Goal: Task Accomplishment & Management: Manage account settings

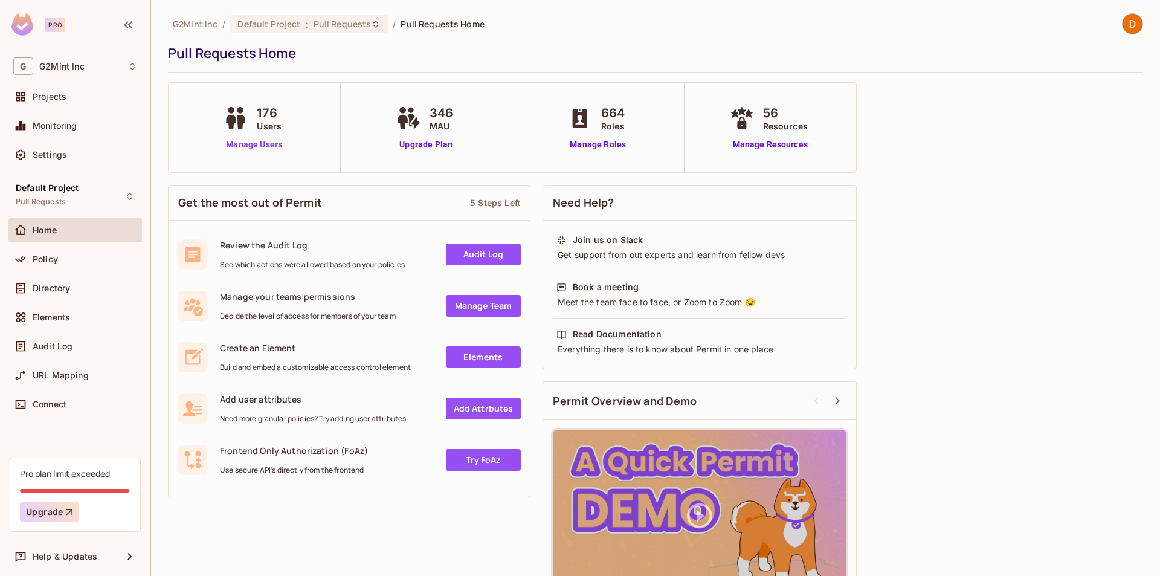
click at [259, 149] on link "Manage Users" at bounding box center [254, 144] width 67 height 13
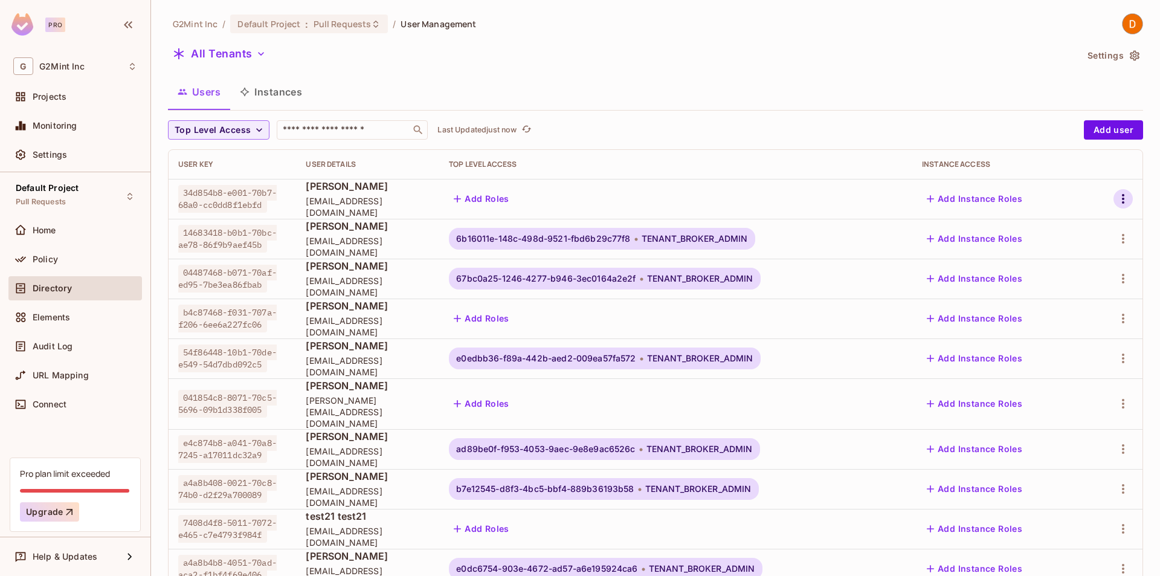
click at [1114, 198] on button "button" at bounding box center [1123, 198] width 19 height 19
click at [1079, 302] on div "Delete User" at bounding box center [1061, 306] width 48 height 12
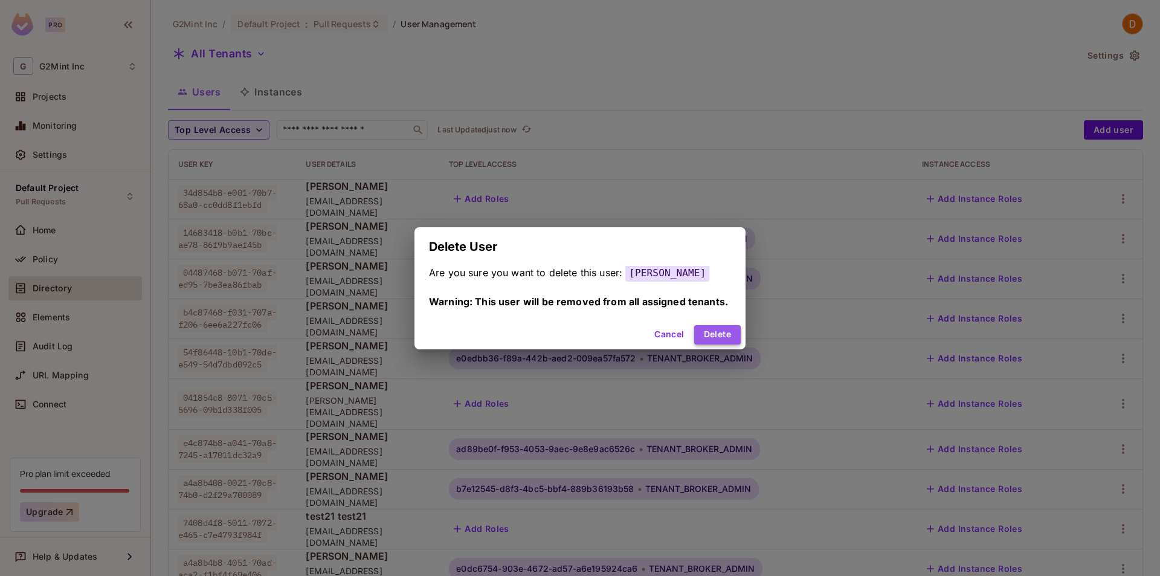
click at [733, 345] on button "Delete" at bounding box center [717, 334] width 47 height 19
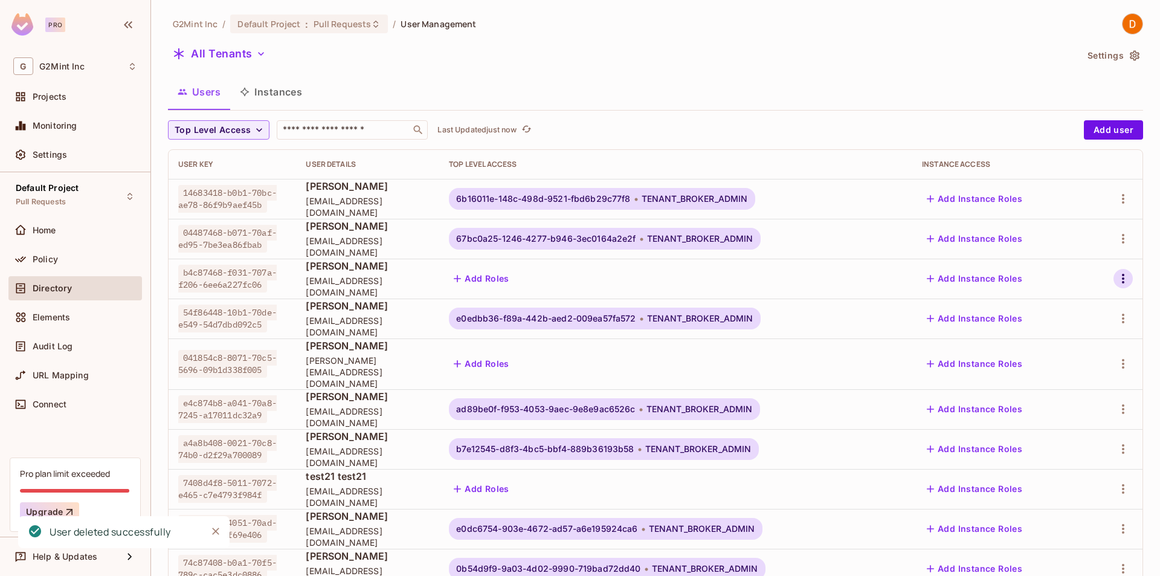
click at [1116, 277] on icon "button" at bounding box center [1123, 278] width 15 height 15
click at [1093, 384] on li "Delete User" at bounding box center [1059, 386] width 112 height 27
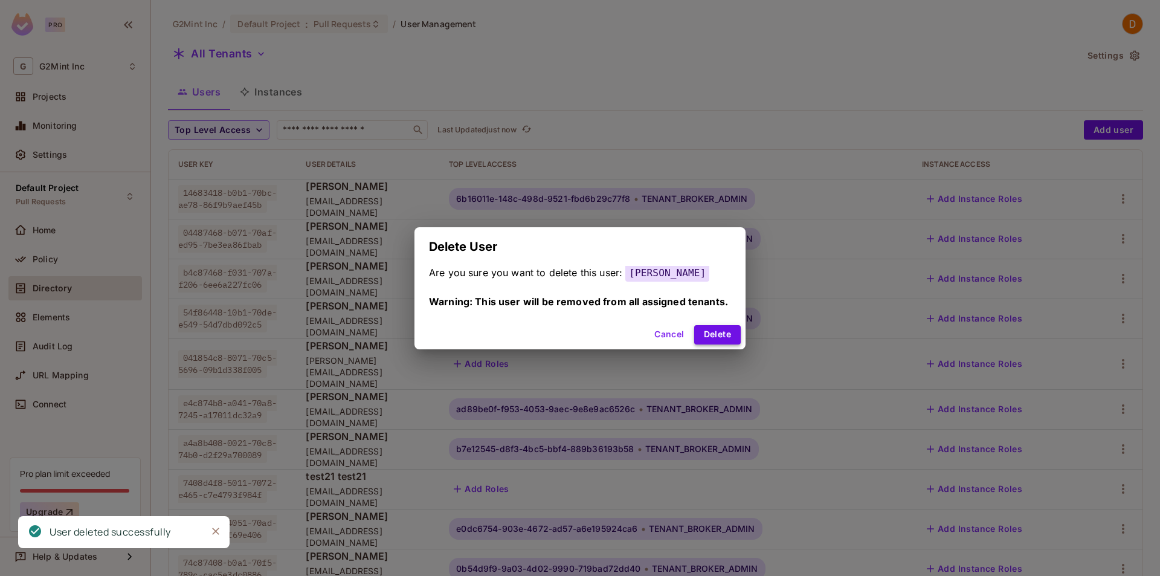
click at [722, 333] on button "Delete" at bounding box center [717, 334] width 47 height 19
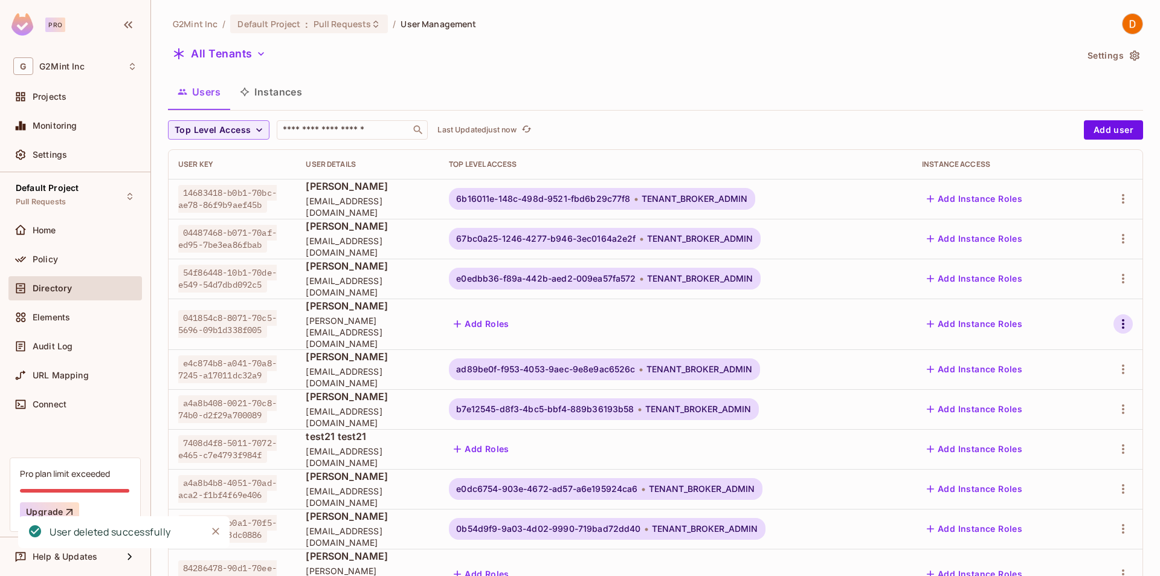
click at [1116, 320] on icon "button" at bounding box center [1123, 324] width 15 height 15
click at [1082, 422] on div "Delete User" at bounding box center [1061, 426] width 48 height 12
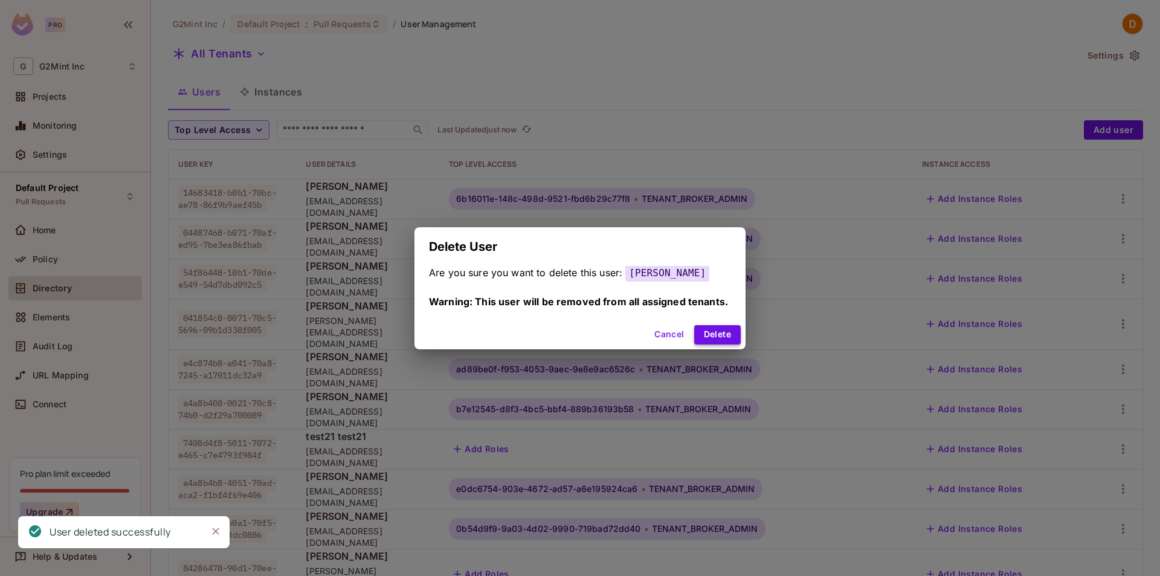
click at [708, 337] on button "Delete" at bounding box center [717, 334] width 47 height 19
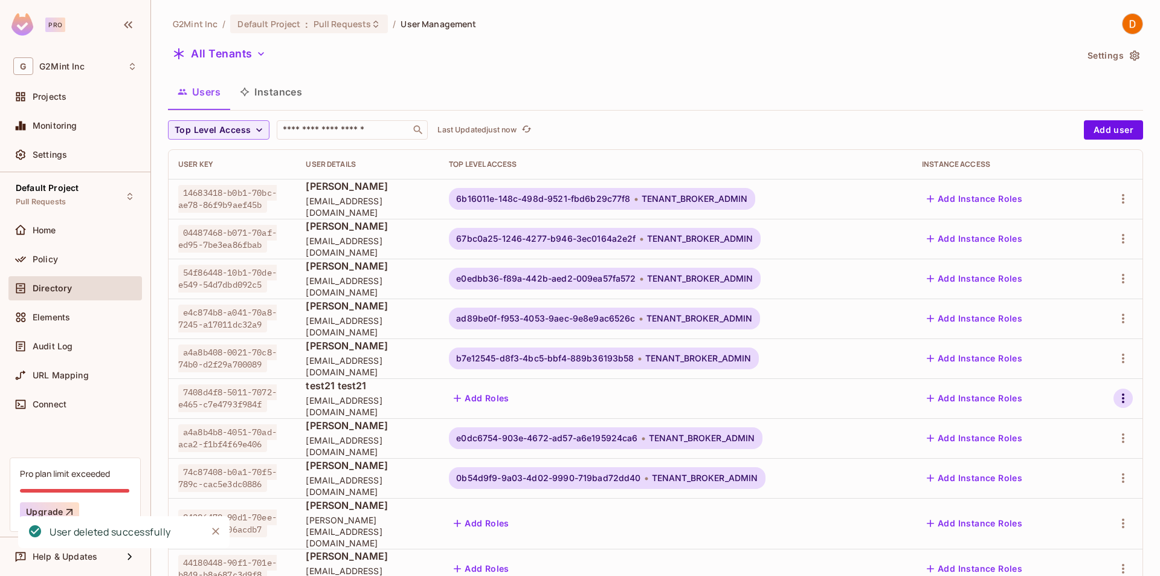
click at [1119, 397] on icon "button" at bounding box center [1123, 398] width 15 height 15
click at [1041, 503] on div "Delete User" at bounding box center [1061, 506] width 48 height 12
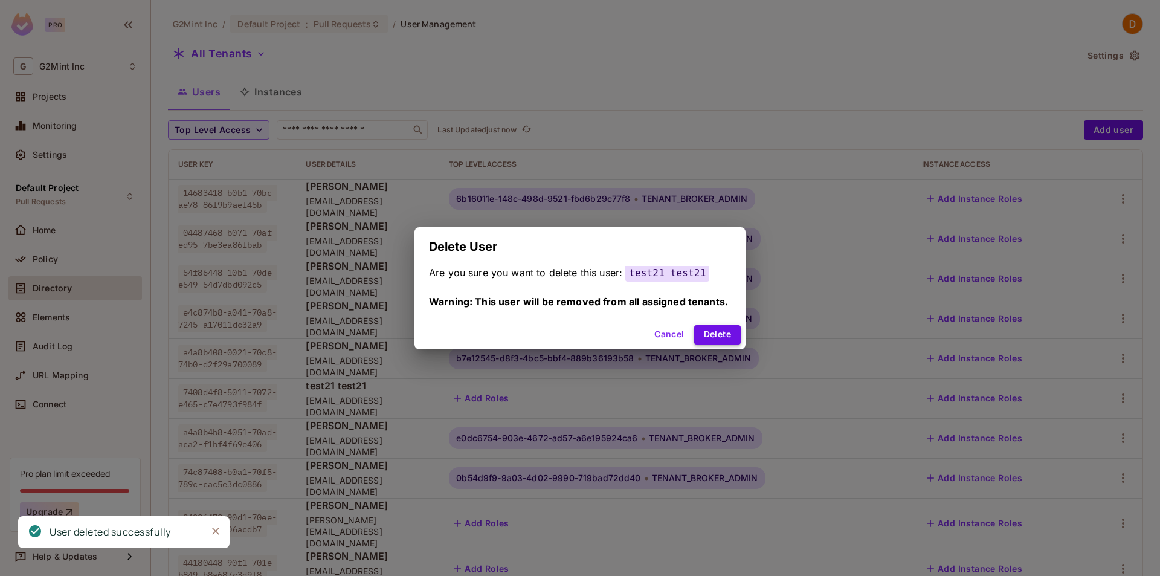
click at [722, 333] on button "Delete" at bounding box center [717, 334] width 47 height 19
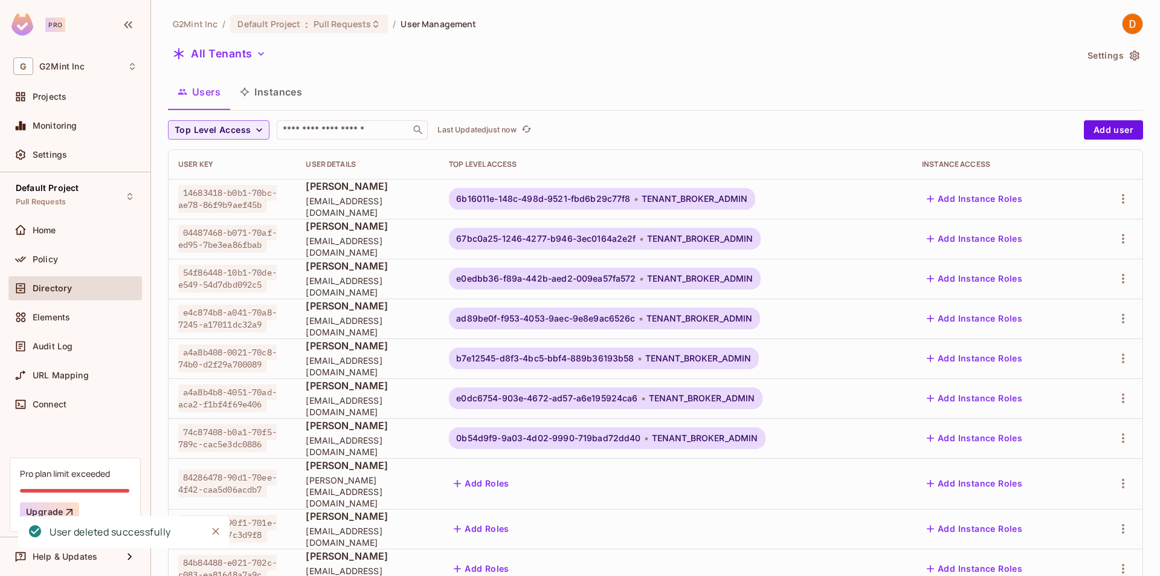
scroll to position [218, 0]
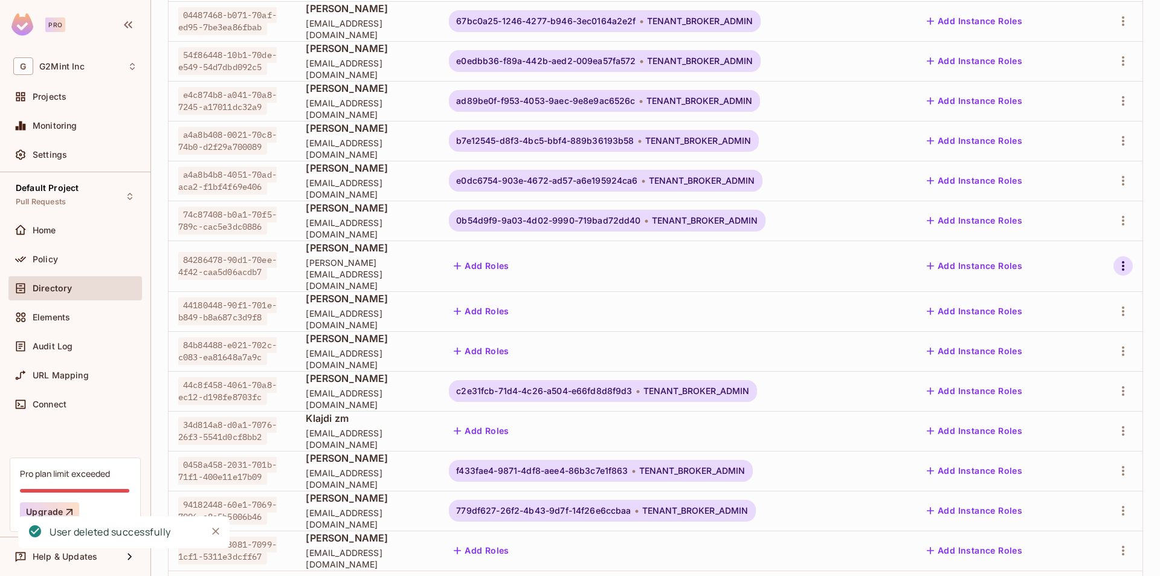
click at [1116, 261] on icon "button" at bounding box center [1123, 266] width 15 height 15
click at [1078, 364] on div "Delete User" at bounding box center [1061, 368] width 48 height 12
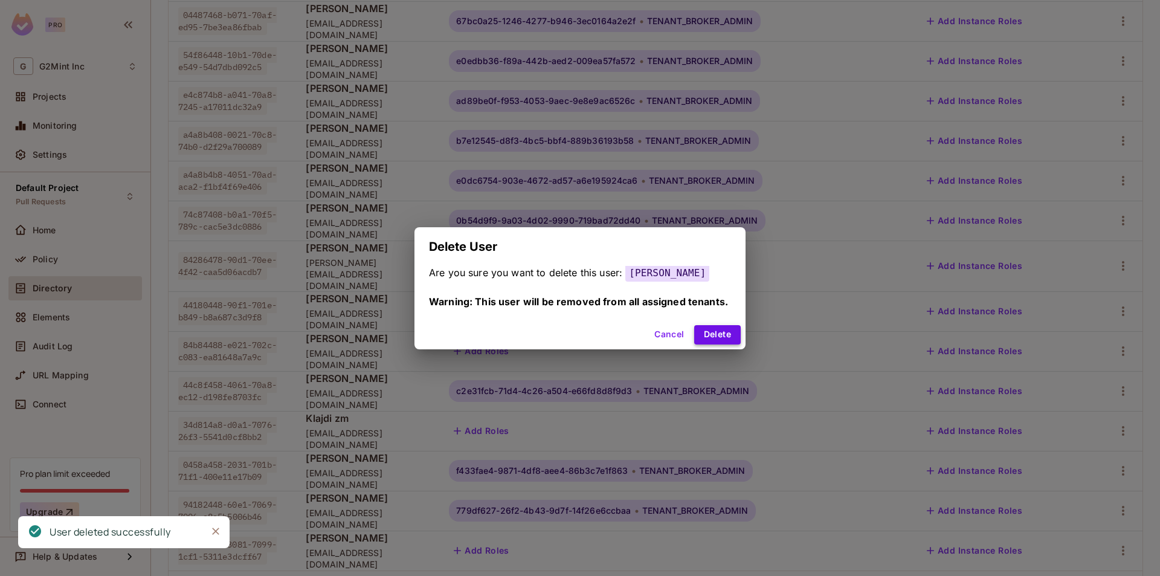
click at [731, 335] on button "Delete" at bounding box center [717, 334] width 47 height 19
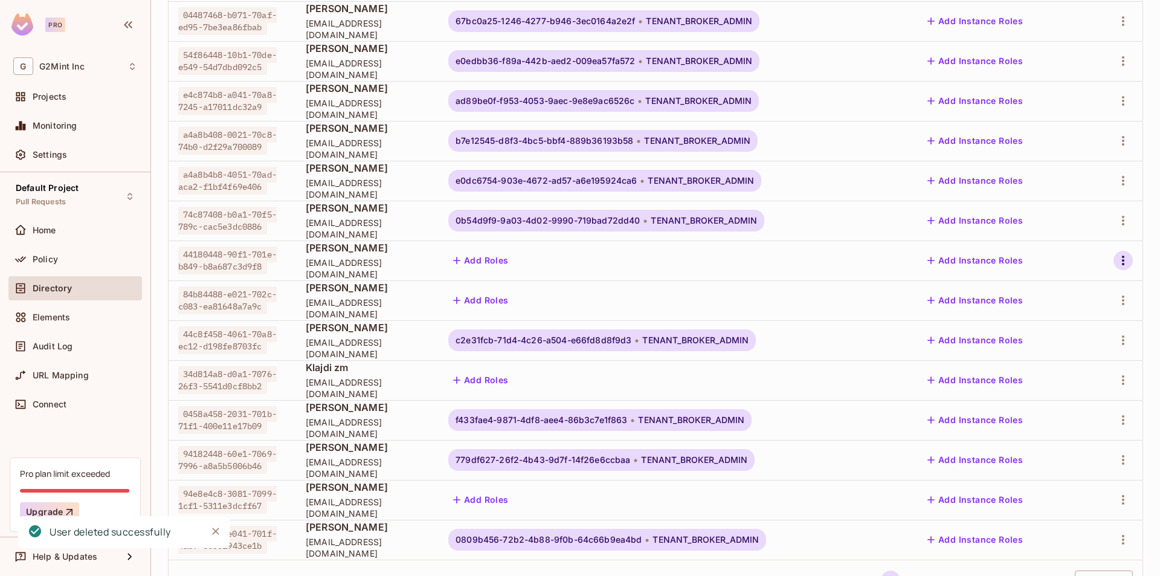
click at [1118, 259] on icon "button" at bounding box center [1123, 260] width 15 height 15
click at [1090, 367] on li "Delete User" at bounding box center [1059, 368] width 112 height 27
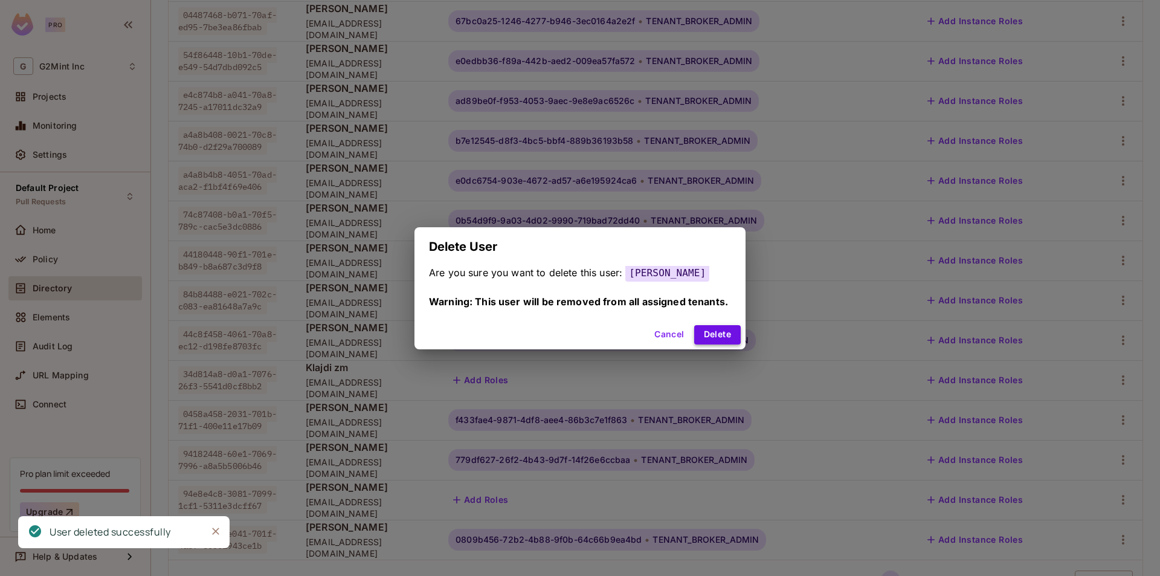
click at [715, 332] on button "Delete" at bounding box center [717, 334] width 47 height 19
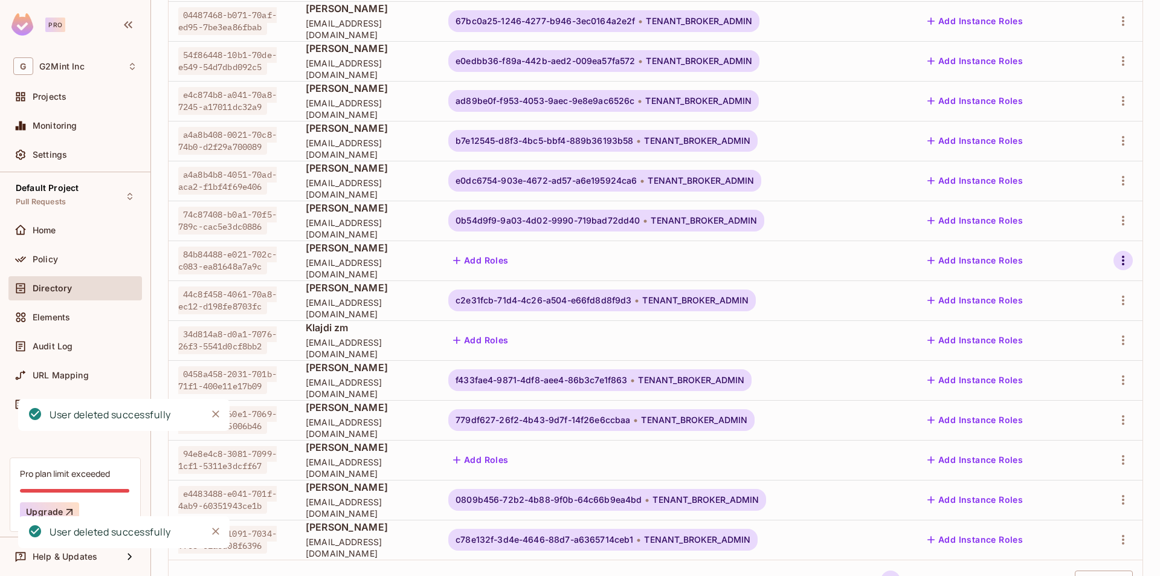
click at [1116, 257] on icon "button" at bounding box center [1123, 260] width 15 height 15
click at [1095, 367] on li "Delete User" at bounding box center [1059, 368] width 112 height 27
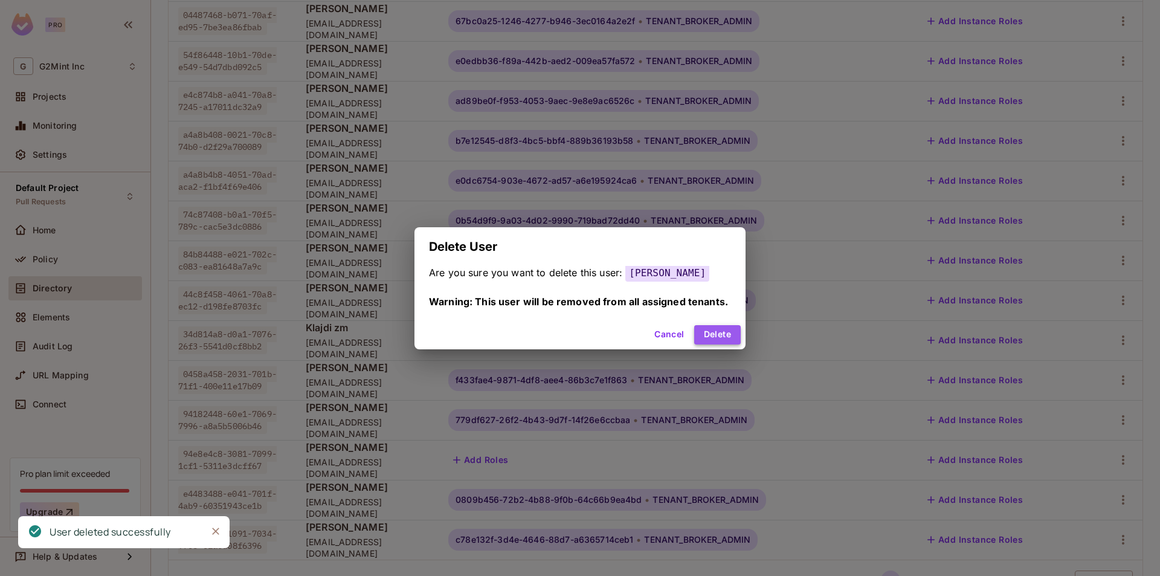
click at [732, 336] on button "Delete" at bounding box center [717, 334] width 47 height 19
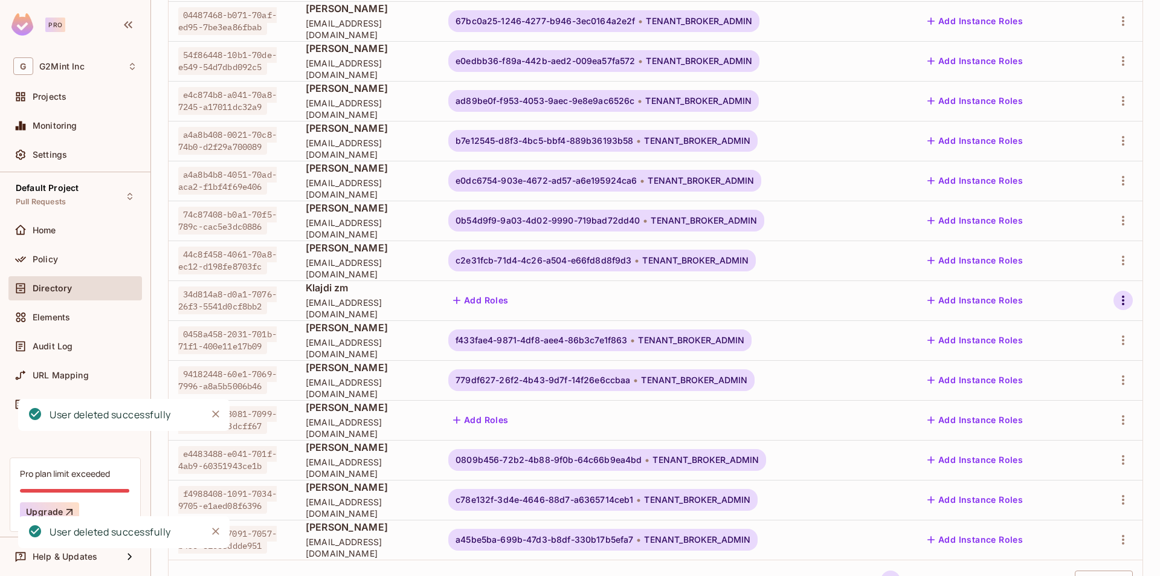
click at [1116, 302] on icon "button" at bounding box center [1123, 300] width 15 height 15
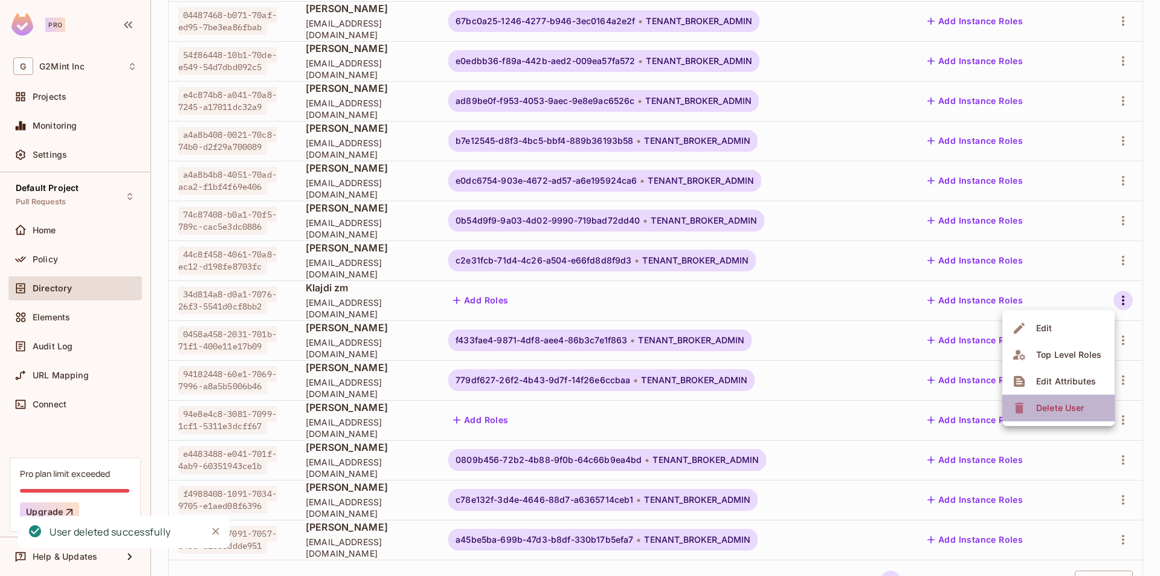
click at [1091, 407] on li "Delete User" at bounding box center [1059, 408] width 112 height 27
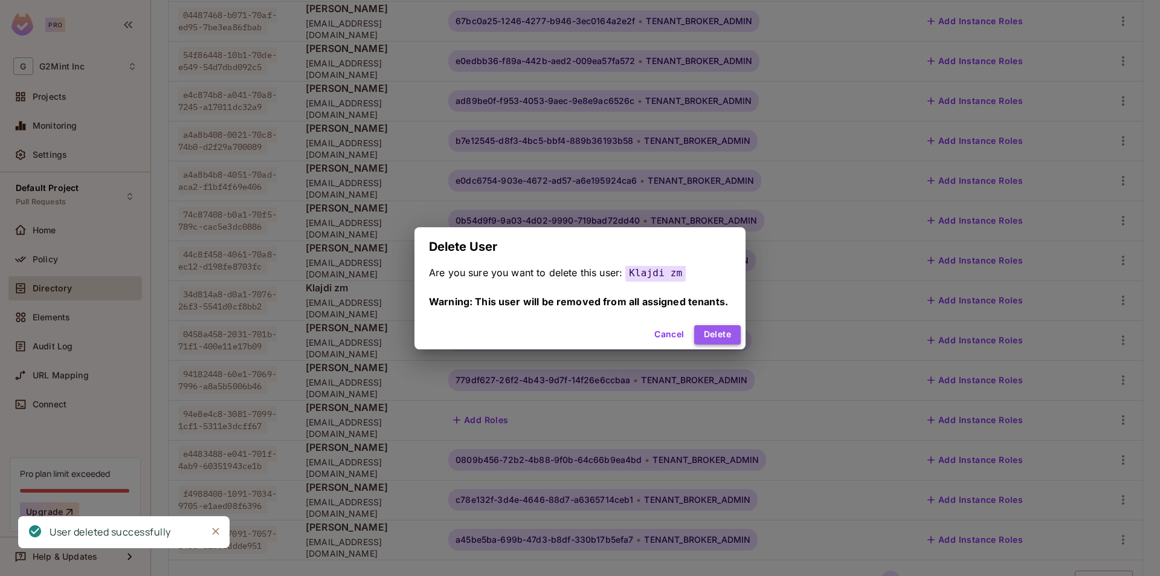
click at [724, 329] on button "Delete" at bounding box center [717, 334] width 47 height 19
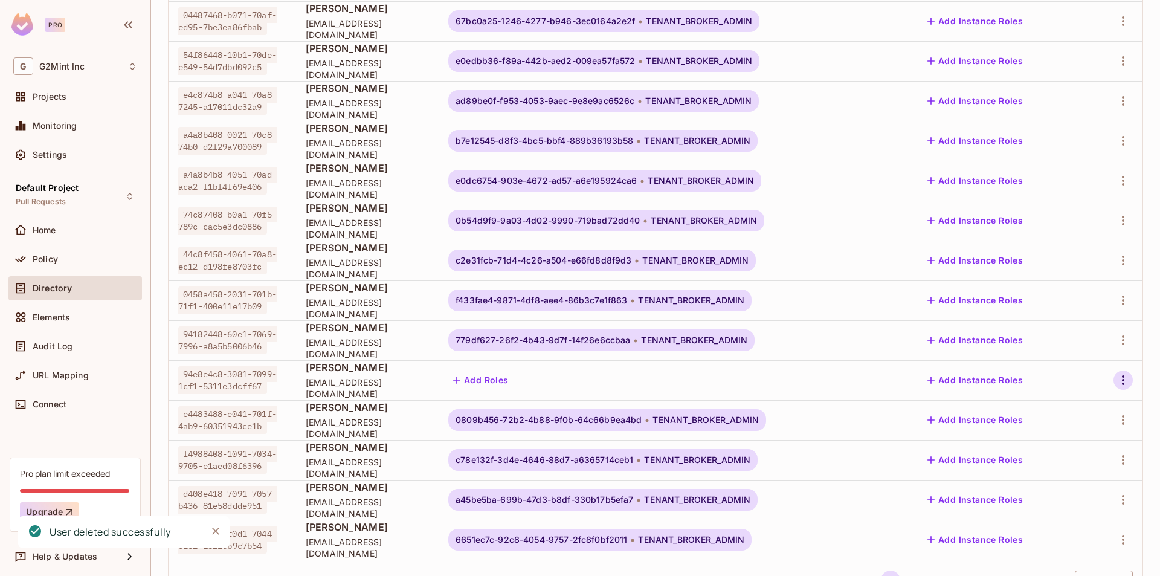
click at [1114, 371] on button "button" at bounding box center [1123, 380] width 19 height 19
click at [1092, 481] on li "Delete User" at bounding box center [1059, 487] width 112 height 27
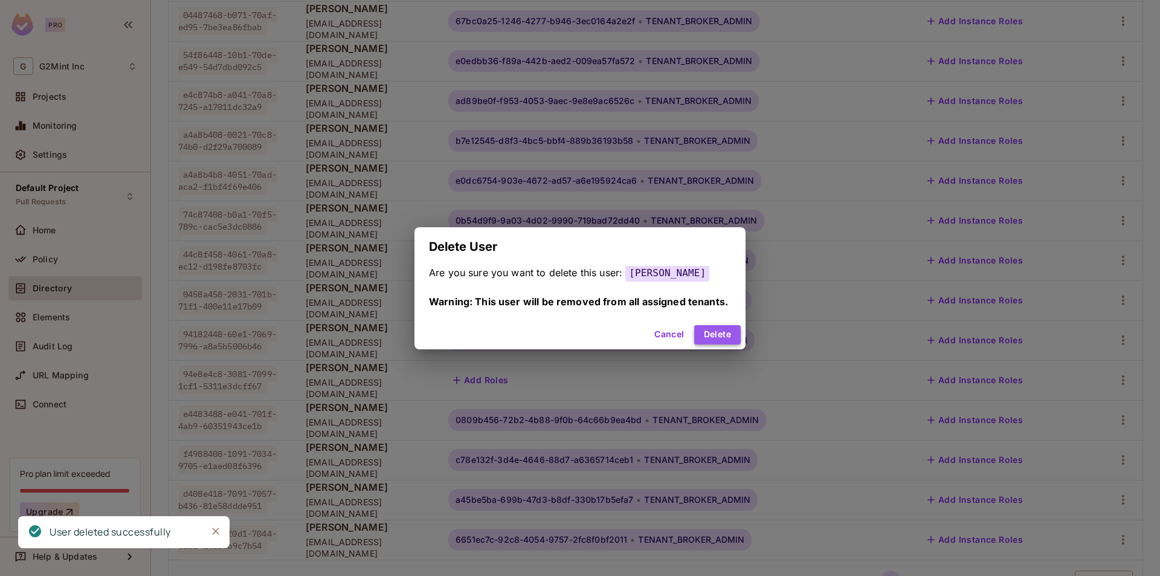
click at [719, 340] on button "Delete" at bounding box center [717, 334] width 47 height 19
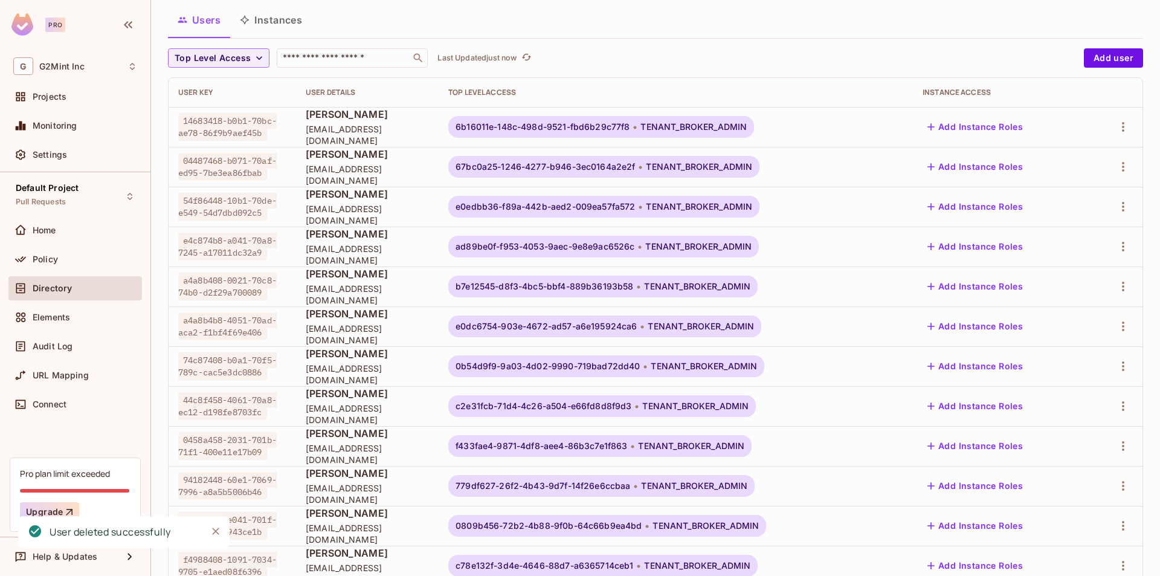
scroll to position [268, 0]
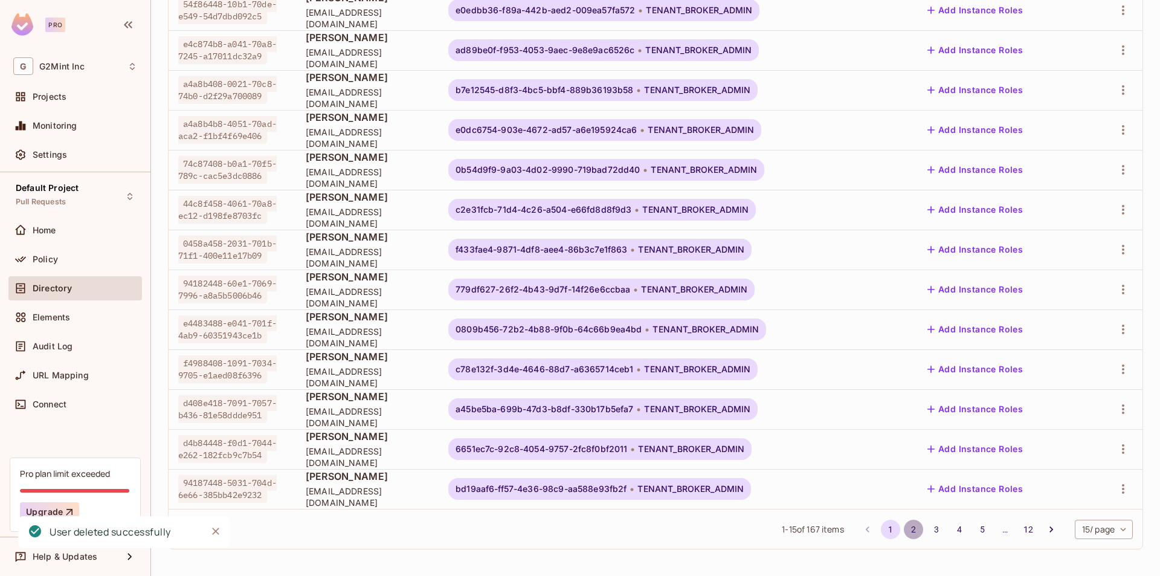
click at [904, 528] on button "2" at bounding box center [913, 529] width 19 height 19
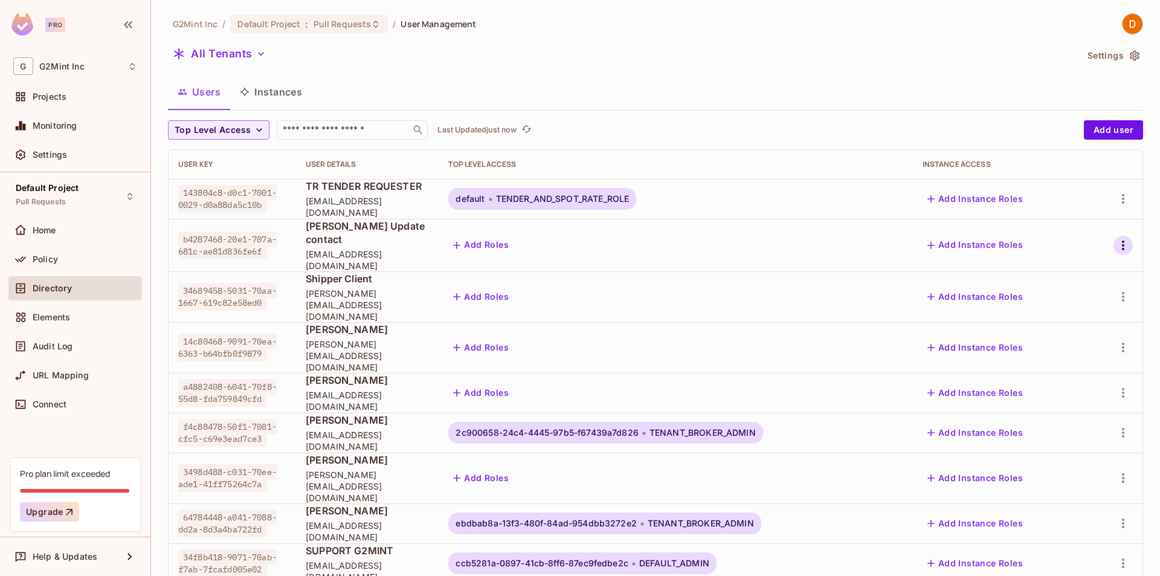
click at [1116, 242] on icon "button" at bounding box center [1123, 245] width 15 height 15
click at [1098, 343] on li "Delete User" at bounding box center [1059, 346] width 112 height 27
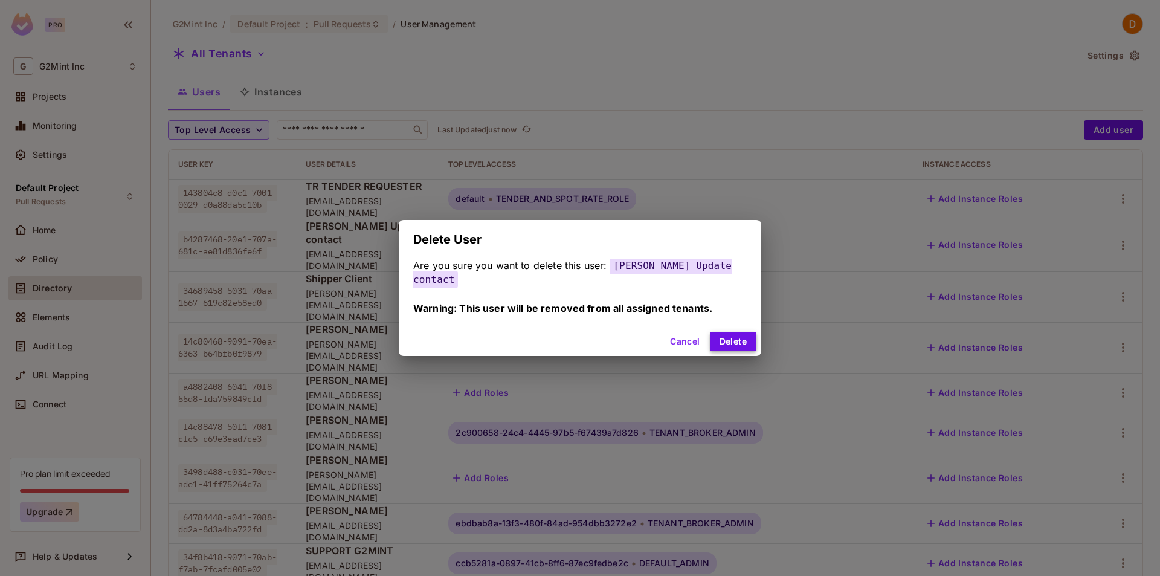
click at [738, 338] on button "Delete" at bounding box center [733, 341] width 47 height 19
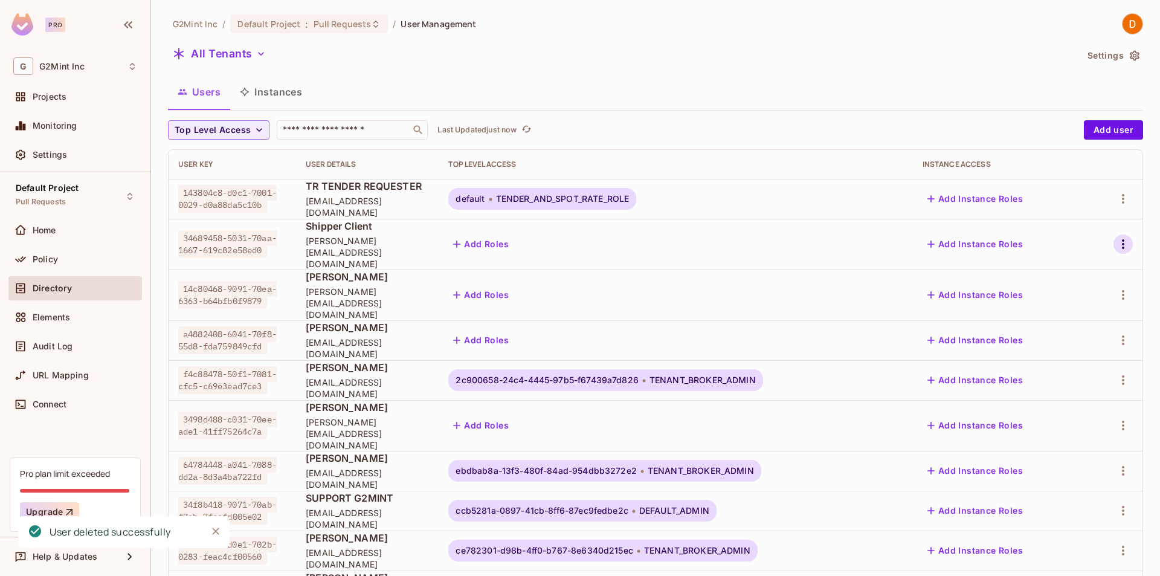
click at [1116, 244] on icon "button" at bounding box center [1123, 244] width 15 height 15
click at [1076, 338] on span "Delete User" at bounding box center [1060, 346] width 55 height 19
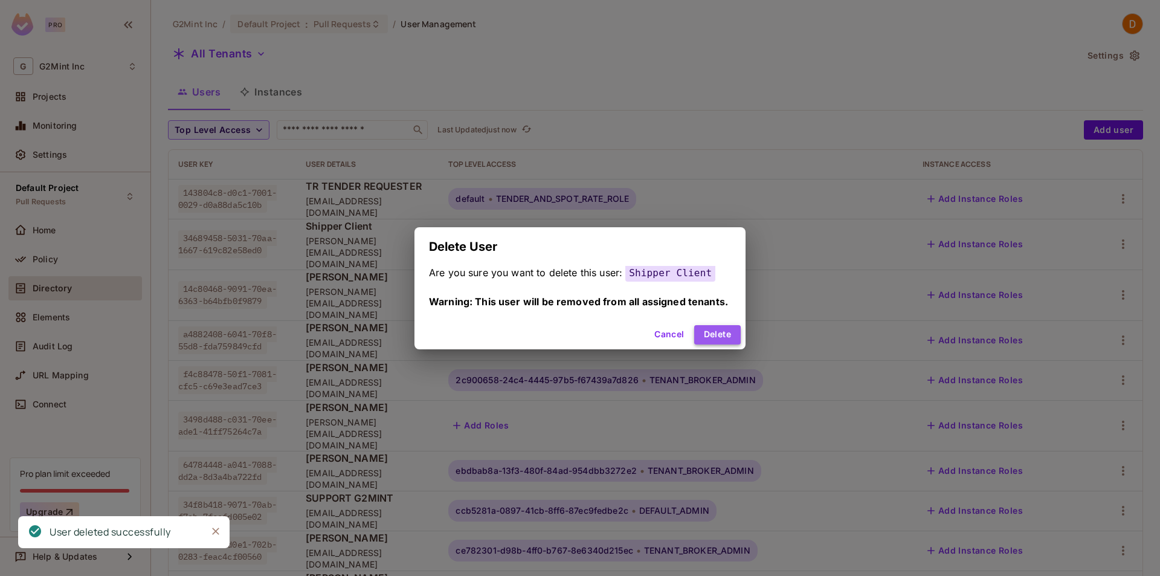
click at [728, 335] on button "Delete" at bounding box center [717, 334] width 47 height 19
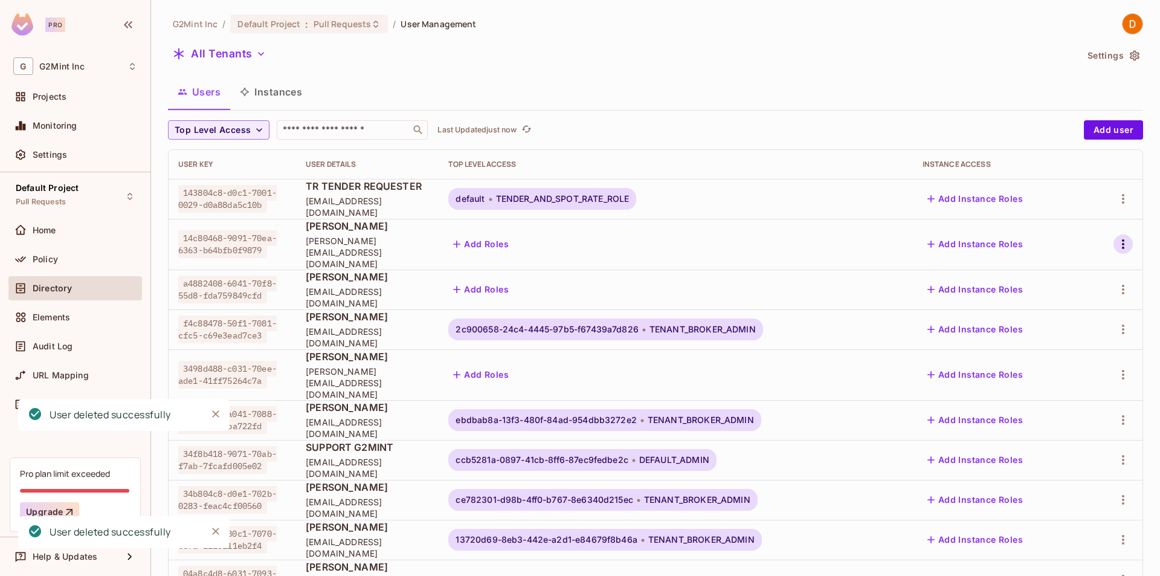
click at [1118, 237] on icon "button" at bounding box center [1123, 244] width 15 height 15
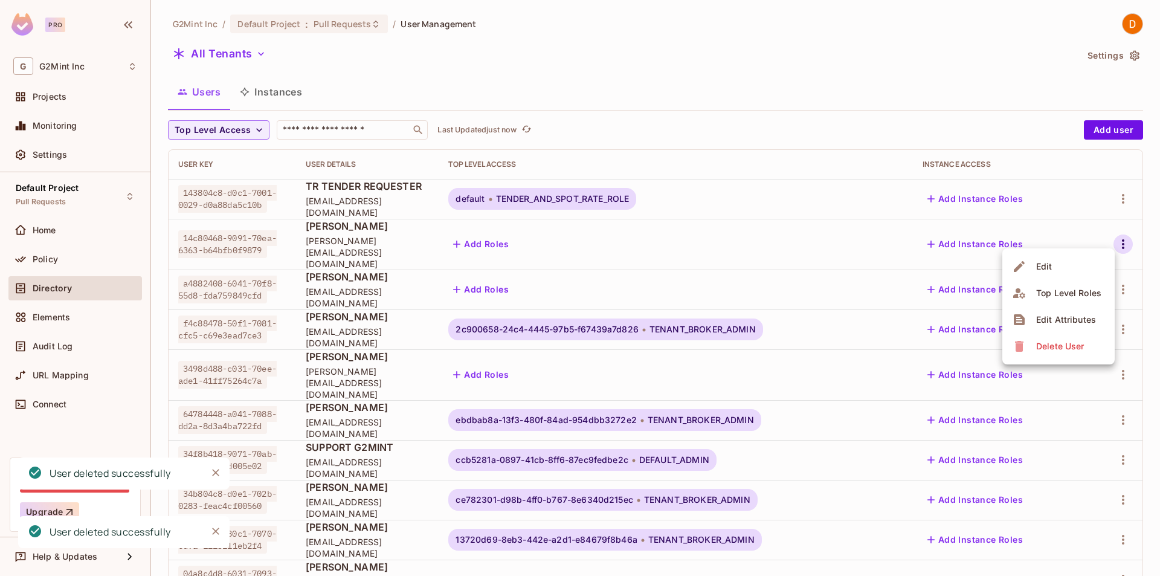
click at [1107, 337] on li "Delete User" at bounding box center [1059, 346] width 112 height 27
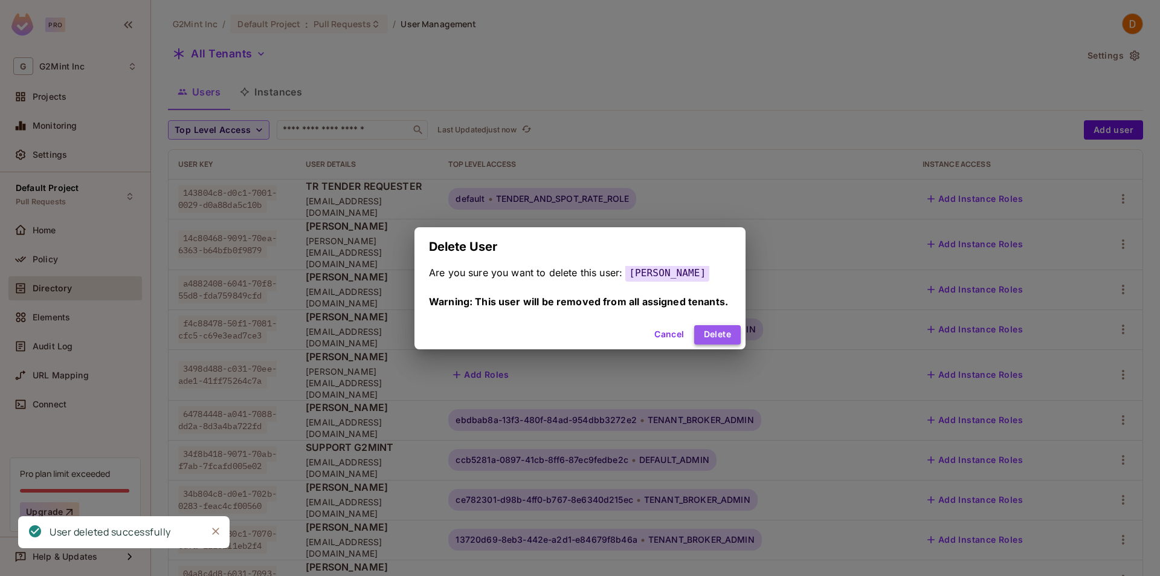
click at [716, 337] on button "Delete" at bounding box center [717, 334] width 47 height 19
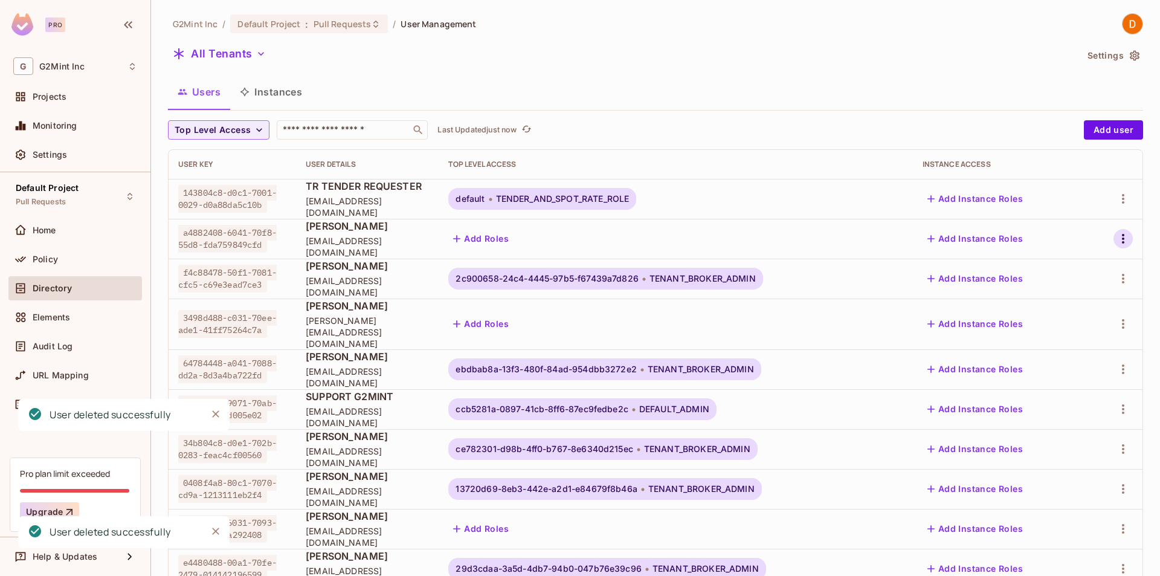
click at [1116, 240] on icon "button" at bounding box center [1123, 238] width 15 height 15
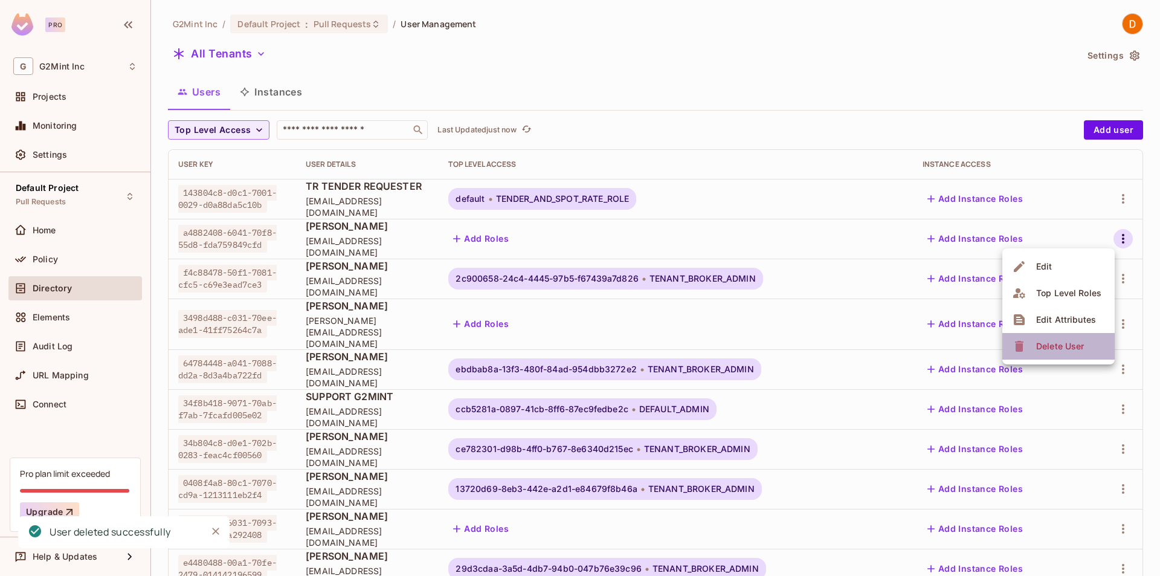
click at [1076, 347] on div "Delete User" at bounding box center [1061, 346] width 48 height 12
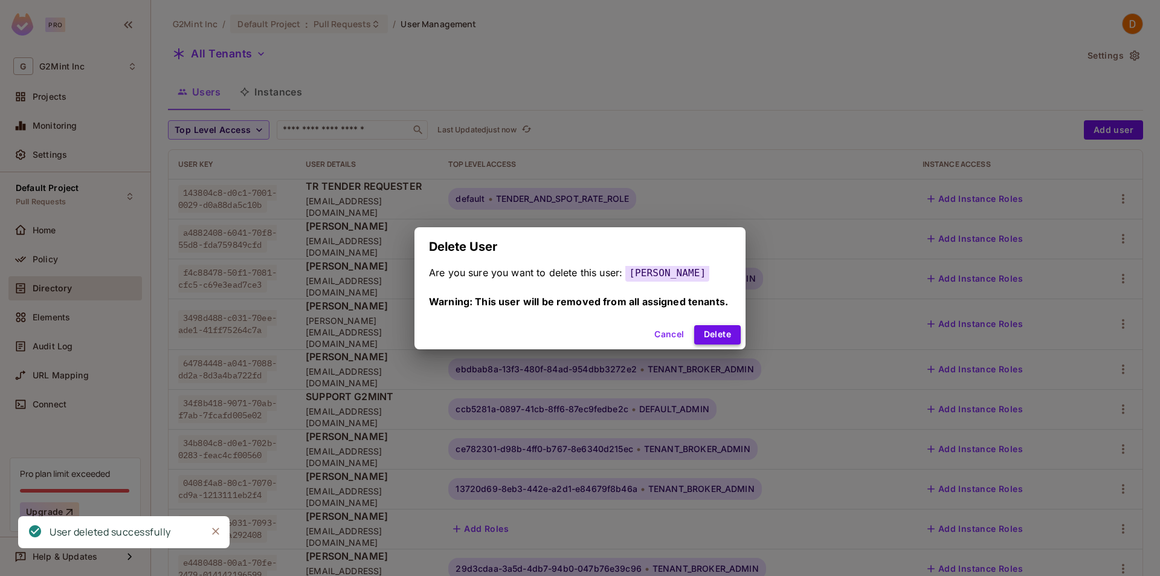
click at [728, 337] on button "Delete" at bounding box center [717, 334] width 47 height 19
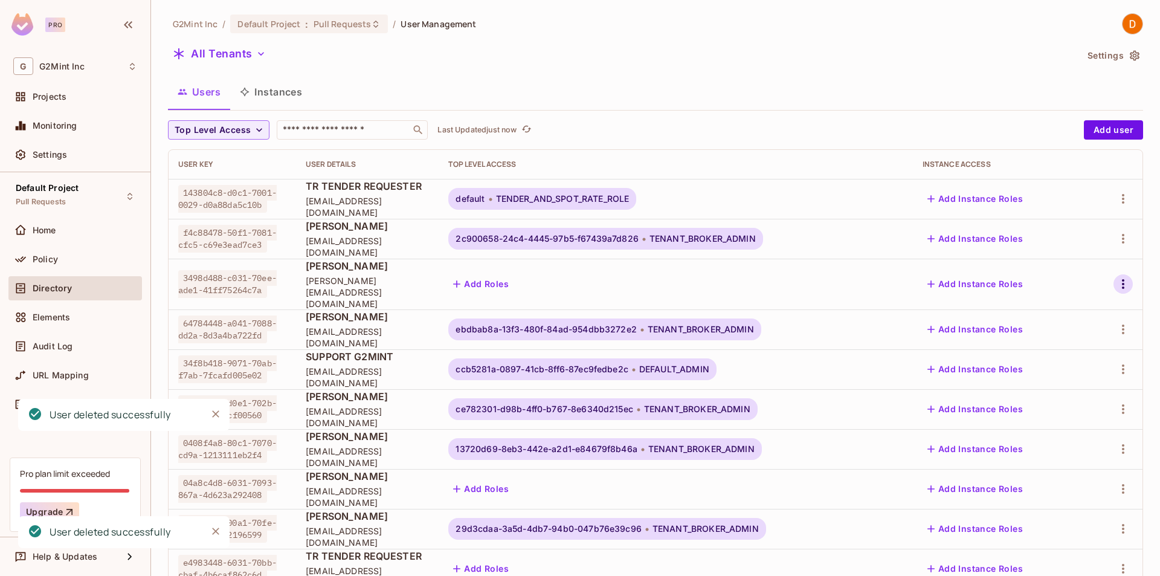
click at [1116, 277] on icon "button" at bounding box center [1123, 284] width 15 height 15
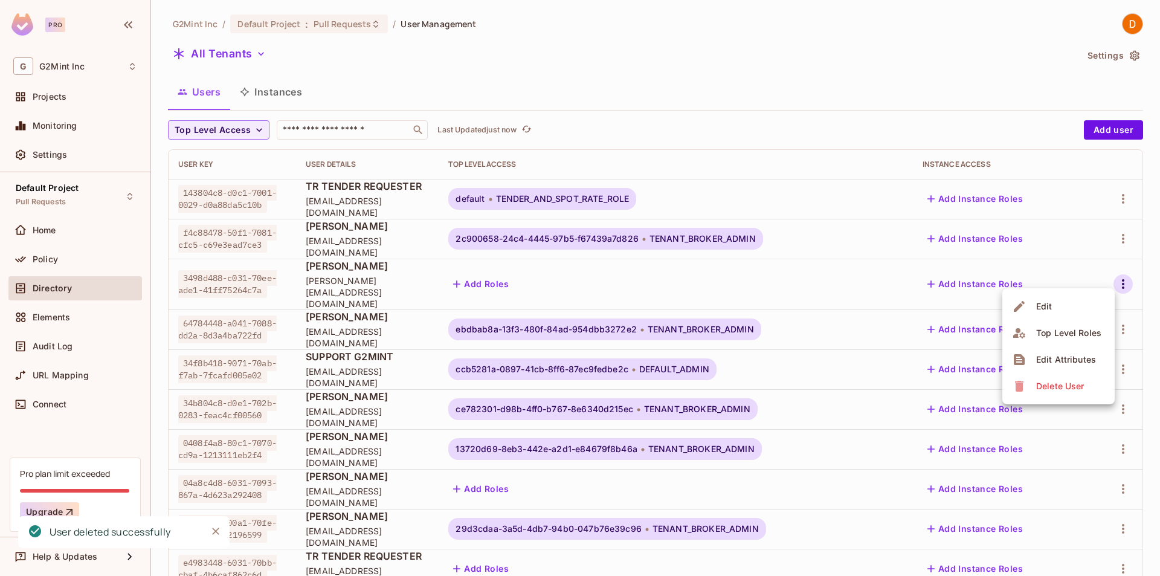
click at [1095, 387] on li "Delete User" at bounding box center [1059, 386] width 112 height 27
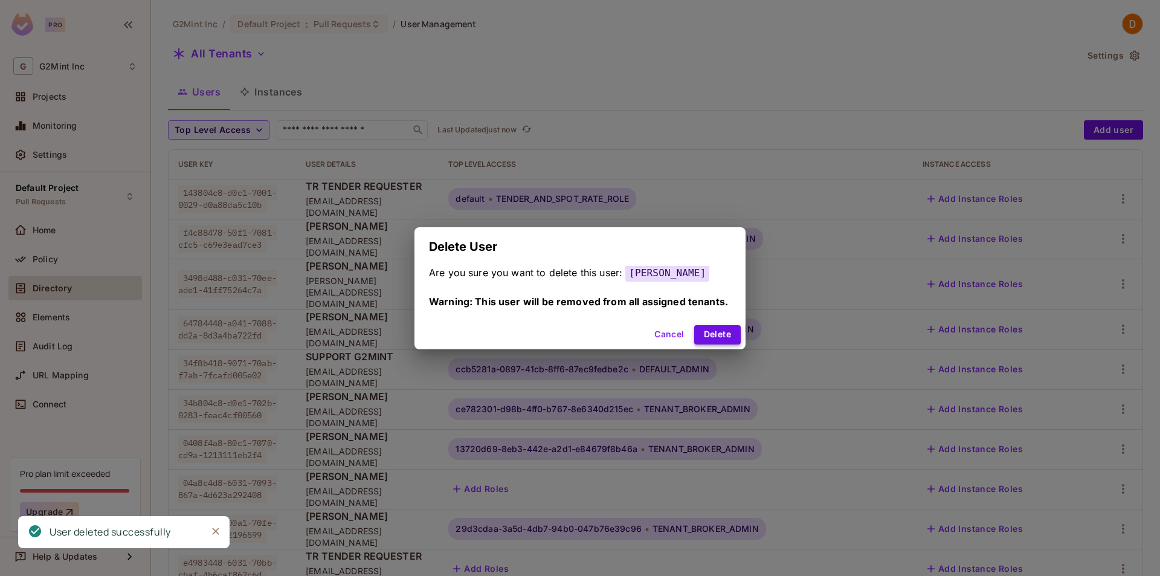
click at [728, 336] on button "Delete" at bounding box center [717, 334] width 47 height 19
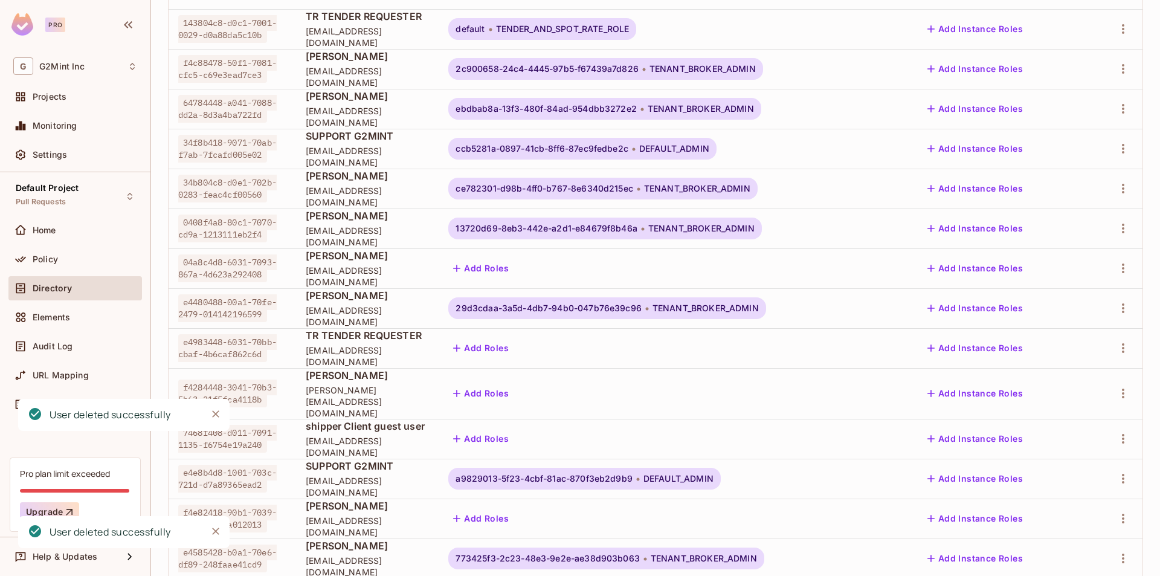
scroll to position [218, 0]
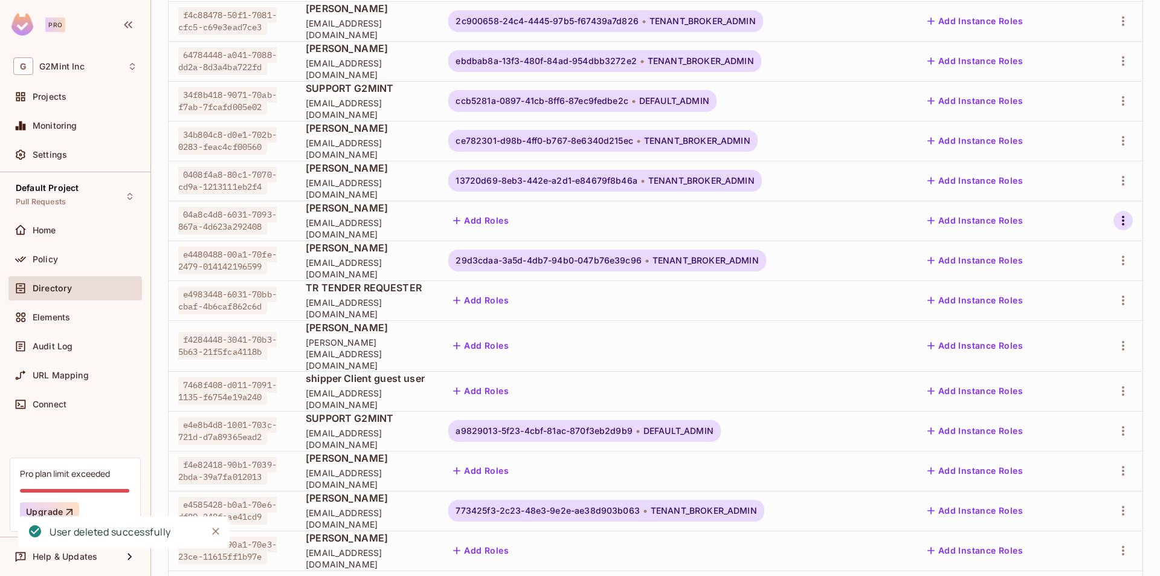
click at [1116, 218] on icon "button" at bounding box center [1123, 220] width 15 height 15
click at [1092, 327] on li "Delete User" at bounding box center [1059, 328] width 112 height 27
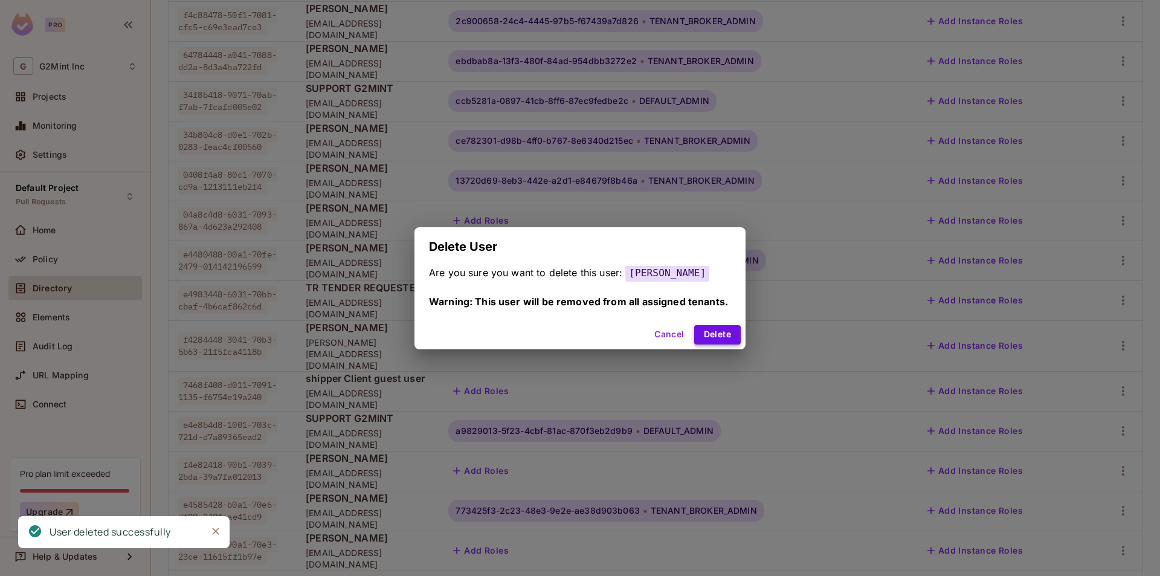
click at [725, 340] on button "Delete" at bounding box center [717, 334] width 47 height 19
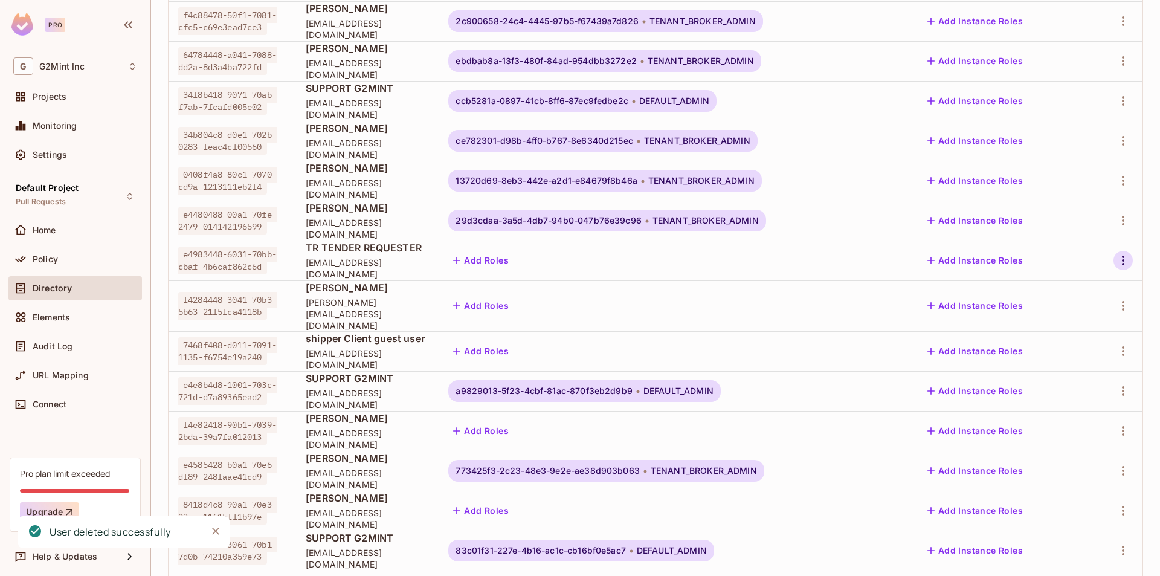
click at [1117, 252] on button "button" at bounding box center [1123, 260] width 19 height 19
click at [1101, 364] on li "Delete User" at bounding box center [1059, 368] width 112 height 27
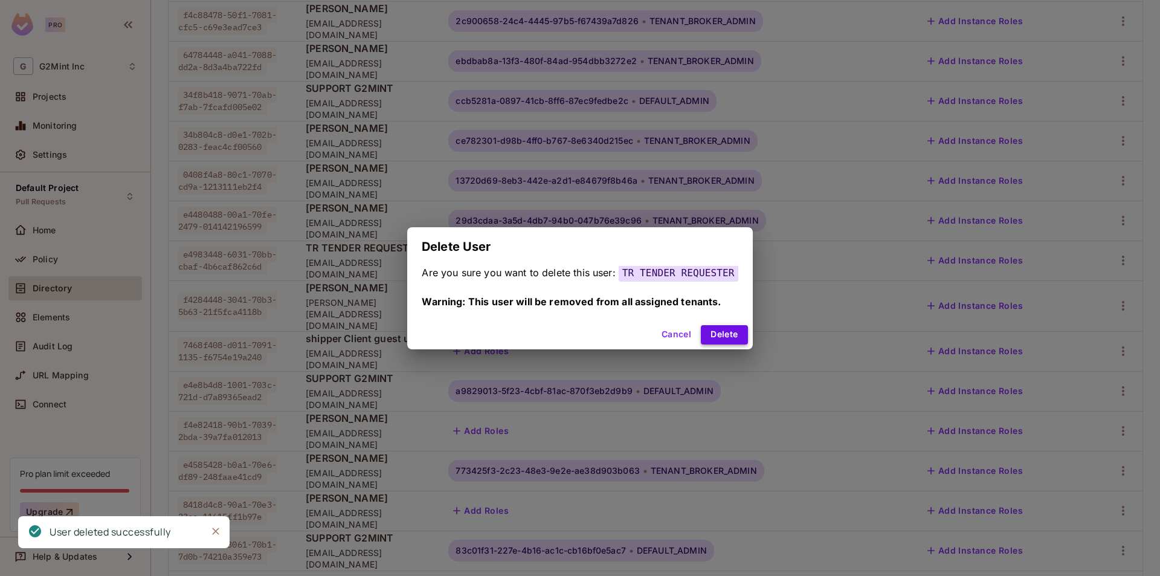
click at [727, 338] on button "Delete" at bounding box center [724, 334] width 47 height 19
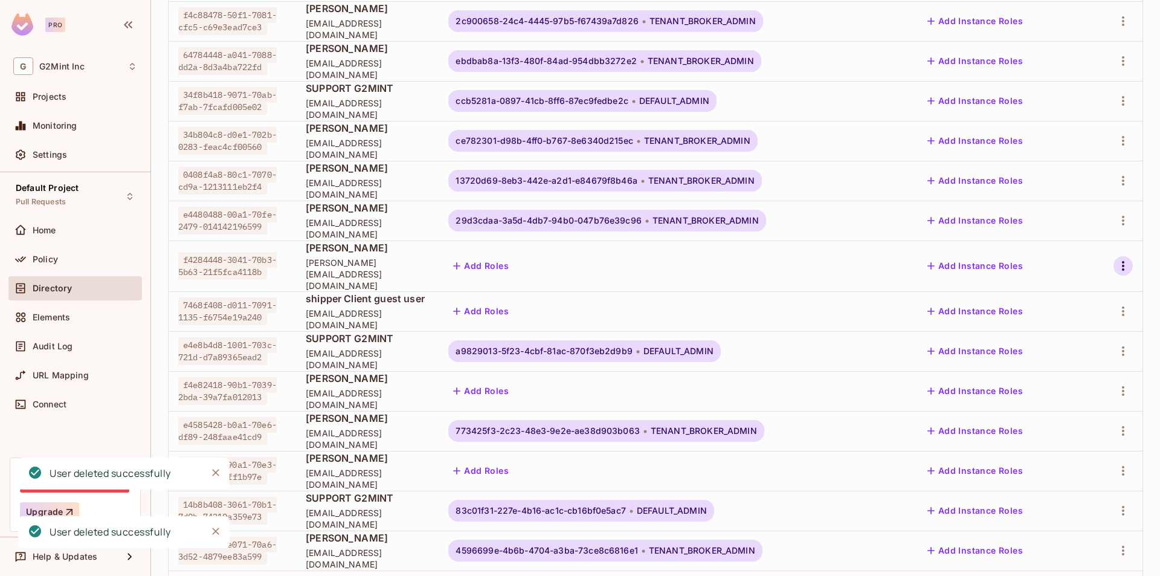
click at [1116, 259] on icon "button" at bounding box center [1123, 266] width 15 height 15
click at [1089, 372] on li "Delete User" at bounding box center [1059, 368] width 112 height 27
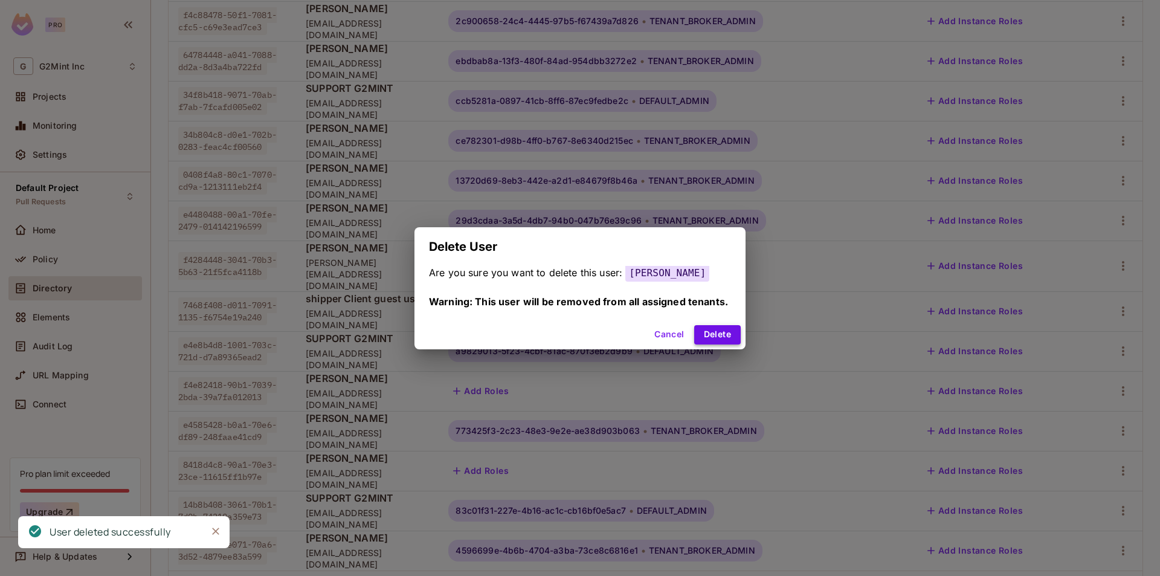
click at [720, 330] on button "Delete" at bounding box center [717, 334] width 47 height 19
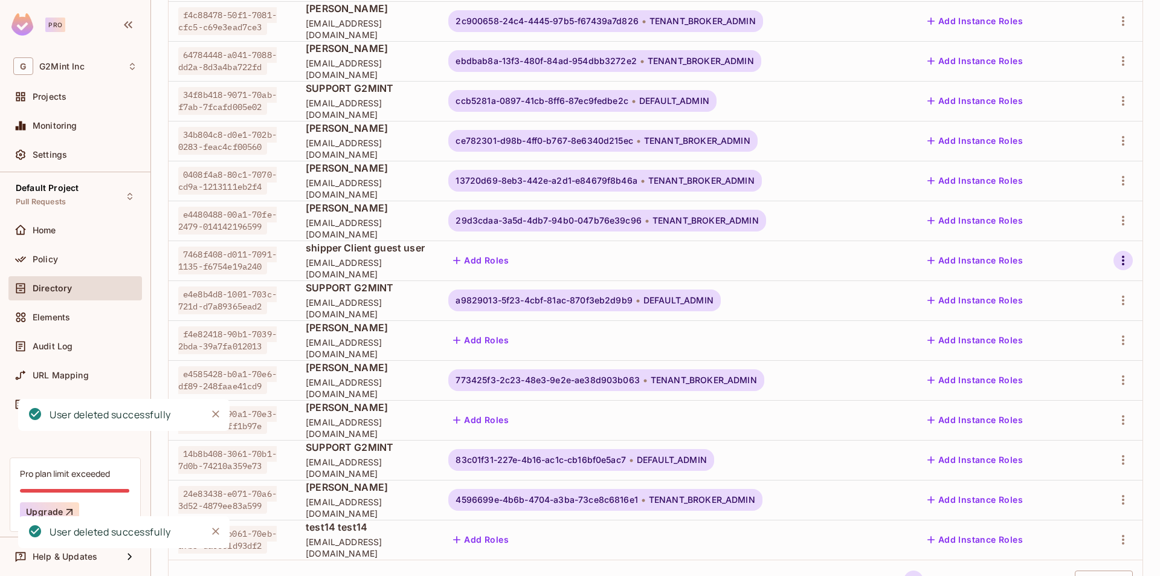
click at [1116, 262] on icon "button" at bounding box center [1123, 260] width 15 height 15
click at [1084, 363] on div "Delete User" at bounding box center [1061, 368] width 48 height 12
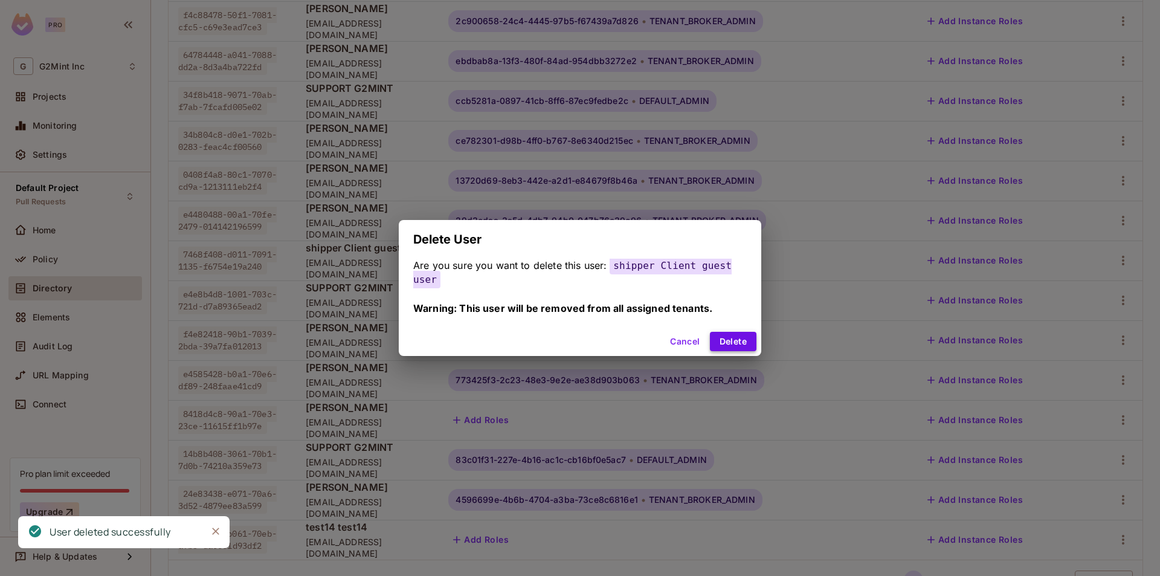
click at [743, 335] on button "Delete" at bounding box center [733, 341] width 47 height 19
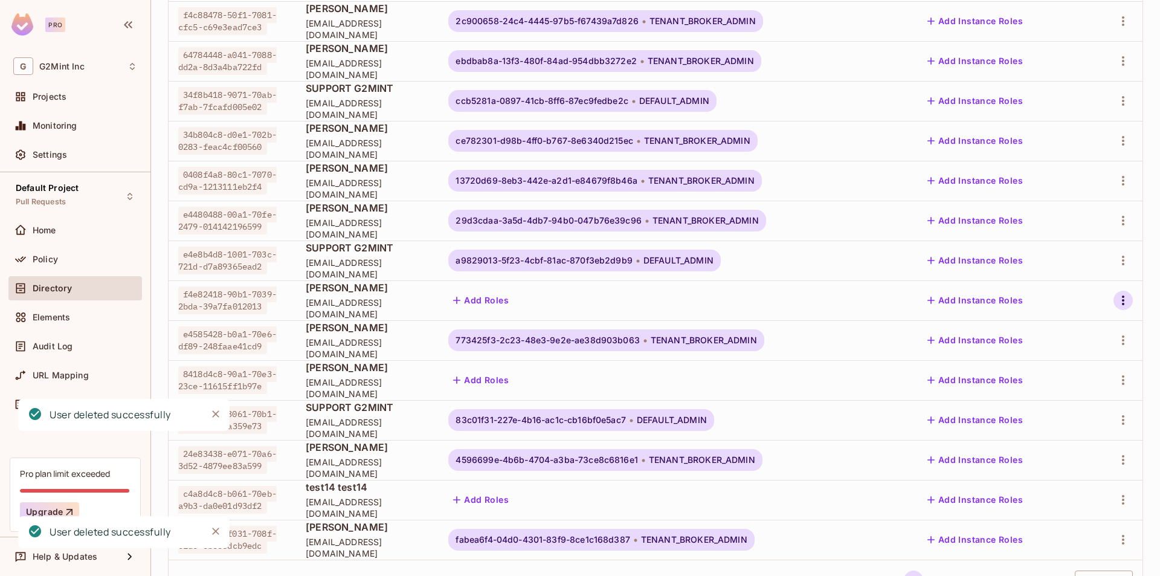
click at [1116, 301] on icon "button" at bounding box center [1123, 300] width 15 height 15
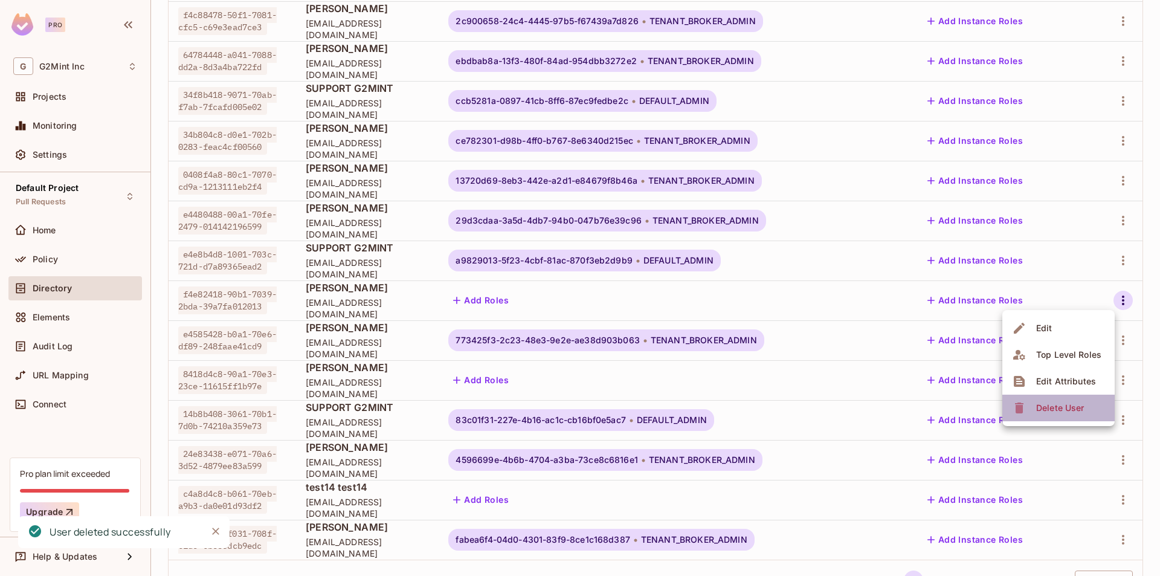
click at [1089, 405] on li "Delete User" at bounding box center [1059, 408] width 112 height 27
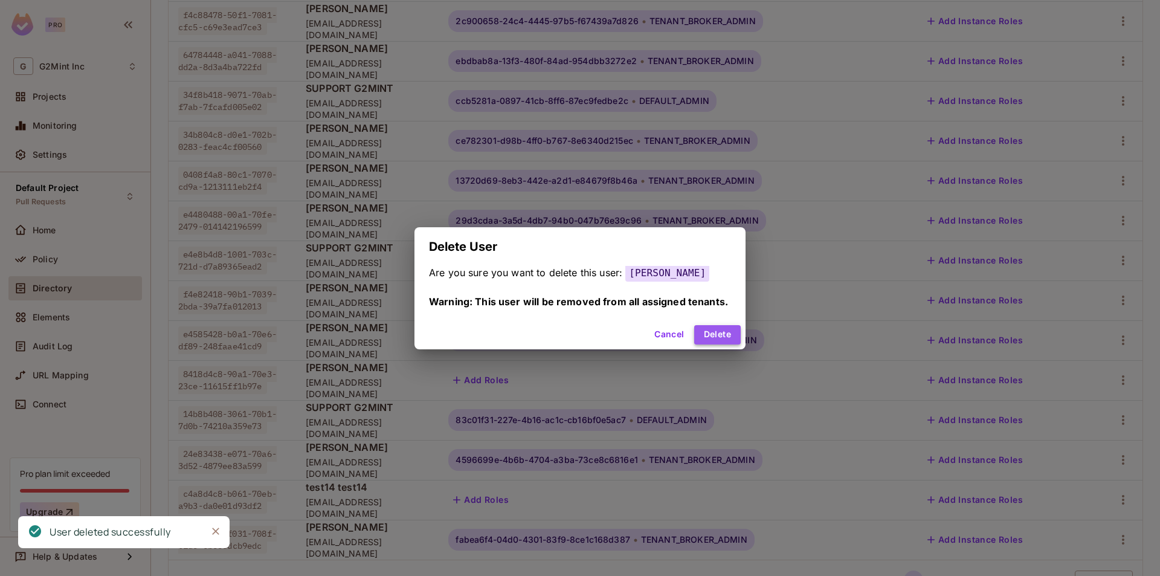
click at [726, 325] on button "Delete" at bounding box center [717, 334] width 47 height 19
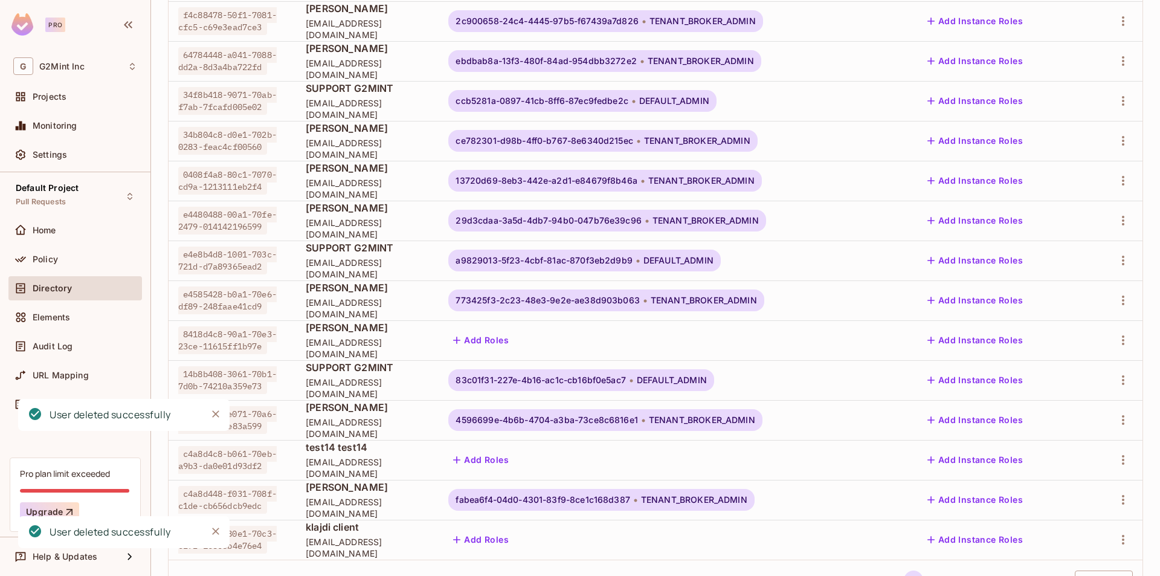
scroll to position [224, 0]
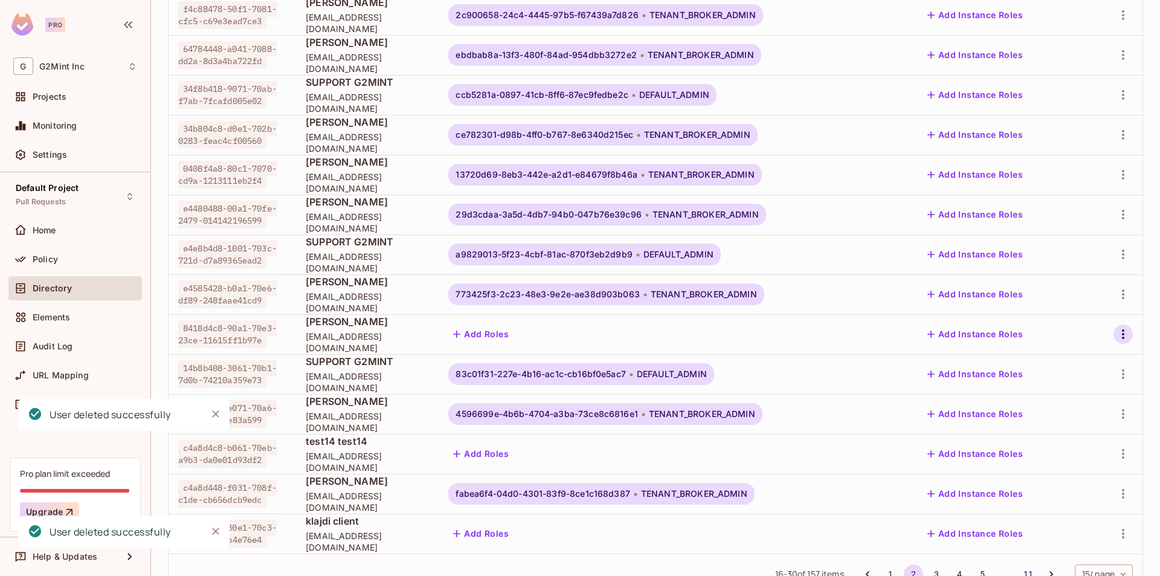
click at [1119, 329] on icon "button" at bounding box center [1123, 334] width 15 height 15
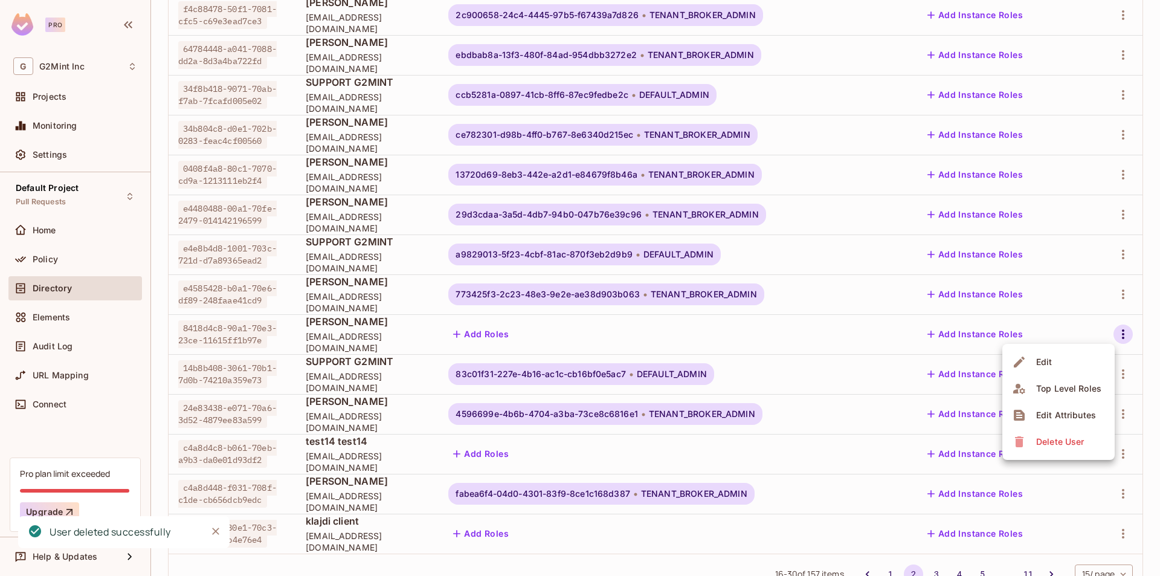
click at [1087, 445] on span "Delete User" at bounding box center [1060, 441] width 55 height 19
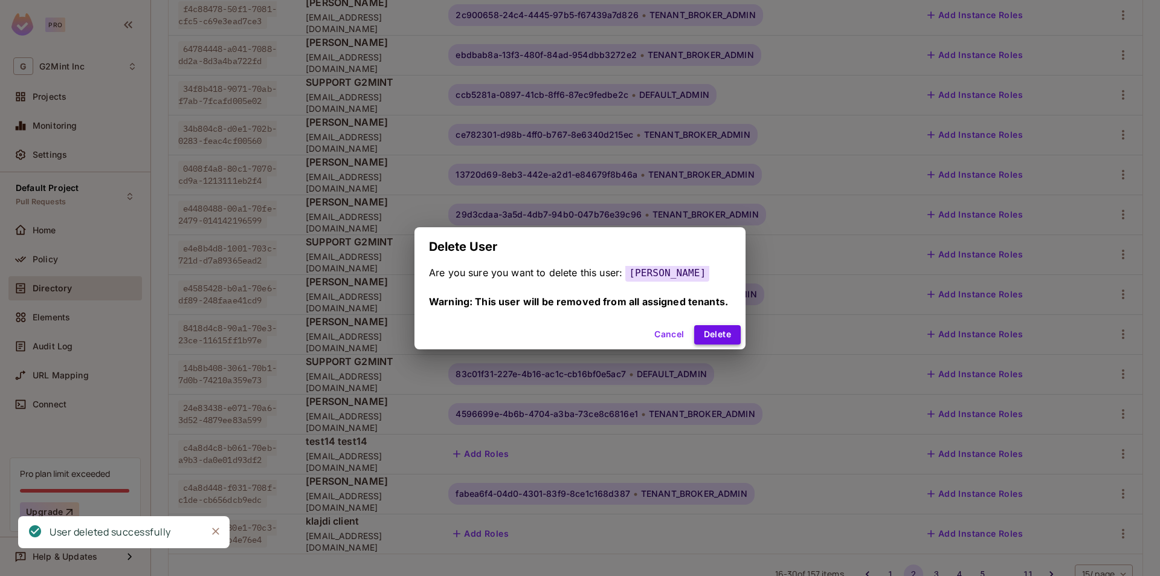
click at [714, 337] on button "Delete" at bounding box center [717, 334] width 47 height 19
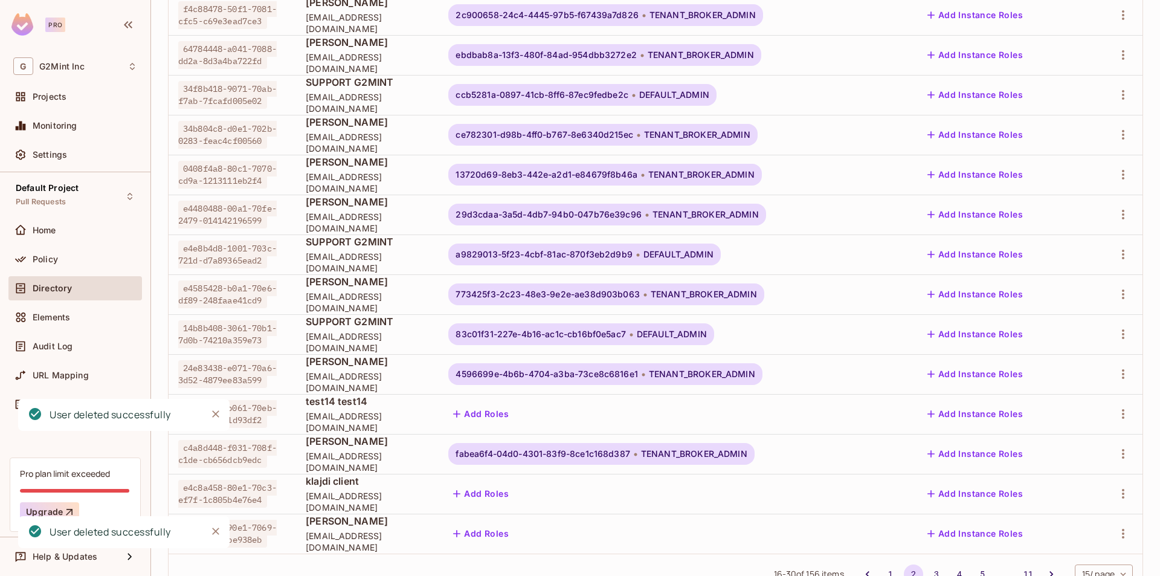
scroll to position [268, 0]
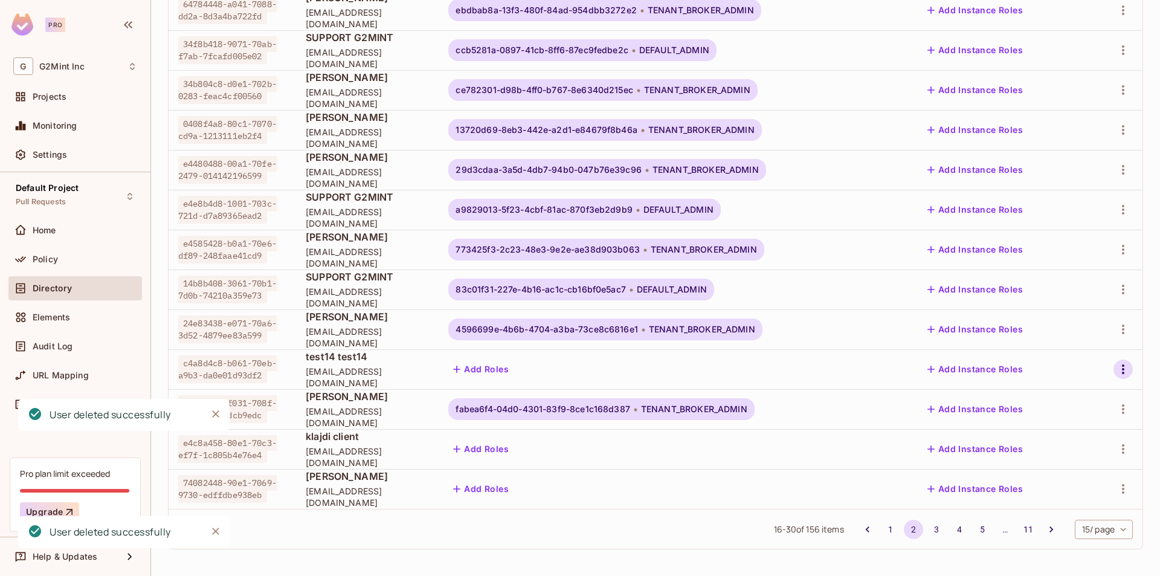
click at [1116, 364] on icon "button" at bounding box center [1123, 369] width 15 height 15
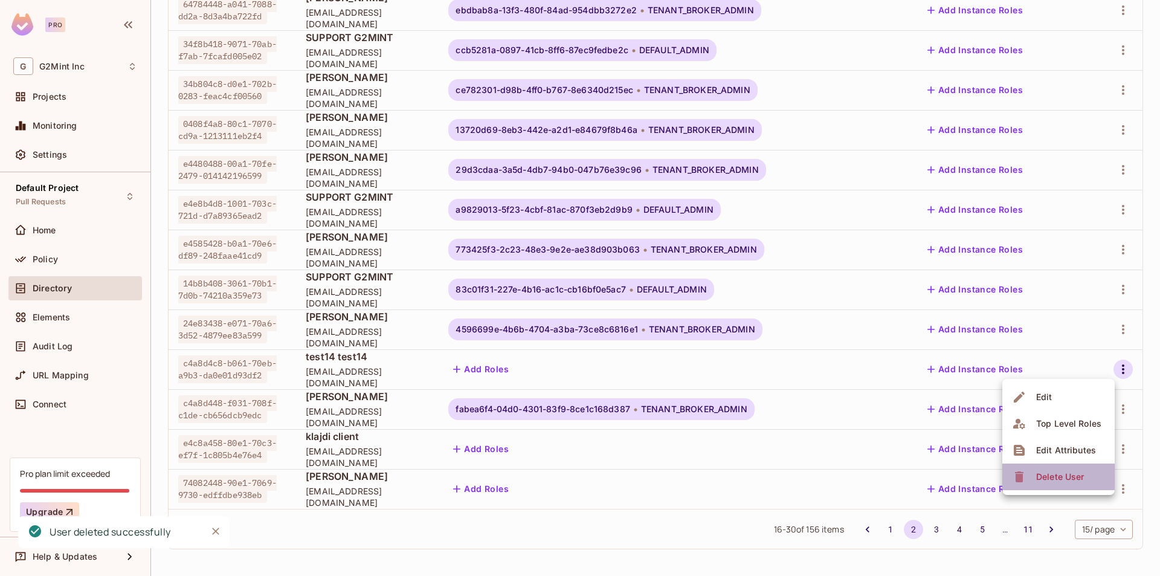
click at [1072, 476] on div "Delete User" at bounding box center [1061, 477] width 48 height 12
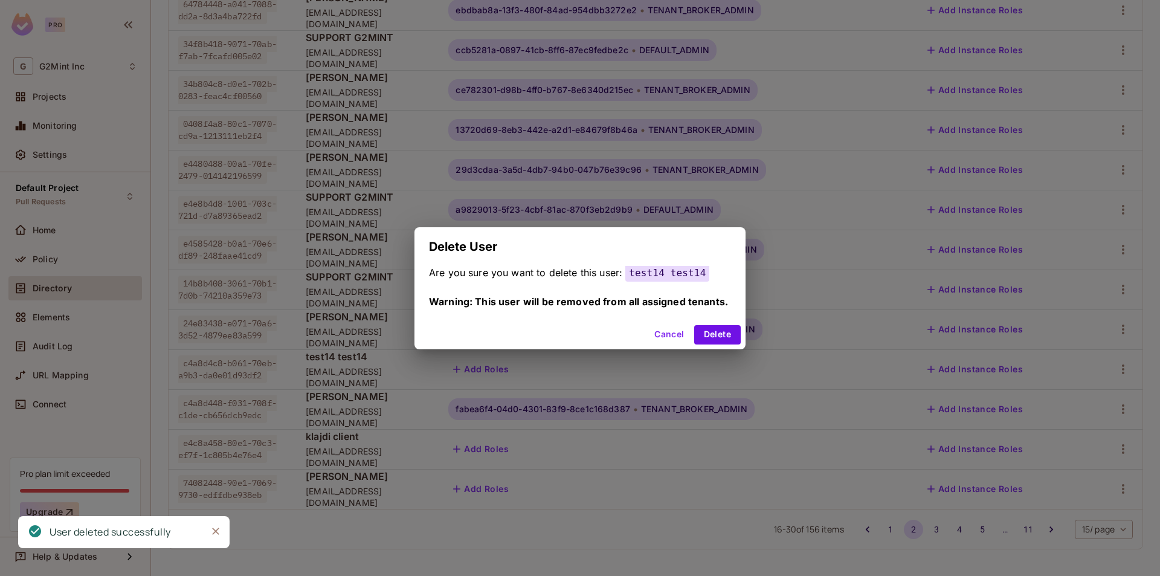
click at [702, 345] on div "Cancel Delete" at bounding box center [580, 334] width 331 height 29
click at [709, 331] on button "Delete" at bounding box center [717, 334] width 47 height 19
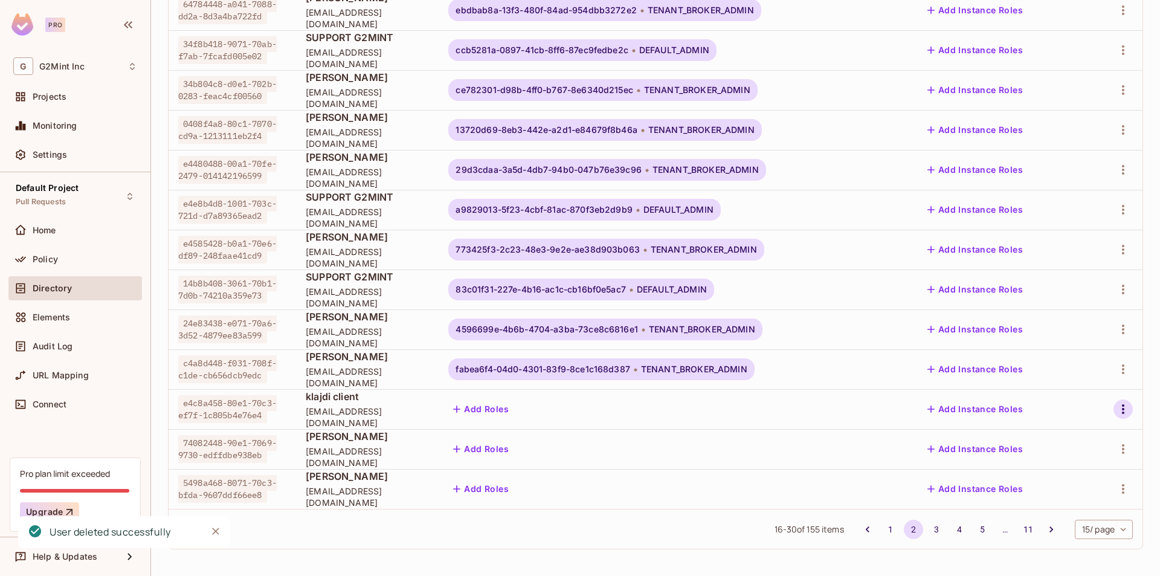
click at [1122, 406] on icon "button" at bounding box center [1123, 409] width 2 height 10
click at [1087, 523] on span "Delete User" at bounding box center [1060, 516] width 55 height 19
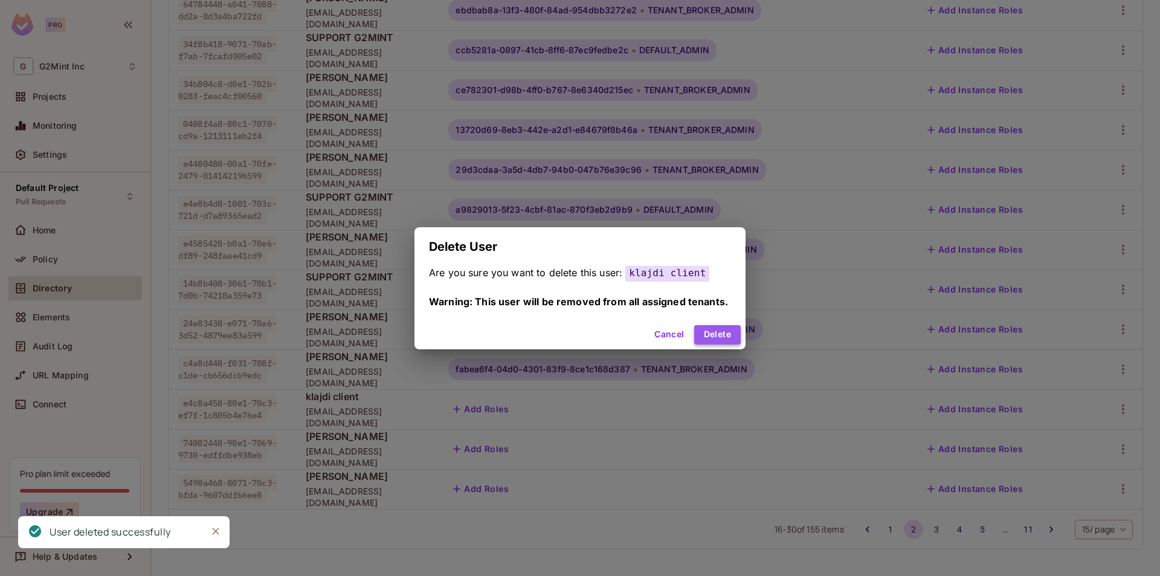
click at [716, 328] on button "Delete" at bounding box center [717, 334] width 47 height 19
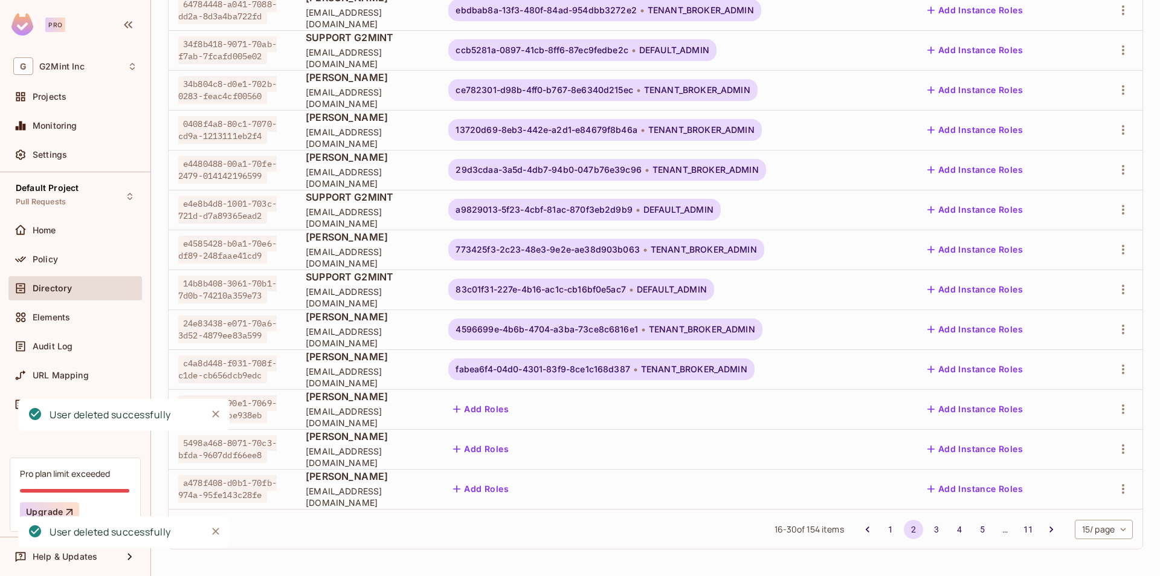
scroll to position [262, 0]
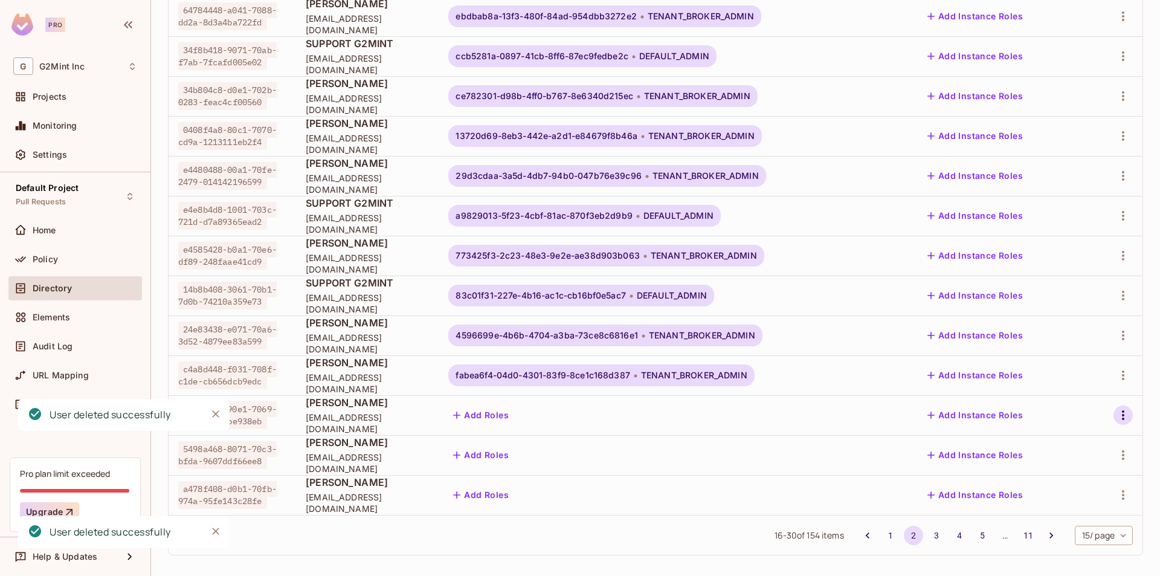
click at [1119, 417] on icon "button" at bounding box center [1123, 415] width 15 height 15
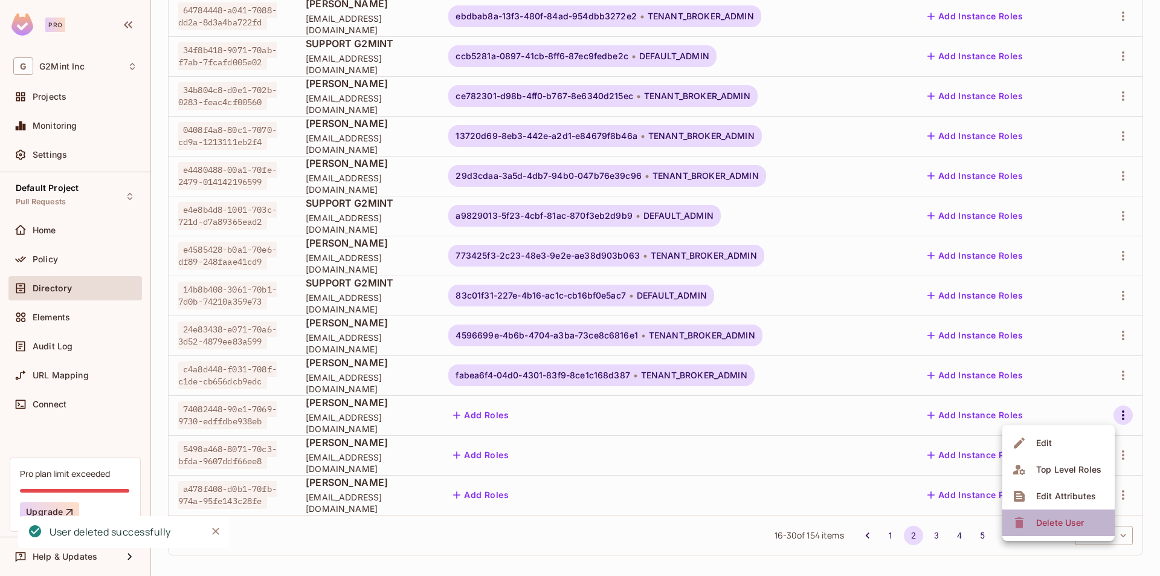
click at [1080, 528] on div "Delete User" at bounding box center [1061, 523] width 48 height 12
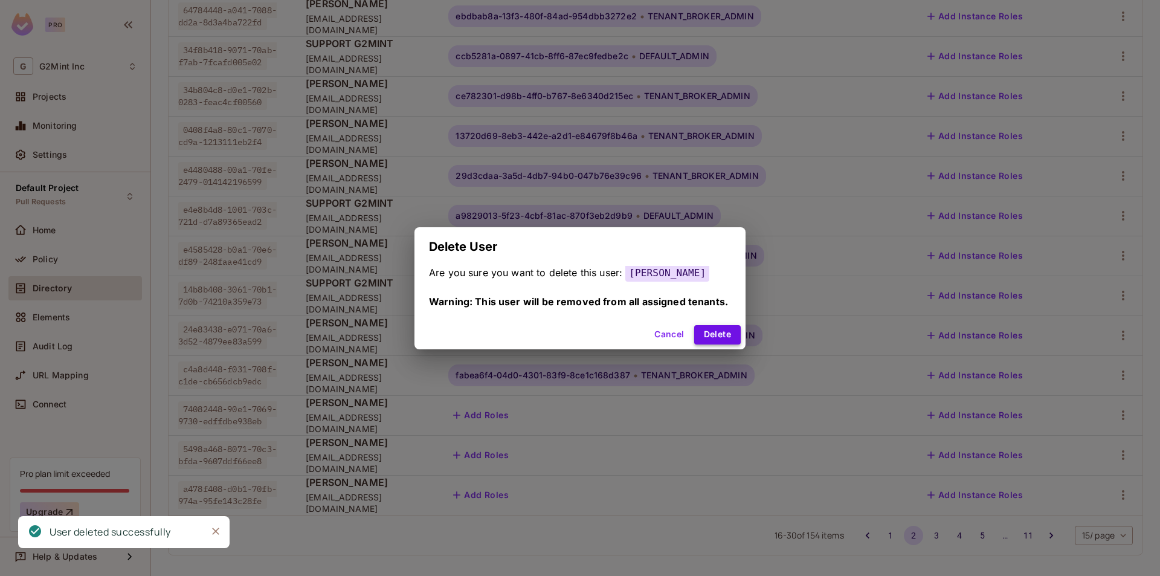
click at [720, 334] on button "Delete" at bounding box center [717, 334] width 47 height 19
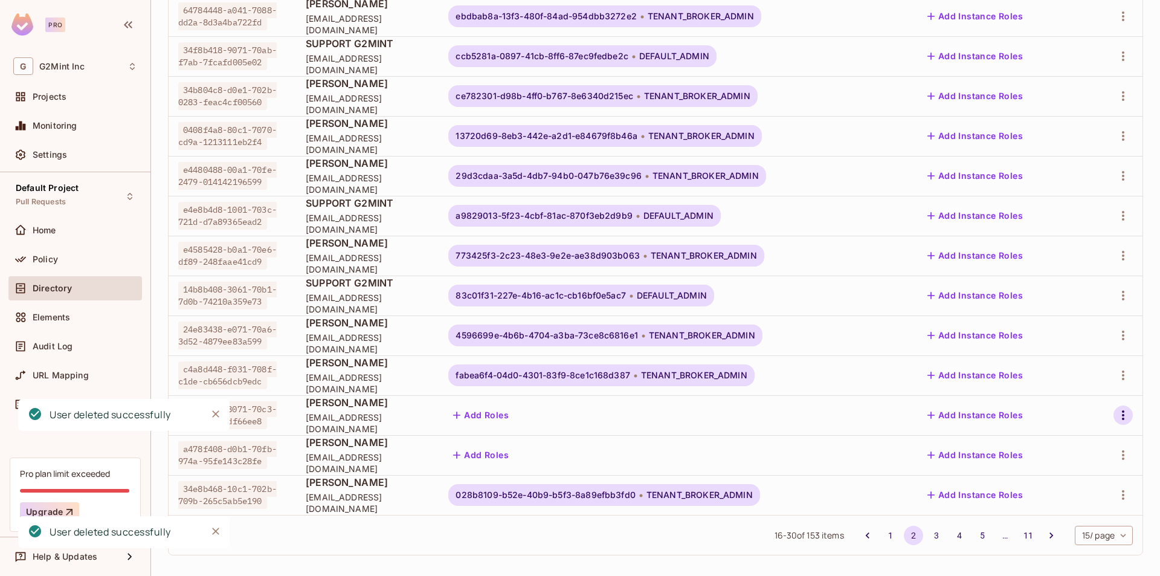
click at [1116, 412] on icon "button" at bounding box center [1123, 415] width 15 height 15
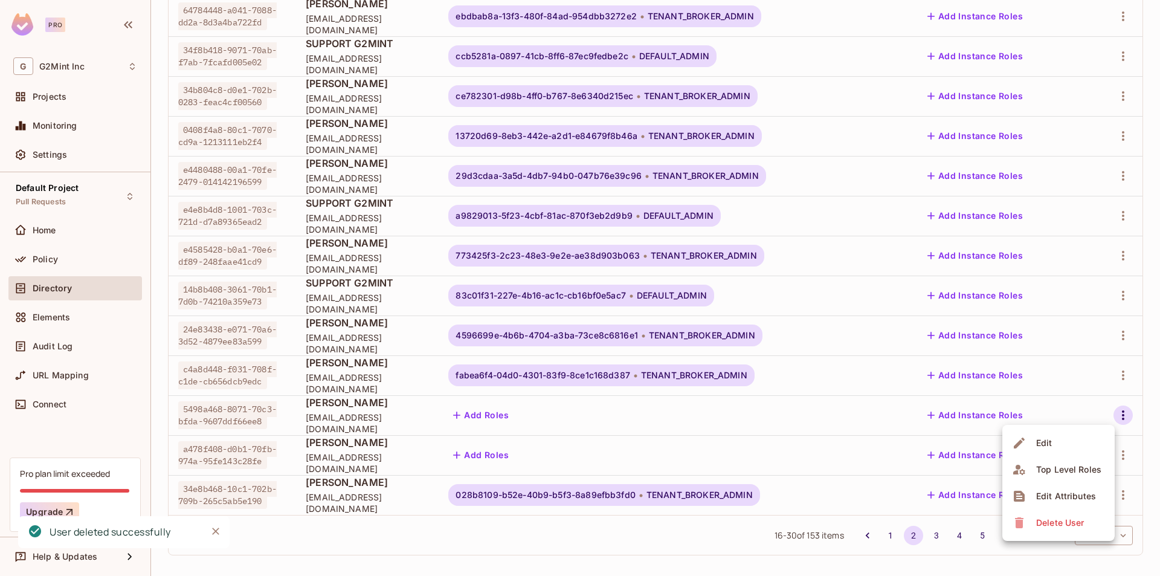
click at [1079, 524] on div "Delete User" at bounding box center [1061, 523] width 48 height 12
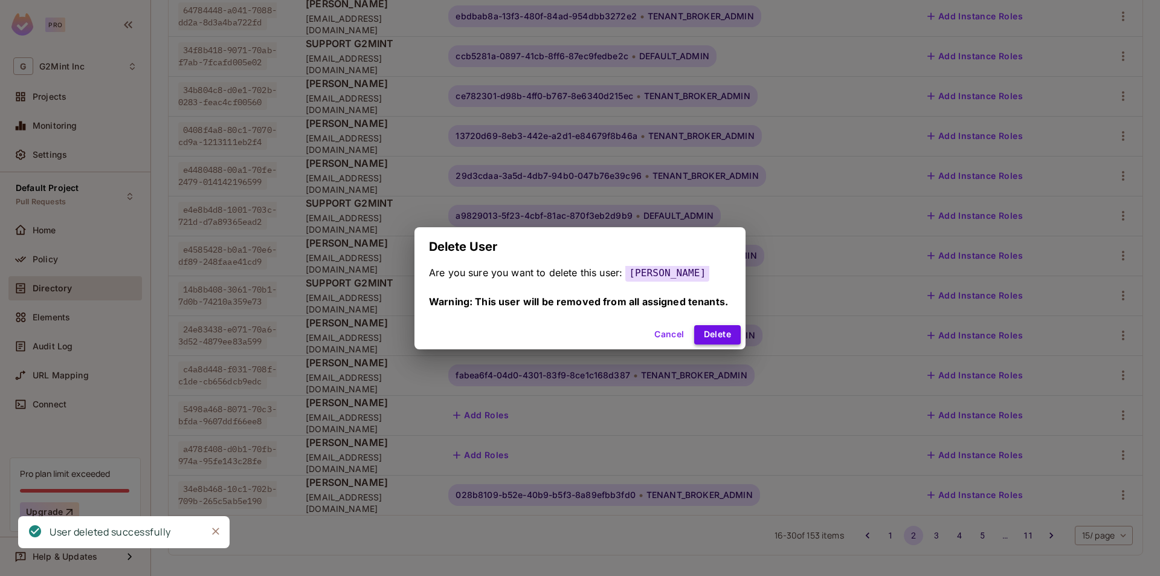
click at [718, 334] on button "Delete" at bounding box center [717, 334] width 47 height 19
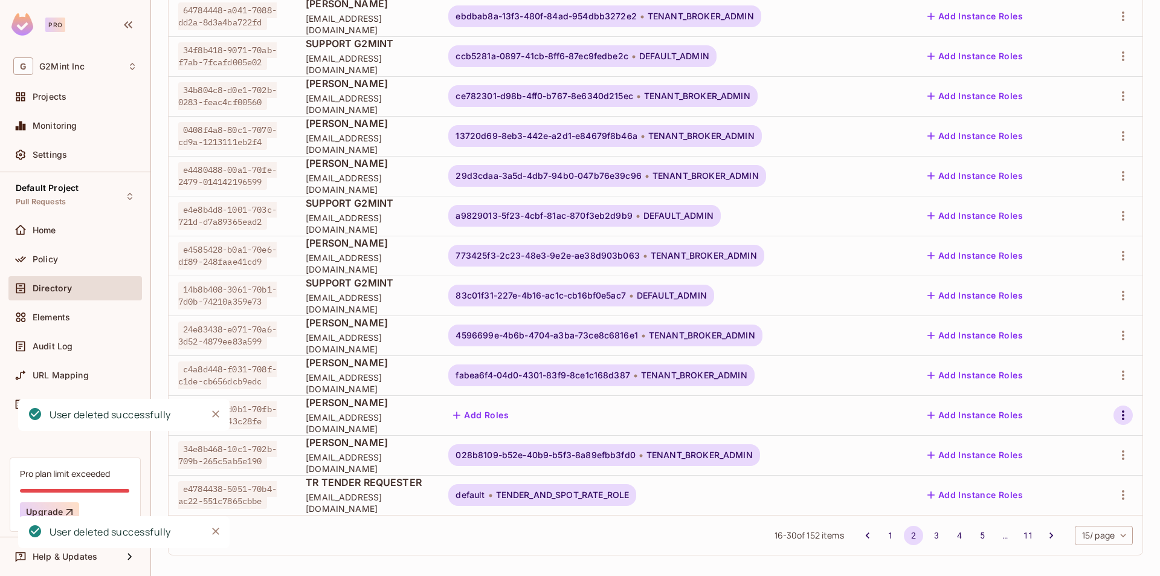
click at [1116, 409] on icon "button" at bounding box center [1123, 415] width 15 height 15
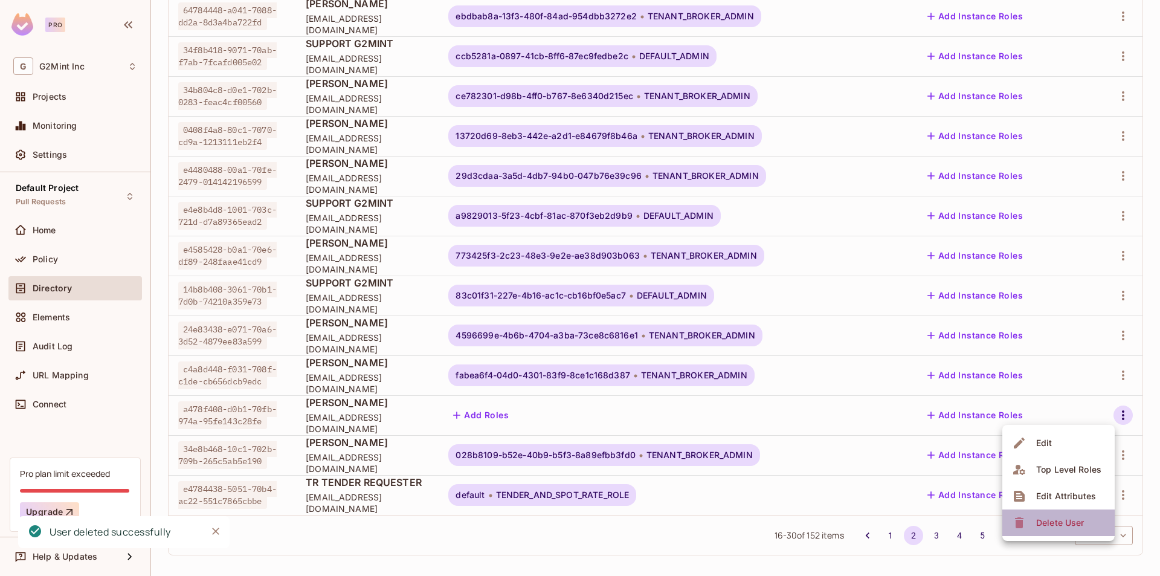
click at [1077, 536] on li "Delete User" at bounding box center [1059, 523] width 112 height 27
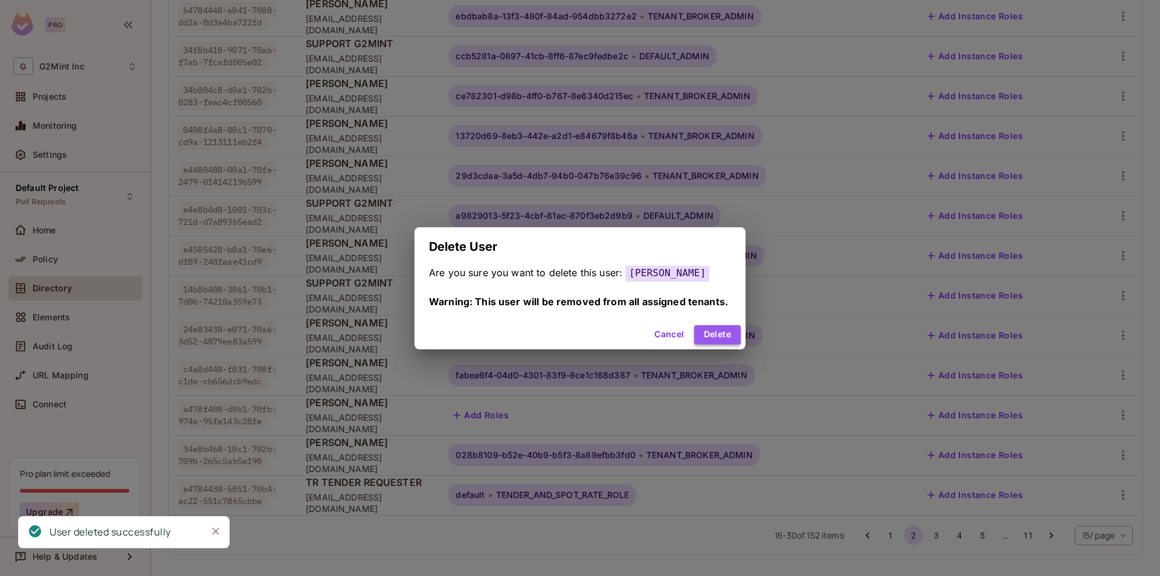
click at [727, 334] on button "Delete" at bounding box center [717, 334] width 47 height 19
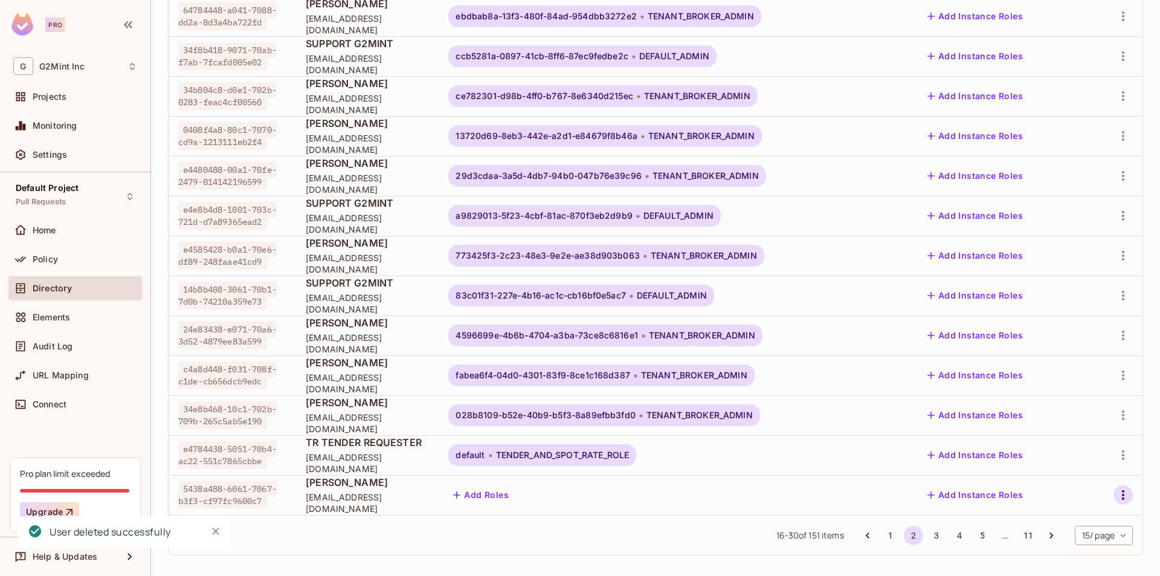
click at [1116, 497] on icon "button" at bounding box center [1123, 495] width 15 height 15
click at [1076, 548] on div "Delete User" at bounding box center [1061, 548] width 48 height 12
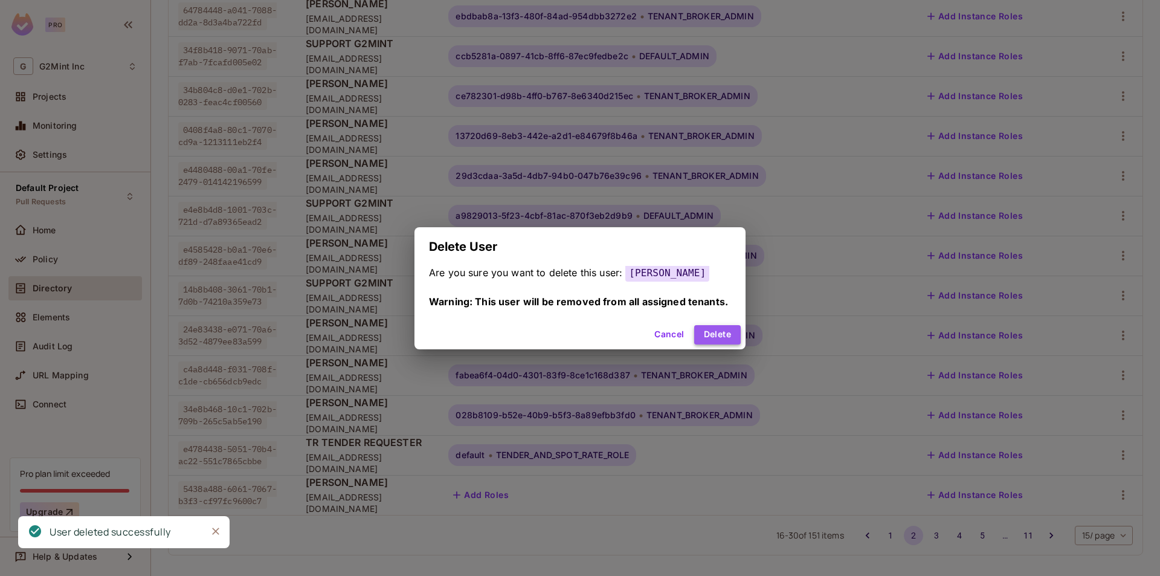
click at [715, 336] on button "Delete" at bounding box center [717, 334] width 47 height 19
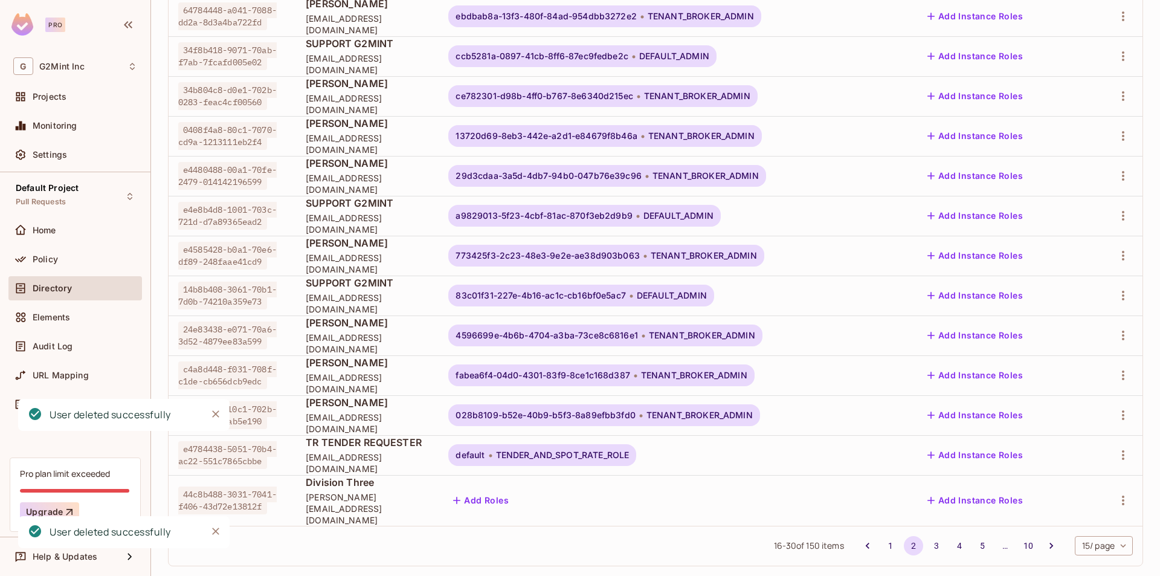
scroll to position [268, 0]
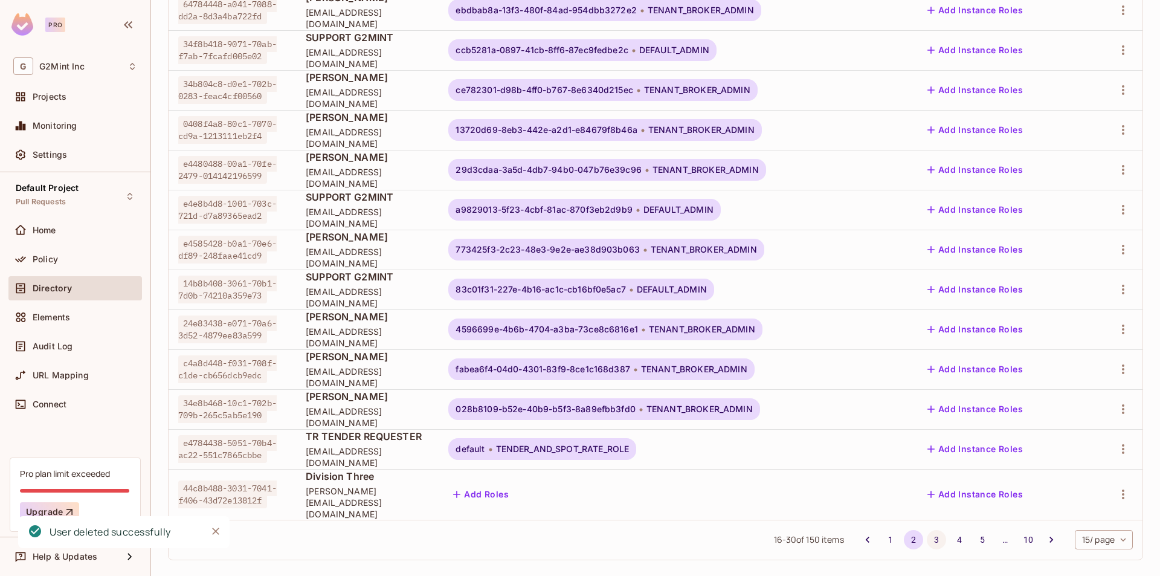
click at [928, 532] on button "3" at bounding box center [936, 539] width 19 height 19
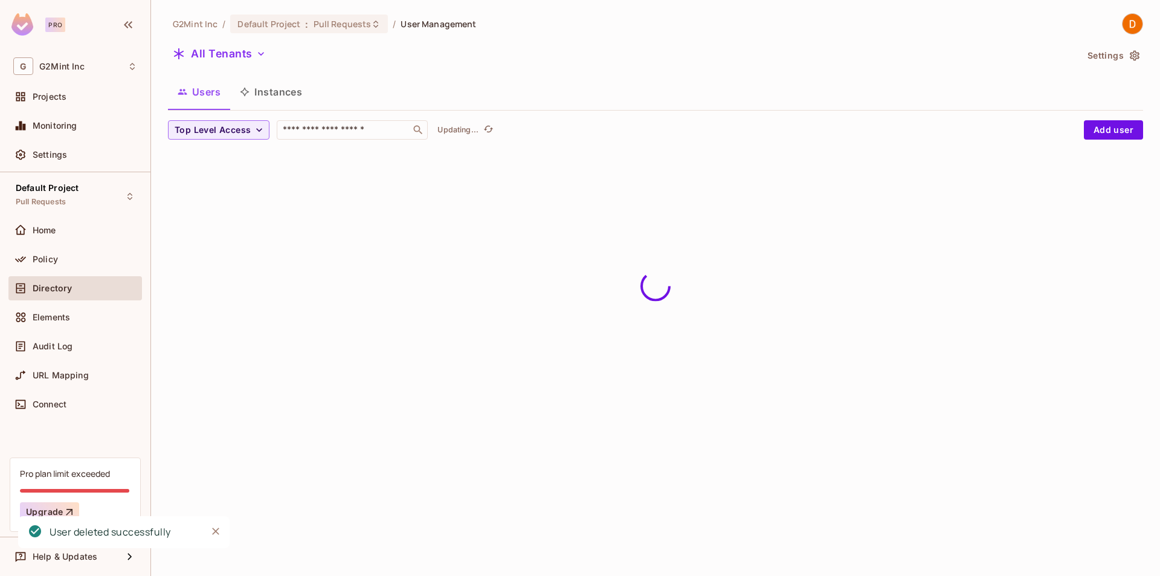
scroll to position [0, 0]
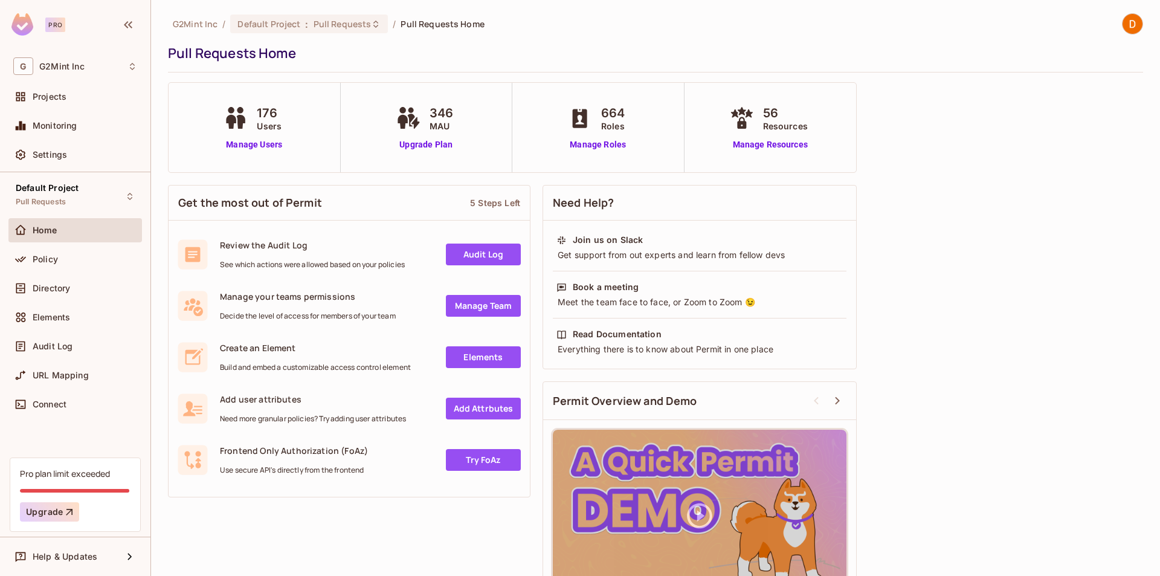
scroll to position [46, 0]
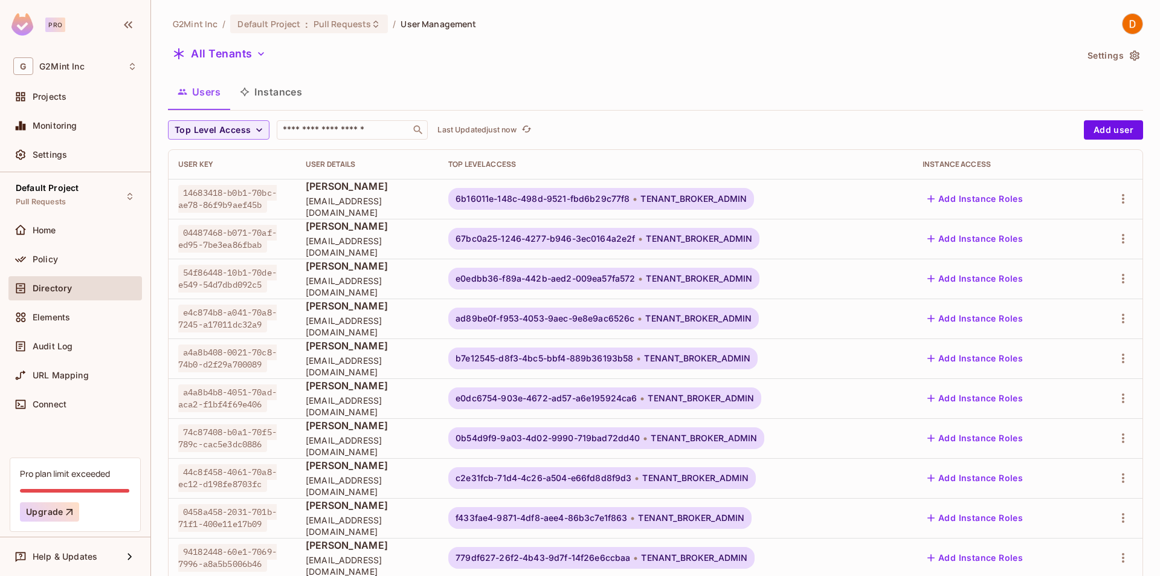
scroll to position [268, 0]
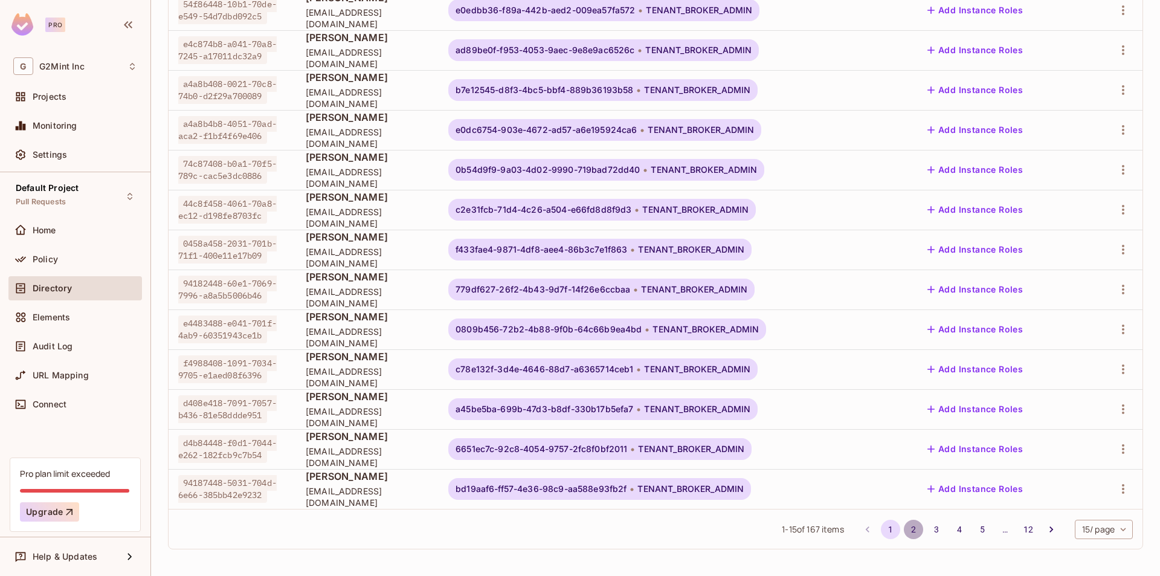
click at [907, 529] on button "2" at bounding box center [913, 529] width 19 height 19
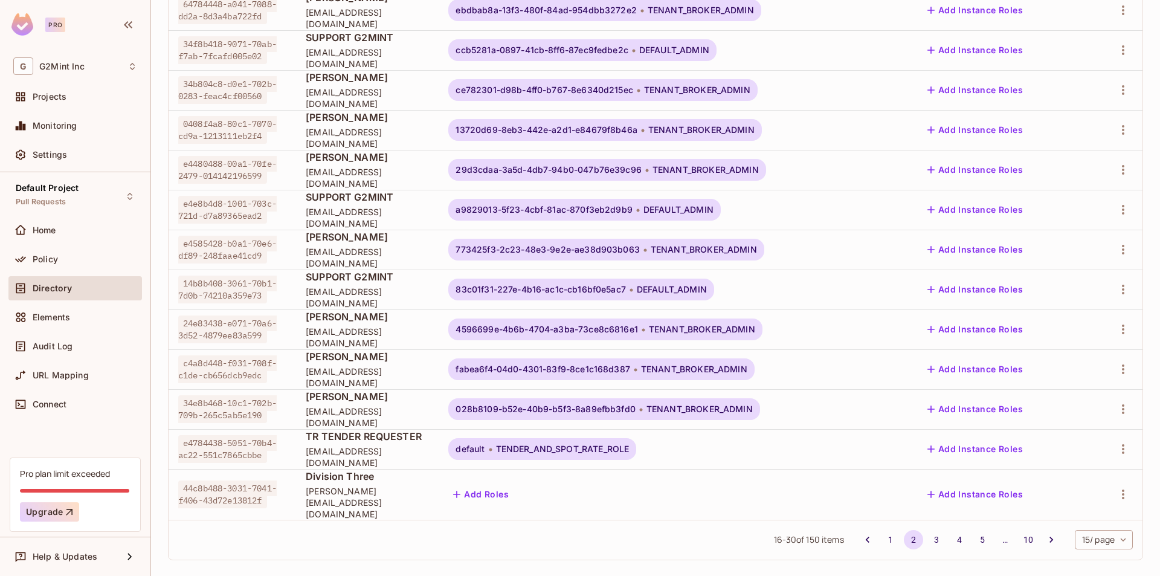
click at [1125, 489] on td at bounding box center [1116, 494] width 54 height 51
click at [1122, 490] on icon "button" at bounding box center [1123, 495] width 2 height 10
click at [1040, 552] on div "Delete User" at bounding box center [1061, 548] width 48 height 12
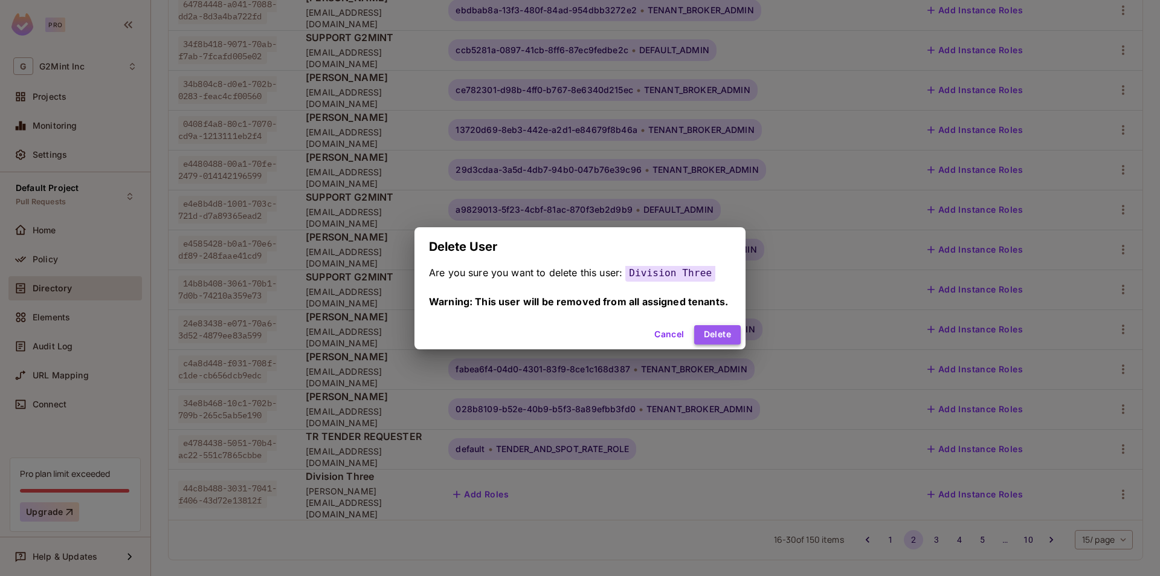
click at [711, 332] on button "Delete" at bounding box center [717, 334] width 47 height 19
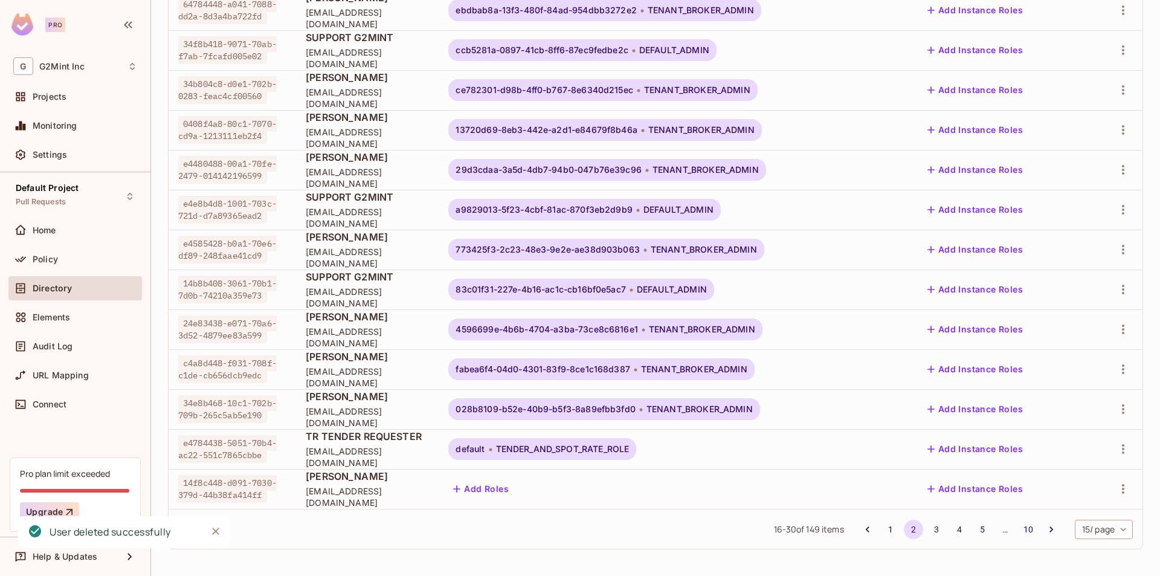
scroll to position [262, 0]
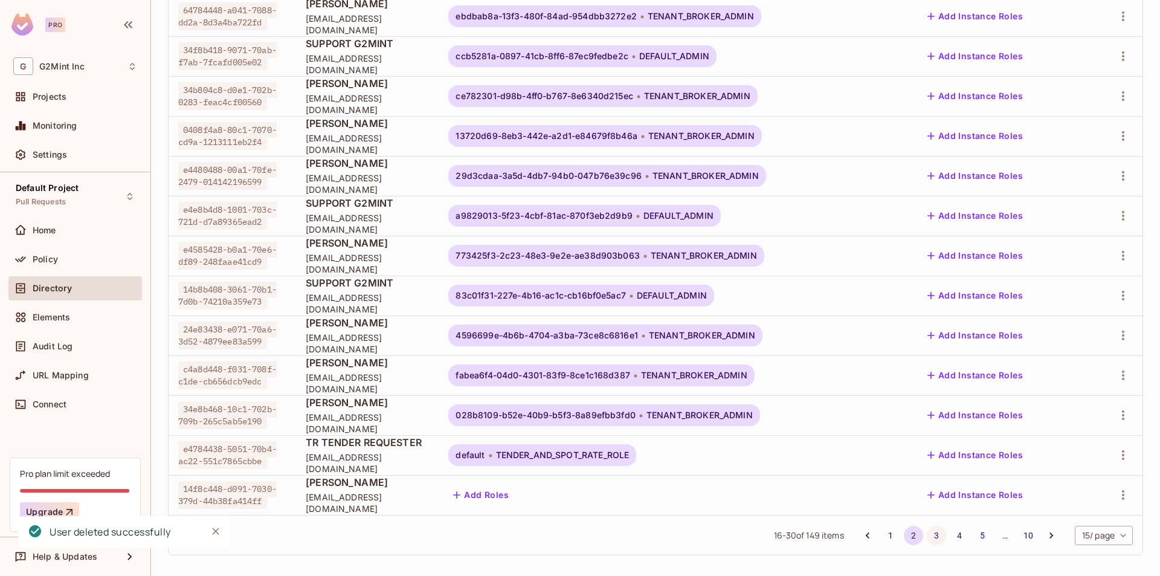
click at [927, 532] on button "3" at bounding box center [936, 535] width 19 height 19
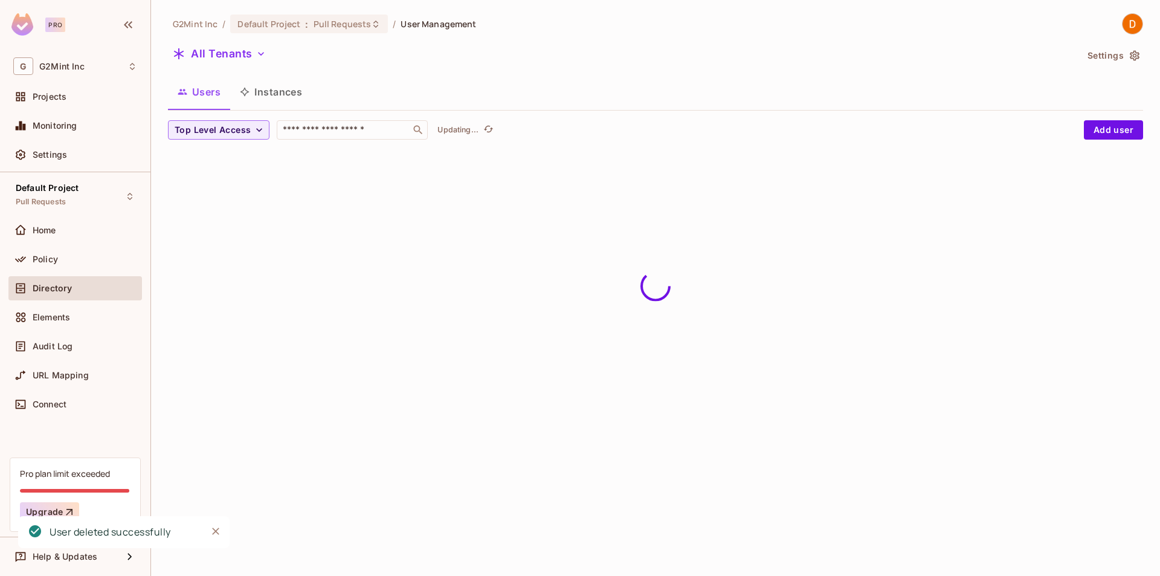
scroll to position [0, 0]
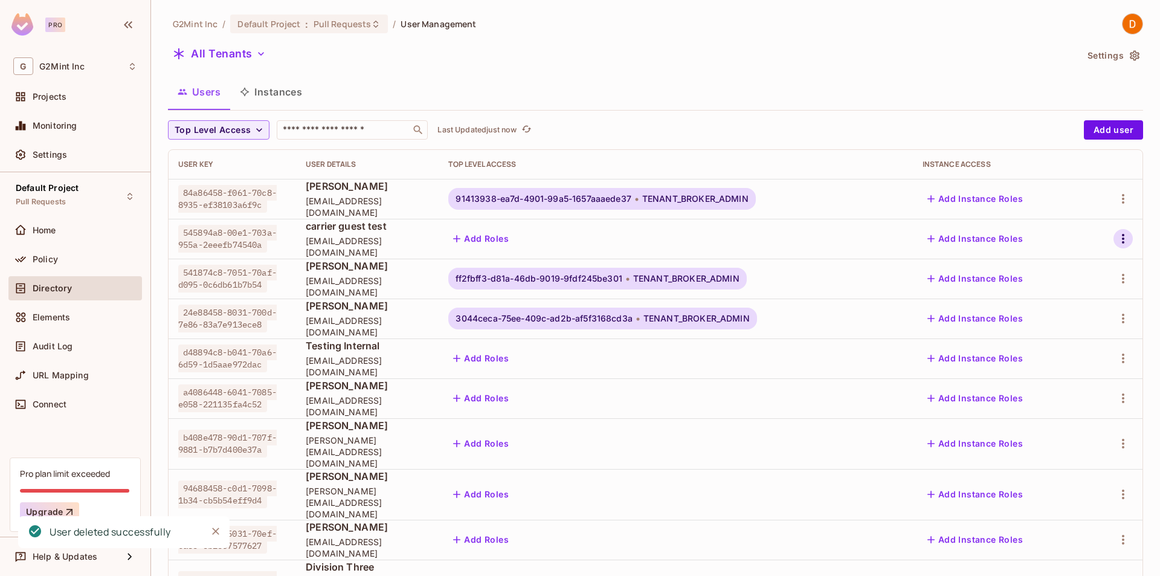
click at [1120, 235] on icon "button" at bounding box center [1123, 238] width 15 height 15
click at [1073, 346] on div "Delete User" at bounding box center [1061, 346] width 48 height 12
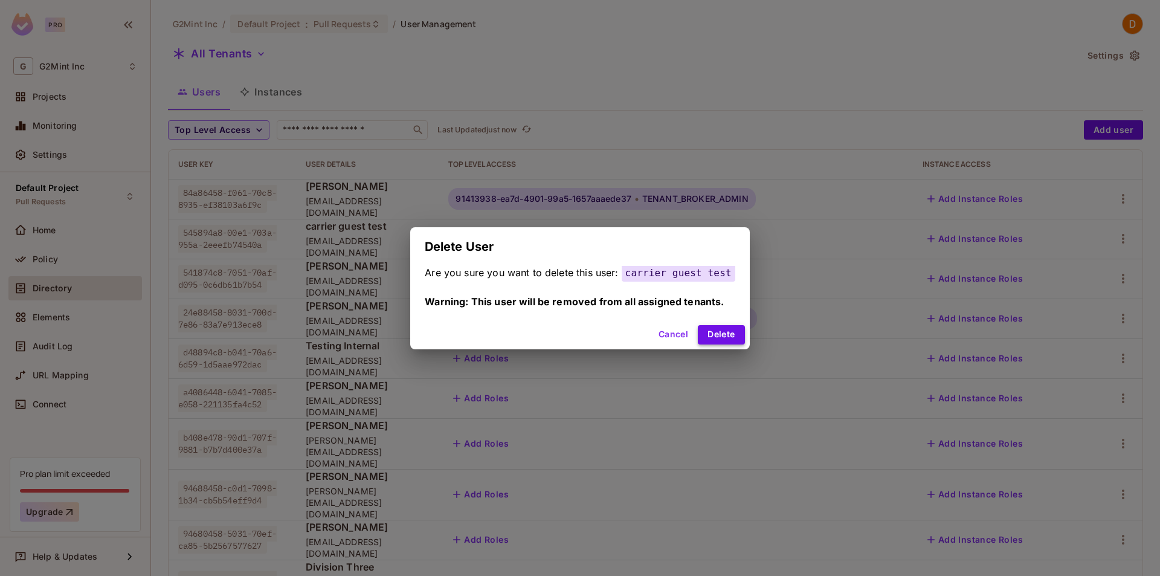
click at [729, 333] on button "Delete" at bounding box center [721, 334] width 47 height 19
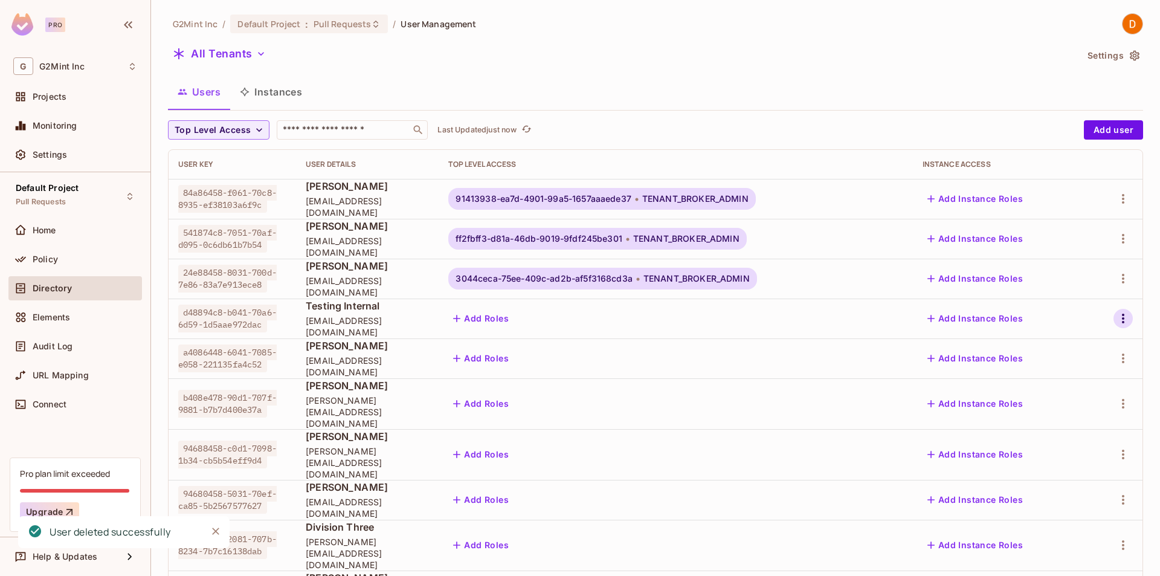
click at [1116, 313] on icon "button" at bounding box center [1123, 318] width 15 height 15
click at [1063, 432] on div "Delete User" at bounding box center [1061, 426] width 48 height 12
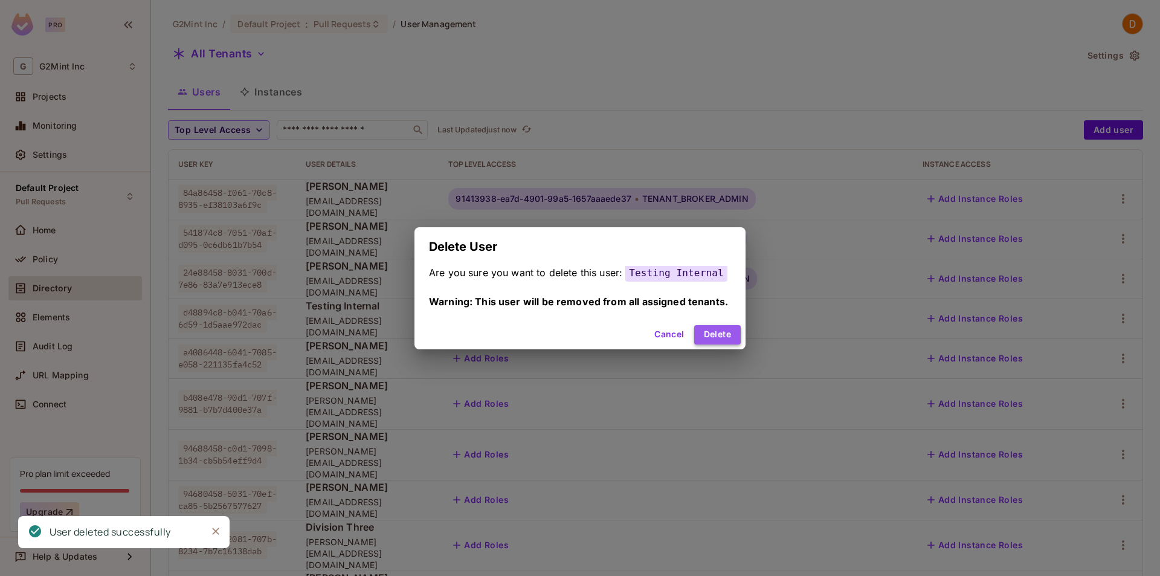
click at [707, 335] on button "Delete" at bounding box center [717, 334] width 47 height 19
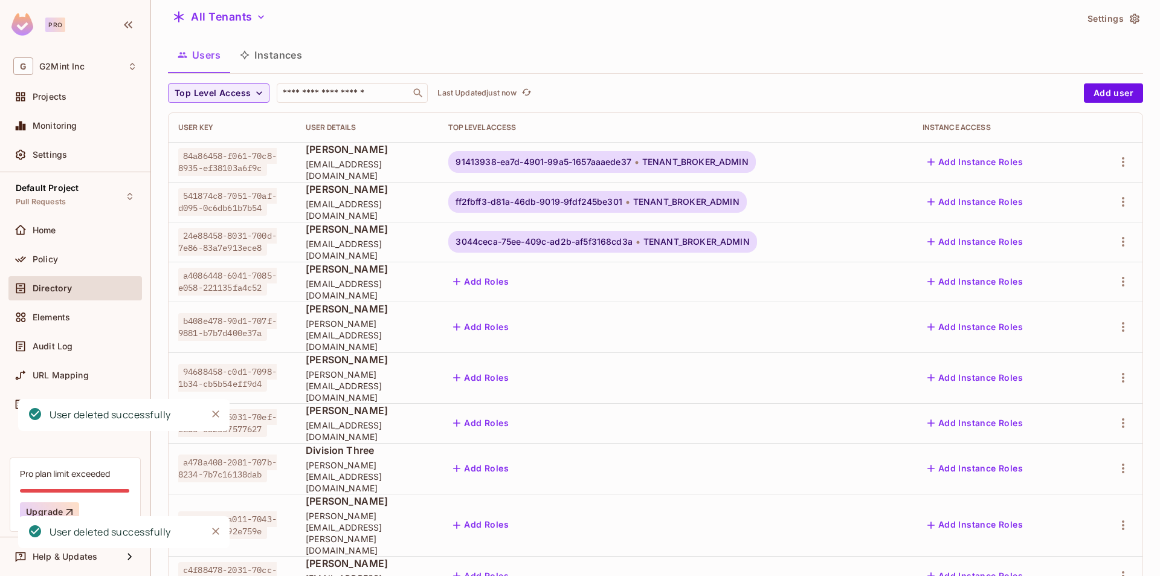
scroll to position [73, 0]
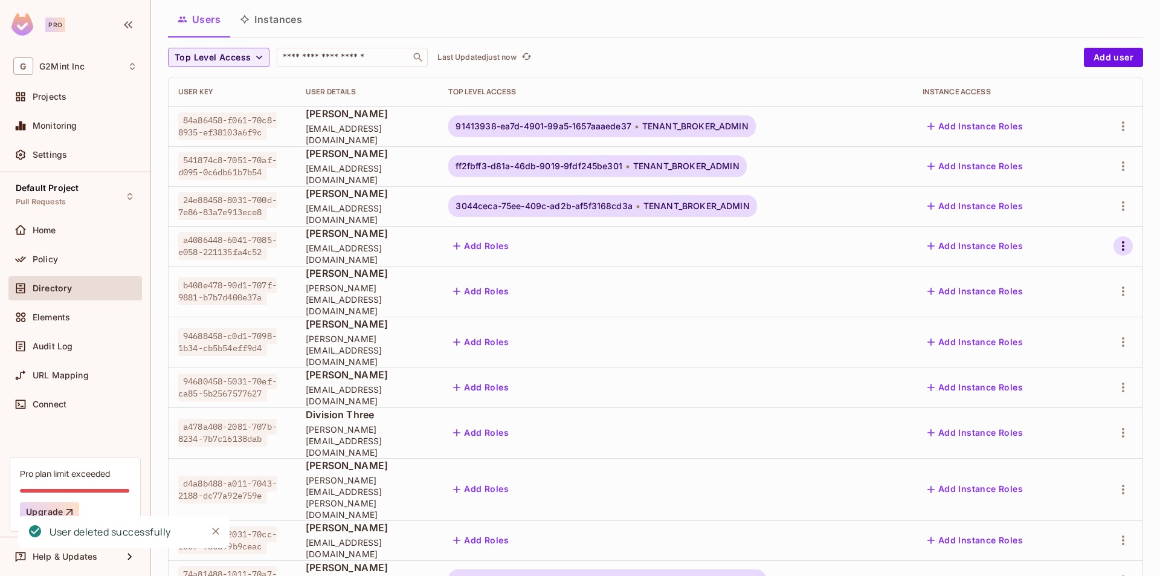
click at [1120, 238] on div at bounding box center [1115, 245] width 35 height 19
click at [1118, 243] on icon "button" at bounding box center [1123, 246] width 15 height 15
click at [1069, 349] on div "Delete User" at bounding box center [1061, 354] width 48 height 12
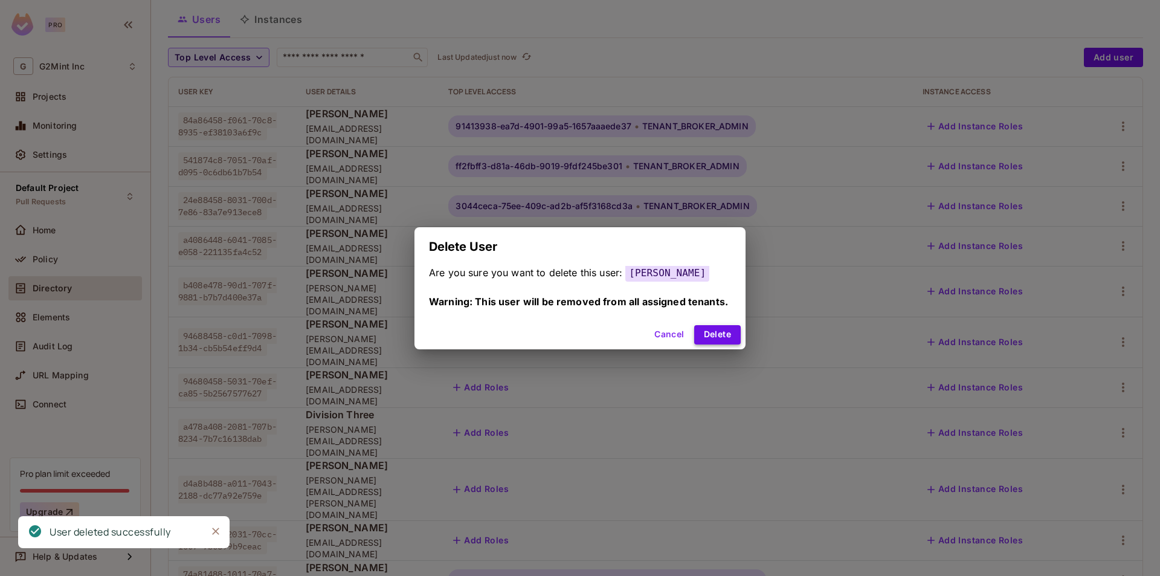
click at [715, 332] on button "Delete" at bounding box center [717, 334] width 47 height 19
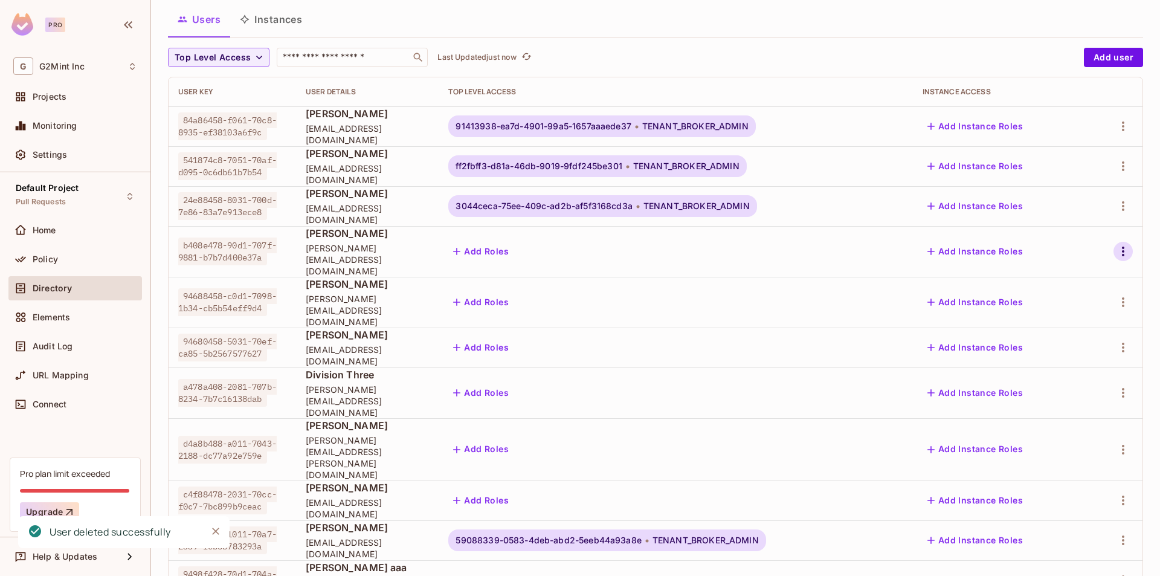
click at [1116, 244] on icon "button" at bounding box center [1123, 251] width 15 height 15
click at [1064, 355] on div "Delete User" at bounding box center [1061, 354] width 48 height 12
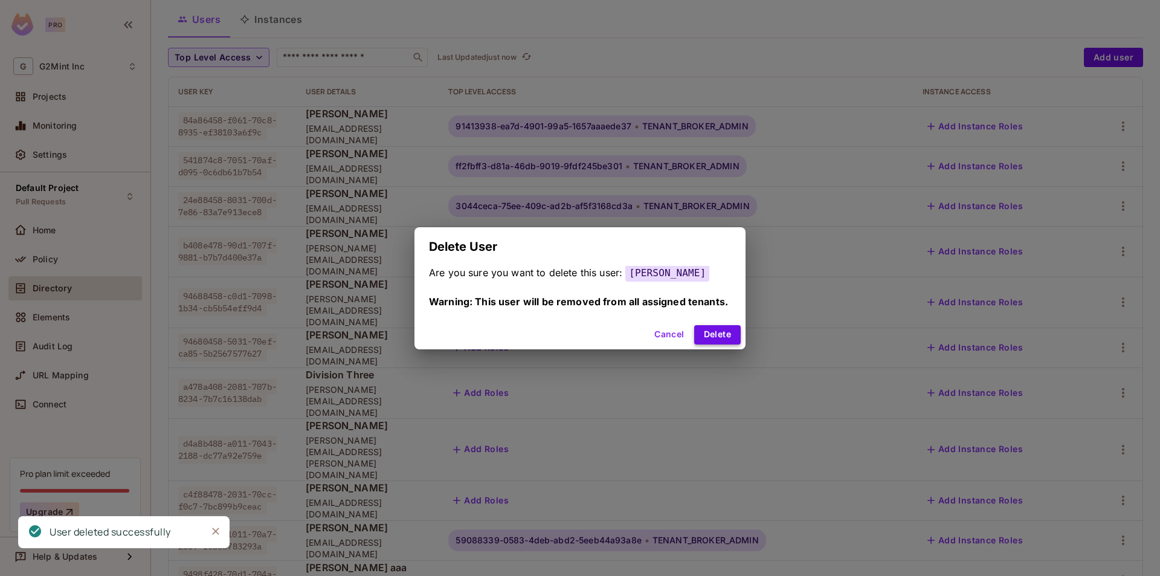
click at [717, 334] on button "Delete" at bounding box center [717, 334] width 47 height 19
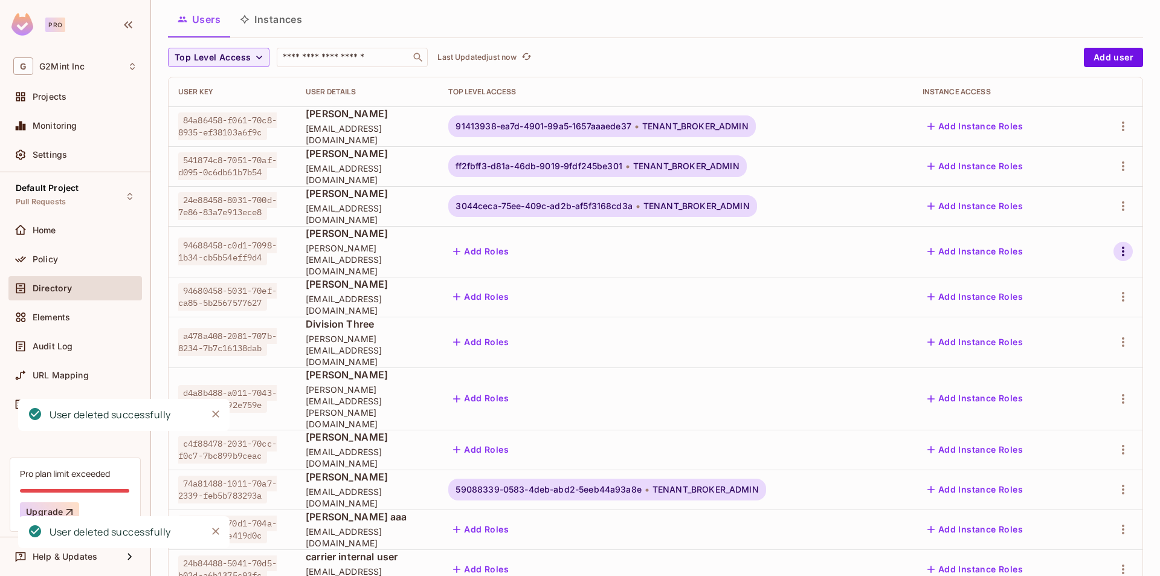
click at [1119, 246] on icon "button" at bounding box center [1123, 251] width 15 height 15
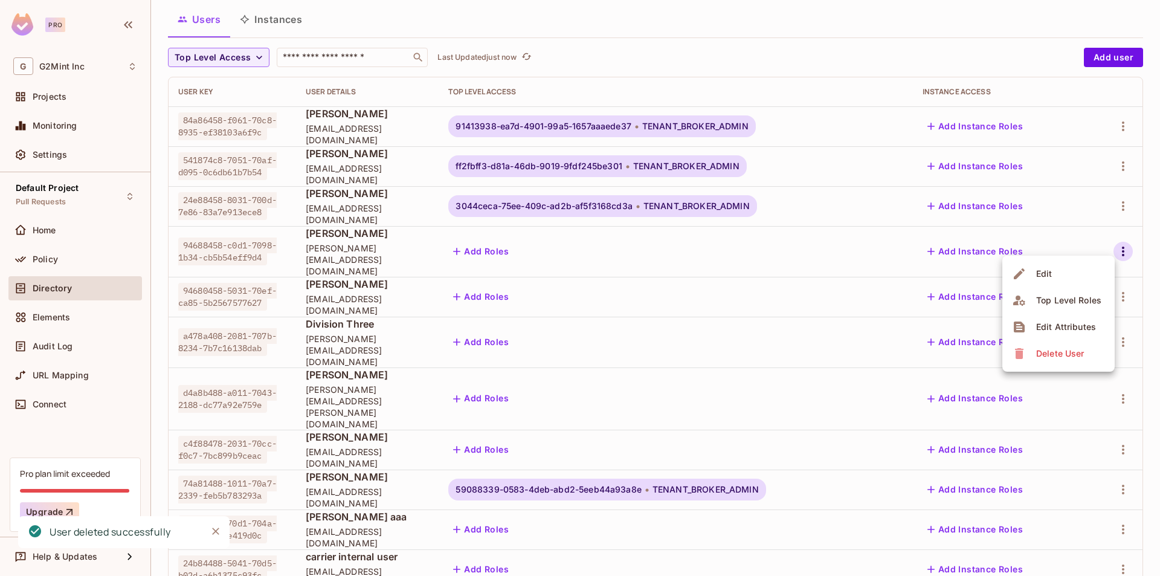
click at [1079, 349] on div "Delete User" at bounding box center [1061, 354] width 48 height 12
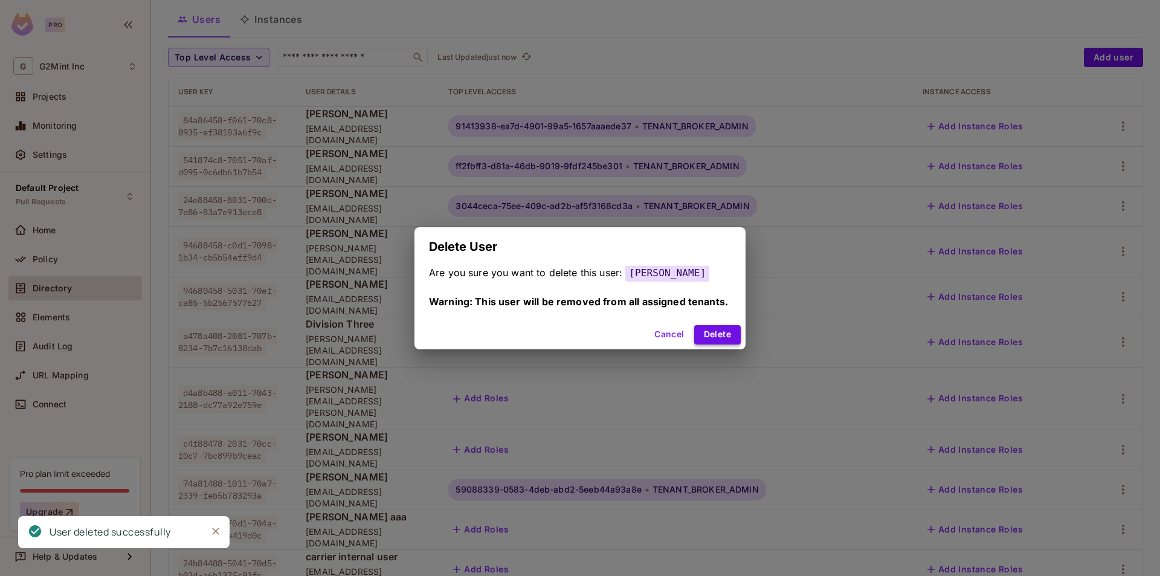
click at [707, 334] on button "Delete" at bounding box center [717, 334] width 47 height 19
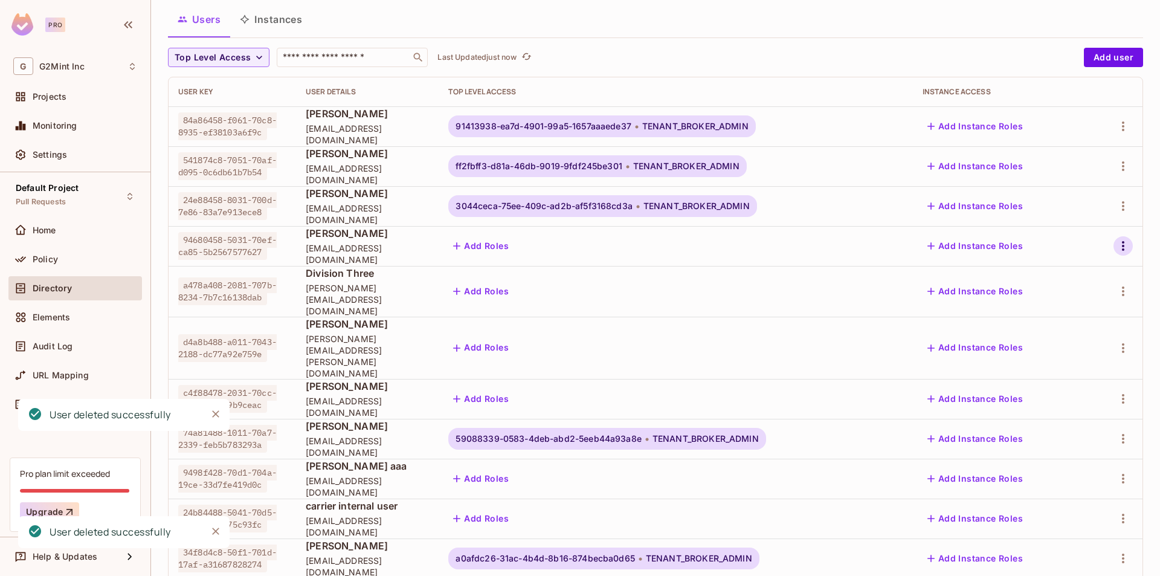
click at [1116, 251] on icon "button" at bounding box center [1123, 246] width 15 height 15
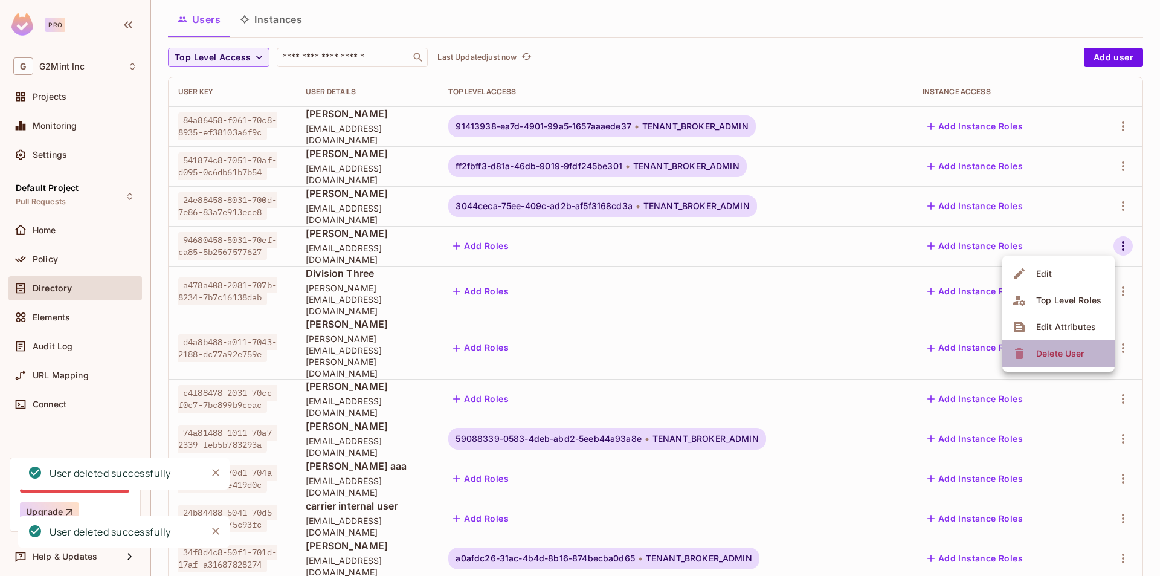
click at [1083, 360] on span "Delete User" at bounding box center [1060, 353] width 55 height 19
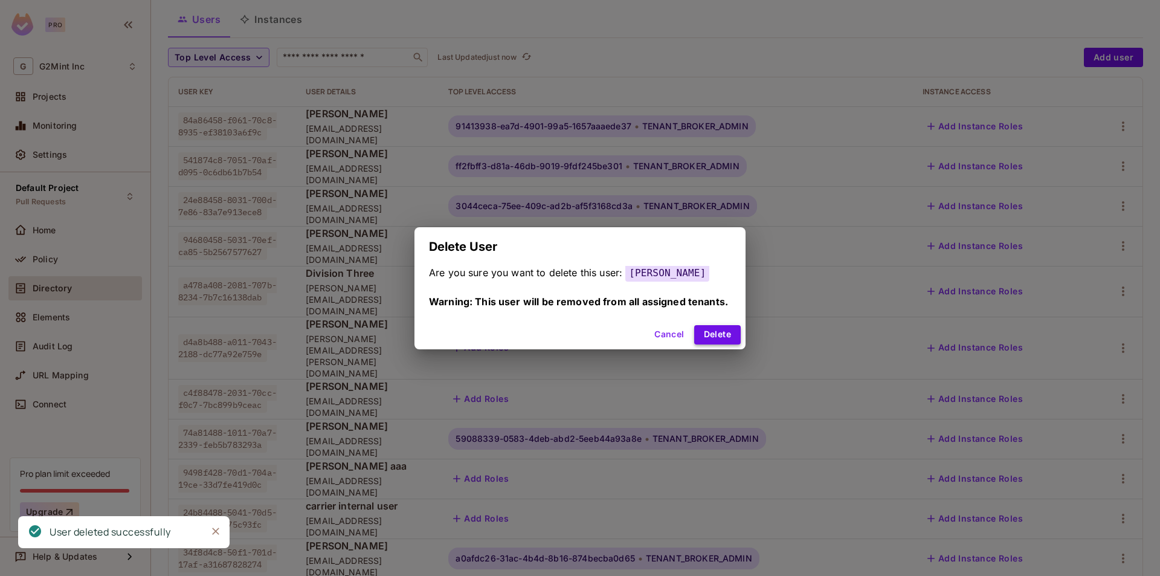
click at [741, 343] on button "Delete" at bounding box center [717, 334] width 47 height 19
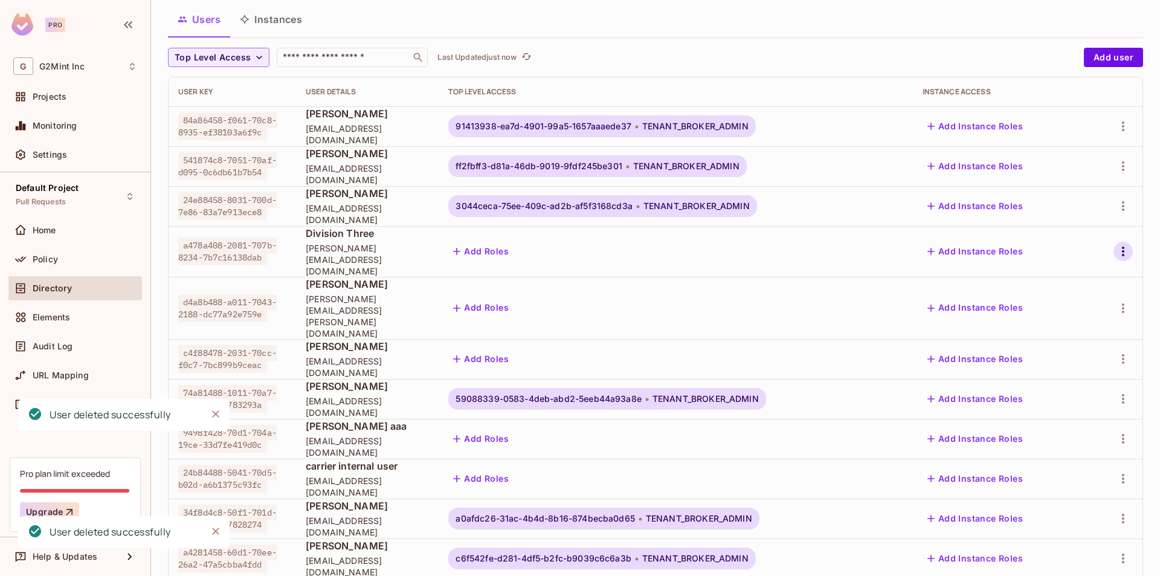
click at [1116, 247] on icon "button" at bounding box center [1123, 251] width 15 height 15
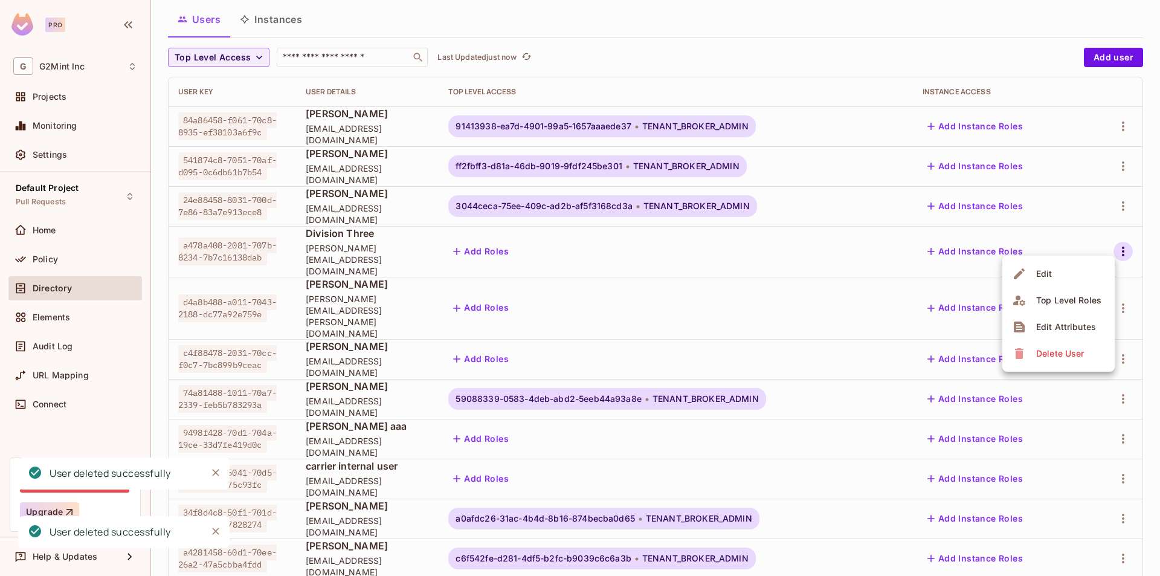
click at [1067, 350] on div "Delete User" at bounding box center [1061, 354] width 48 height 12
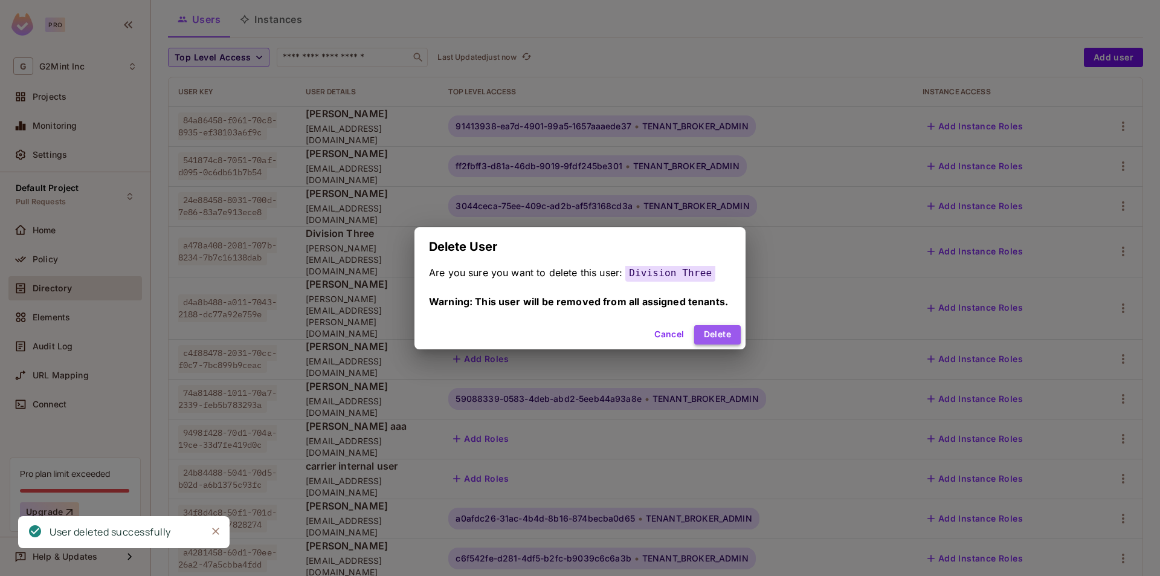
click at [720, 336] on button "Delete" at bounding box center [717, 334] width 47 height 19
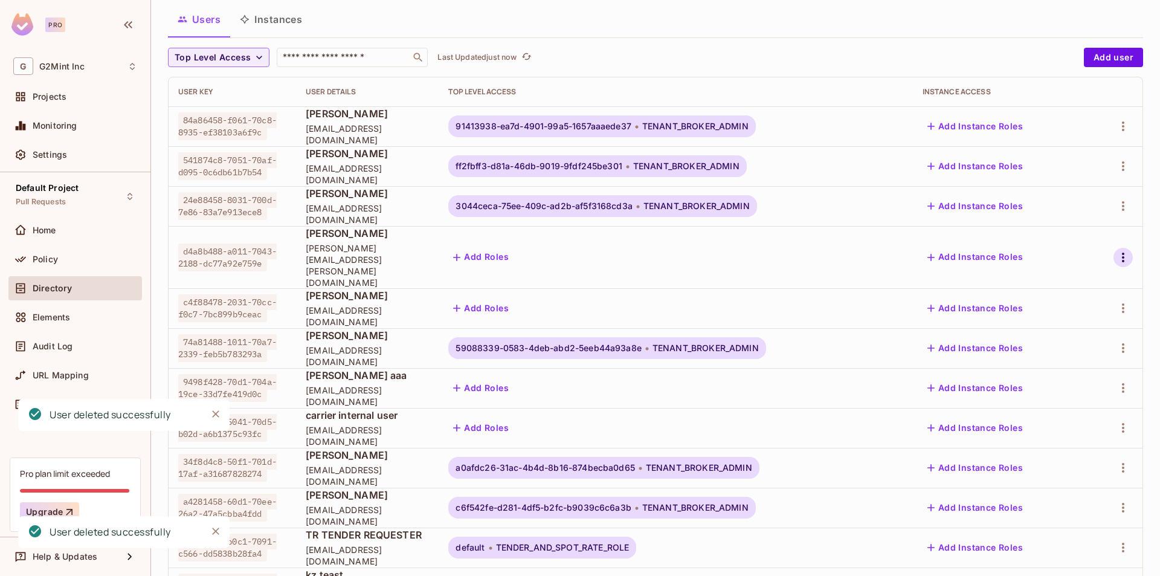
click at [1121, 250] on icon "button" at bounding box center [1123, 257] width 15 height 15
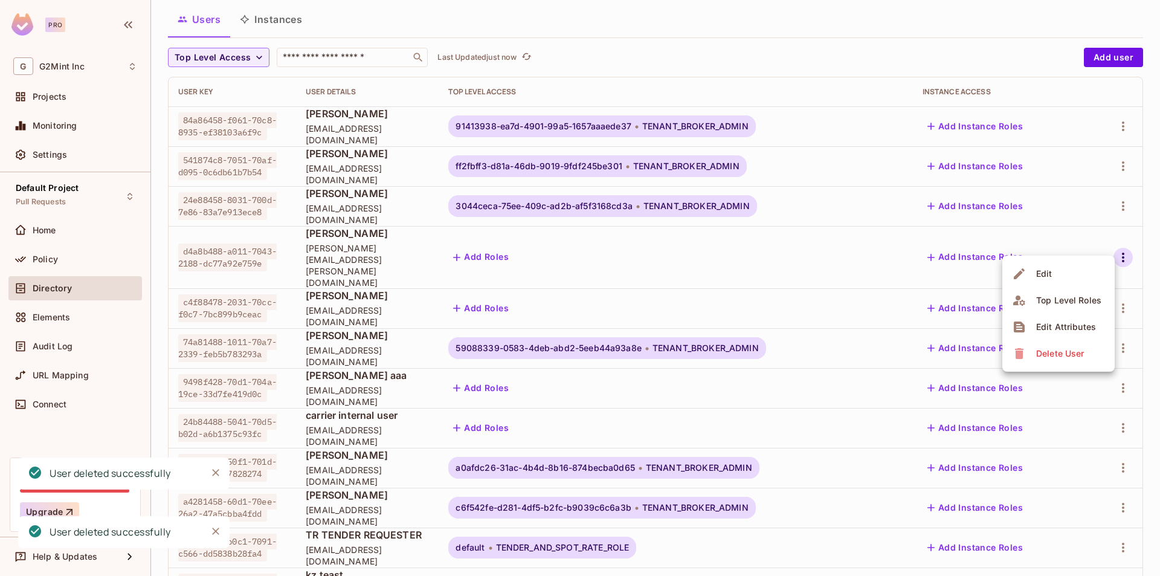
click at [1095, 358] on li "Delete User" at bounding box center [1059, 353] width 112 height 27
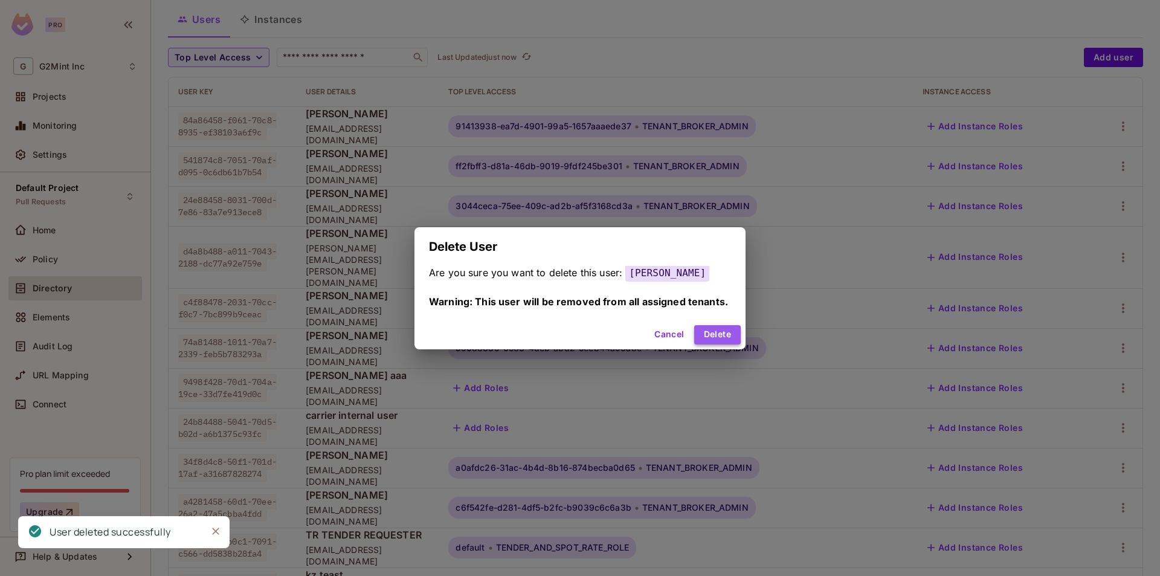
click at [728, 337] on button "Delete" at bounding box center [717, 334] width 47 height 19
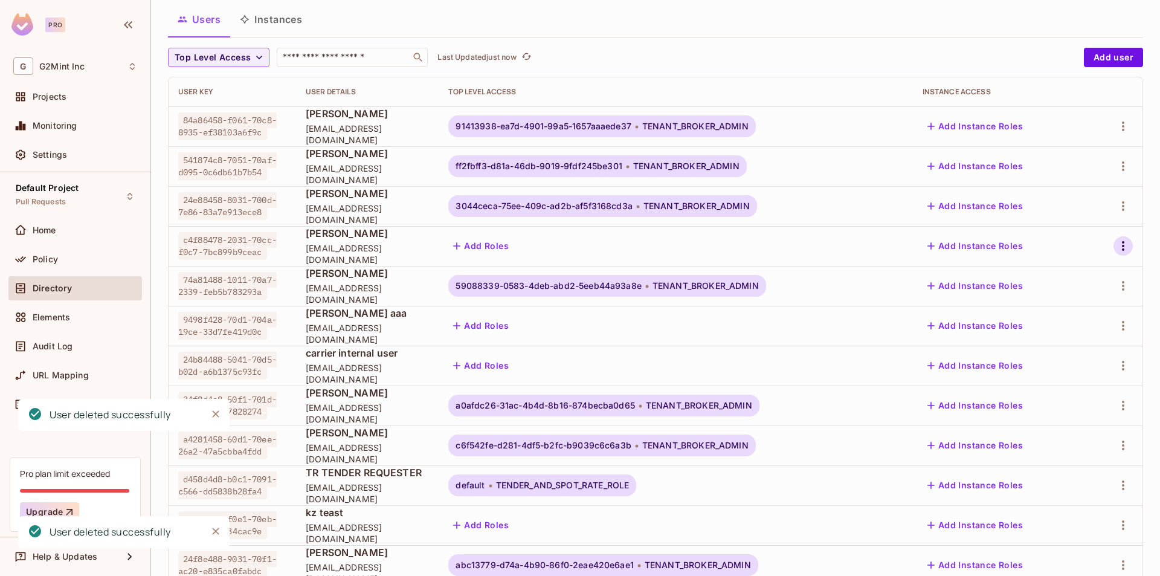
click at [1116, 248] on icon "button" at bounding box center [1123, 246] width 15 height 15
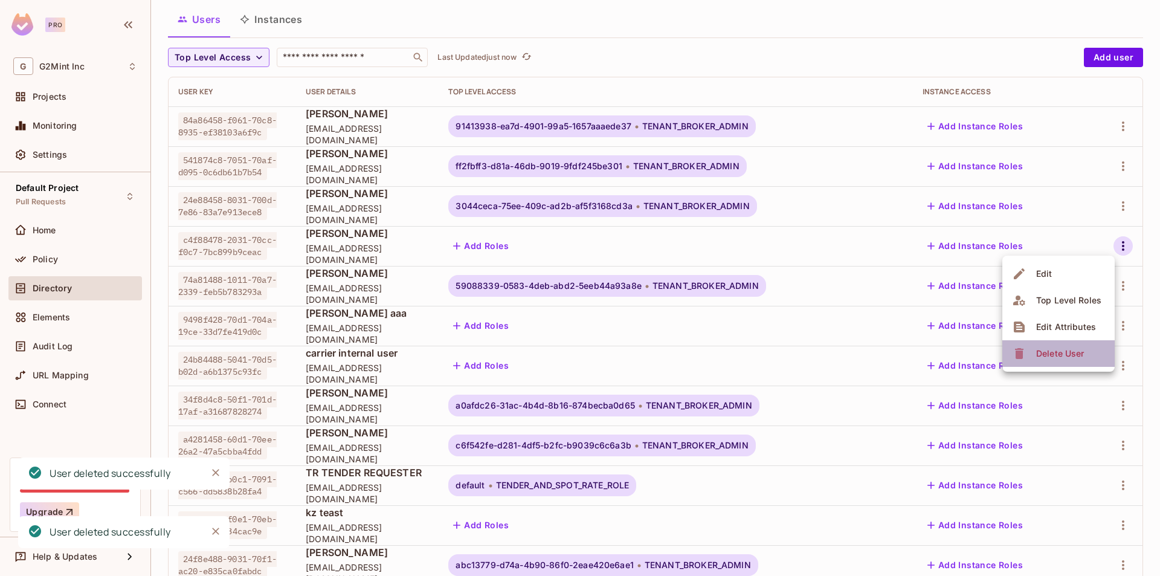
click at [1073, 348] on div "Delete User" at bounding box center [1061, 354] width 48 height 12
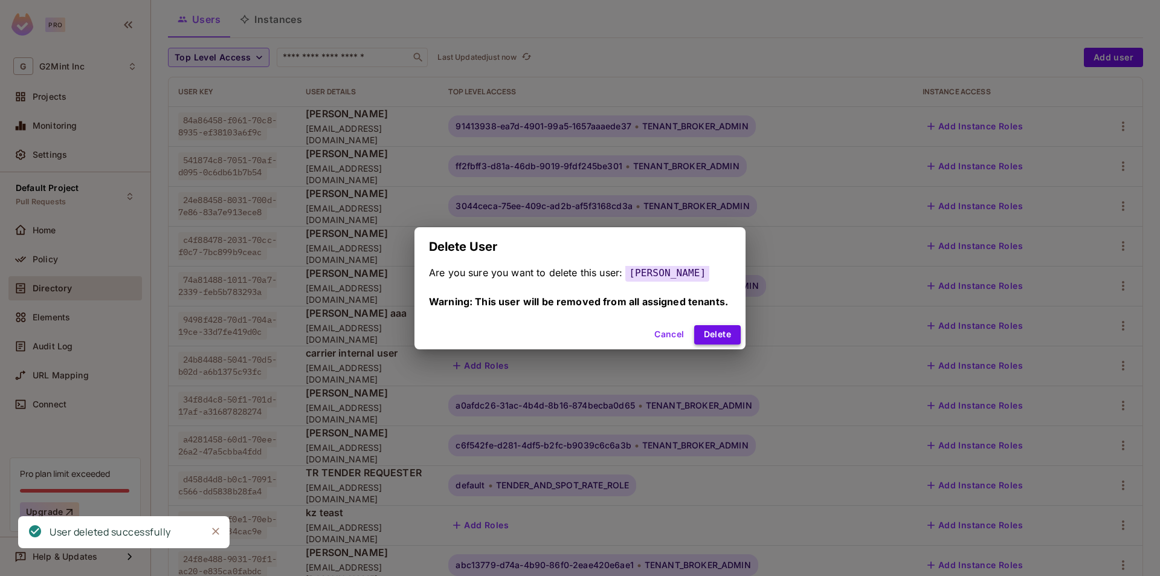
click at [720, 328] on button "Delete" at bounding box center [717, 334] width 47 height 19
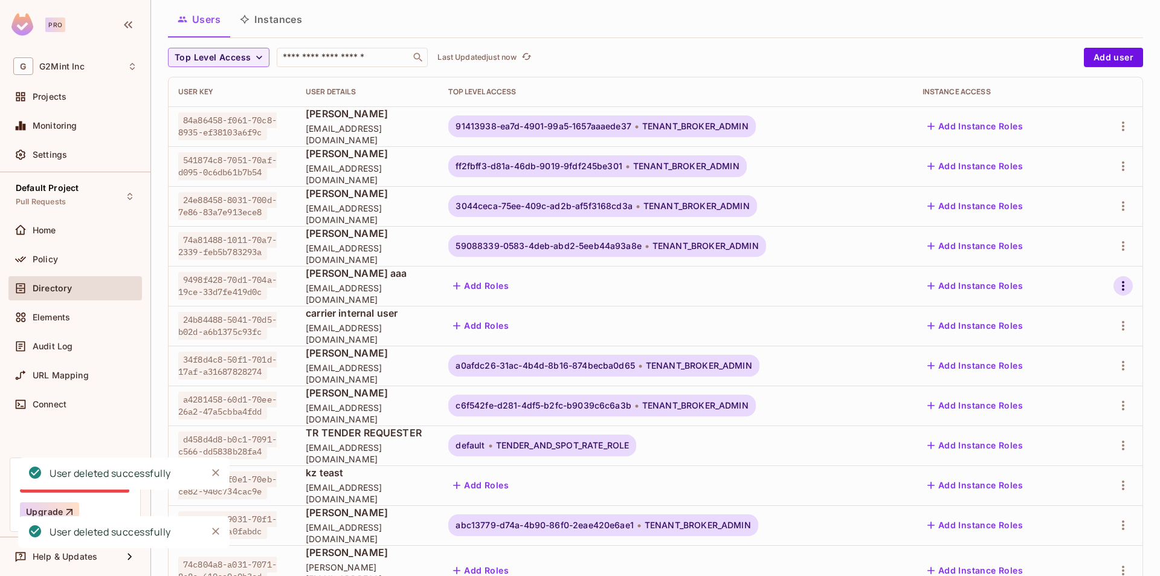
click at [1116, 293] on icon "button" at bounding box center [1123, 286] width 15 height 15
click at [1092, 395] on li "Delete User" at bounding box center [1059, 393] width 112 height 27
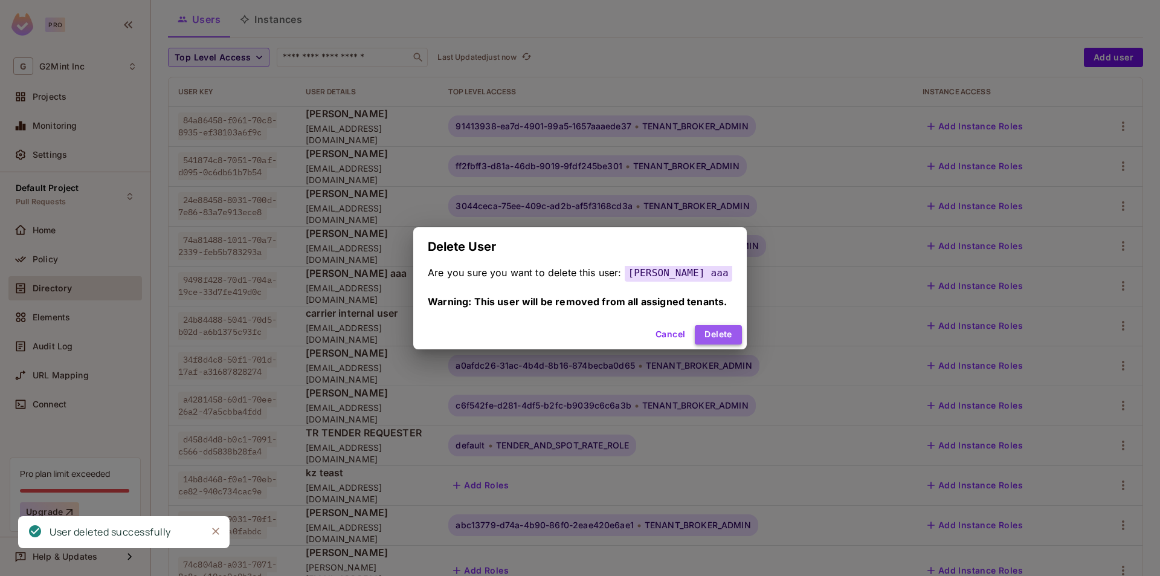
click at [725, 336] on button "Delete" at bounding box center [718, 334] width 47 height 19
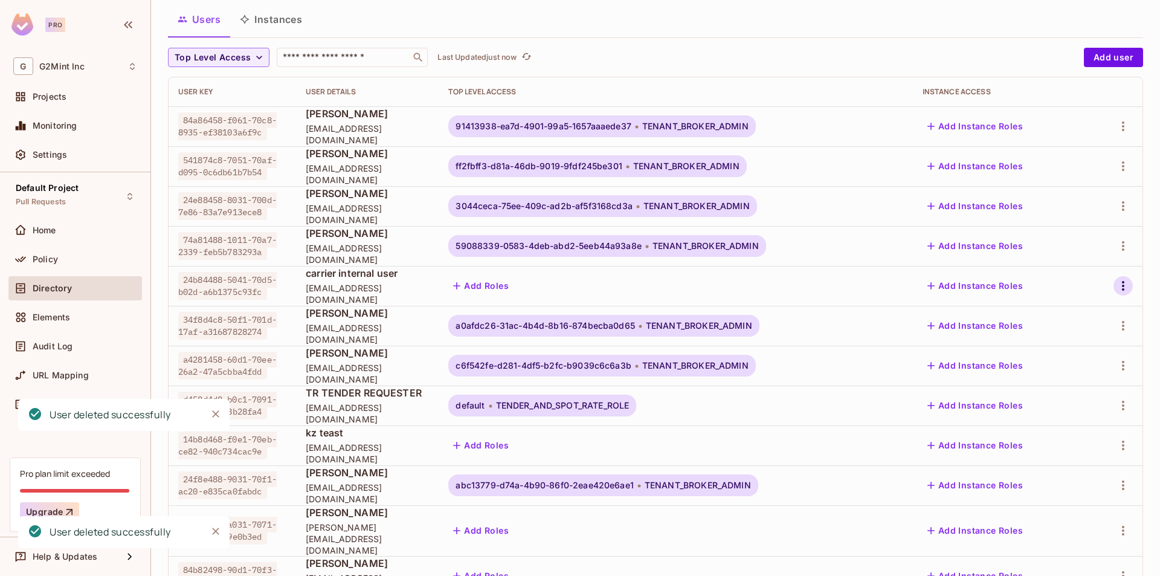
click at [1116, 282] on icon "button" at bounding box center [1123, 286] width 15 height 15
click at [1079, 385] on span "Delete User" at bounding box center [1060, 393] width 55 height 19
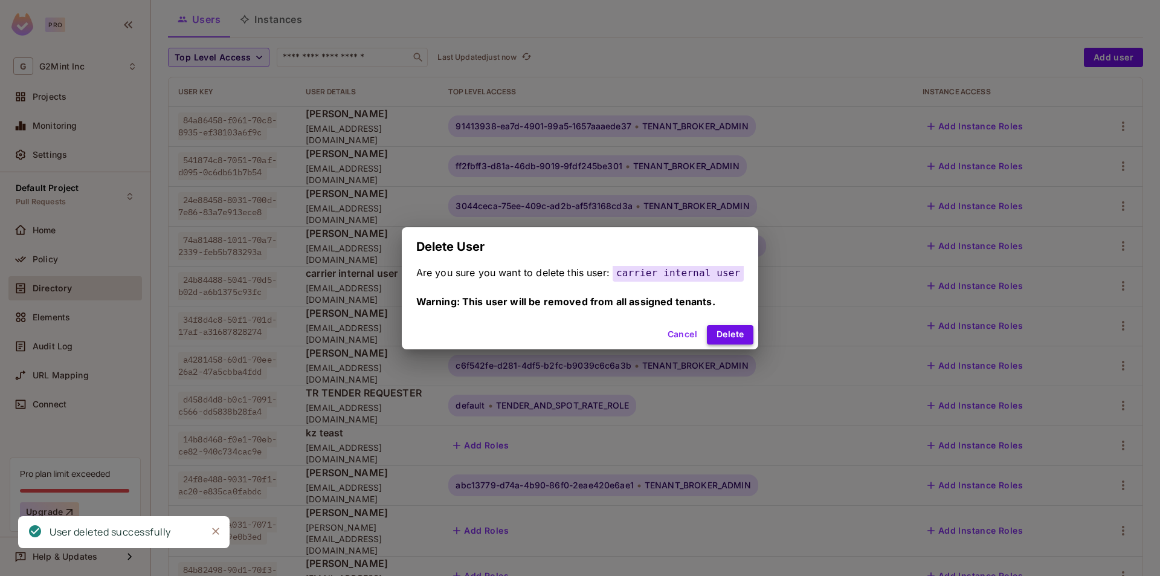
click at [730, 335] on button "Delete" at bounding box center [730, 334] width 47 height 19
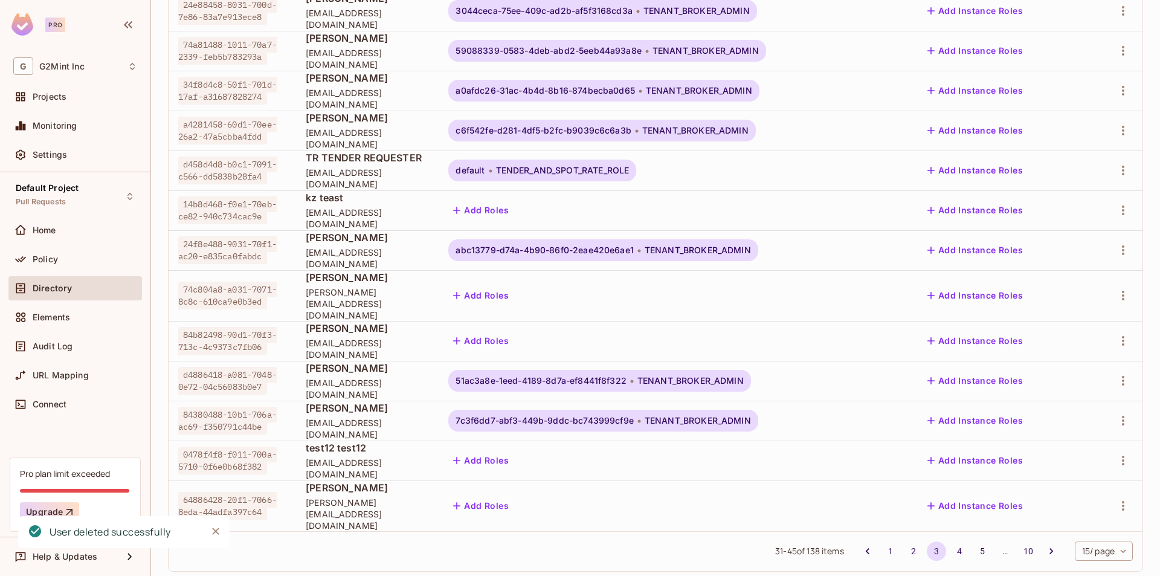
scroll to position [268, 0]
click at [1124, 204] on td at bounding box center [1116, 210] width 54 height 40
click at [1116, 207] on icon "button" at bounding box center [1123, 209] width 15 height 15
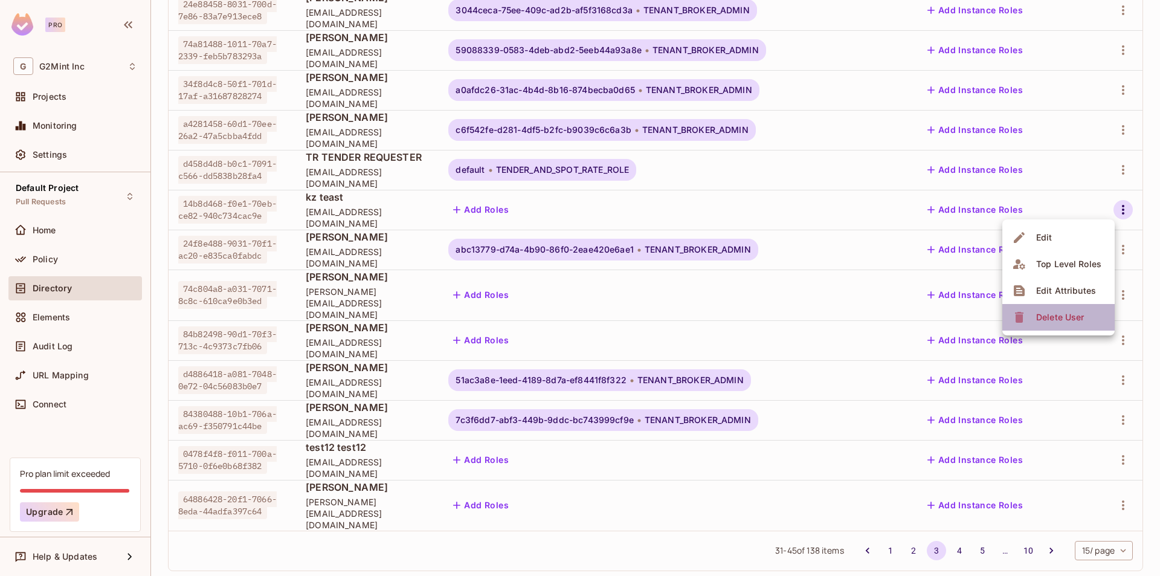
click at [1061, 311] on div "Delete User" at bounding box center [1061, 317] width 48 height 12
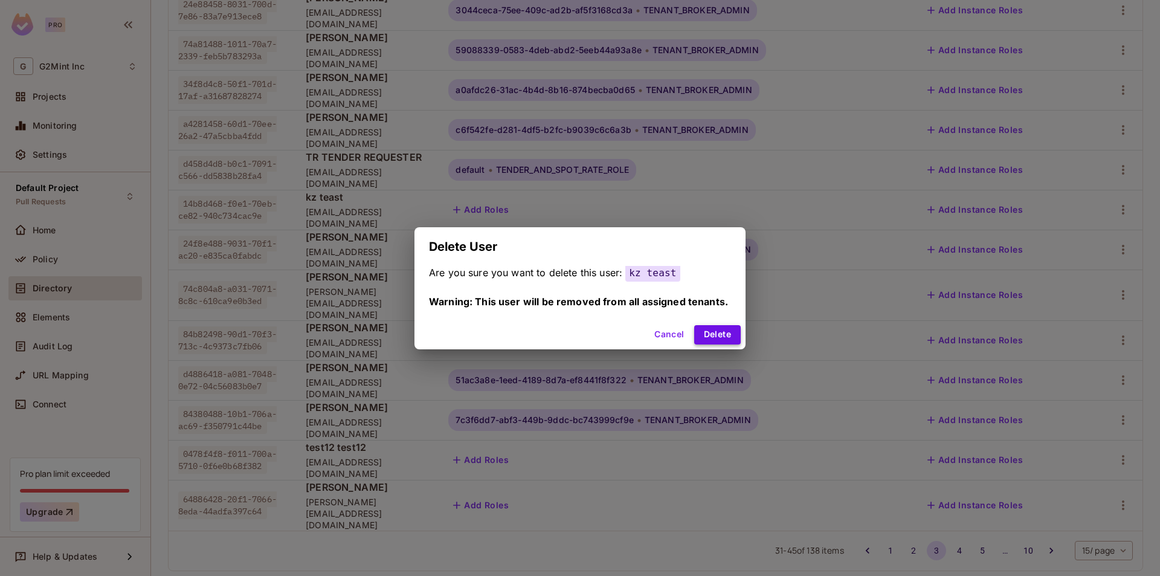
click at [722, 338] on button "Delete" at bounding box center [717, 334] width 47 height 19
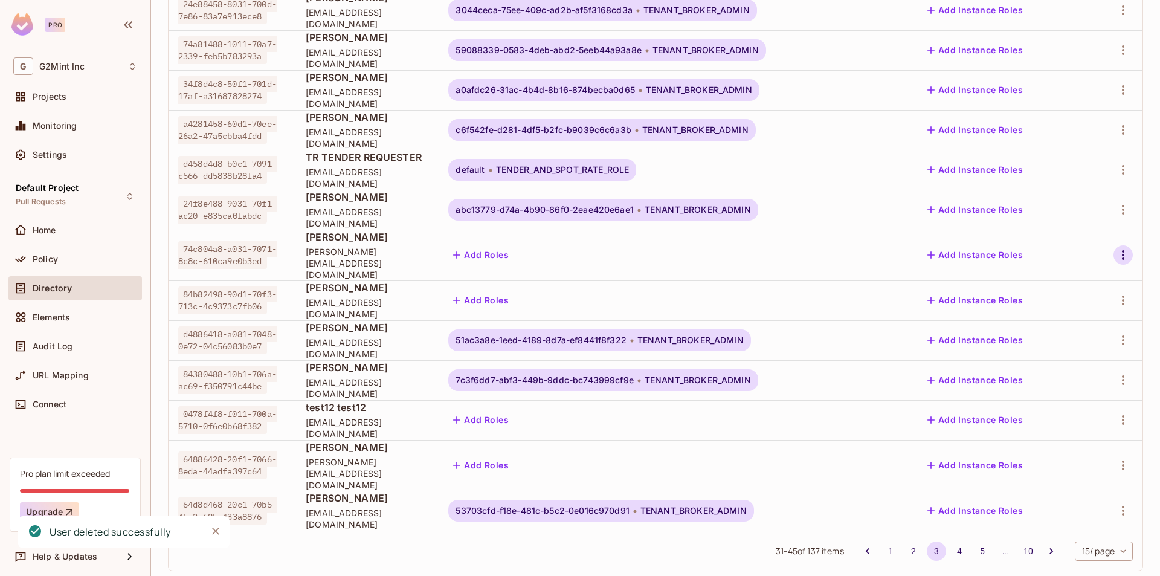
click at [1116, 248] on icon "button" at bounding box center [1123, 255] width 15 height 15
click at [1080, 360] on div "Delete User" at bounding box center [1061, 357] width 48 height 12
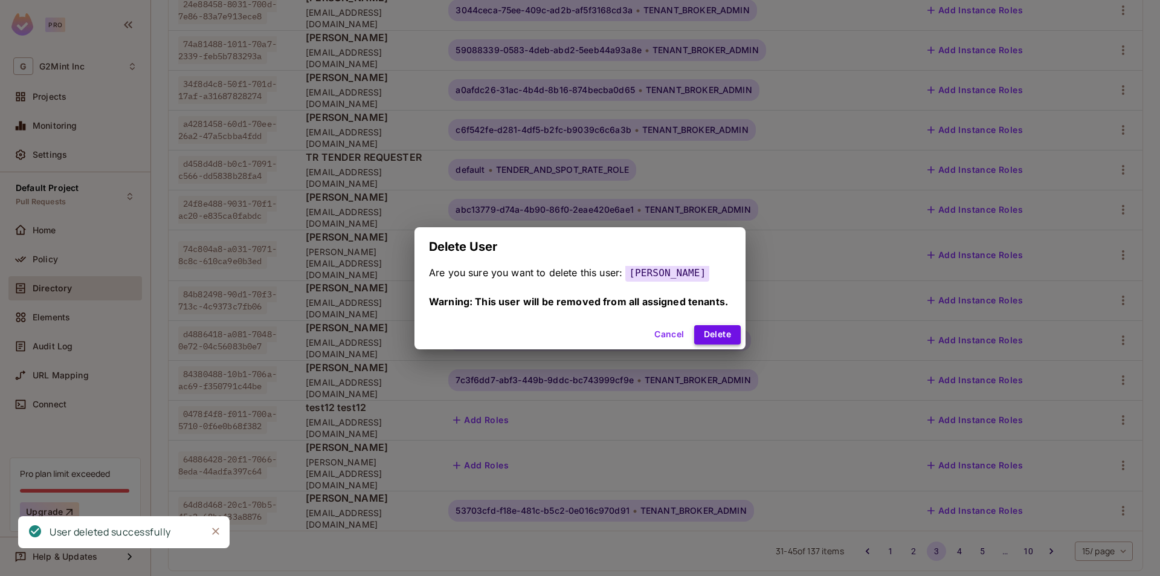
click at [723, 334] on button "Delete" at bounding box center [717, 334] width 47 height 19
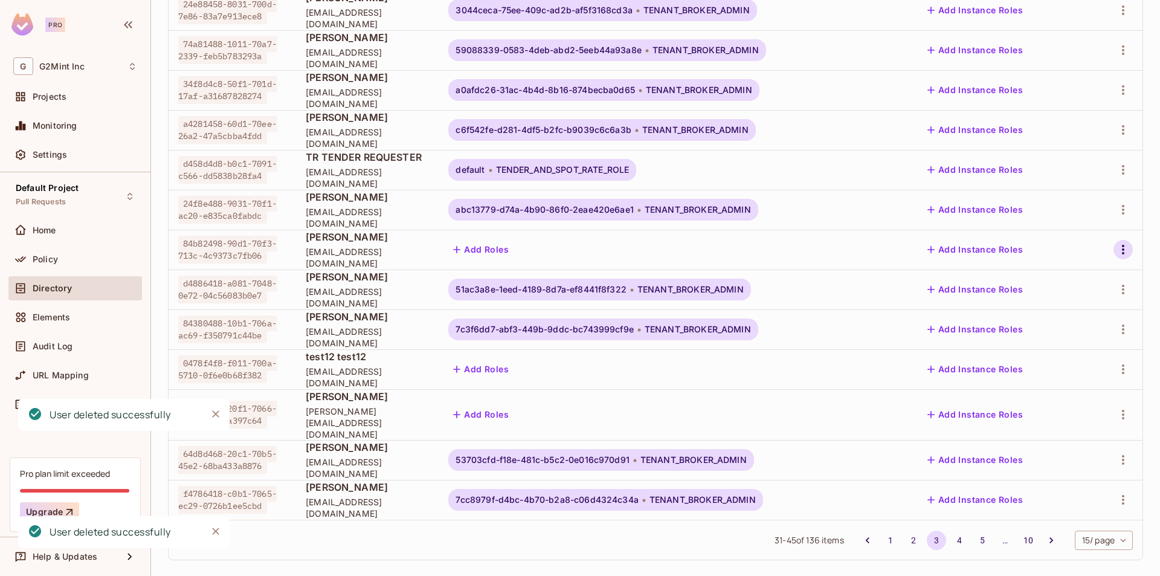
click at [1117, 247] on icon "button" at bounding box center [1123, 249] width 15 height 15
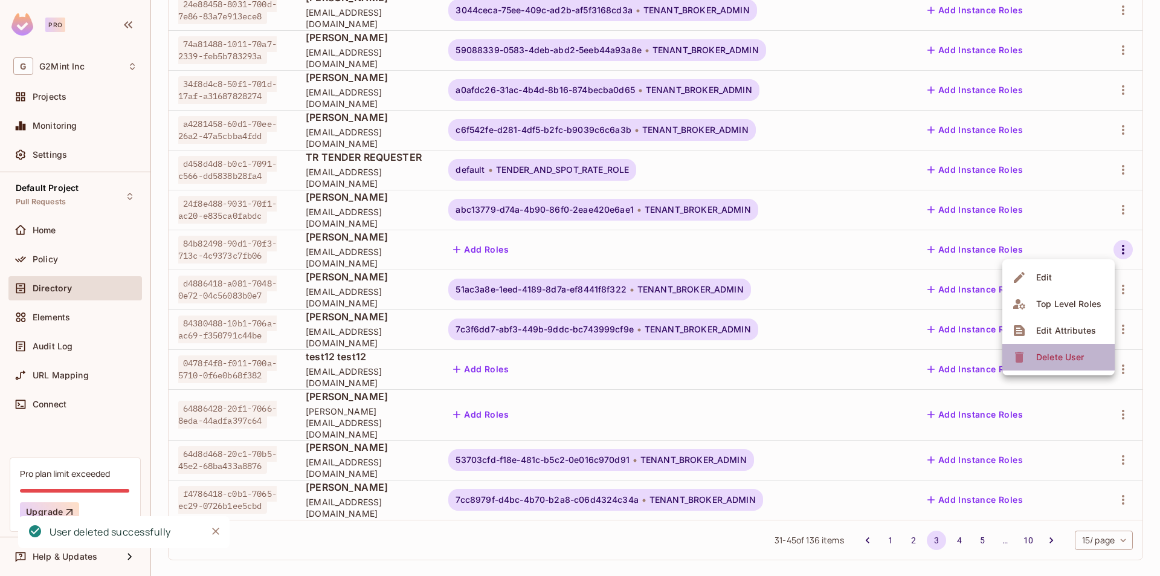
click at [1043, 358] on div "Delete User" at bounding box center [1061, 357] width 48 height 12
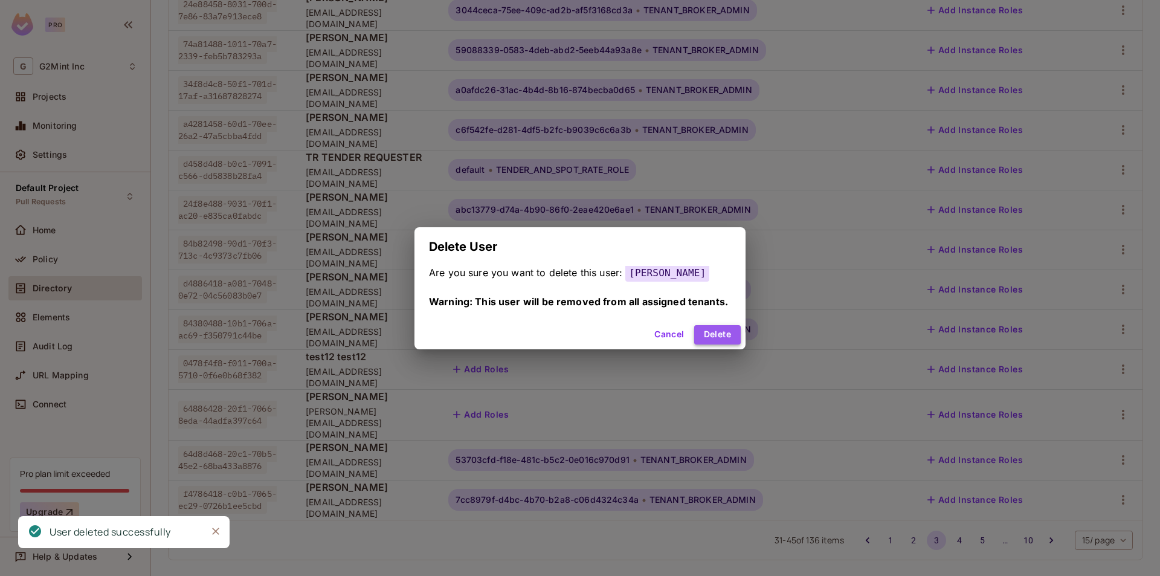
click at [711, 328] on button "Delete" at bounding box center [717, 334] width 47 height 19
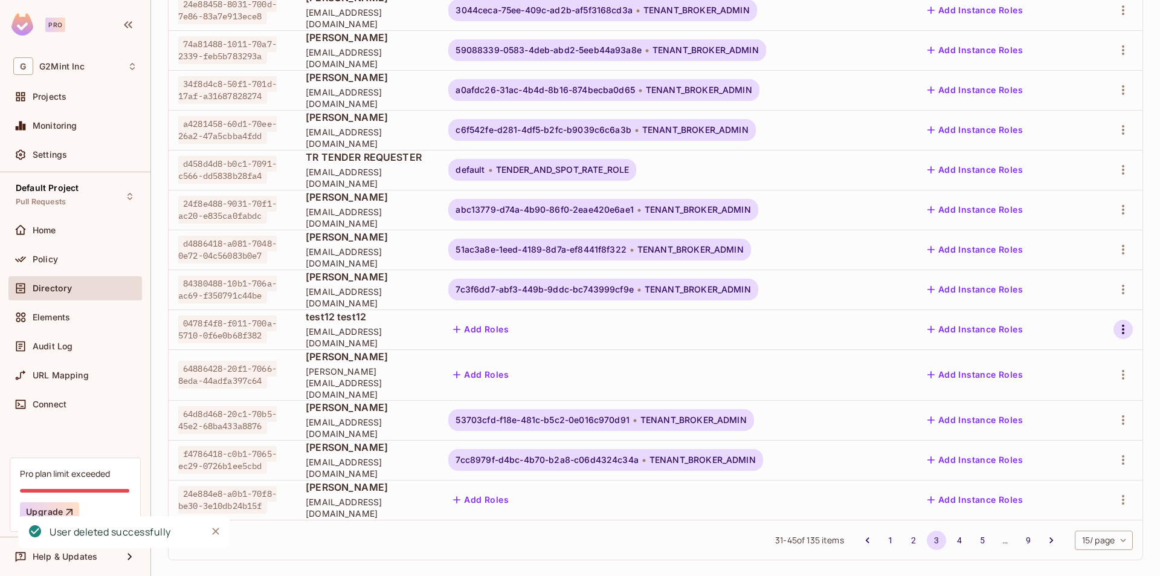
click at [1116, 326] on icon "button" at bounding box center [1123, 329] width 15 height 15
click at [1069, 438] on div "Delete User" at bounding box center [1061, 437] width 48 height 12
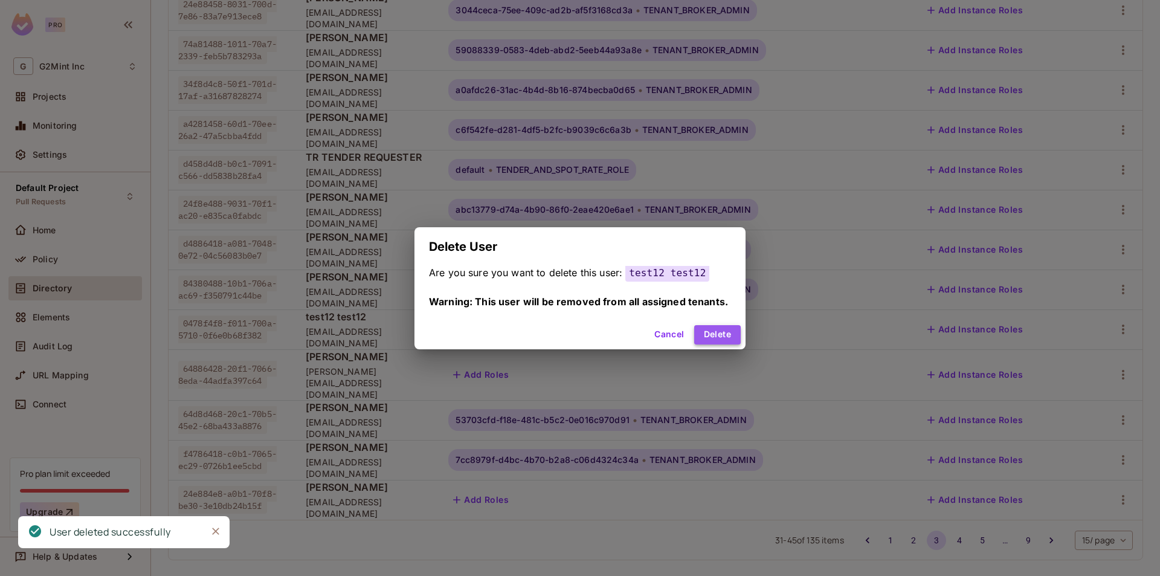
click at [716, 340] on button "Delete" at bounding box center [717, 334] width 47 height 19
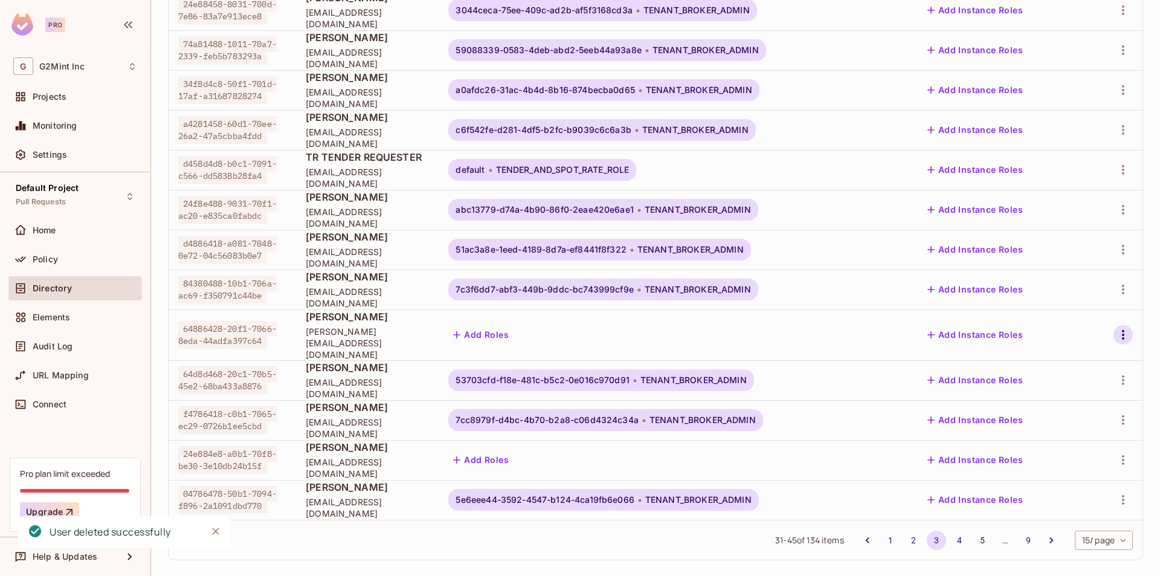
click at [1118, 332] on icon "button" at bounding box center [1123, 335] width 15 height 15
click at [1091, 439] on li "Delete User" at bounding box center [1059, 437] width 112 height 27
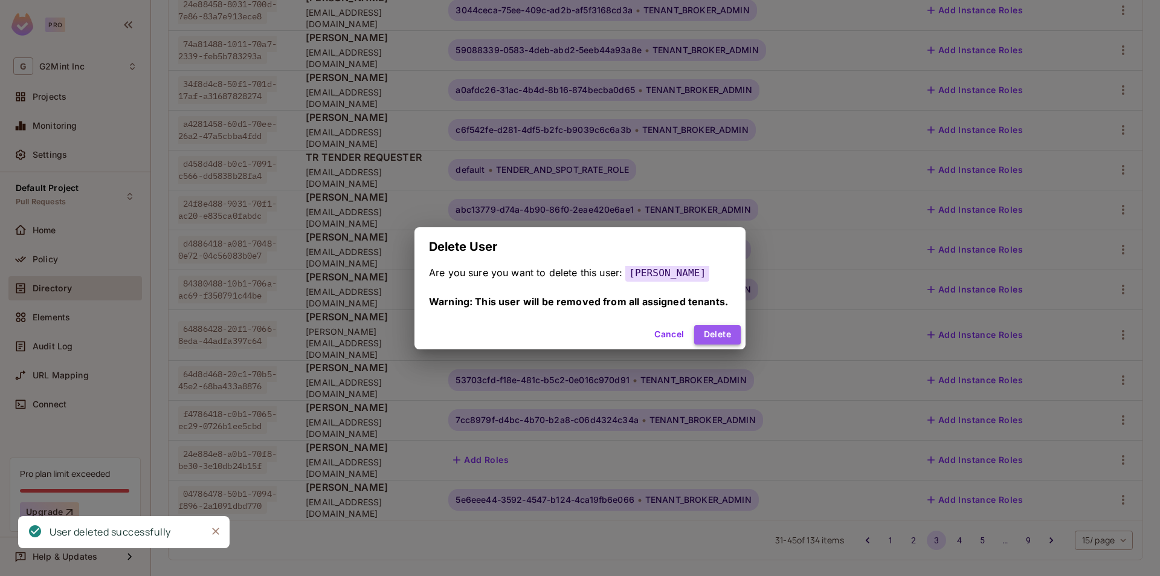
click at [720, 340] on button "Delete" at bounding box center [717, 334] width 47 height 19
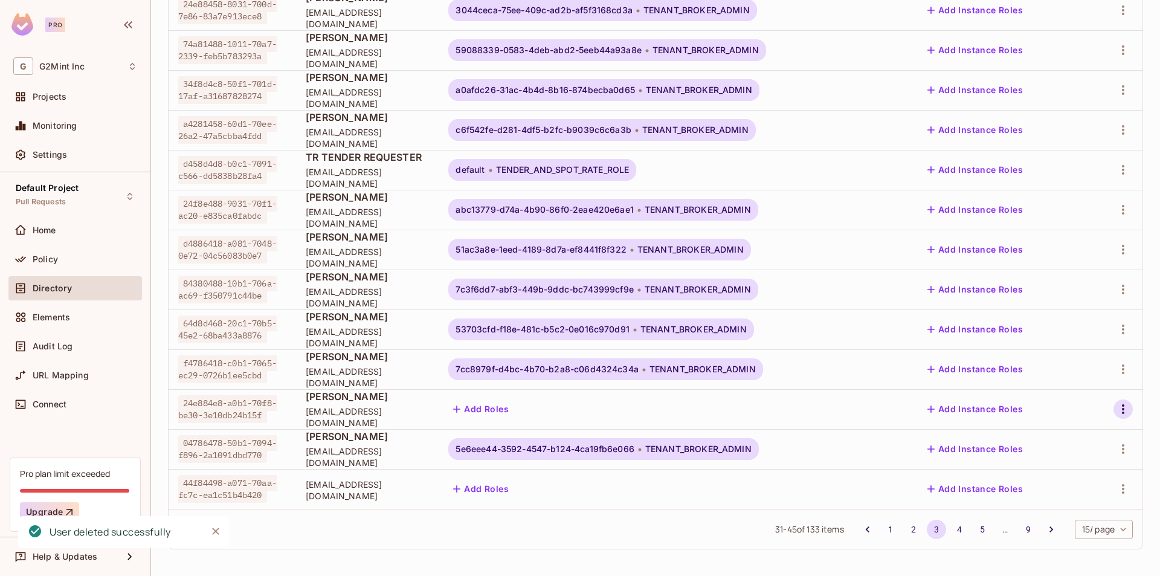
click at [1116, 412] on icon "button" at bounding box center [1123, 409] width 15 height 15
click at [1075, 516] on div "Delete User" at bounding box center [1061, 517] width 48 height 12
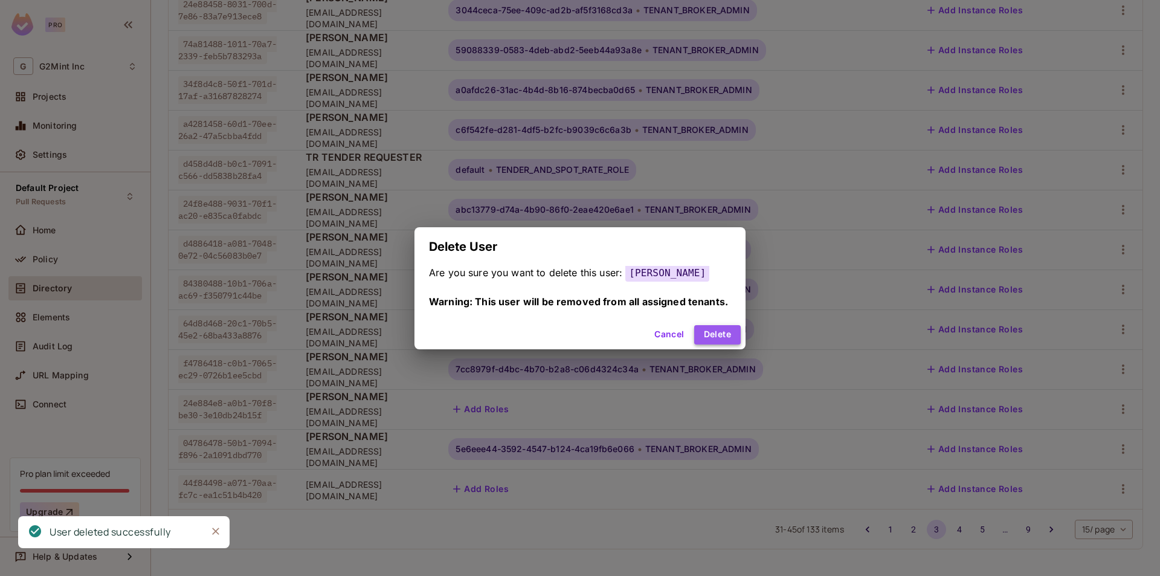
click at [710, 343] on button "Delete" at bounding box center [717, 334] width 47 height 19
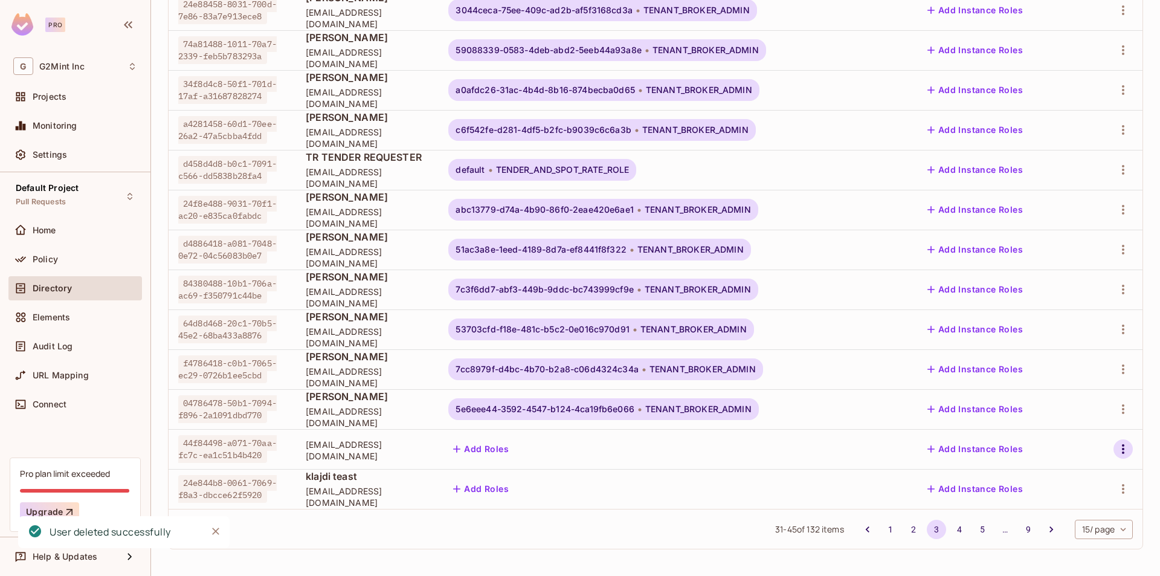
click at [1118, 453] on icon "button" at bounding box center [1123, 449] width 15 height 15
click at [1058, 549] on div "Delete User" at bounding box center [1061, 548] width 48 height 12
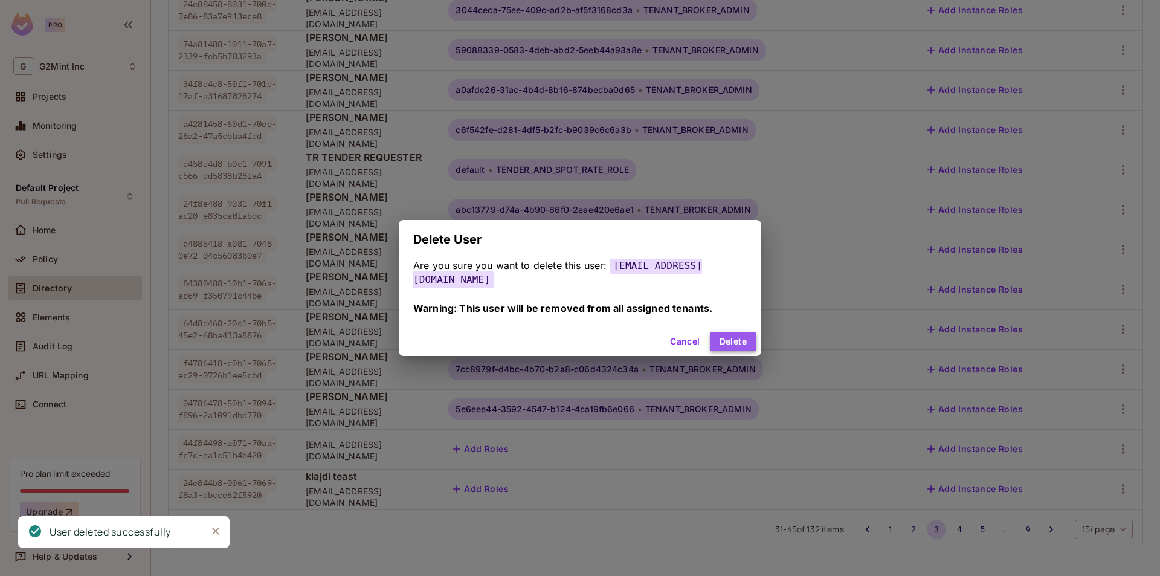
click at [716, 335] on button "Delete" at bounding box center [733, 341] width 47 height 19
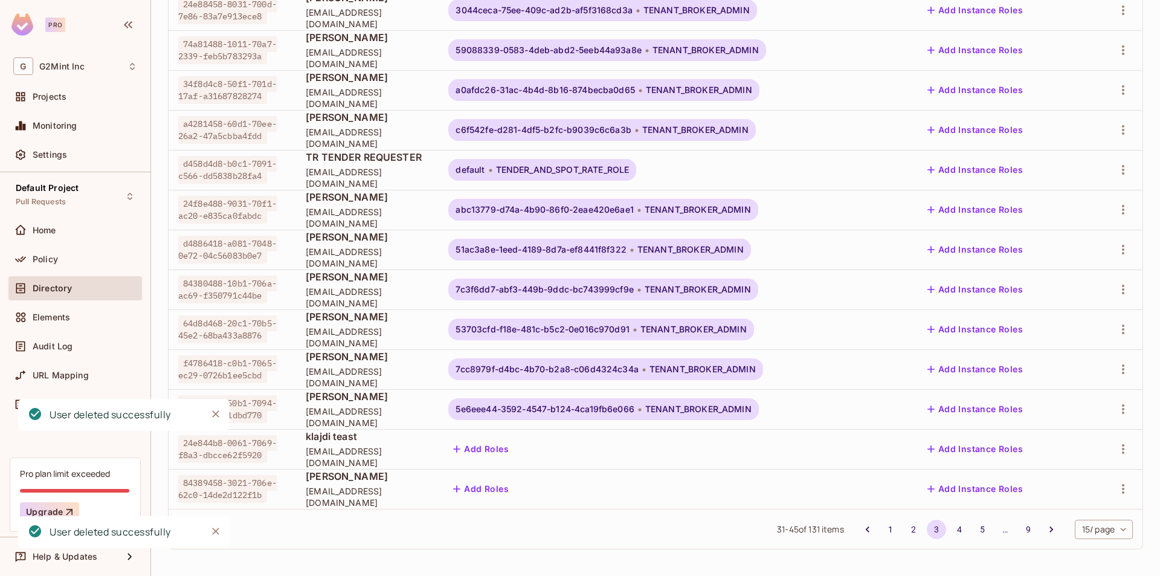
scroll to position [262, 0]
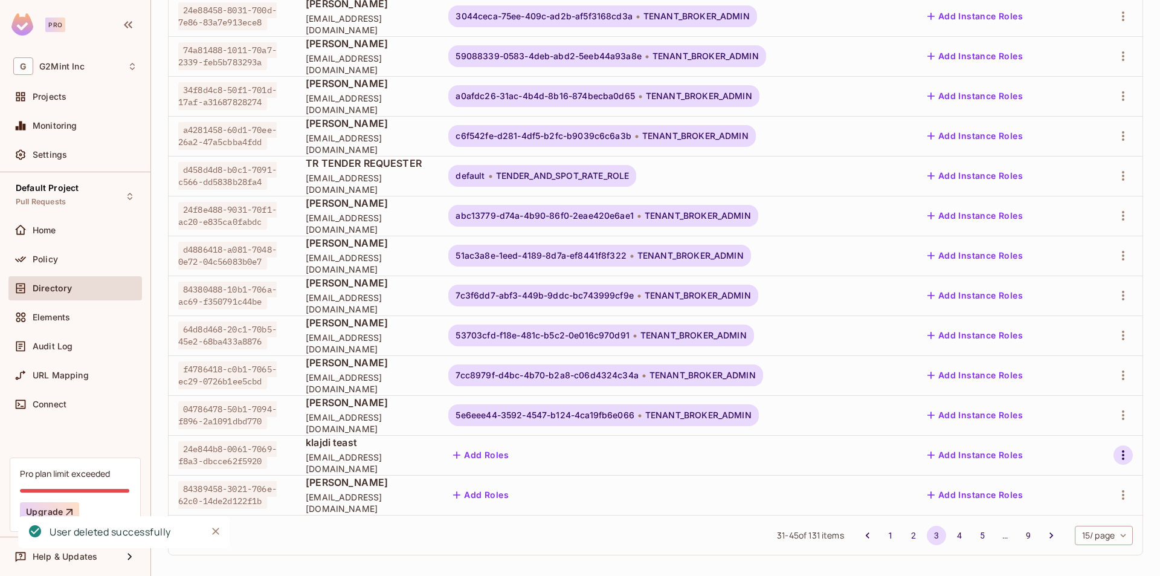
click at [1116, 455] on icon "button" at bounding box center [1123, 455] width 15 height 15
click at [1047, 546] on div "Delete User" at bounding box center [1061, 548] width 48 height 12
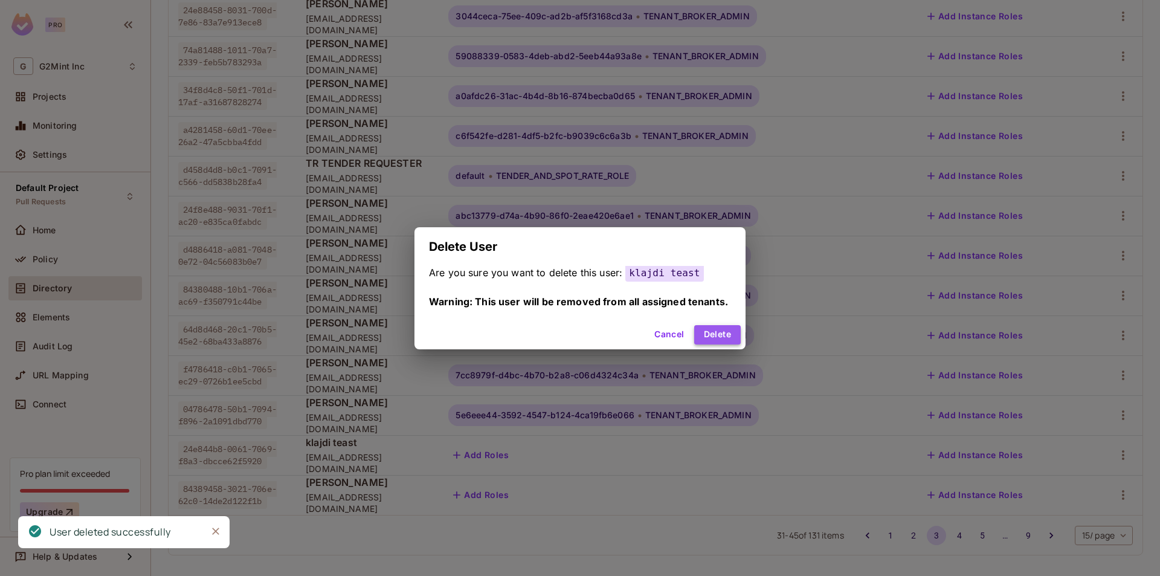
click at [720, 330] on button "Delete" at bounding box center [717, 334] width 47 height 19
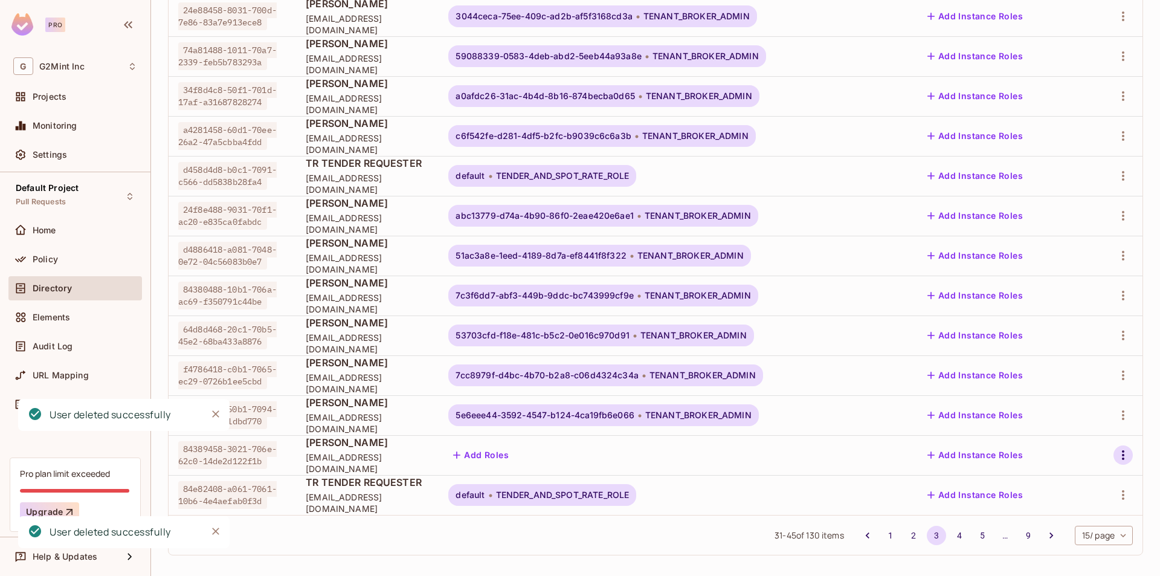
click at [1118, 455] on icon "button" at bounding box center [1123, 455] width 15 height 15
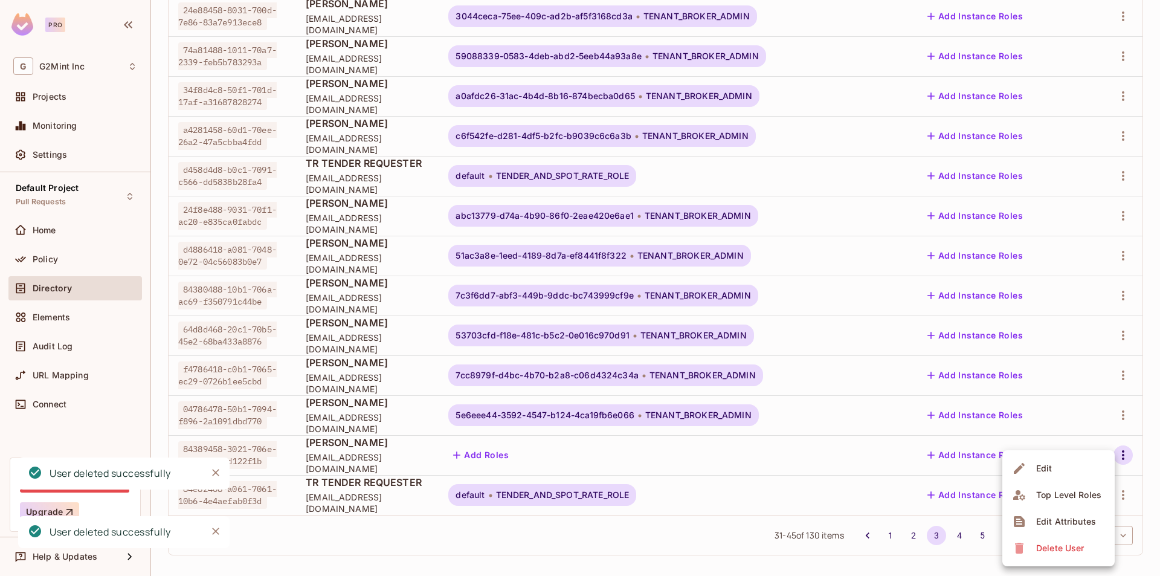
click at [1046, 552] on div "Delete User" at bounding box center [1061, 548] width 48 height 12
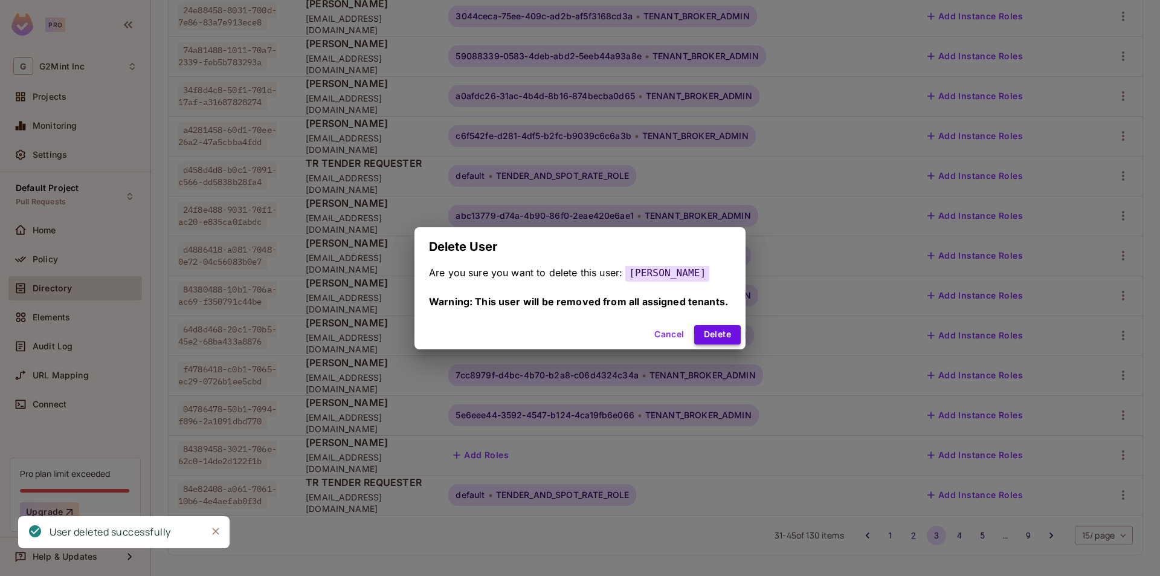
click at [709, 338] on button "Delete" at bounding box center [717, 334] width 47 height 19
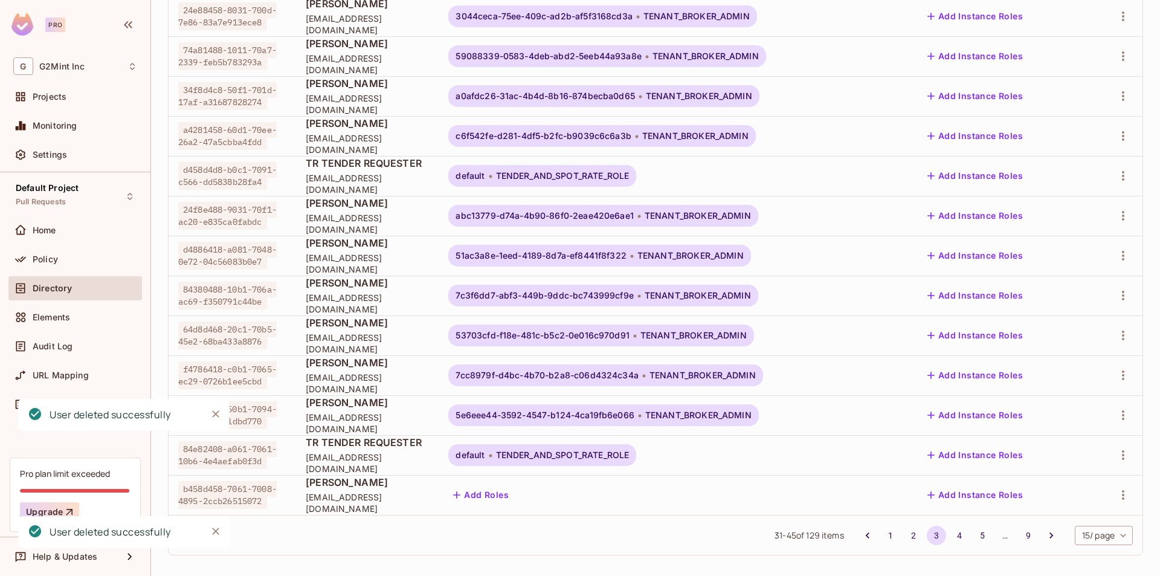
scroll to position [268, 0]
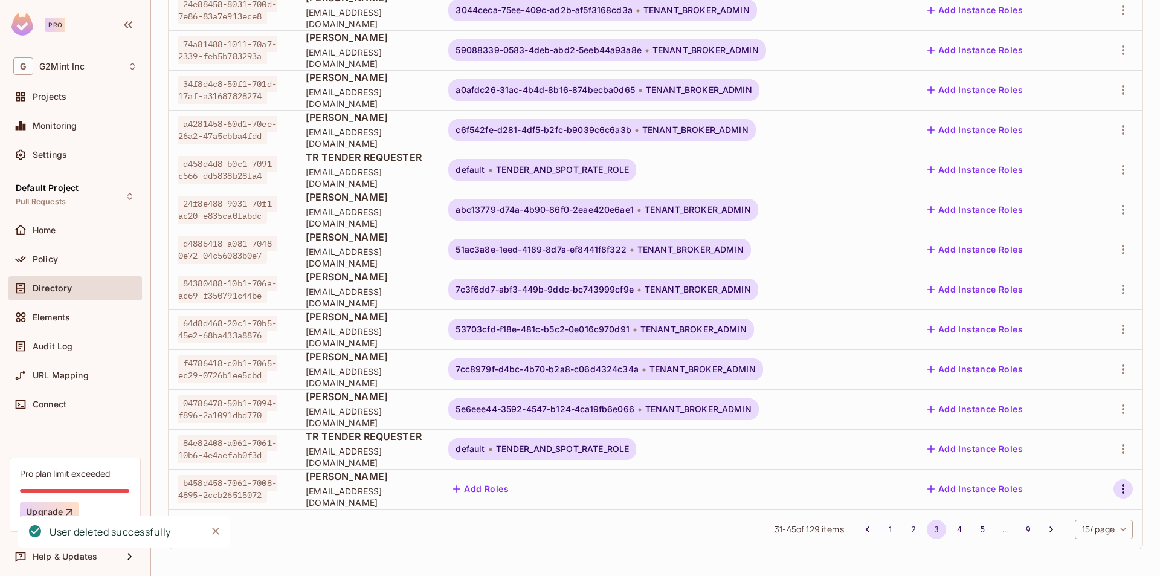
click at [1122, 486] on icon "button" at bounding box center [1123, 489] width 2 height 10
click at [1049, 545] on div "Delete User" at bounding box center [1061, 548] width 48 height 12
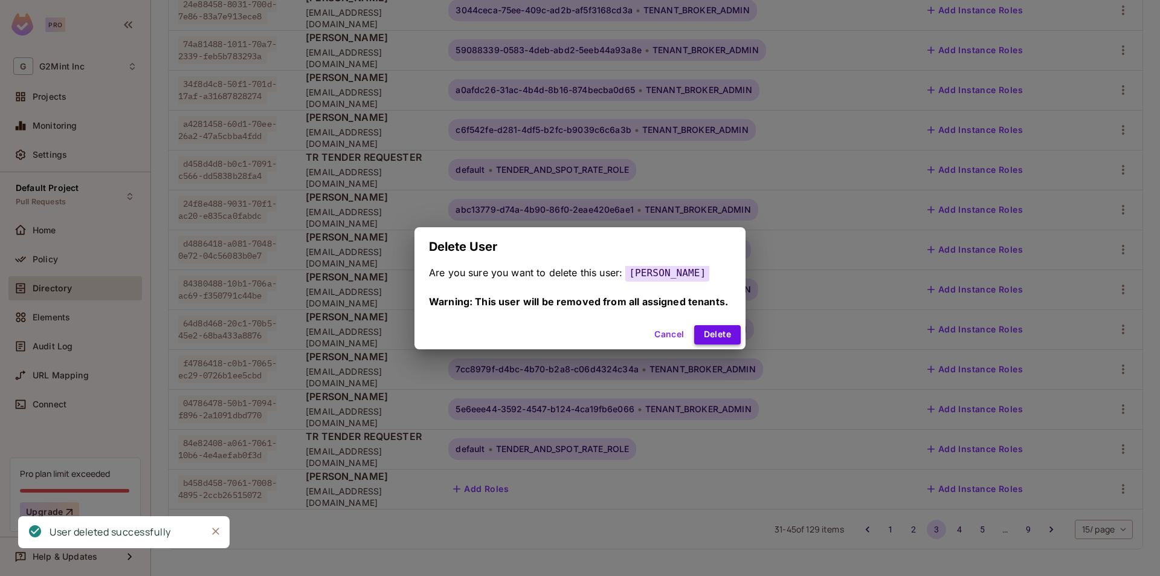
click at [715, 340] on button "Delete" at bounding box center [717, 334] width 47 height 19
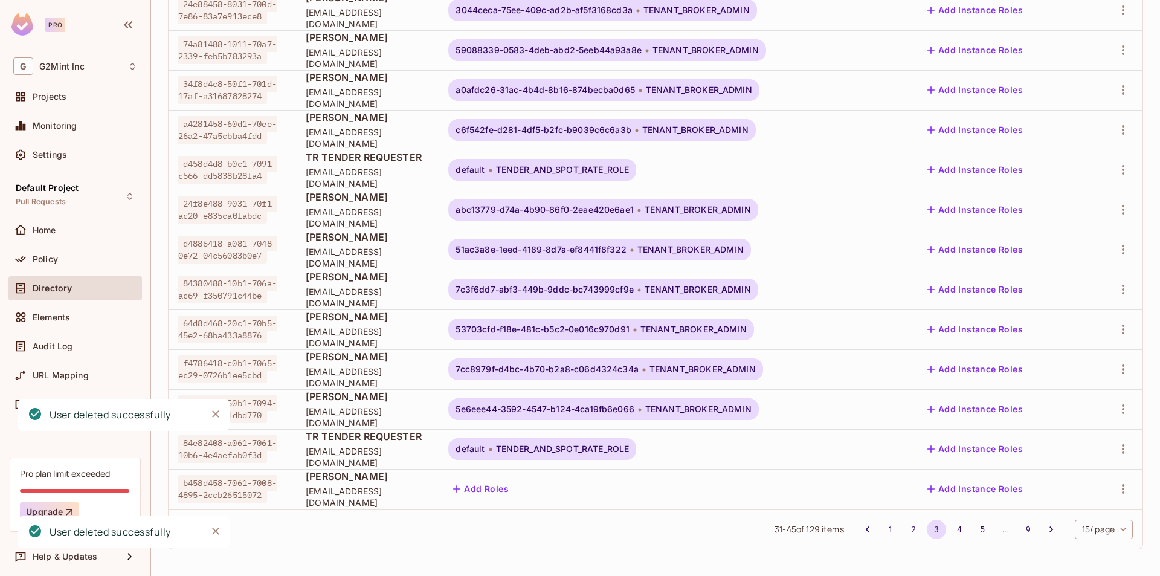
scroll to position [262, 0]
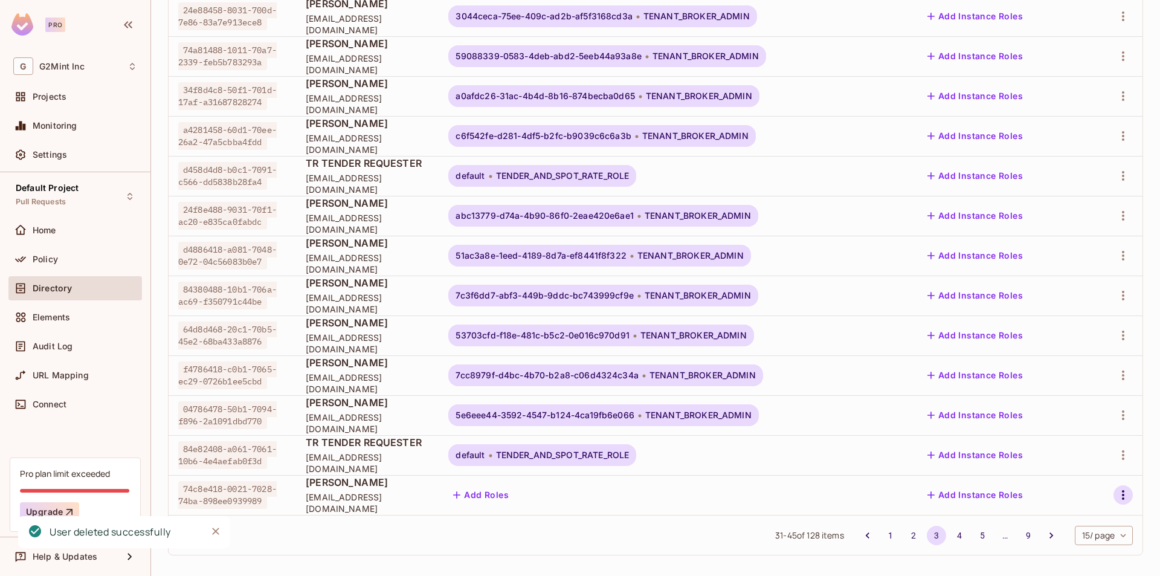
click at [1116, 493] on icon "button" at bounding box center [1123, 495] width 15 height 15
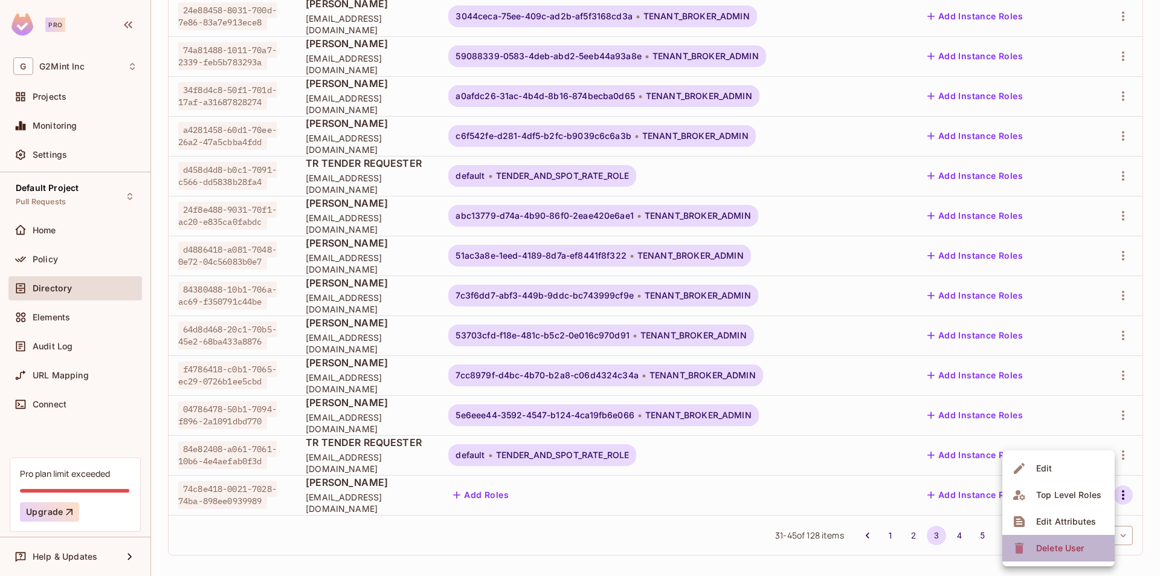
click at [1037, 549] on span "Delete User" at bounding box center [1060, 548] width 55 height 19
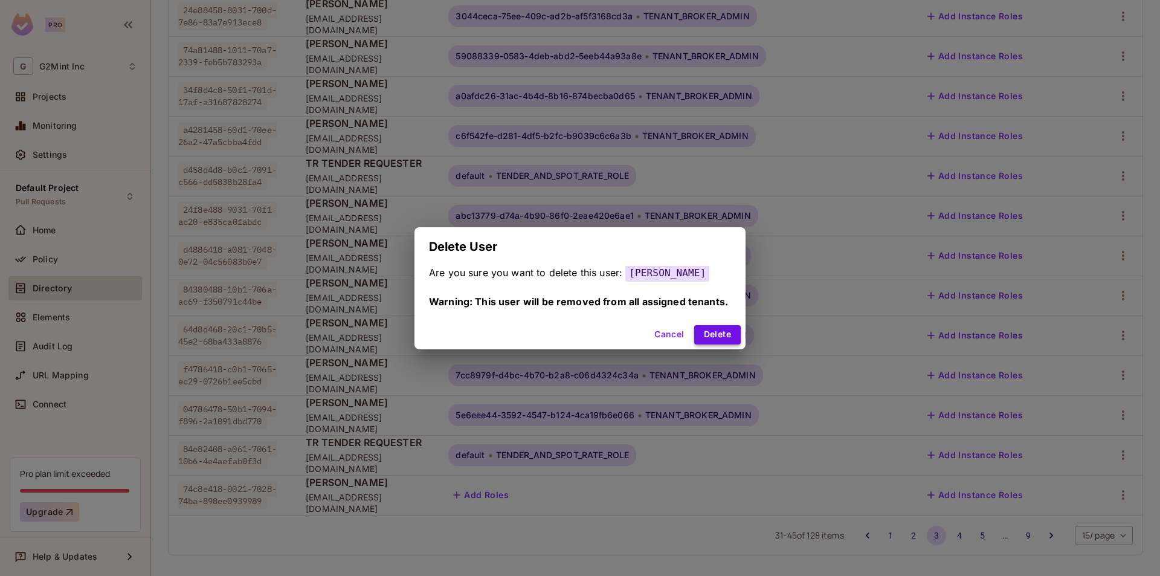
click at [731, 335] on button "Delete" at bounding box center [717, 334] width 47 height 19
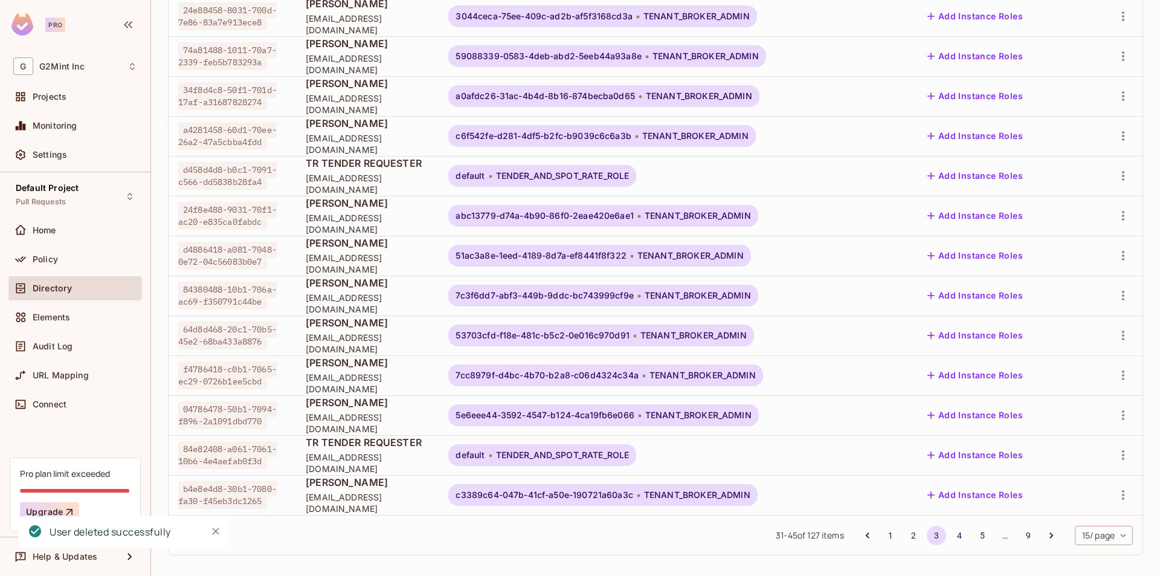
scroll to position [268, 0]
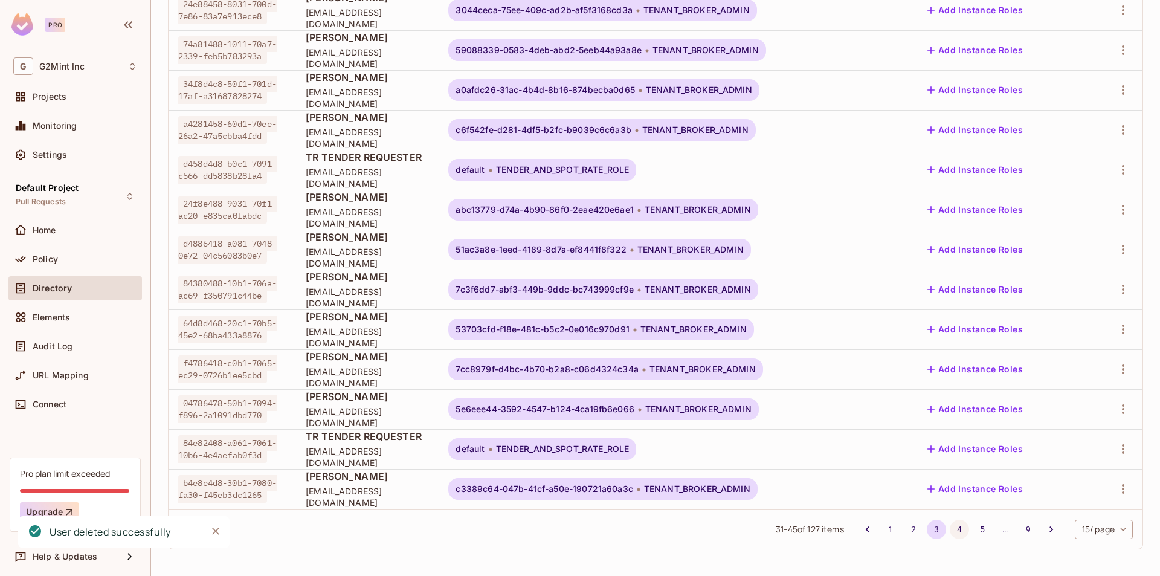
click at [952, 532] on button "4" at bounding box center [959, 529] width 19 height 19
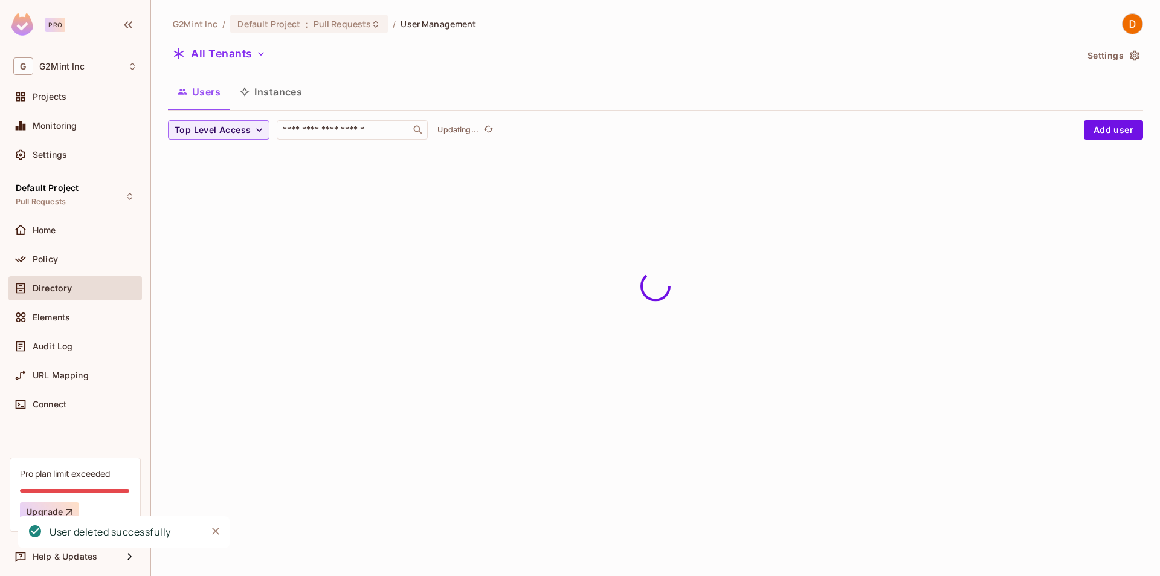
scroll to position [0, 0]
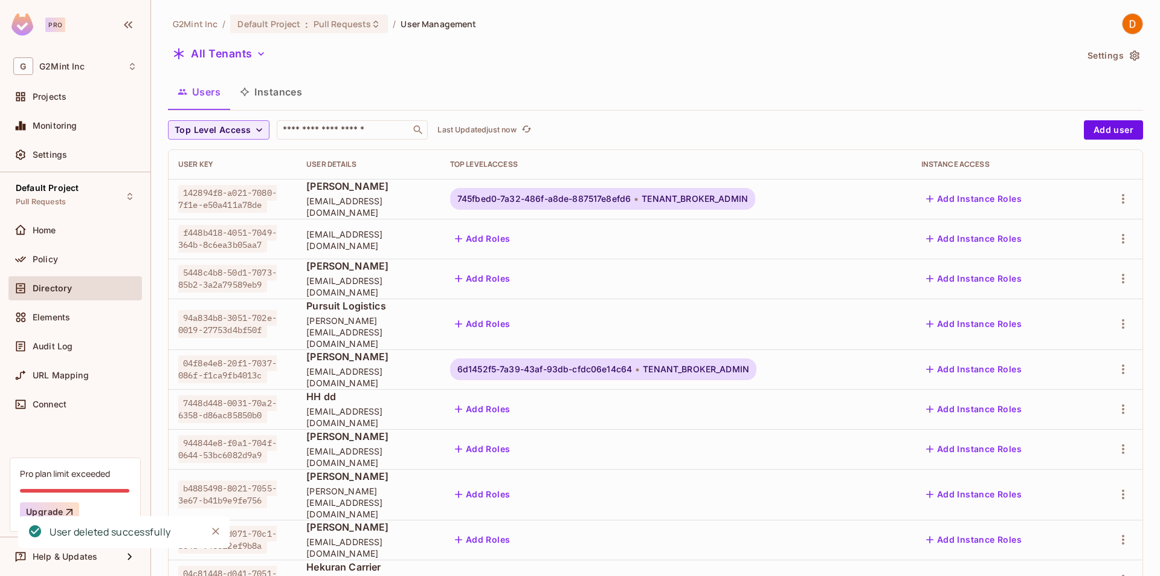
click at [1119, 230] on div at bounding box center [1116, 238] width 36 height 19
click at [1116, 238] on icon "button" at bounding box center [1123, 238] width 15 height 15
click at [1050, 349] on div "Delete User" at bounding box center [1061, 346] width 48 height 12
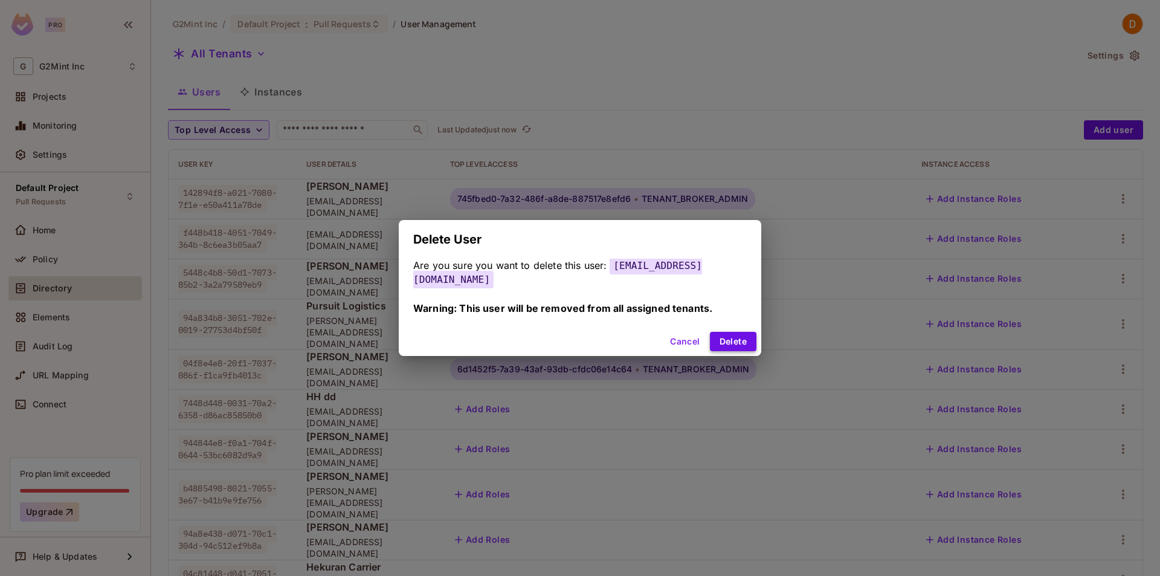
click at [710, 335] on button "Delete" at bounding box center [733, 341] width 47 height 19
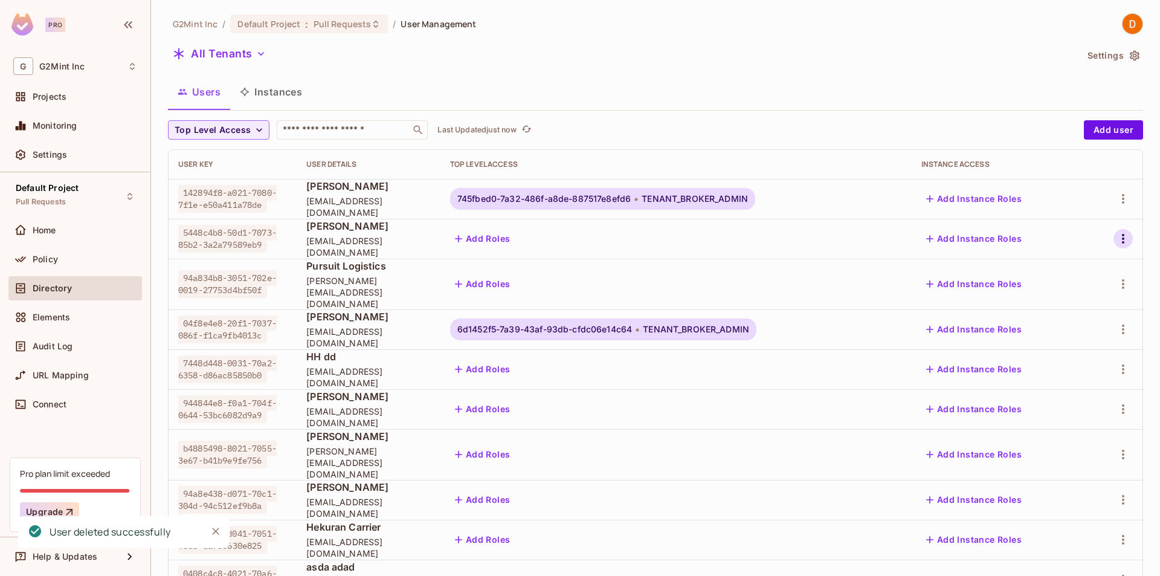
click at [1116, 242] on icon "button" at bounding box center [1123, 238] width 15 height 15
click at [1061, 346] on div "Delete User" at bounding box center [1061, 346] width 48 height 12
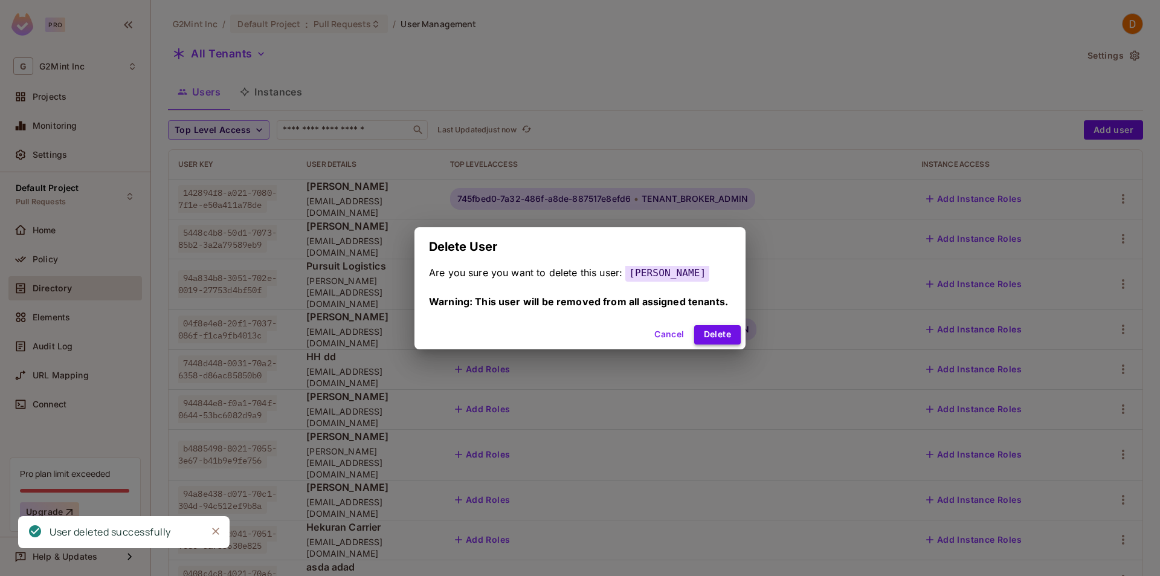
click at [725, 331] on button "Delete" at bounding box center [717, 334] width 47 height 19
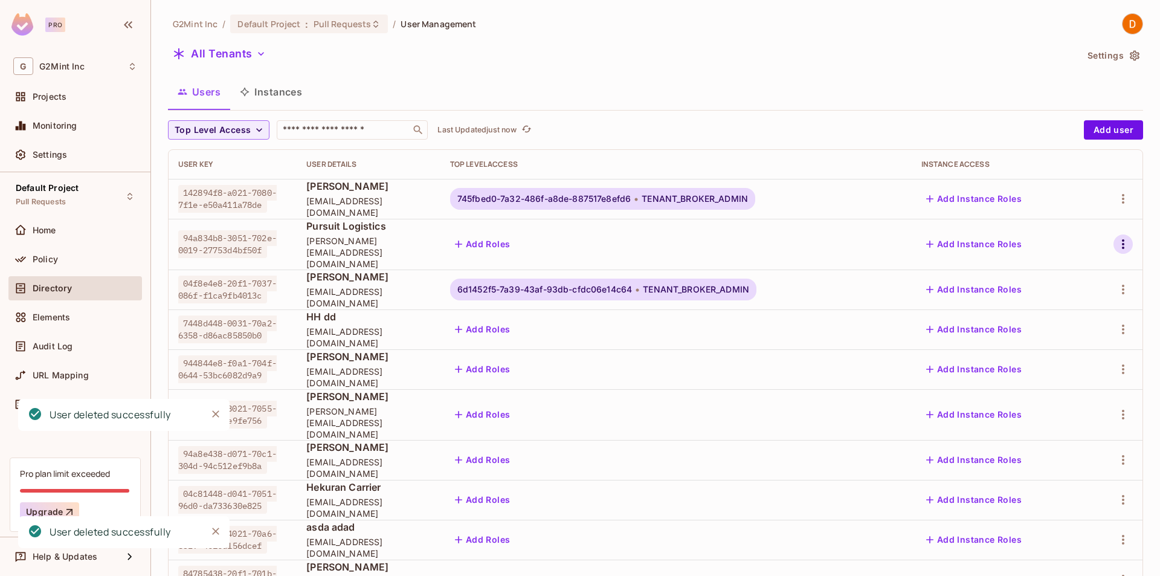
click at [1116, 237] on icon "button" at bounding box center [1123, 244] width 15 height 15
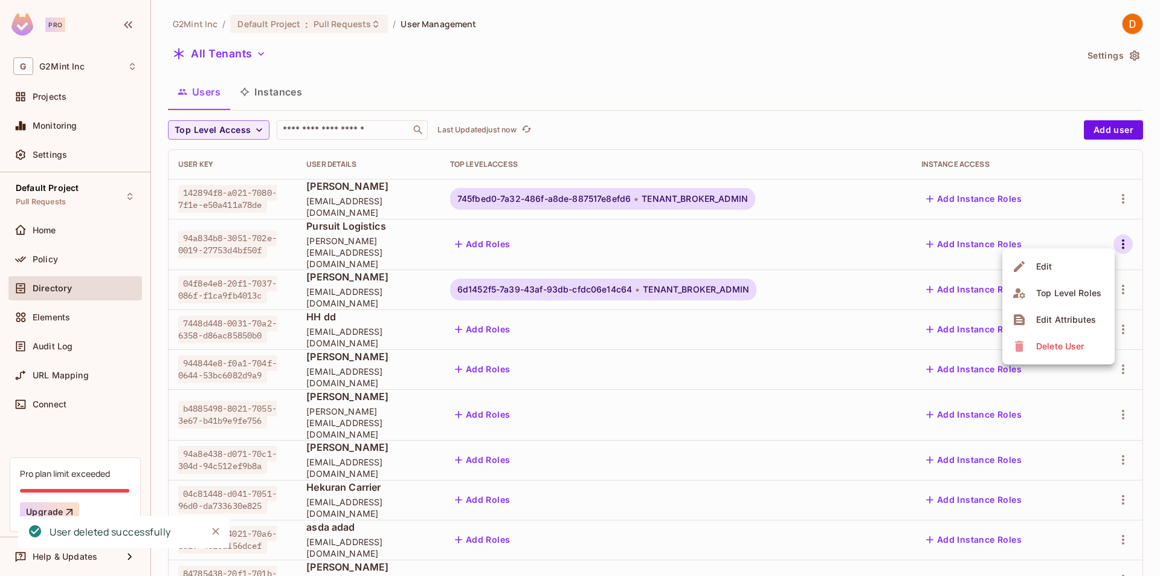
click at [1075, 341] on div "Delete User" at bounding box center [1061, 346] width 48 height 12
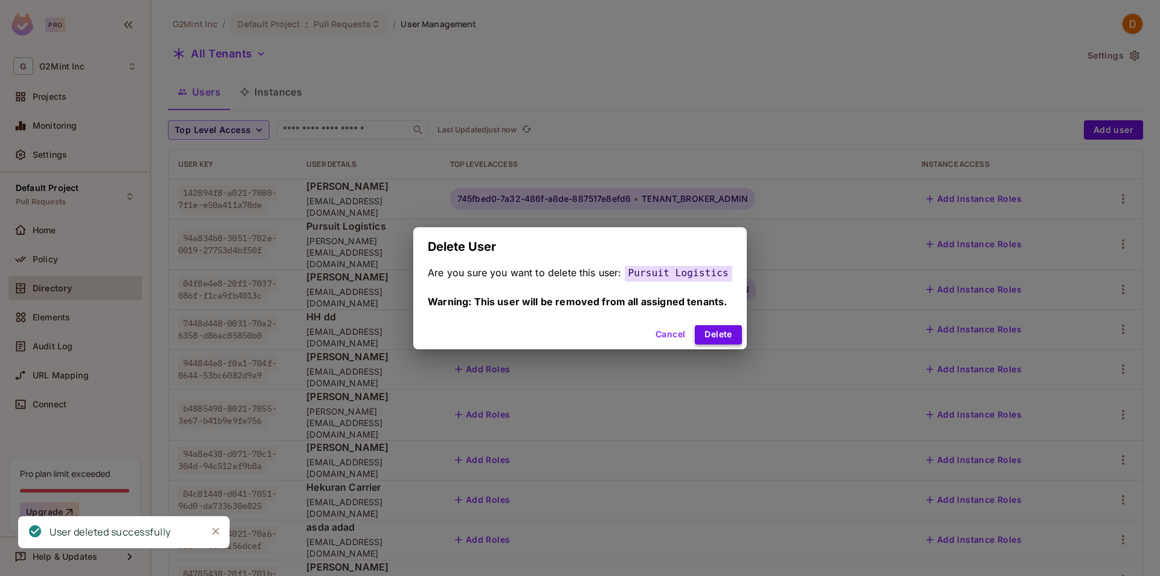
click at [722, 334] on button "Delete" at bounding box center [718, 334] width 47 height 19
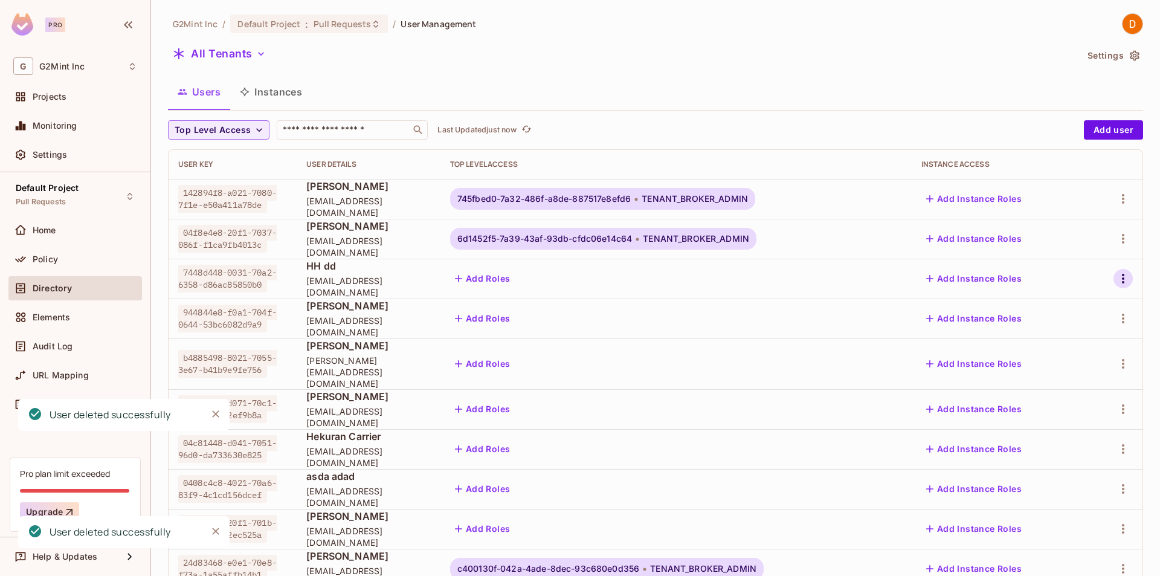
click at [1120, 273] on icon "button" at bounding box center [1123, 278] width 15 height 15
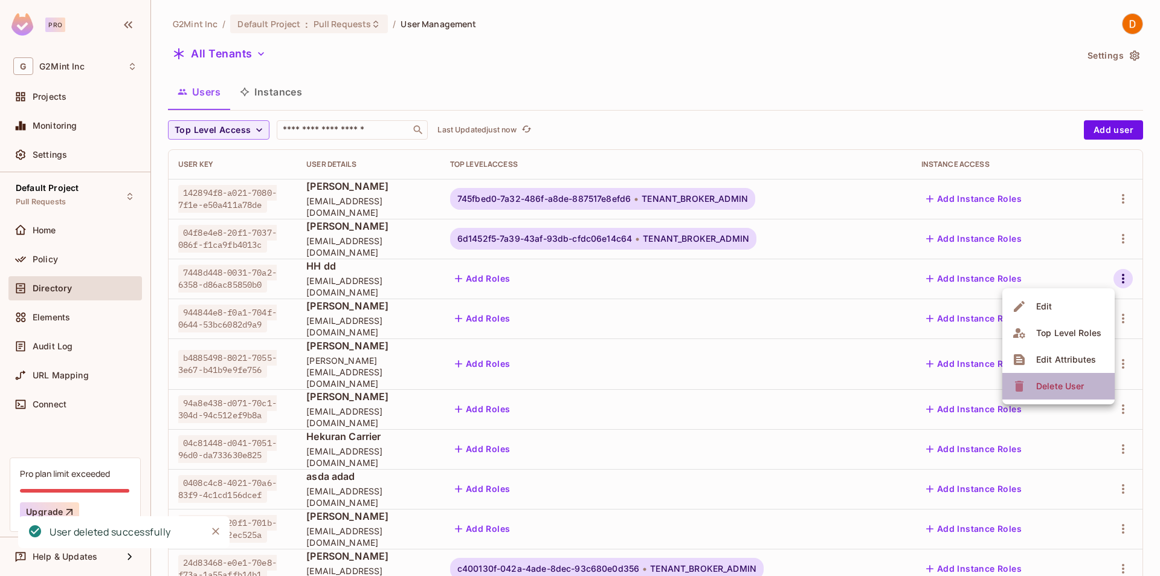
click at [1087, 388] on span "Delete User" at bounding box center [1060, 386] width 55 height 19
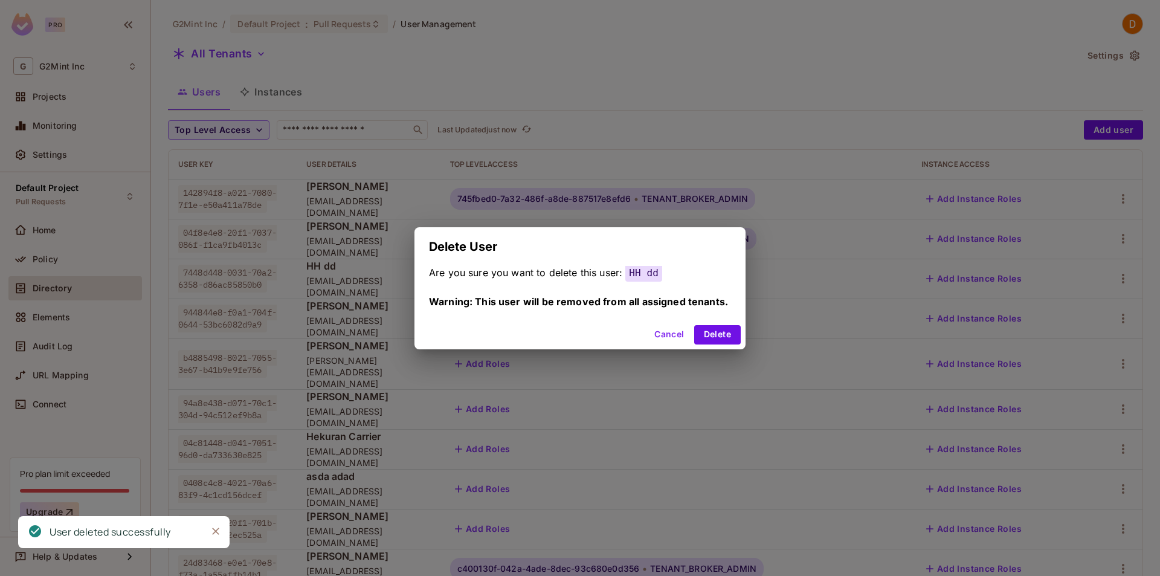
click at [708, 323] on div "Cancel Delete" at bounding box center [580, 334] width 331 height 29
click at [707, 340] on button "Delete" at bounding box center [717, 334] width 47 height 19
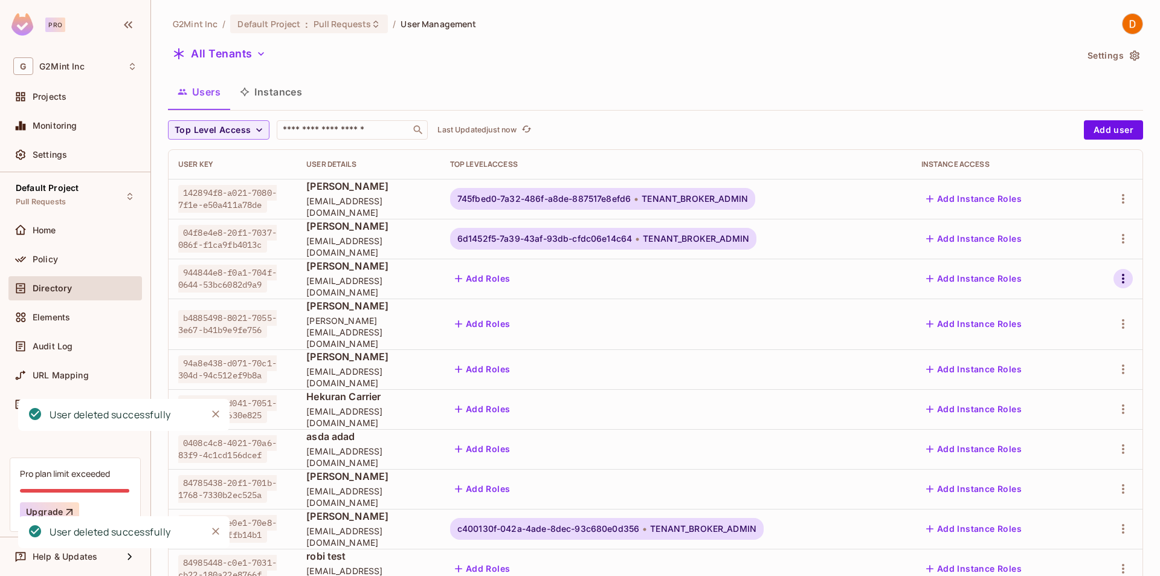
click at [1116, 278] on icon "button" at bounding box center [1123, 278] width 15 height 15
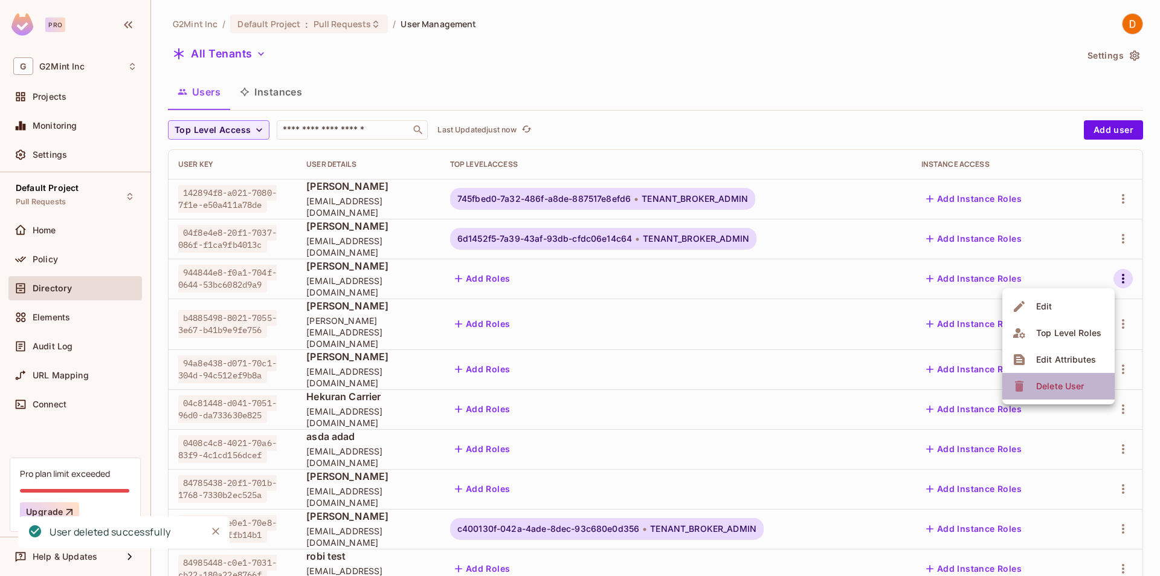
click at [1071, 385] on div "Delete User" at bounding box center [1061, 386] width 48 height 12
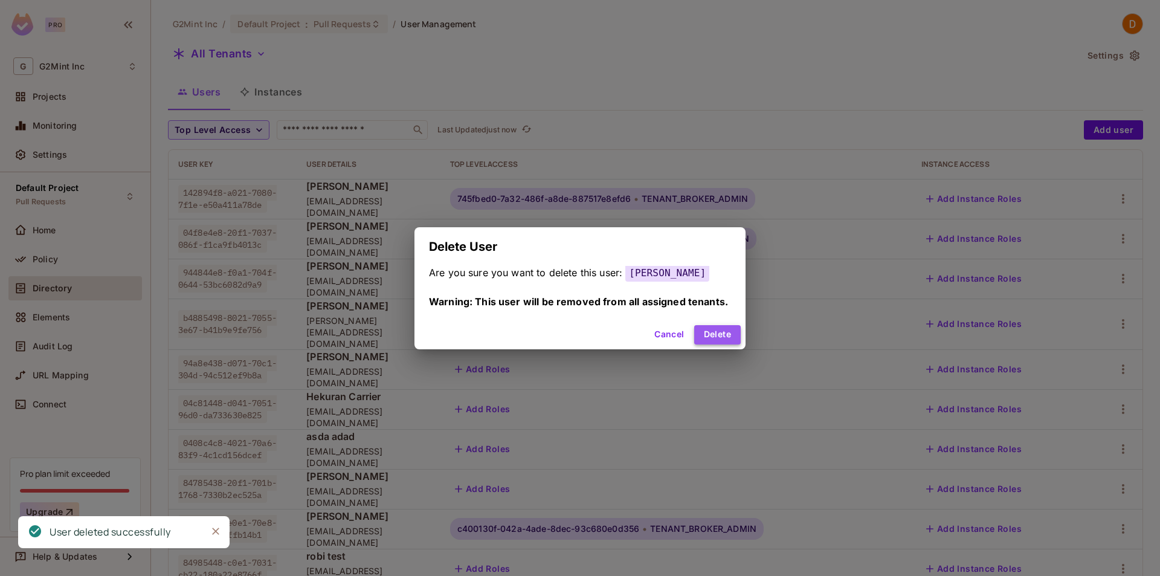
click at [707, 335] on button "Delete" at bounding box center [717, 334] width 47 height 19
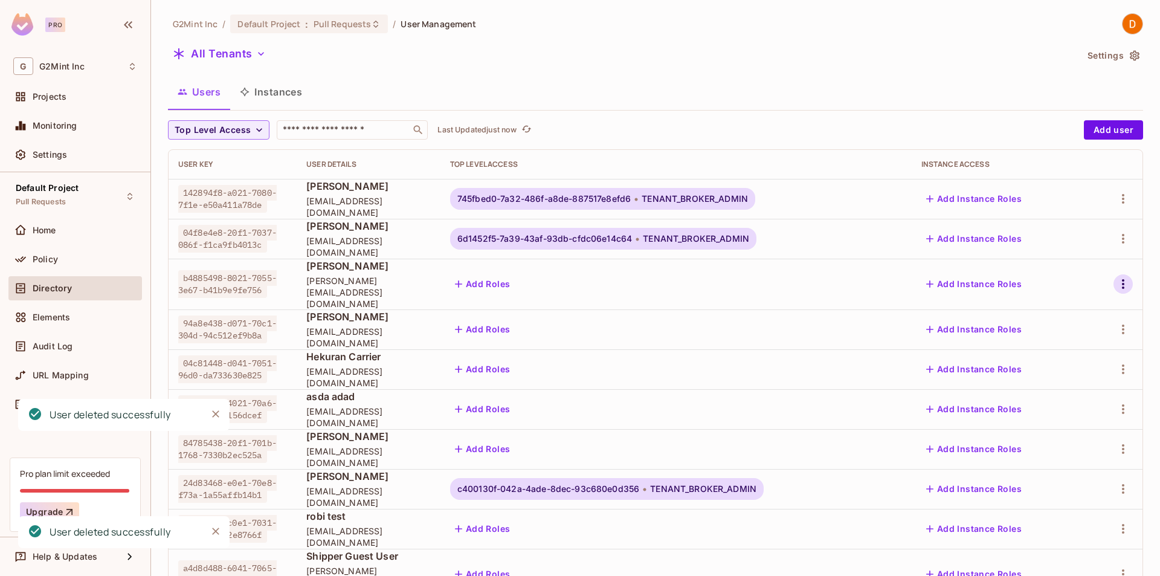
click at [1117, 277] on icon "button" at bounding box center [1123, 284] width 15 height 15
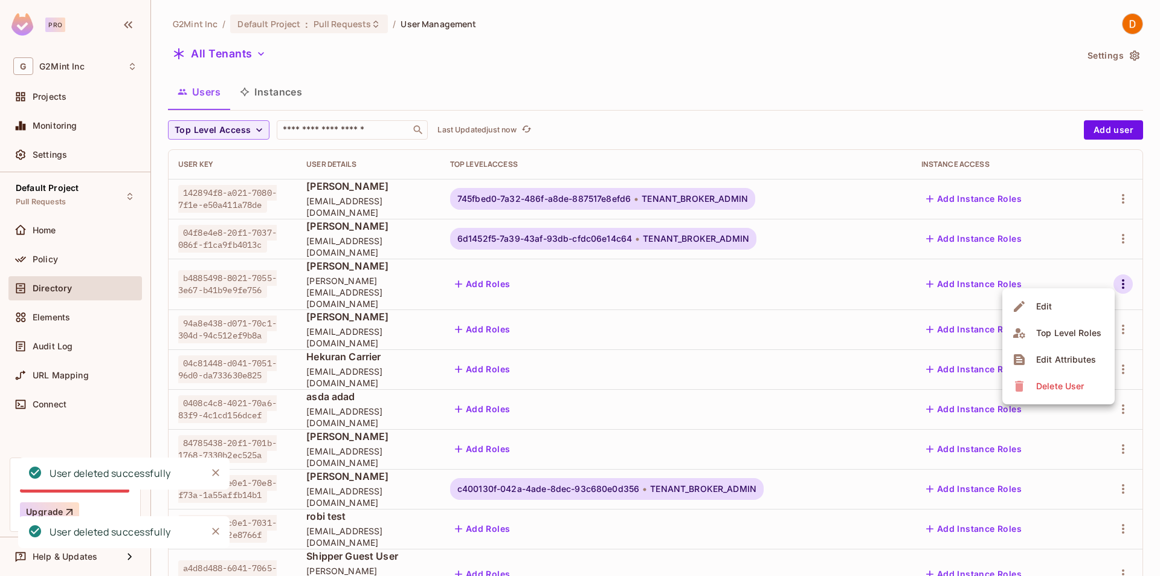
click at [1087, 381] on span "Delete User" at bounding box center [1060, 386] width 55 height 19
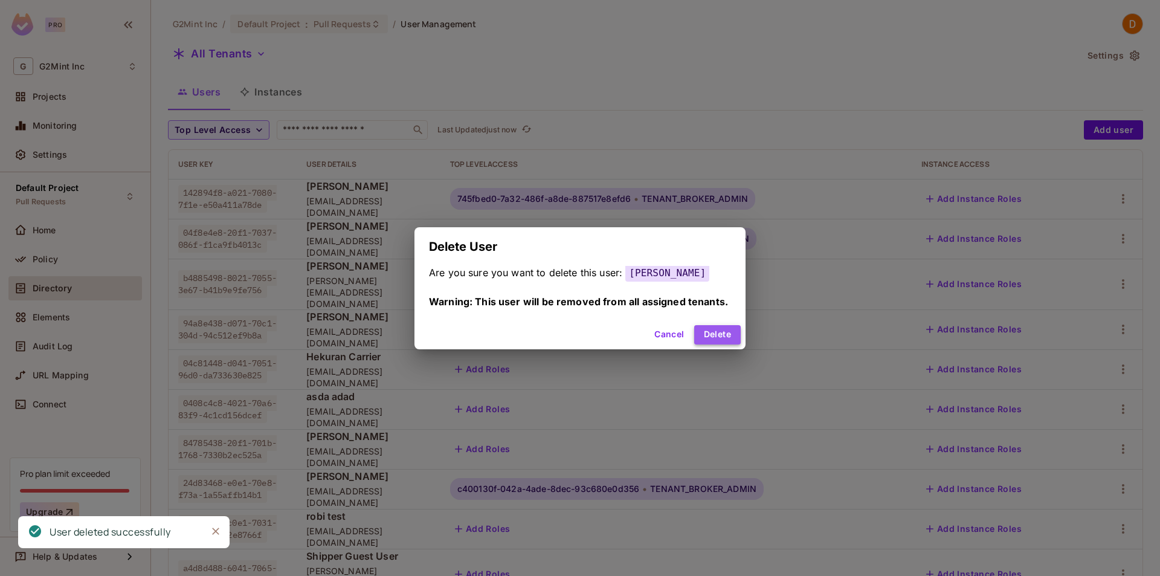
click at [720, 325] on button "Delete" at bounding box center [717, 334] width 47 height 19
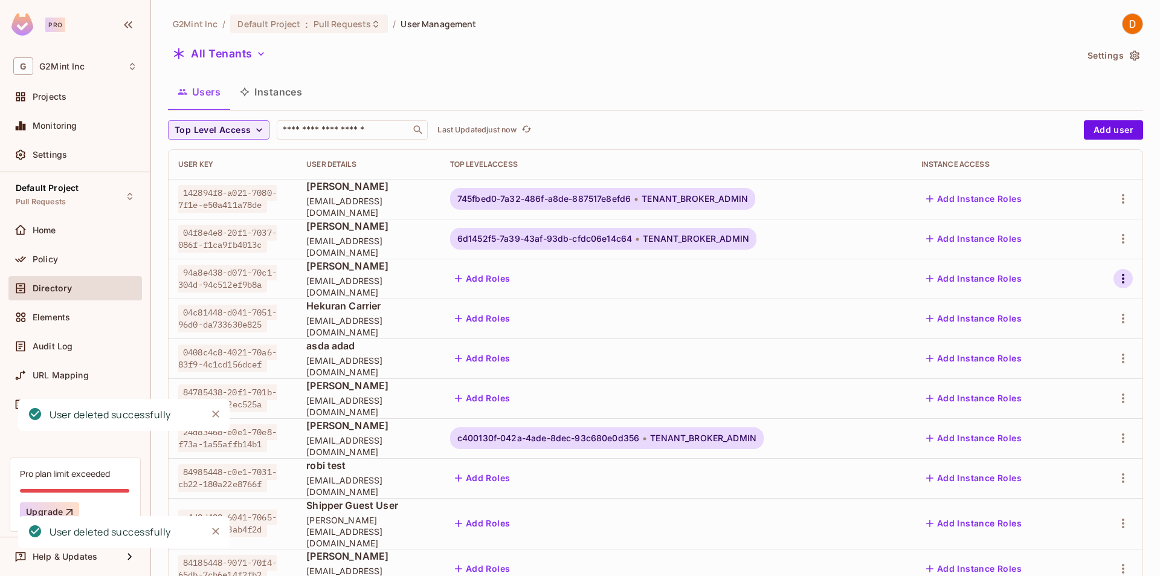
click at [1116, 281] on icon "button" at bounding box center [1123, 278] width 15 height 15
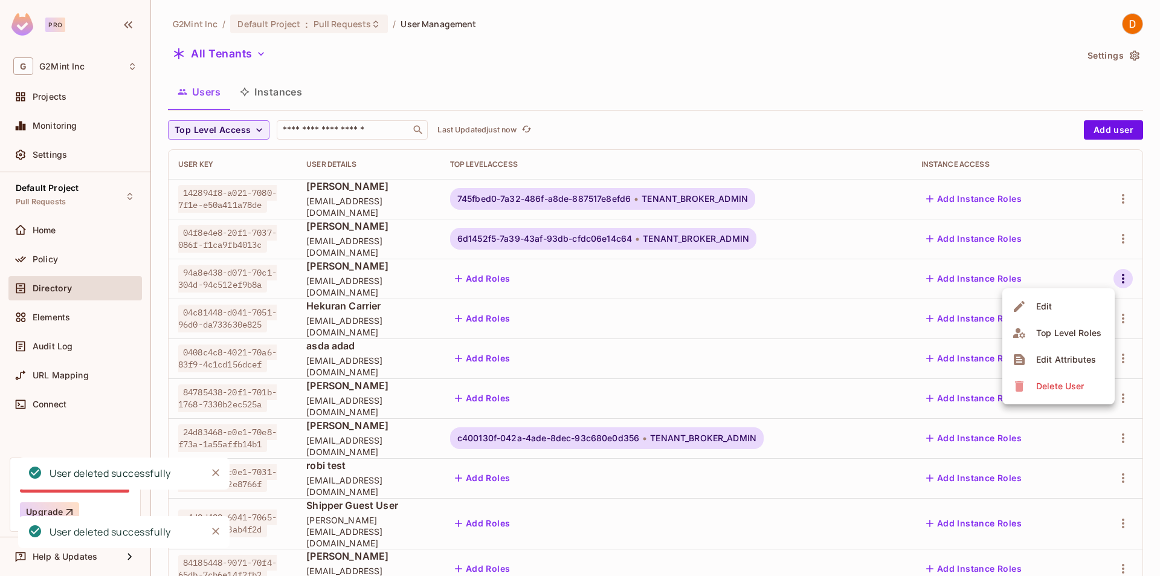
click at [1096, 383] on li "Delete User" at bounding box center [1059, 386] width 112 height 27
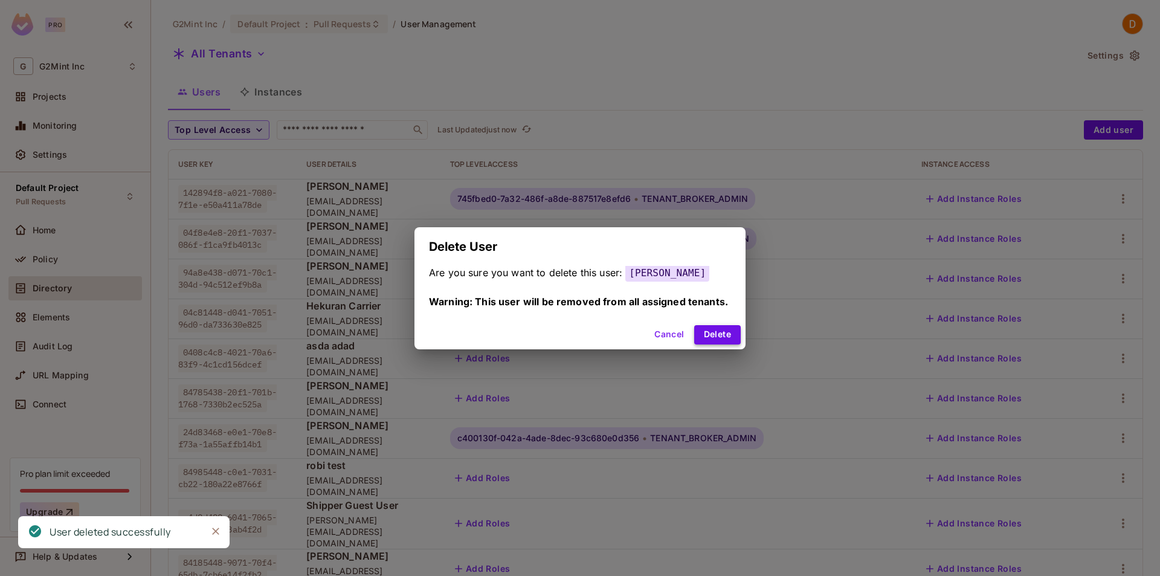
click at [717, 335] on button "Delete" at bounding box center [717, 334] width 47 height 19
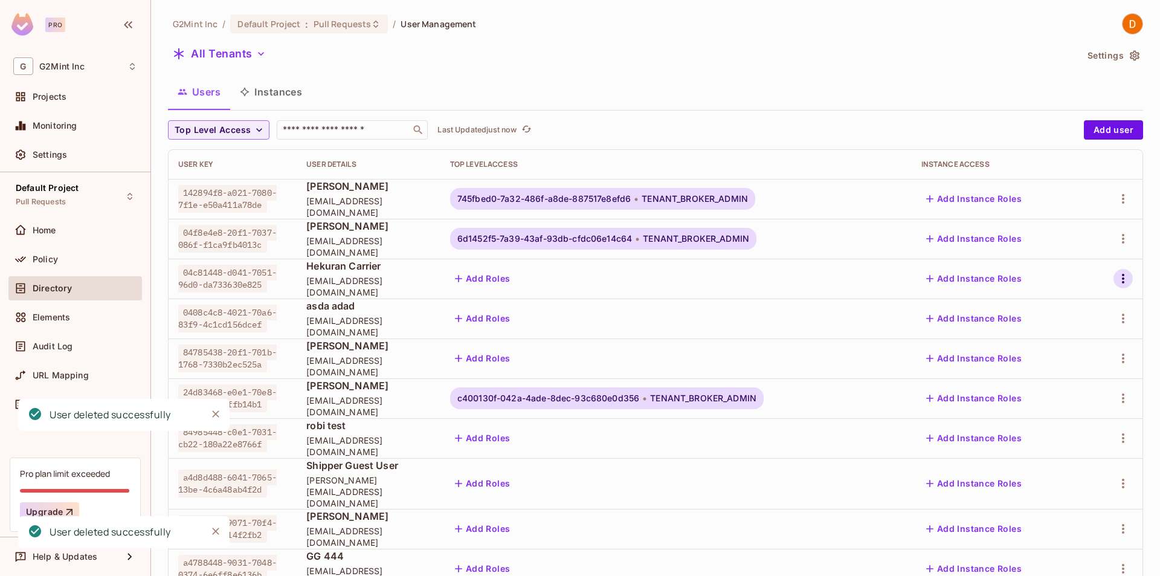
click at [1117, 274] on icon "button" at bounding box center [1123, 278] width 15 height 15
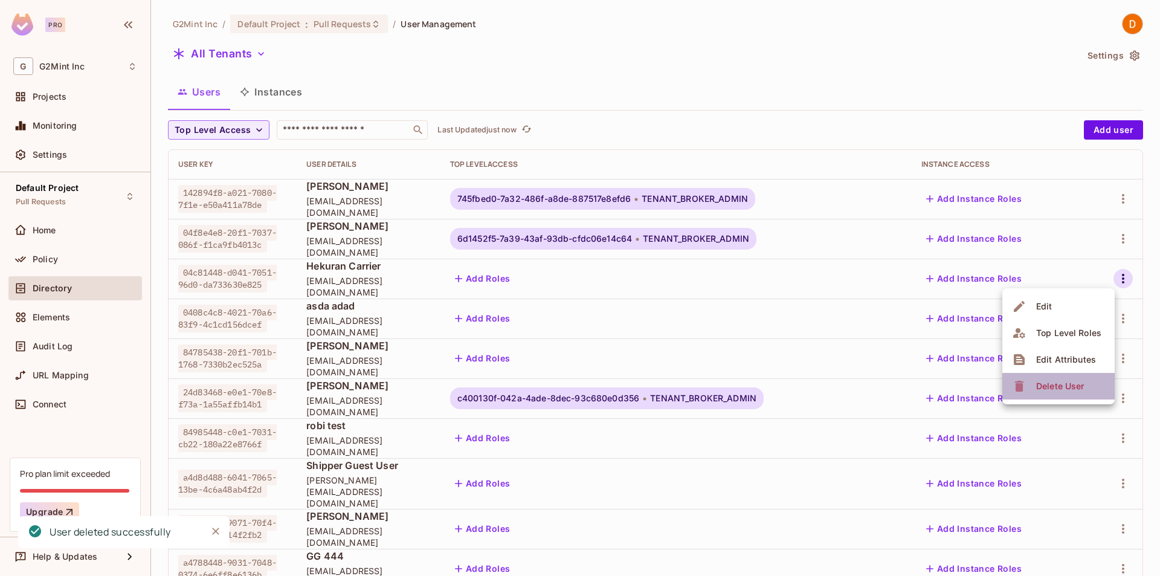
click at [1086, 390] on span "Delete User" at bounding box center [1060, 386] width 55 height 19
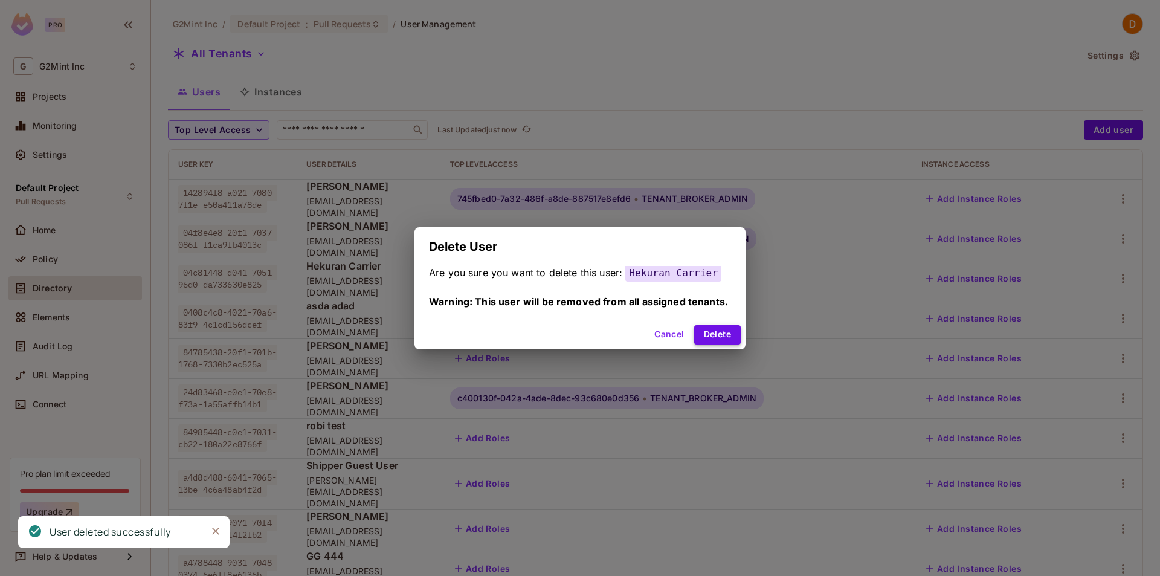
click at [706, 335] on button "Delete" at bounding box center [717, 334] width 47 height 19
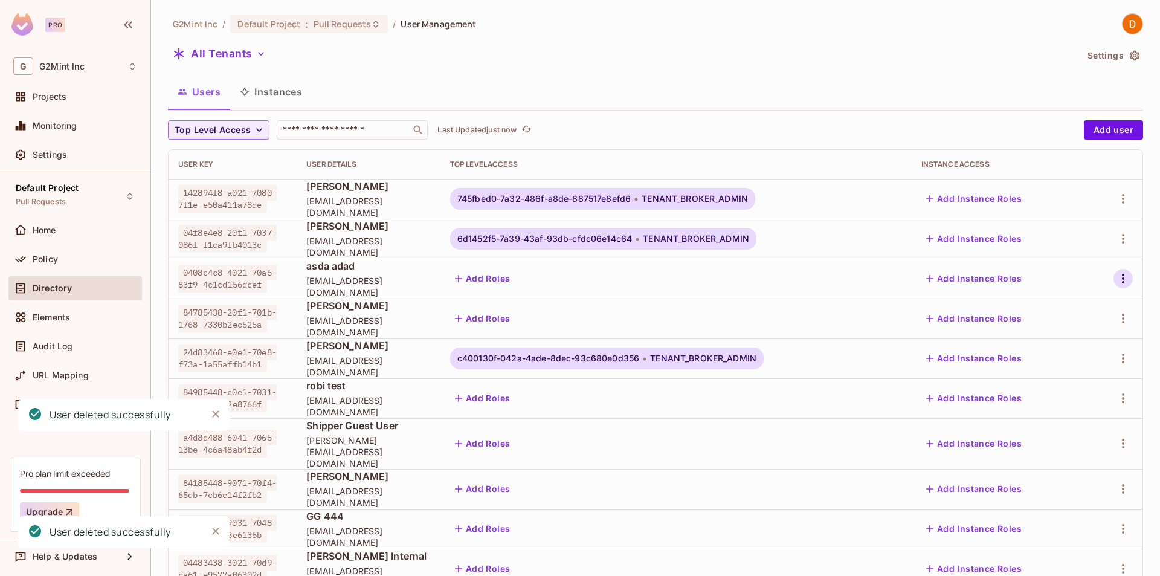
click at [1117, 279] on icon "button" at bounding box center [1123, 278] width 15 height 15
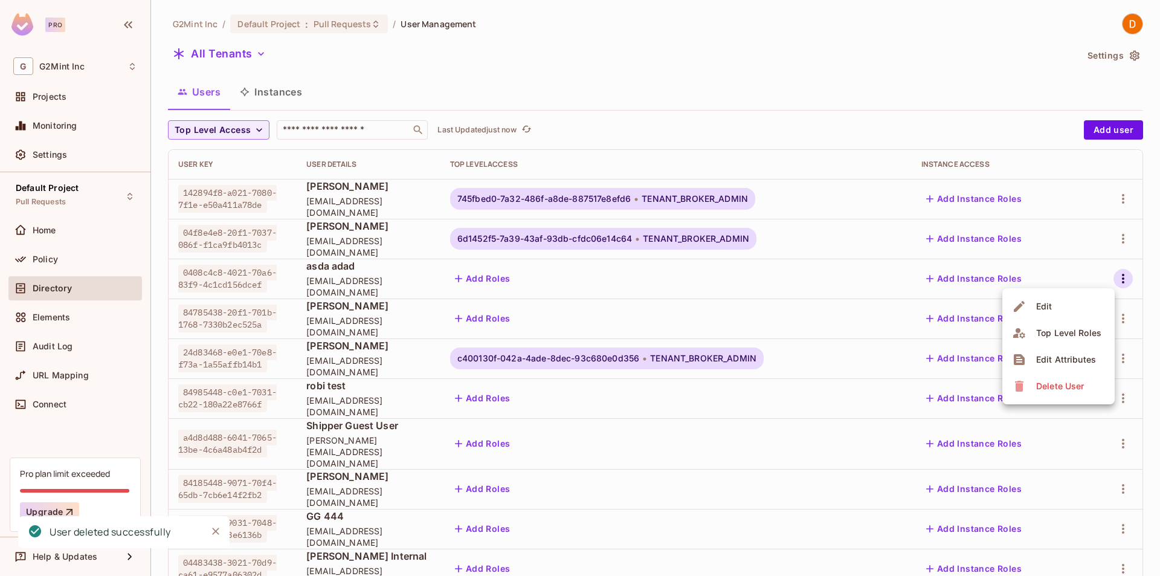
click at [1072, 387] on div "Delete User" at bounding box center [1061, 386] width 48 height 12
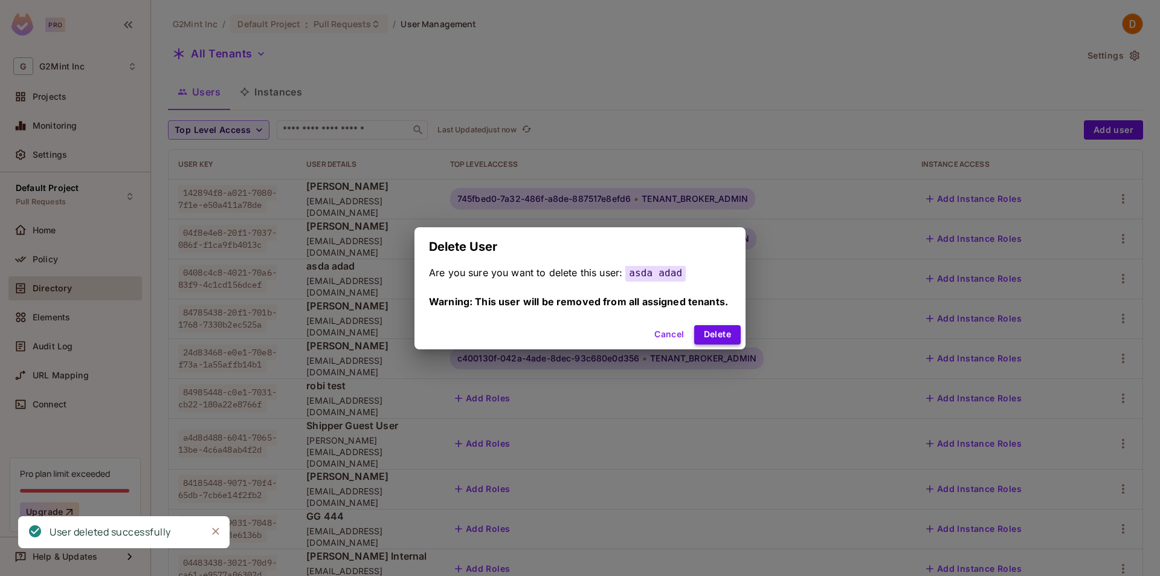
click at [727, 328] on button "Delete" at bounding box center [717, 334] width 47 height 19
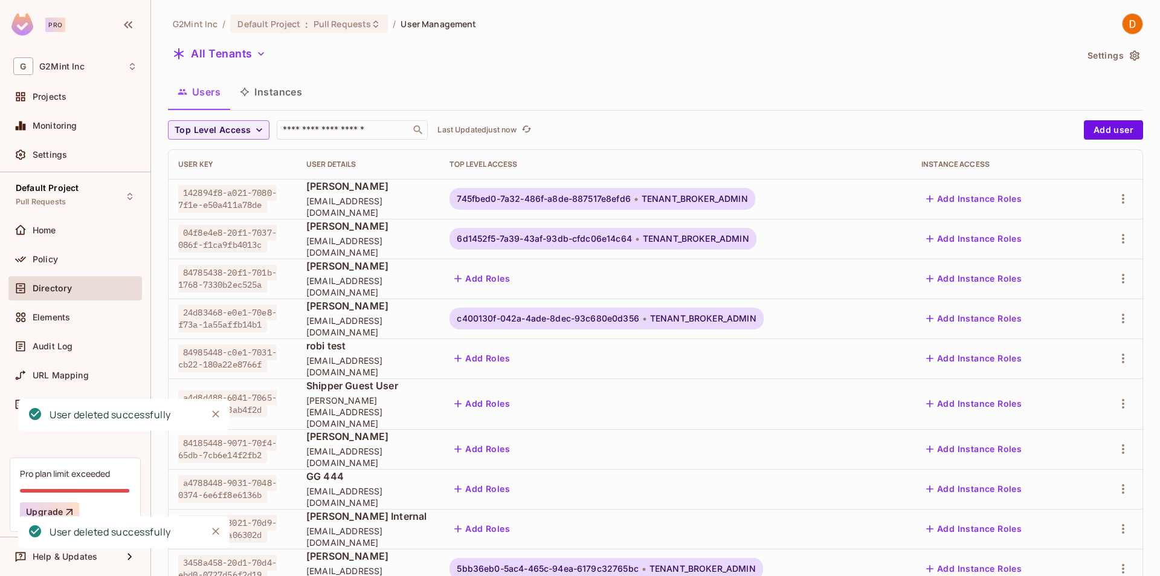
click at [1098, 284] on div at bounding box center [1116, 278] width 36 height 19
click at [1114, 283] on button "button" at bounding box center [1123, 278] width 19 height 19
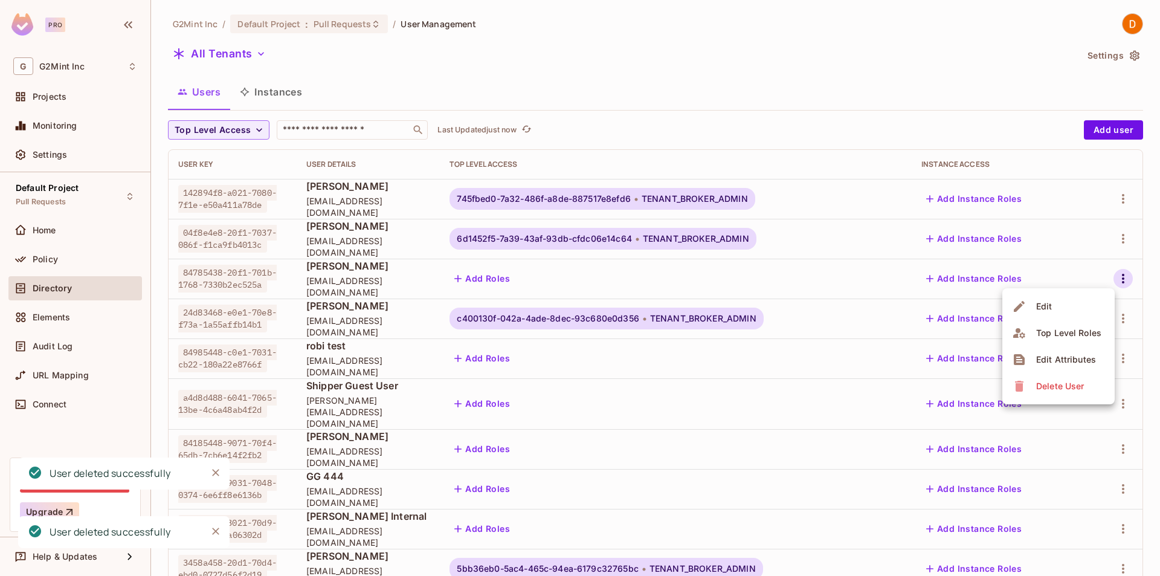
click at [1084, 387] on span "Delete User" at bounding box center [1060, 386] width 55 height 19
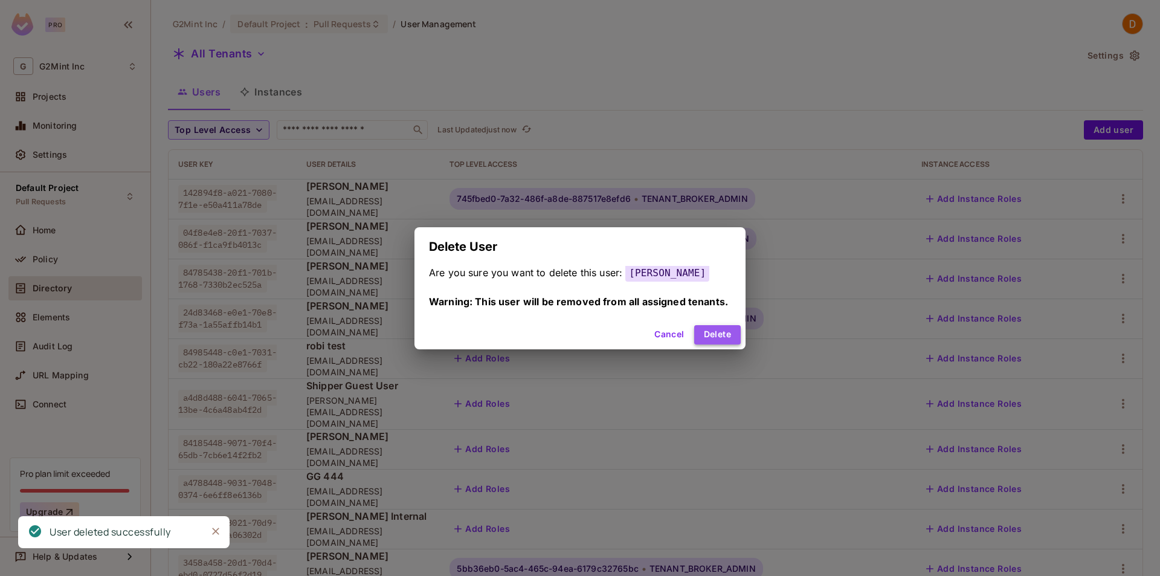
click at [737, 328] on button "Delete" at bounding box center [717, 334] width 47 height 19
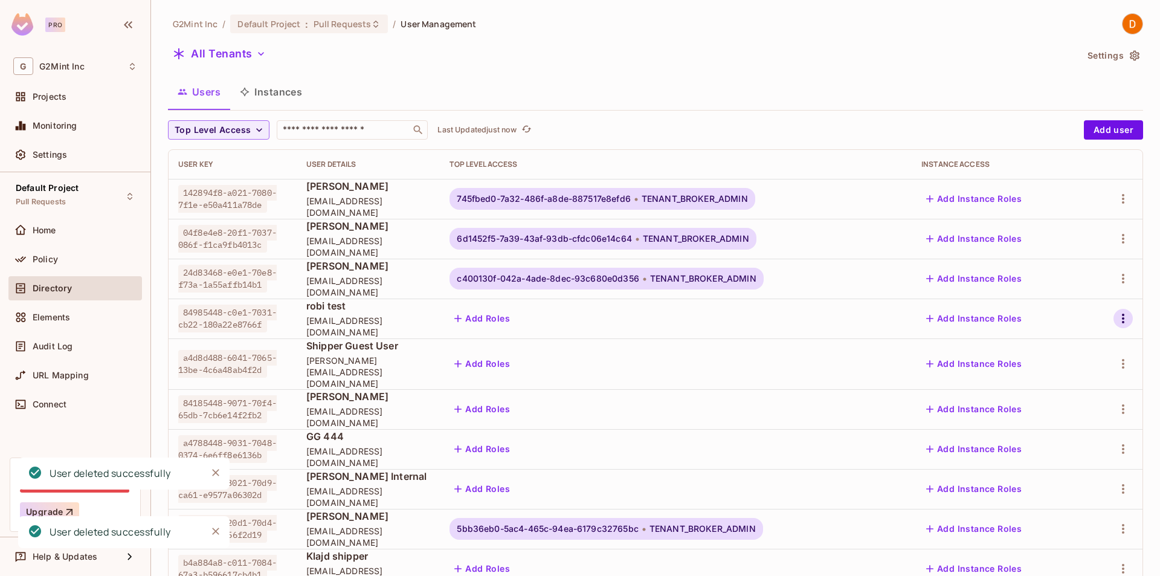
click at [1119, 316] on icon "button" at bounding box center [1123, 318] width 15 height 15
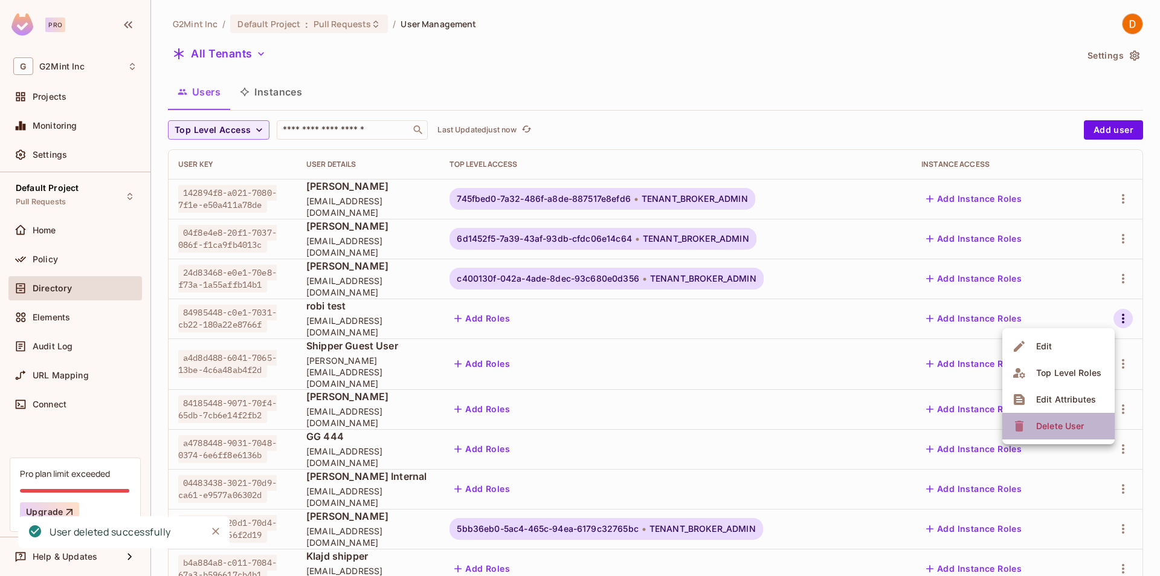
click at [1074, 419] on span "Delete User" at bounding box center [1060, 425] width 55 height 19
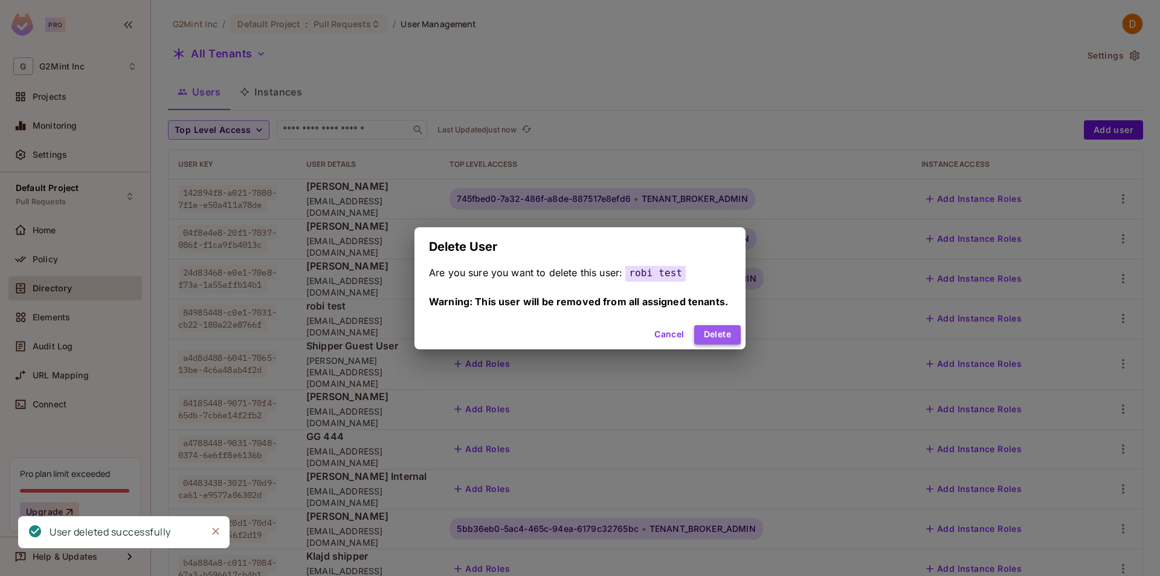
click at [705, 334] on button "Delete" at bounding box center [717, 334] width 47 height 19
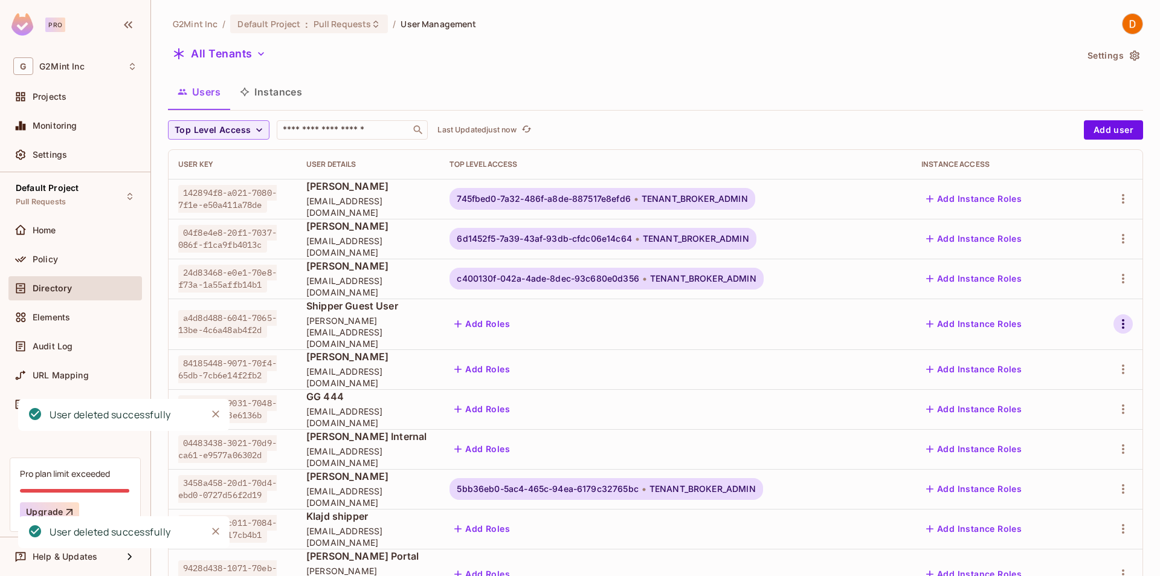
click at [1122, 322] on icon "button" at bounding box center [1123, 324] width 2 height 10
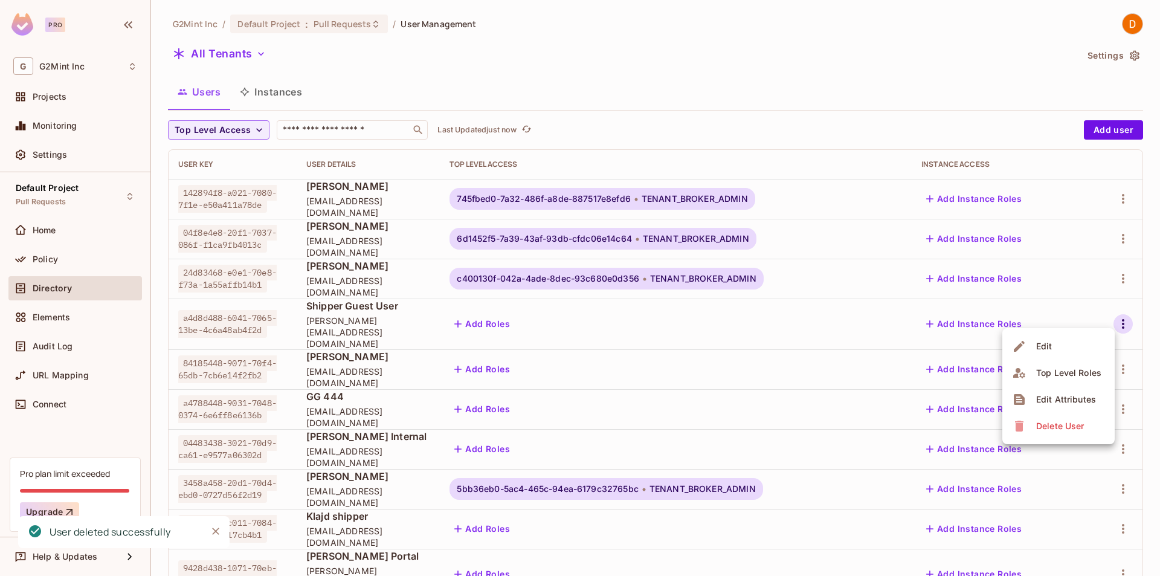
click at [1053, 423] on div "Delete User" at bounding box center [1061, 426] width 48 height 12
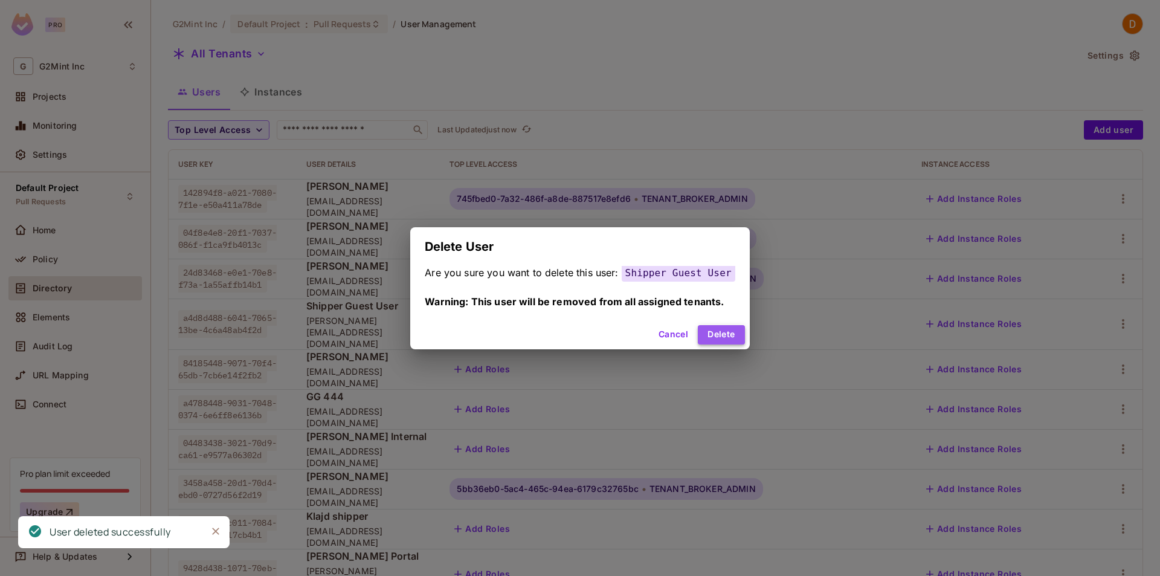
click at [715, 330] on button "Delete" at bounding box center [721, 334] width 47 height 19
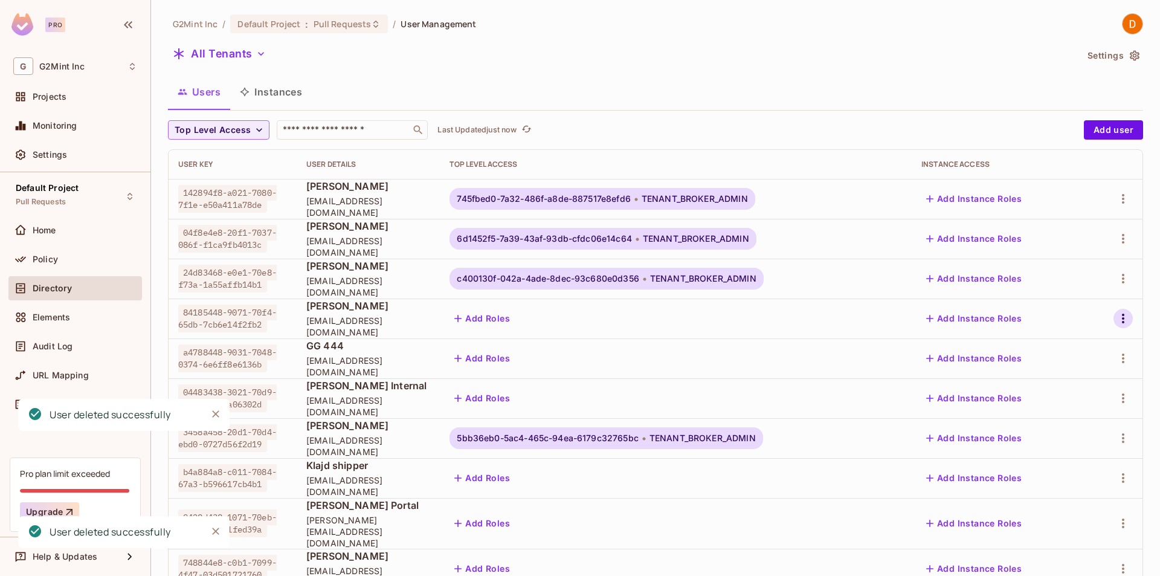
click at [1116, 314] on icon "button" at bounding box center [1123, 318] width 15 height 15
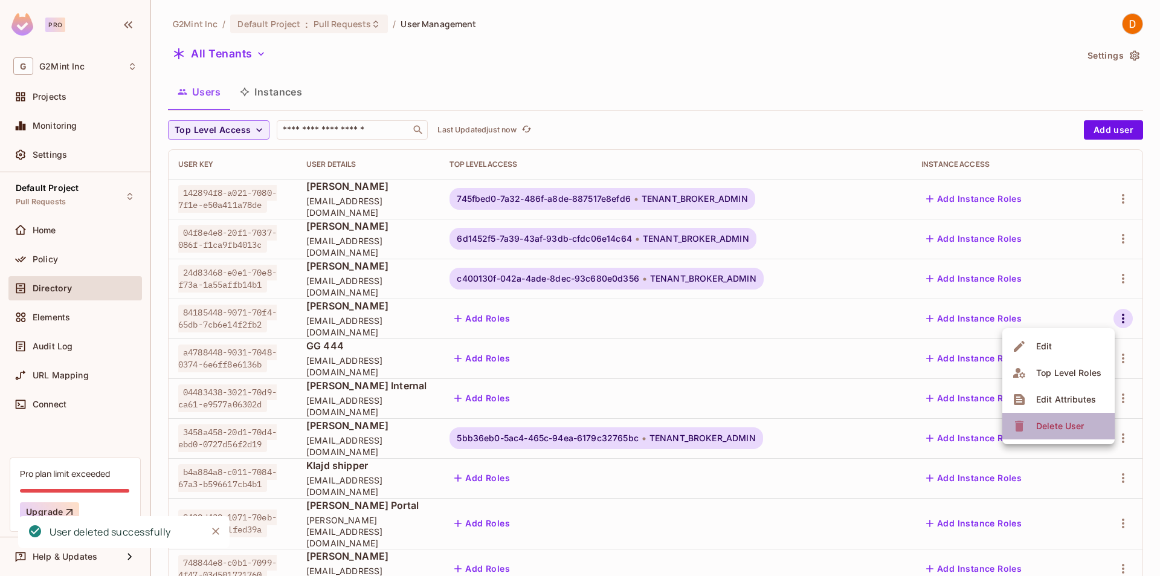
click at [1067, 420] on div "Delete User" at bounding box center [1061, 426] width 48 height 12
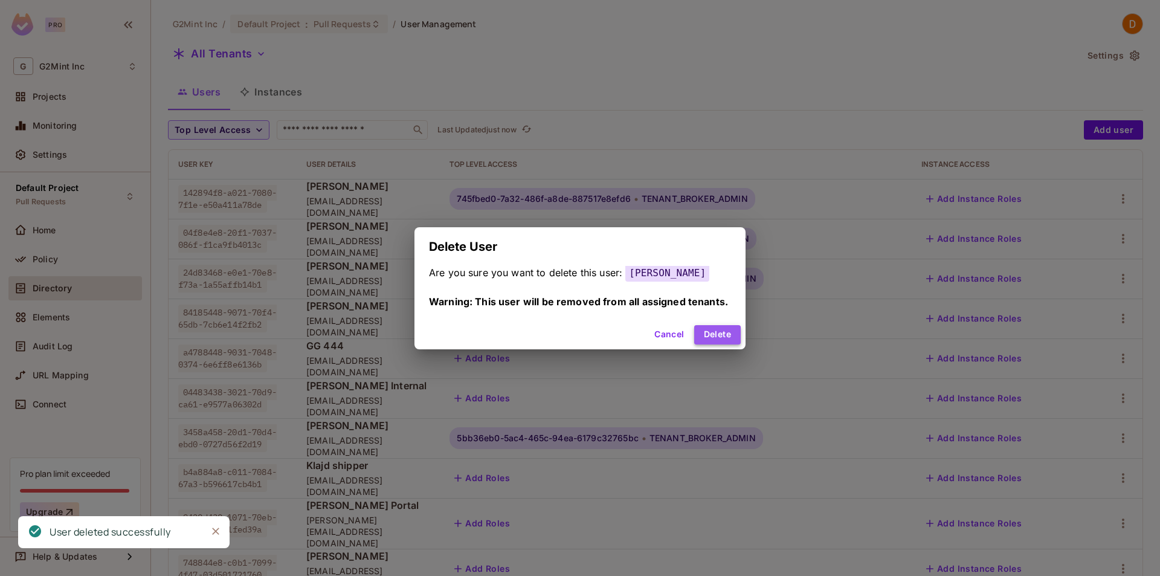
click at [712, 336] on button "Delete" at bounding box center [717, 334] width 47 height 19
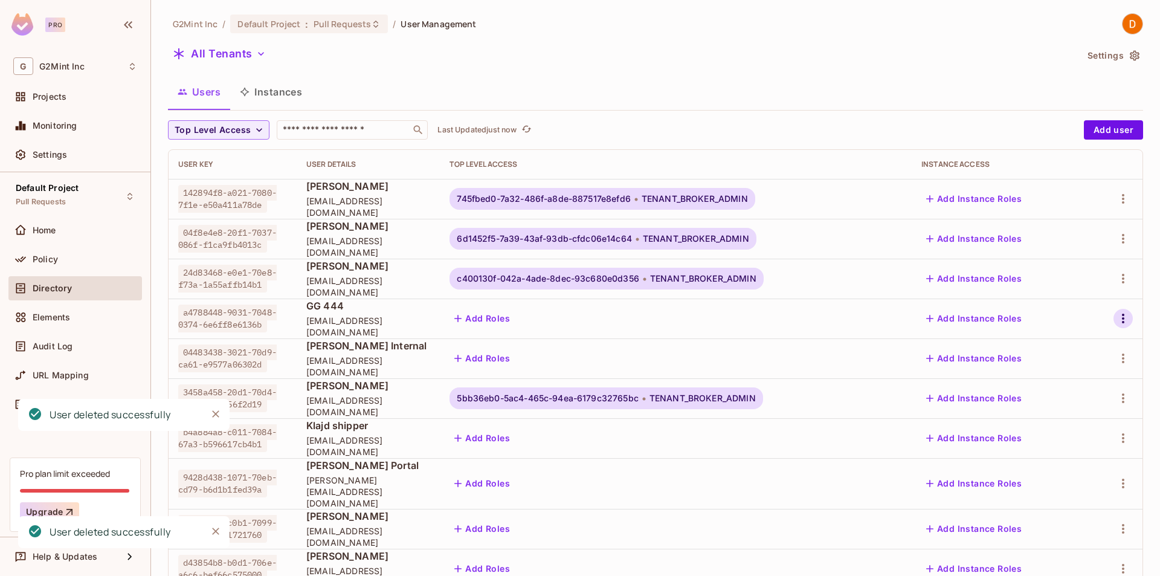
click at [1116, 317] on icon "button" at bounding box center [1123, 318] width 15 height 15
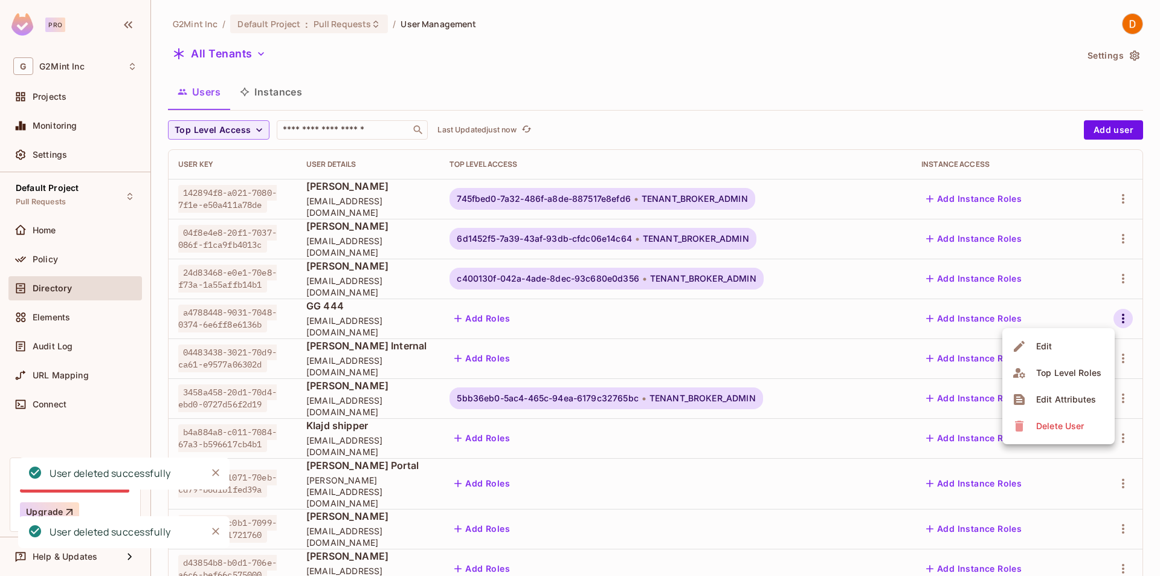
click at [1092, 425] on li "Delete User" at bounding box center [1059, 426] width 112 height 27
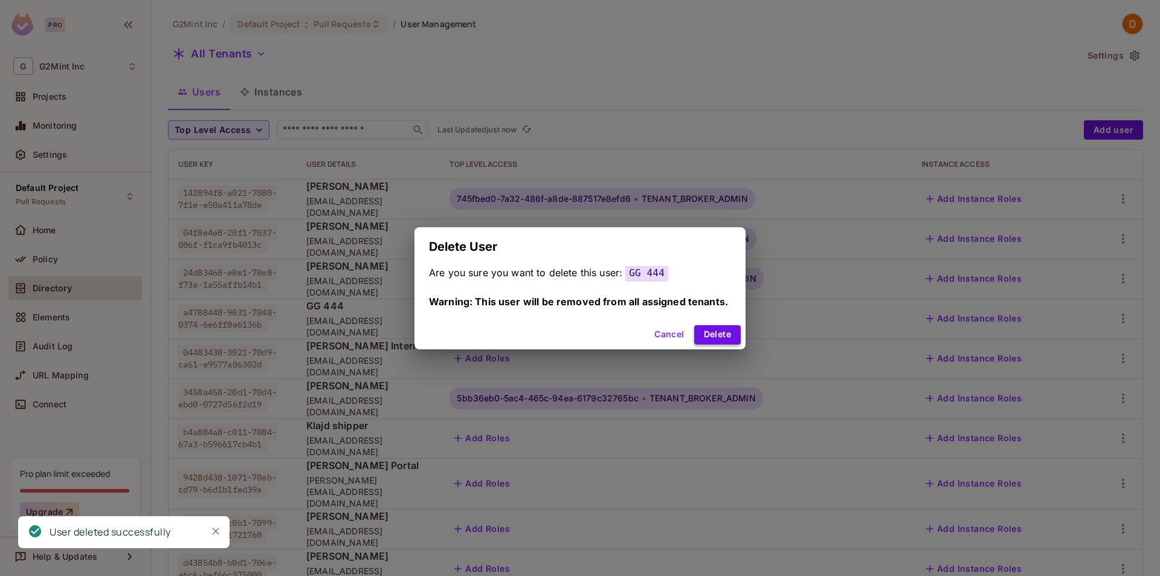
click at [725, 329] on button "Delete" at bounding box center [717, 334] width 47 height 19
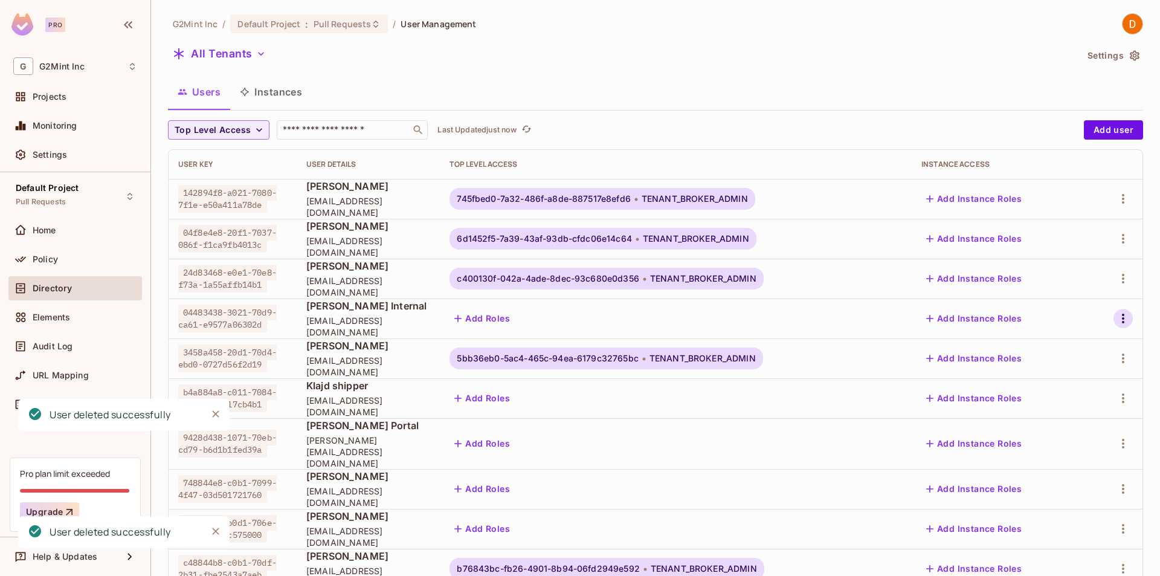
click at [1116, 313] on icon "button" at bounding box center [1123, 318] width 15 height 15
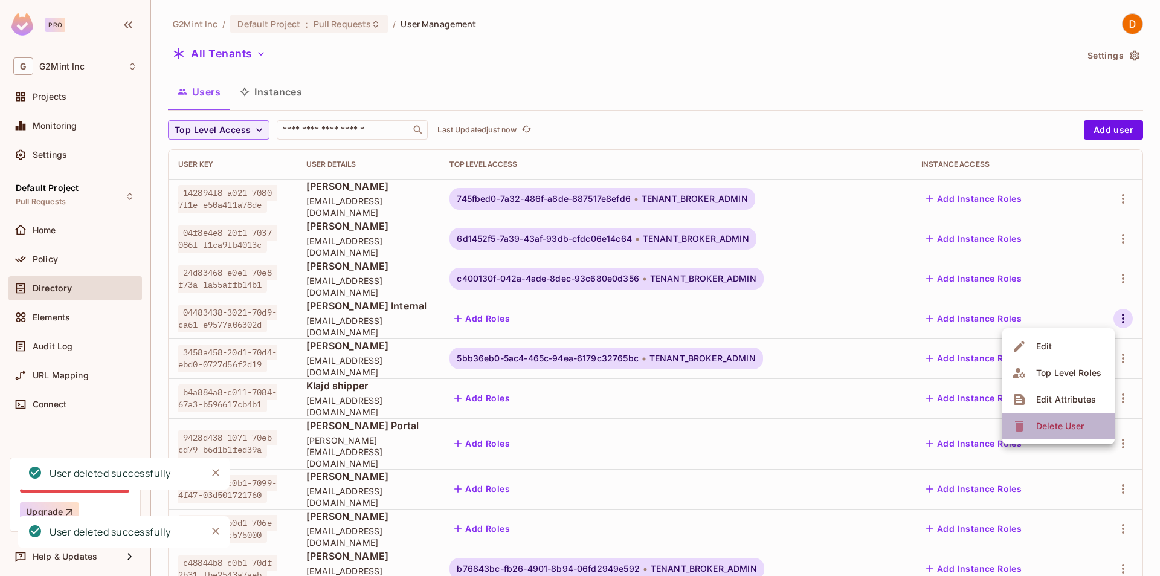
click at [1082, 418] on span "Delete User" at bounding box center [1060, 425] width 55 height 19
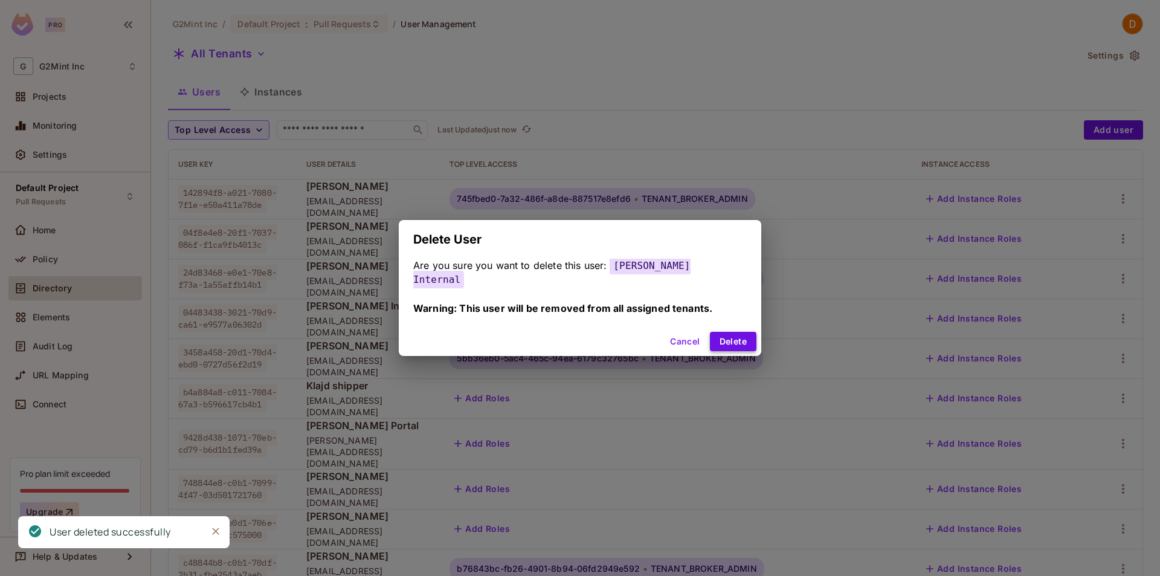
click at [730, 335] on button "Delete" at bounding box center [733, 341] width 47 height 19
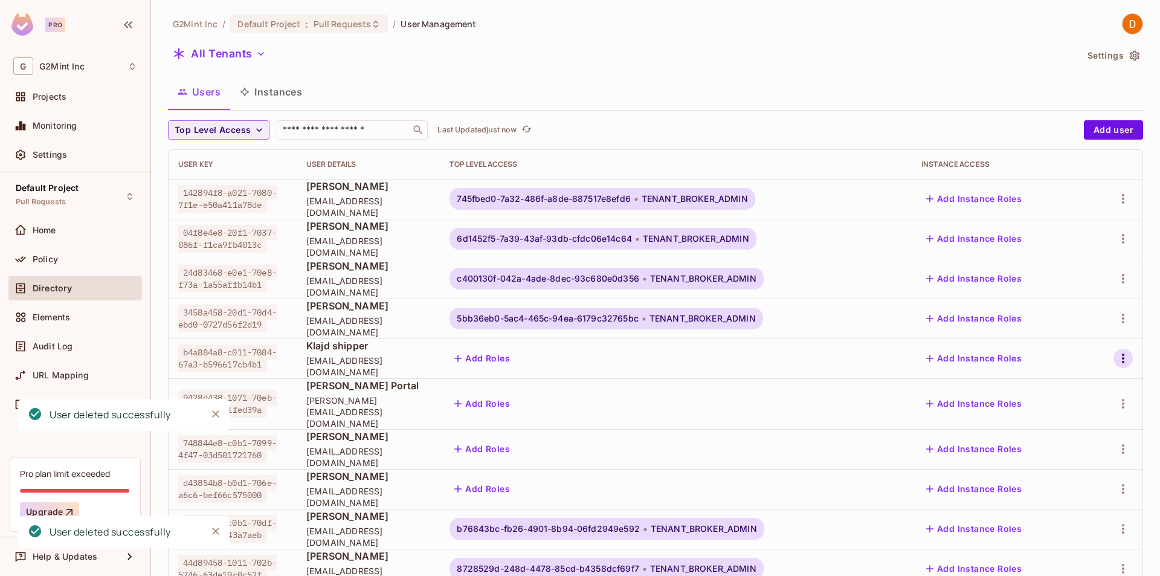
click at [1122, 356] on icon "button" at bounding box center [1123, 359] width 2 height 10
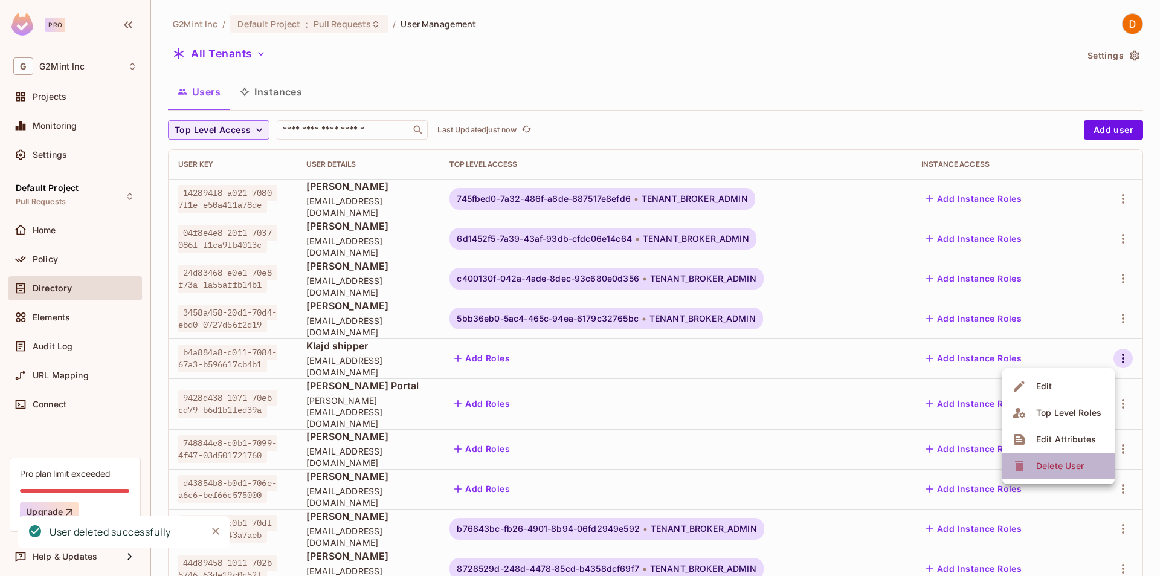
click at [1095, 470] on li "Delete User" at bounding box center [1059, 466] width 112 height 27
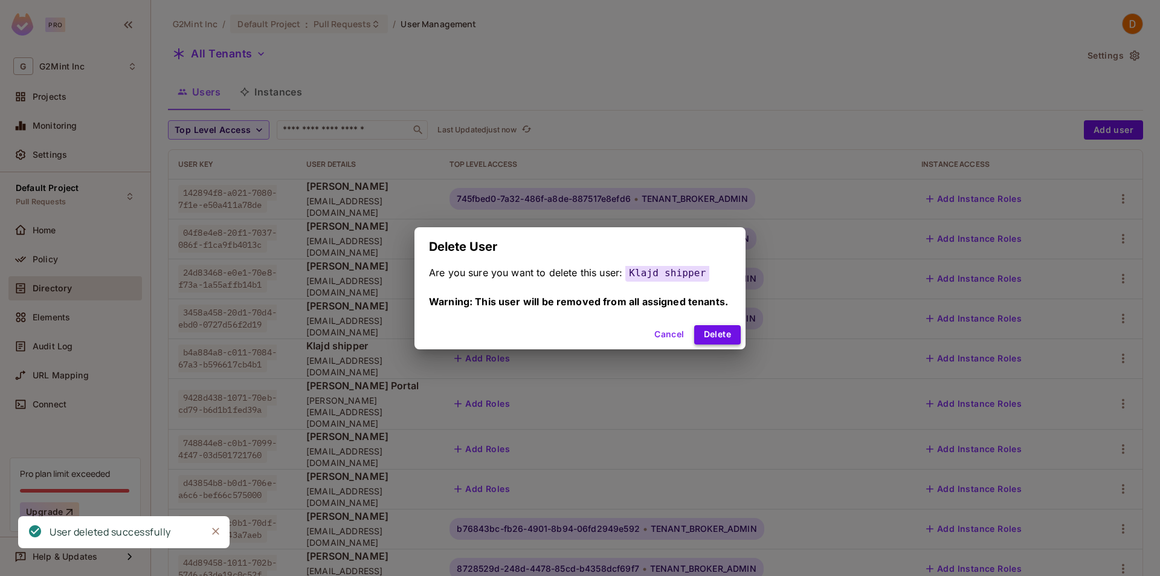
click at [730, 334] on button "Delete" at bounding box center [717, 334] width 47 height 19
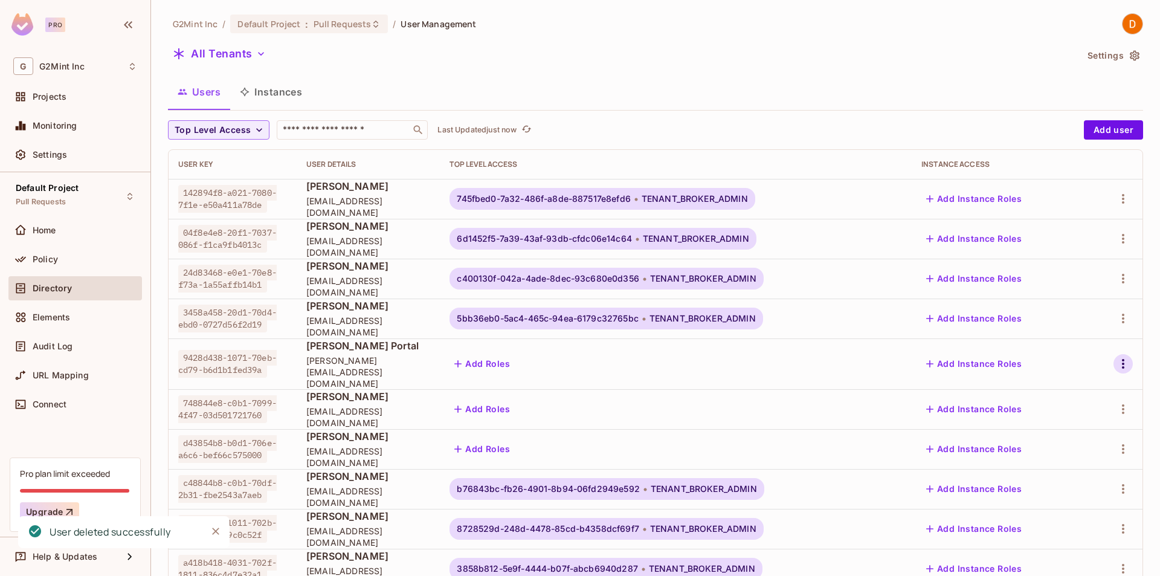
click at [1116, 363] on icon "button" at bounding box center [1123, 364] width 15 height 15
click at [1072, 459] on span "Delete User" at bounding box center [1060, 465] width 55 height 19
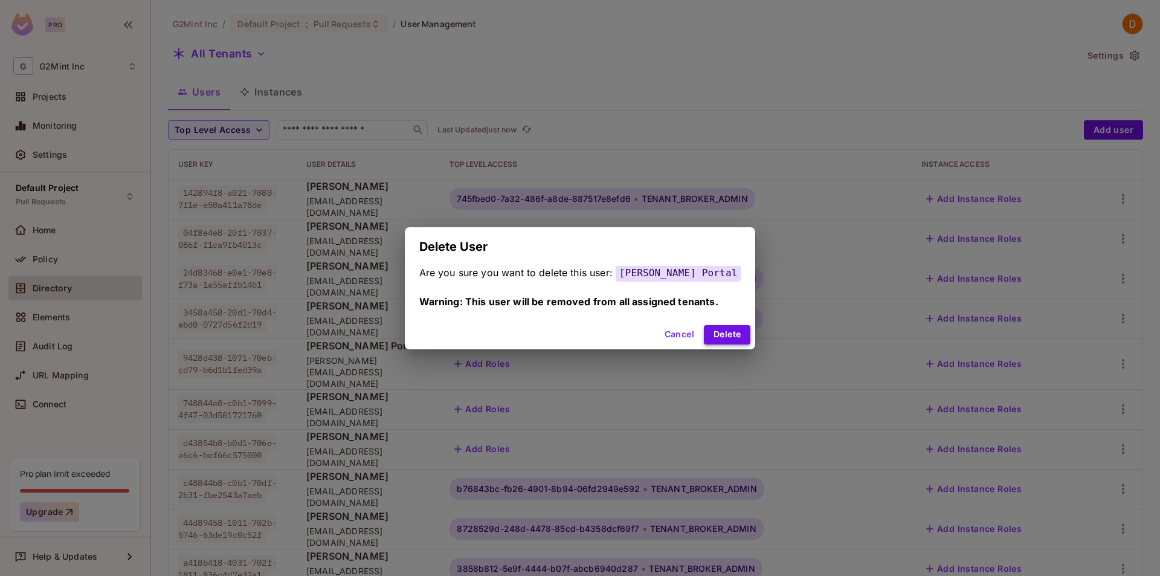
click at [718, 326] on button "Delete" at bounding box center [727, 334] width 47 height 19
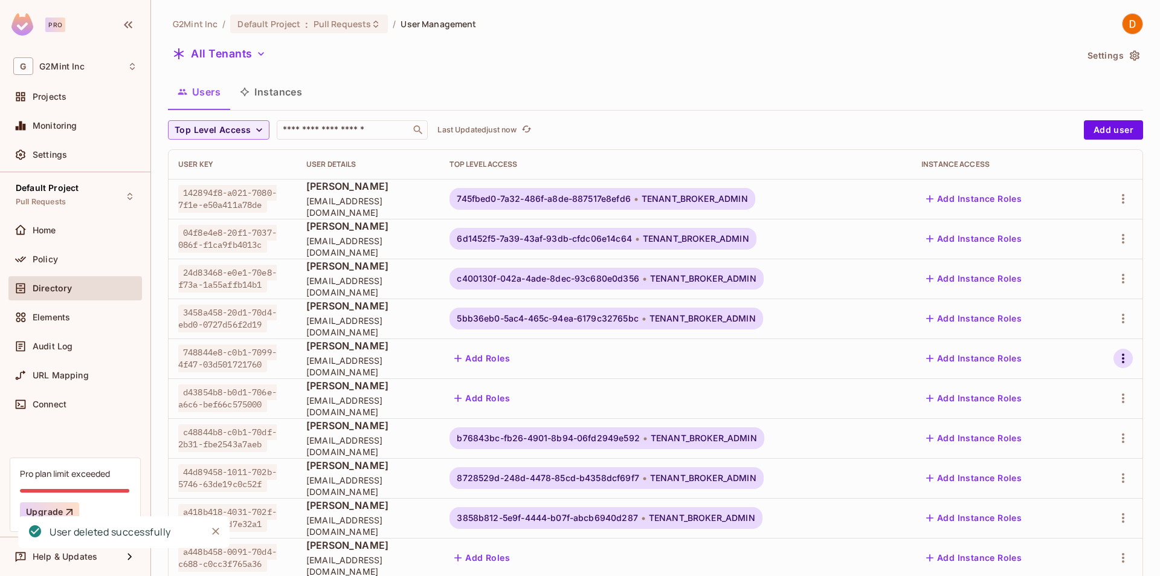
click at [1122, 358] on icon "button" at bounding box center [1123, 359] width 2 height 10
click at [1077, 468] on div "Delete User" at bounding box center [1061, 466] width 48 height 12
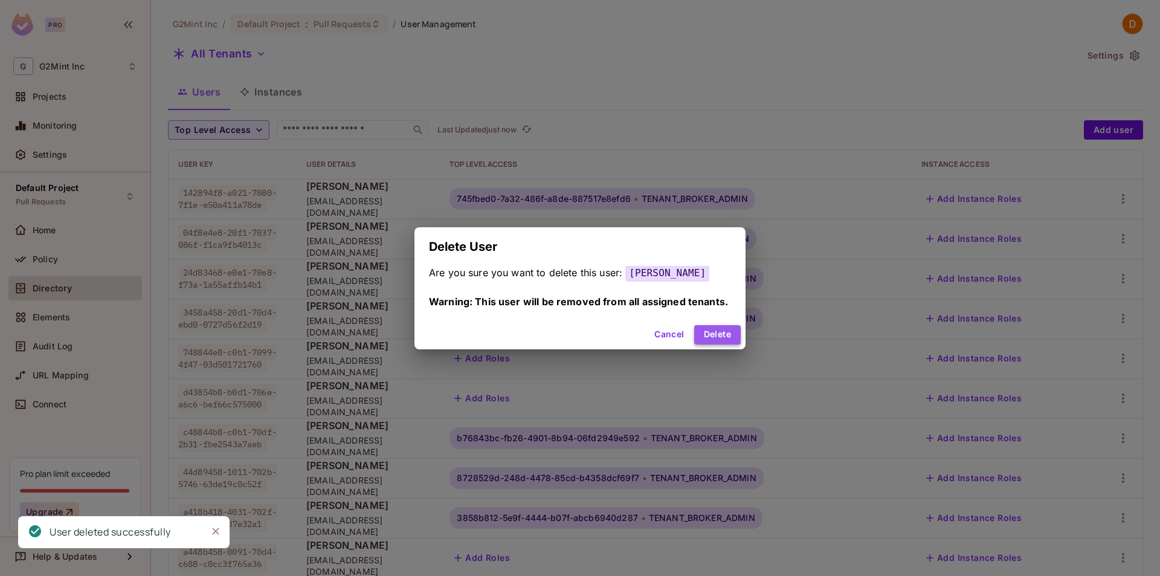
click at [710, 337] on button "Delete" at bounding box center [717, 334] width 47 height 19
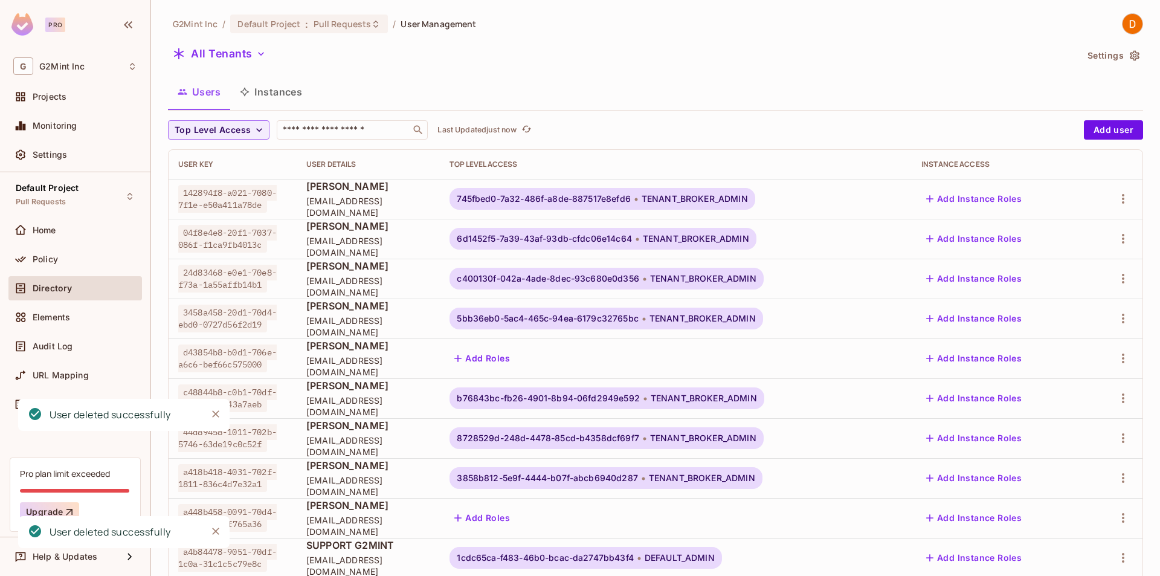
click at [1119, 367] on div at bounding box center [1116, 358] width 36 height 19
click at [1116, 361] on icon "button" at bounding box center [1123, 358] width 15 height 15
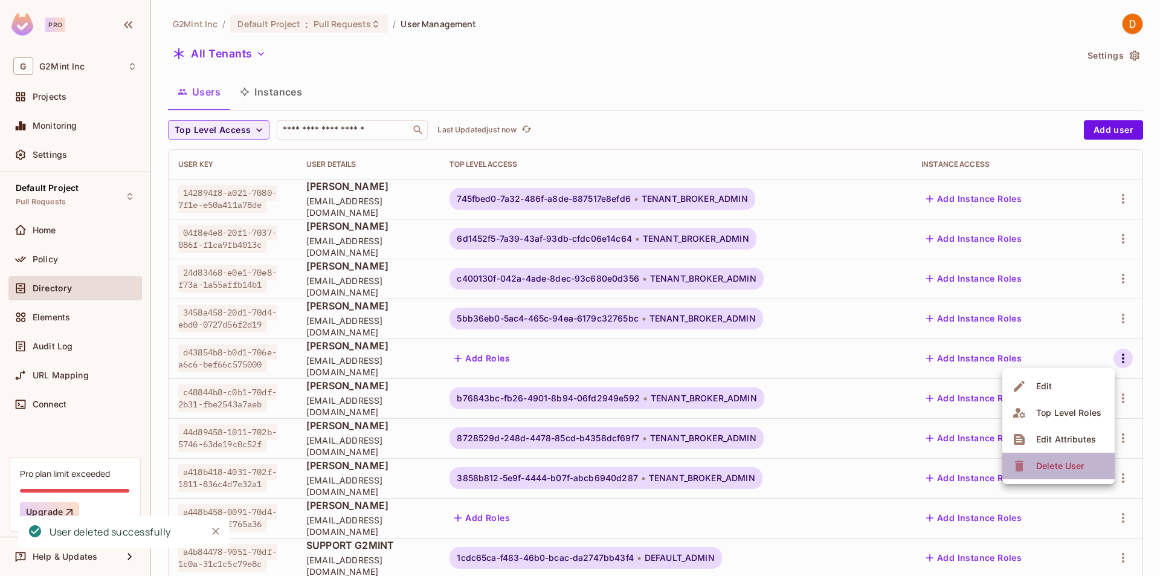
click at [1070, 469] on div "Delete User" at bounding box center [1061, 466] width 48 height 12
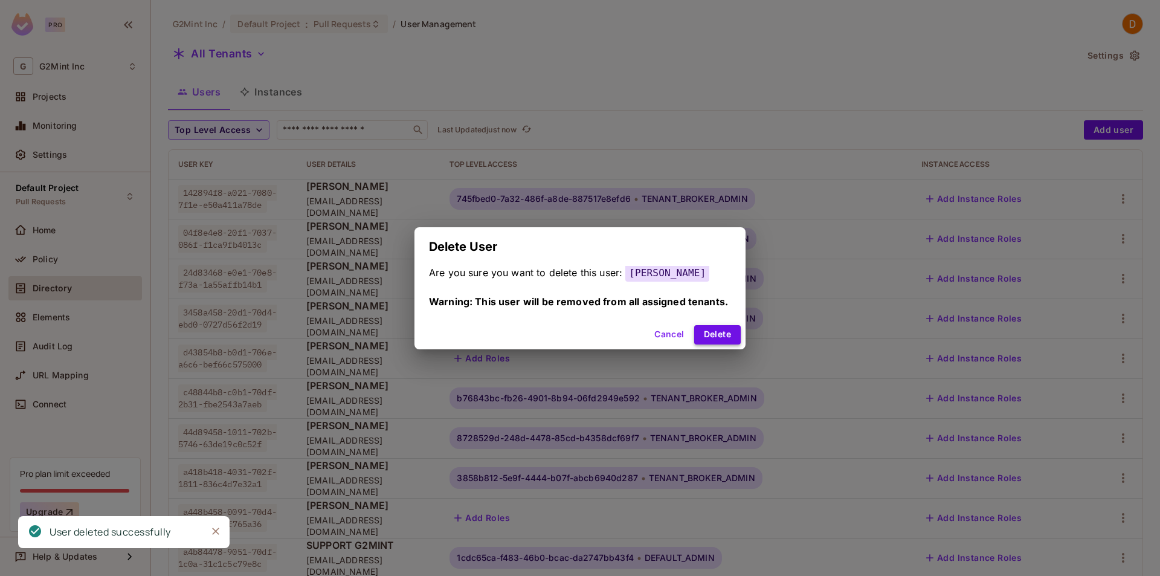
click at [724, 331] on button "Delete" at bounding box center [717, 334] width 47 height 19
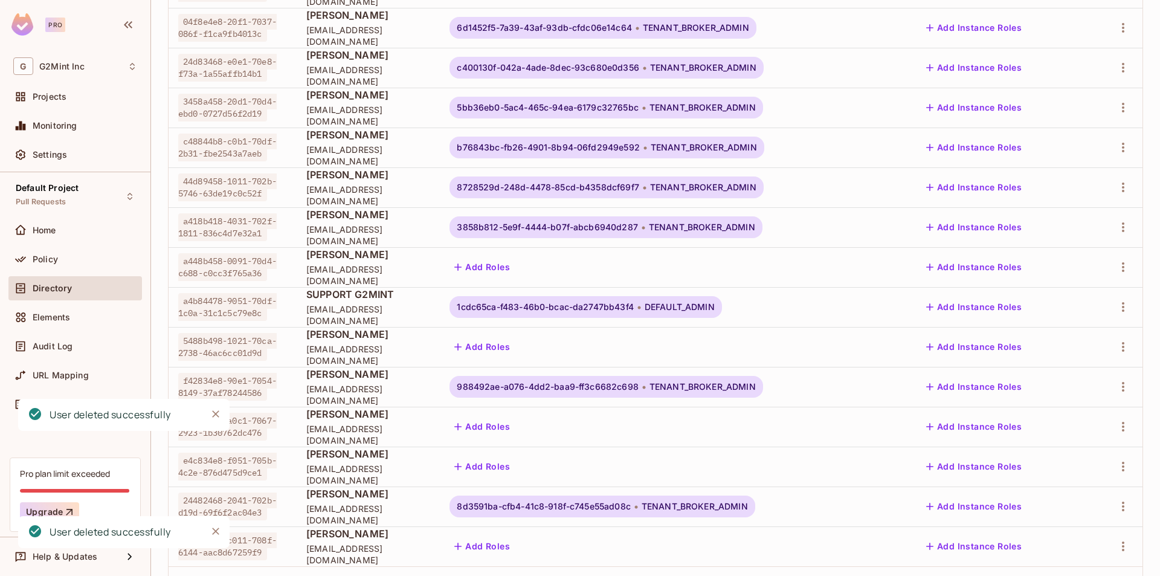
scroll to position [218, 0]
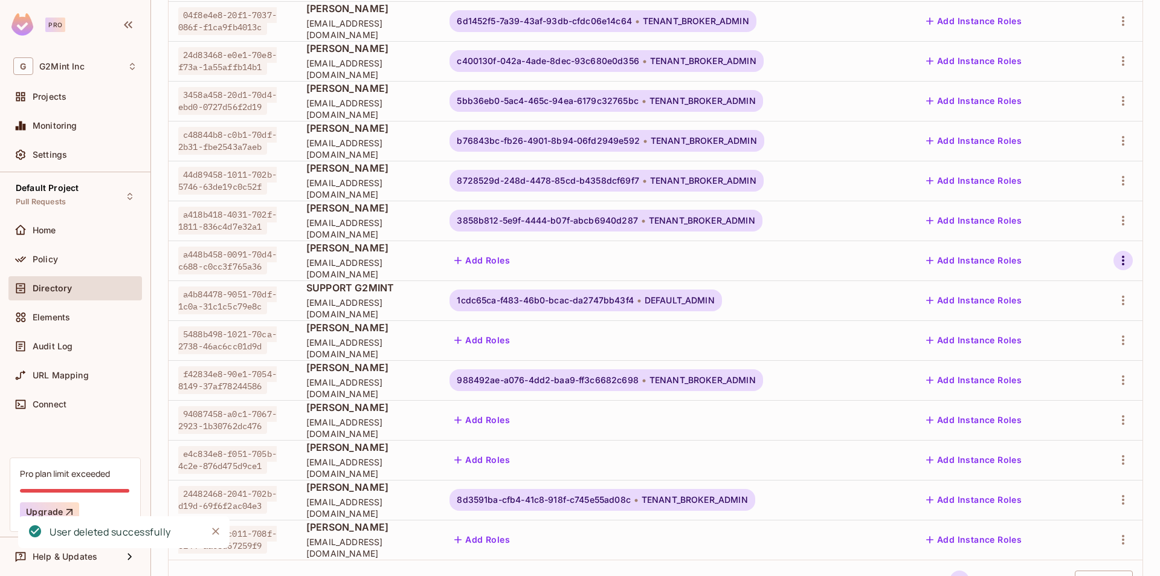
click at [1116, 261] on icon "button" at bounding box center [1123, 260] width 15 height 15
click at [1073, 371] on div "Delete User" at bounding box center [1061, 368] width 48 height 12
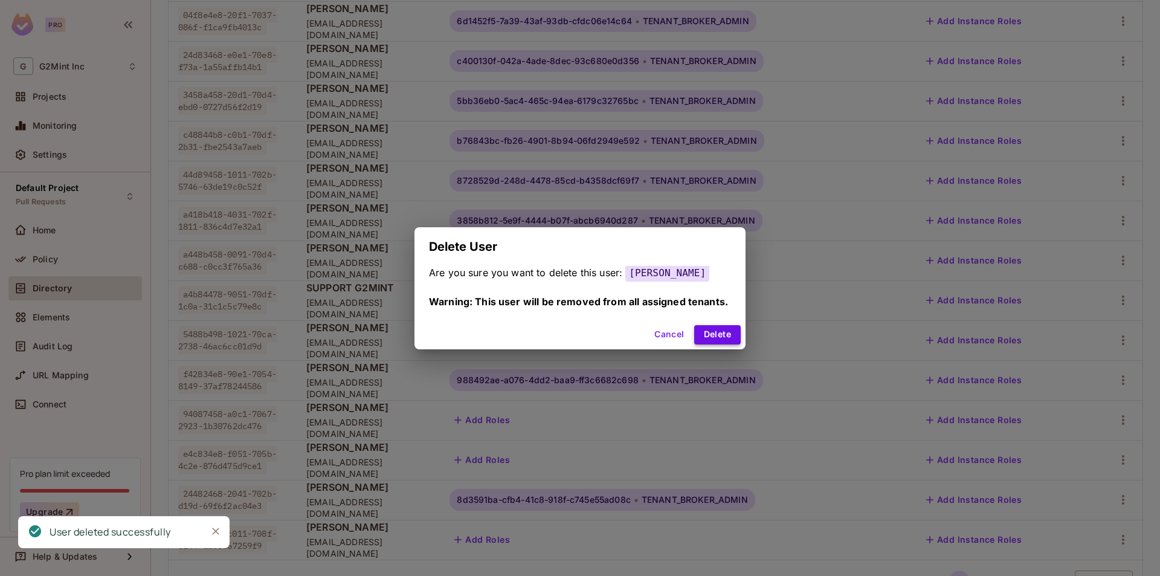
click at [705, 333] on button "Delete" at bounding box center [717, 334] width 47 height 19
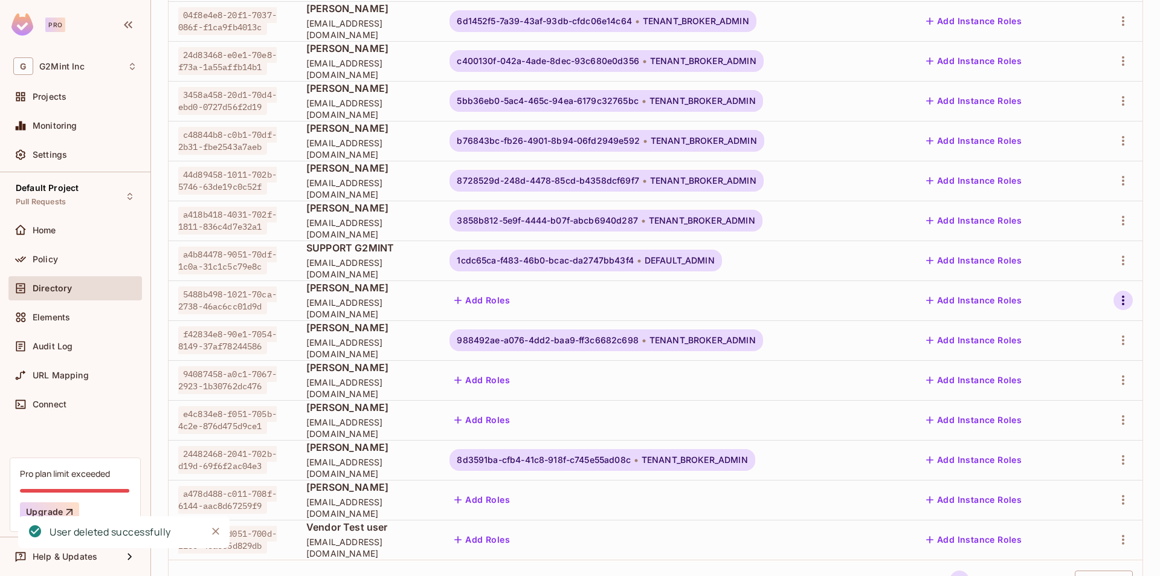
click at [1116, 300] on icon "button" at bounding box center [1123, 300] width 15 height 15
click at [1089, 407] on li "Delete User" at bounding box center [1059, 408] width 112 height 27
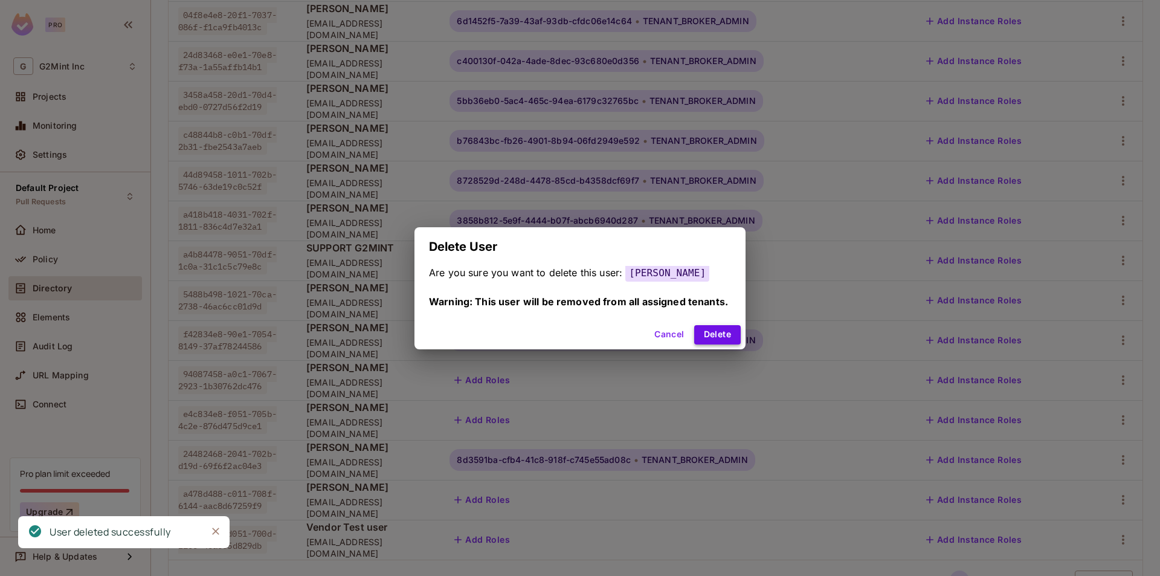
click at [720, 329] on button "Delete" at bounding box center [717, 334] width 47 height 19
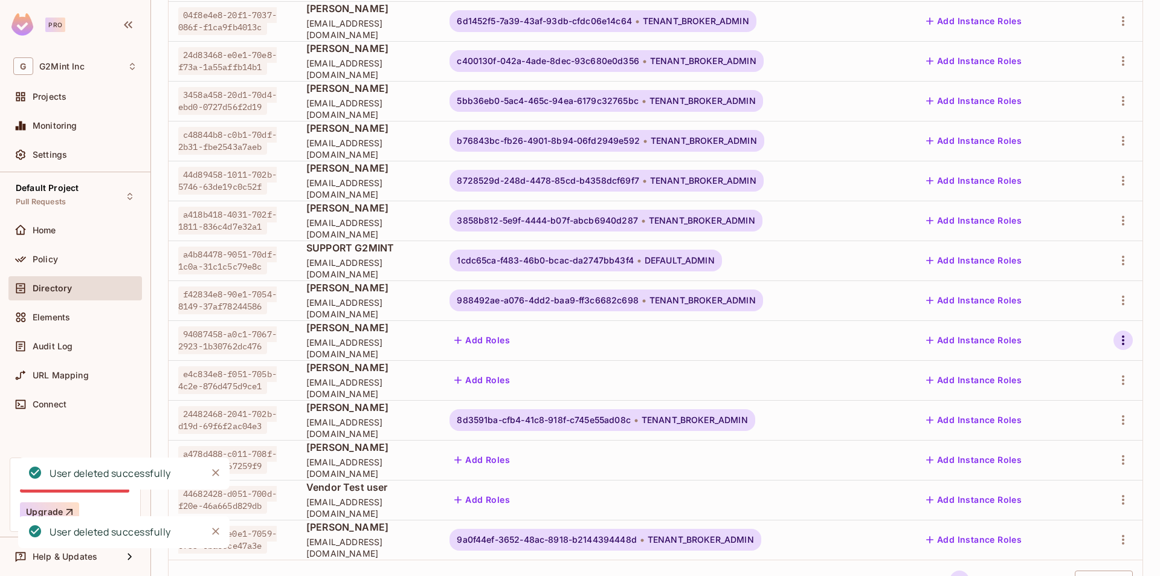
click at [1116, 334] on icon "button" at bounding box center [1123, 340] width 15 height 15
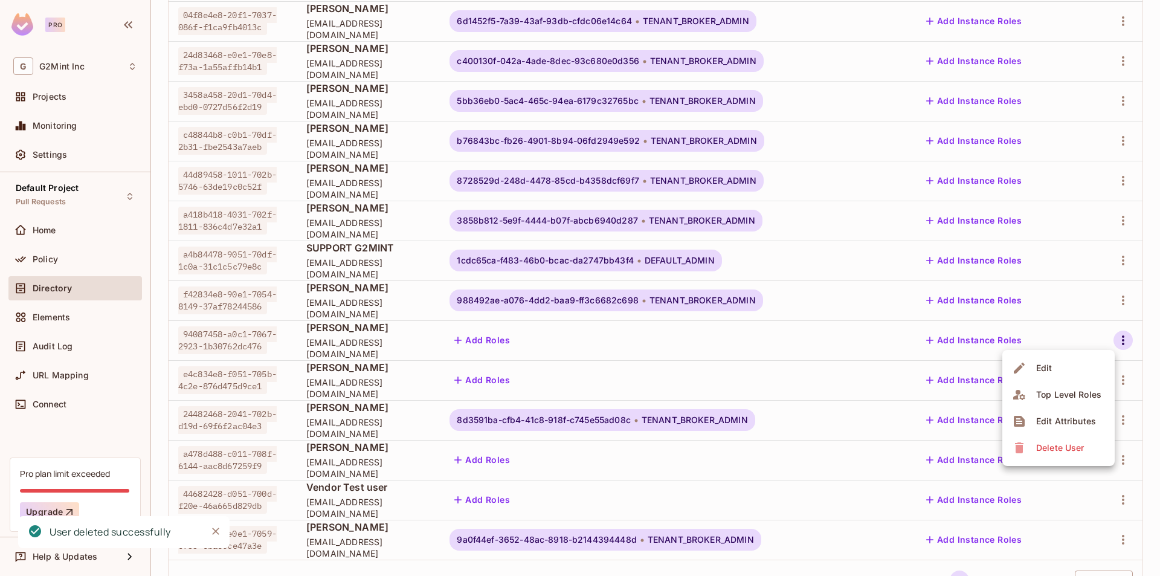
click at [1056, 451] on div "Delete User" at bounding box center [1061, 448] width 48 height 12
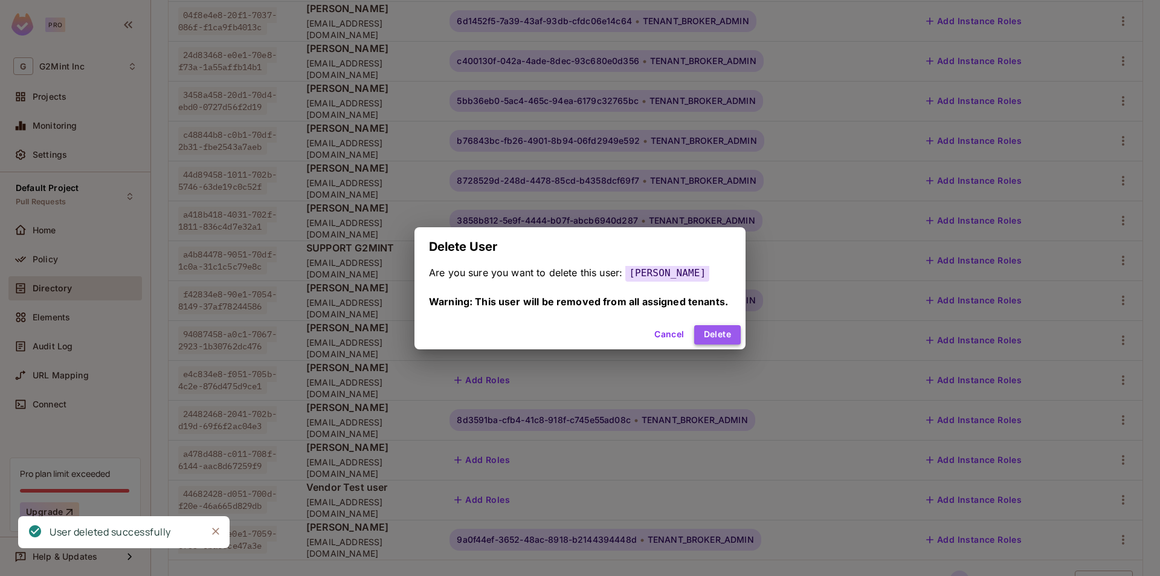
click at [728, 334] on button "Delete" at bounding box center [717, 334] width 47 height 19
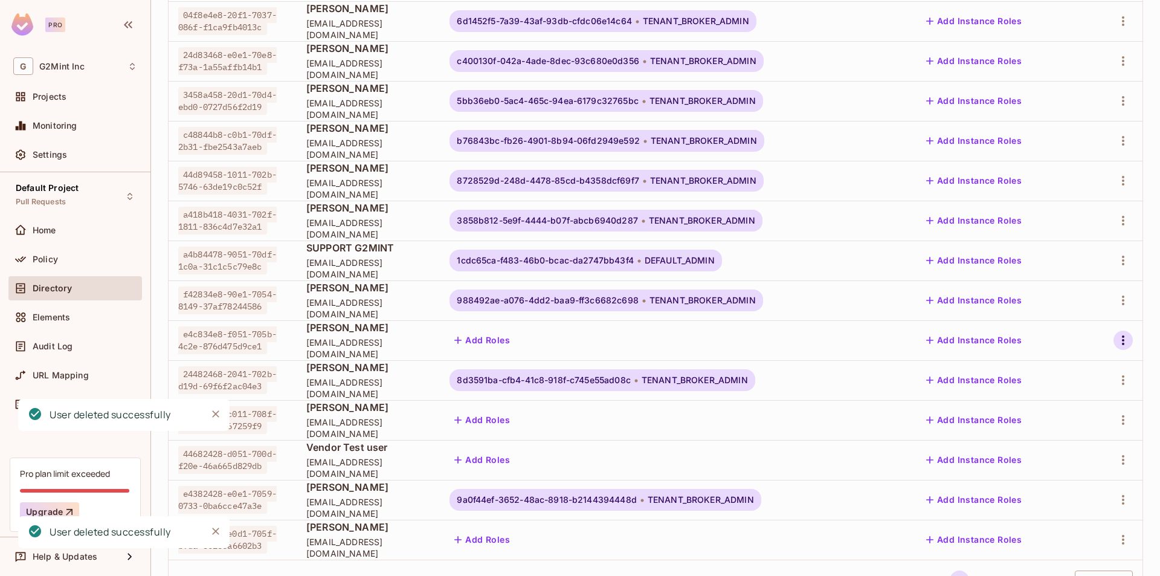
click at [1116, 338] on icon "button" at bounding box center [1123, 340] width 15 height 15
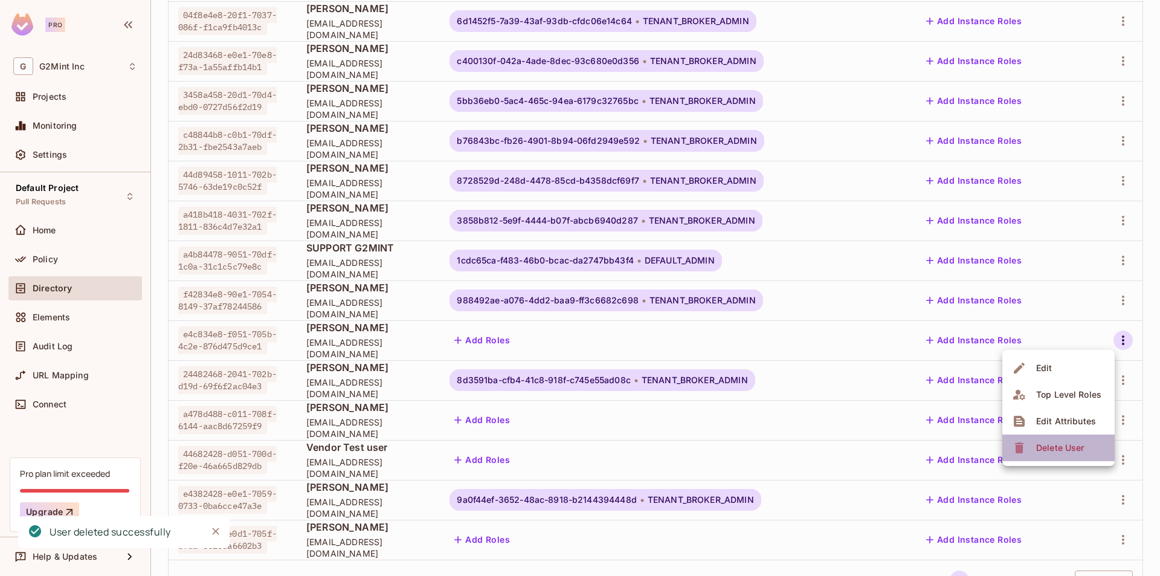
click at [1059, 439] on span "Delete User" at bounding box center [1060, 447] width 55 height 19
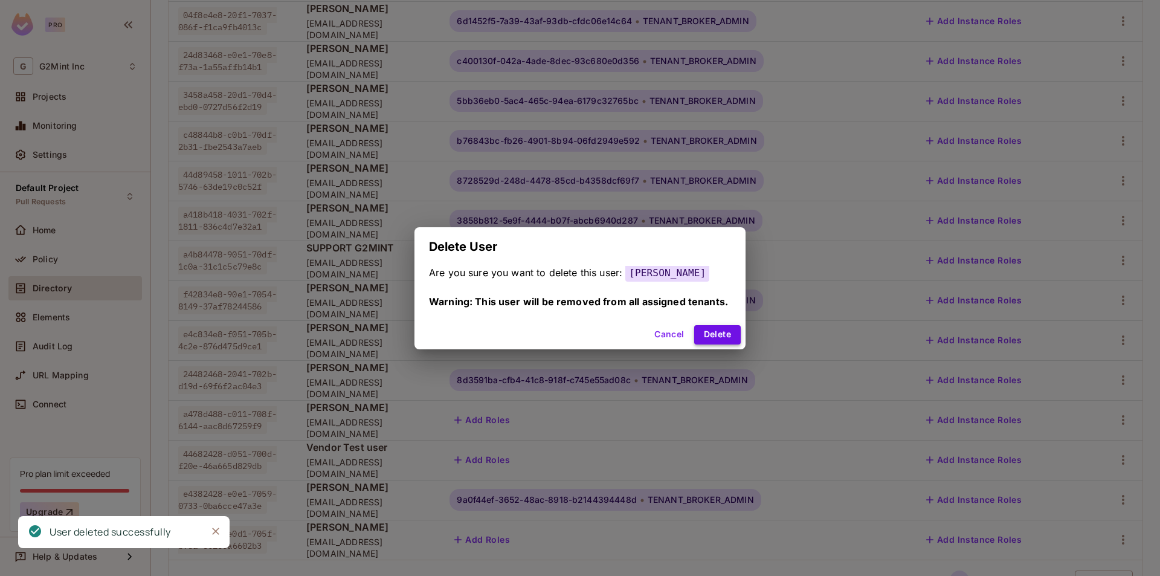
click at [708, 331] on button "Delete" at bounding box center [717, 334] width 47 height 19
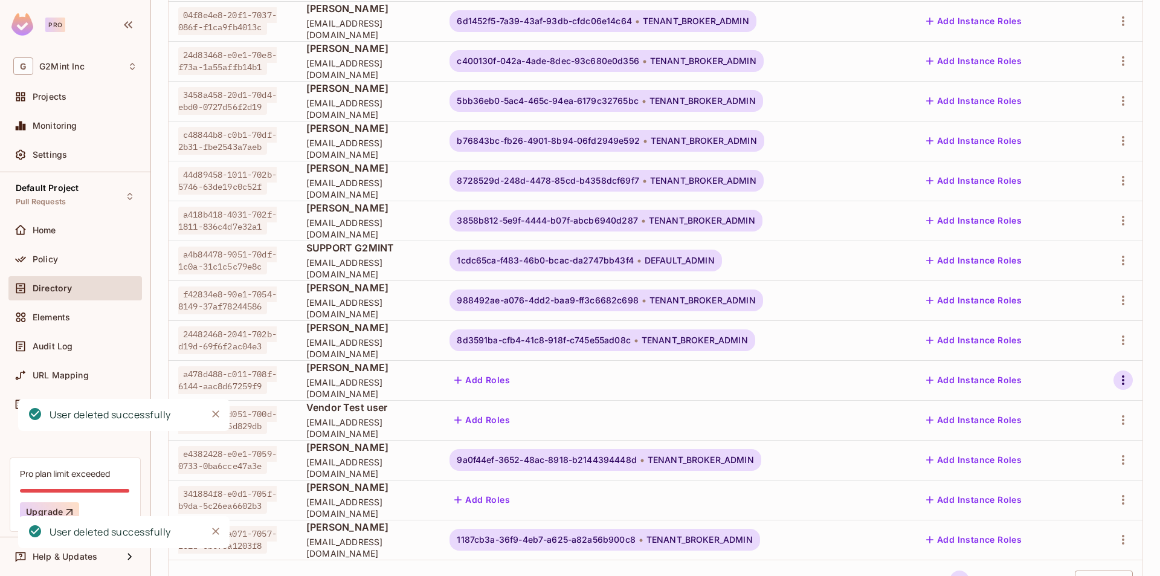
click at [1116, 378] on icon "button" at bounding box center [1123, 380] width 15 height 15
click at [1051, 481] on span "Delete User" at bounding box center [1060, 487] width 55 height 19
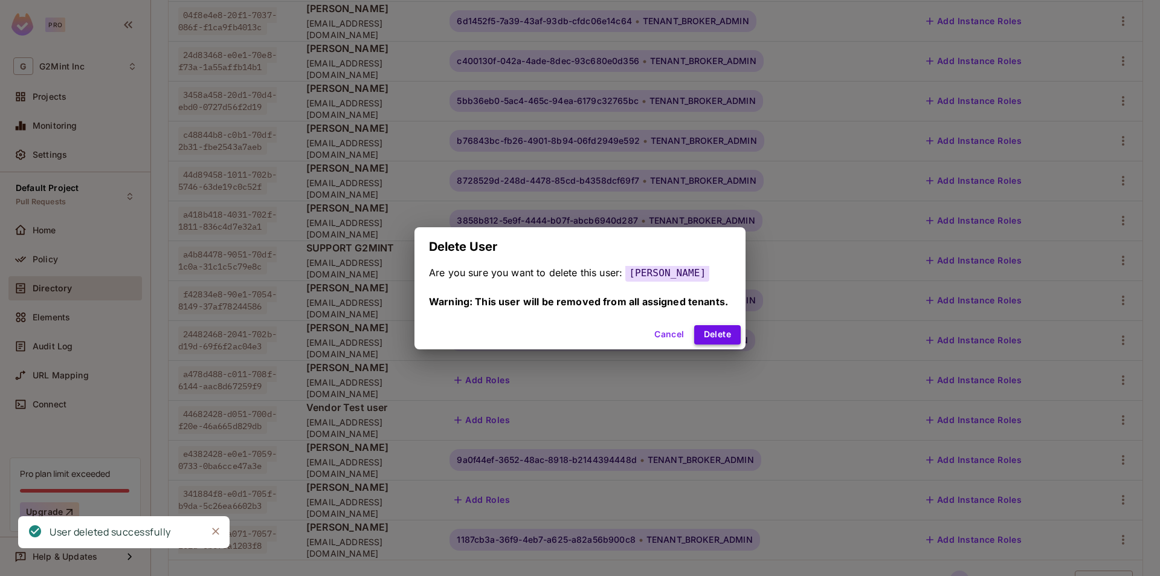
click at [712, 338] on button "Delete" at bounding box center [717, 334] width 47 height 19
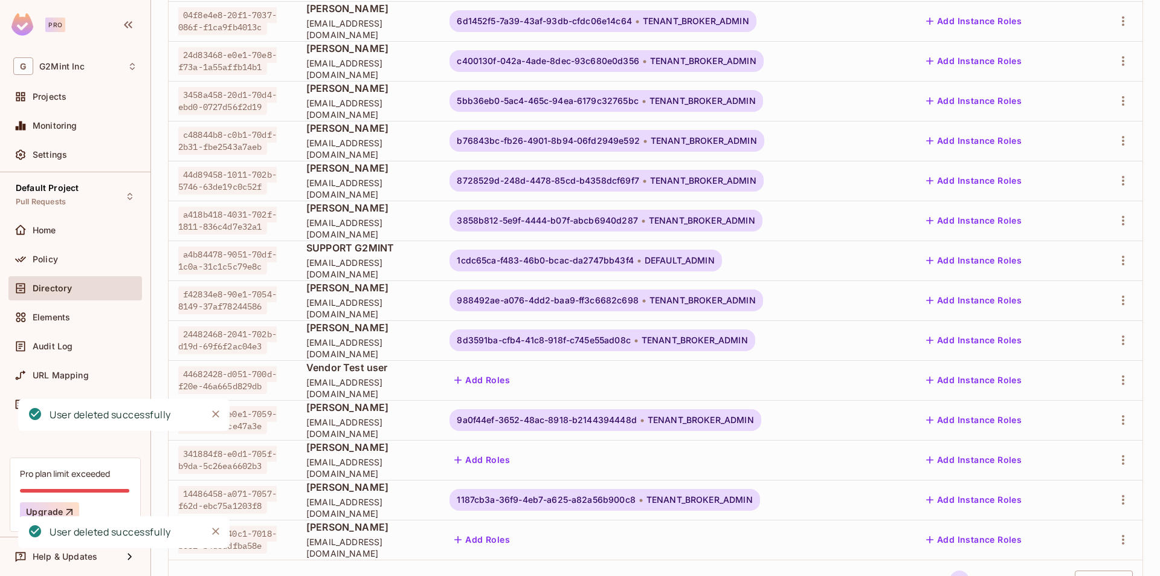
scroll to position [224, 0]
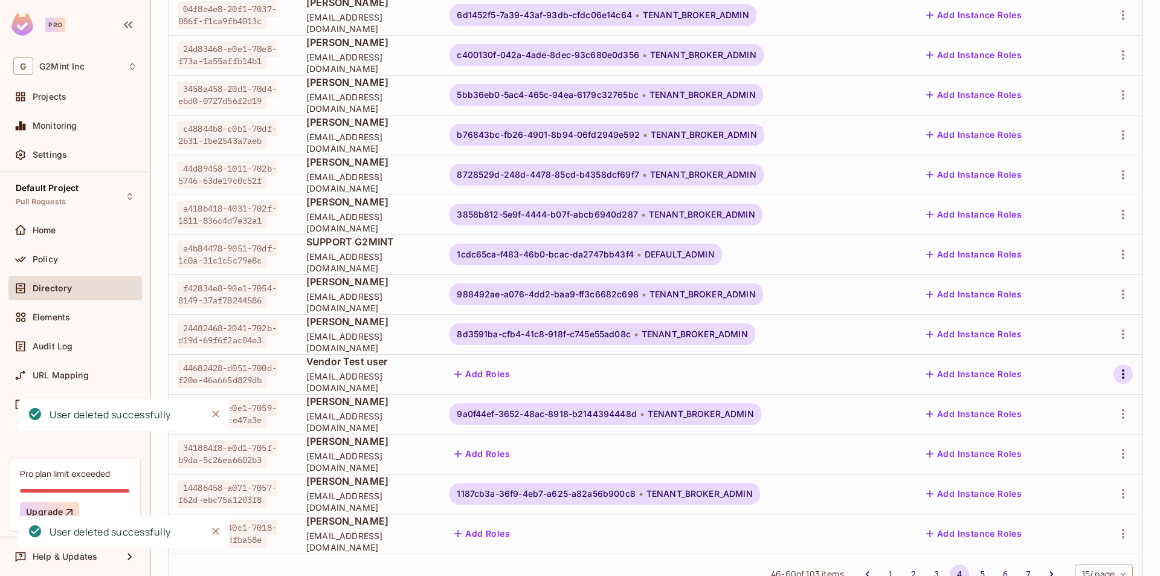
click at [1116, 377] on icon "button" at bounding box center [1123, 374] width 15 height 15
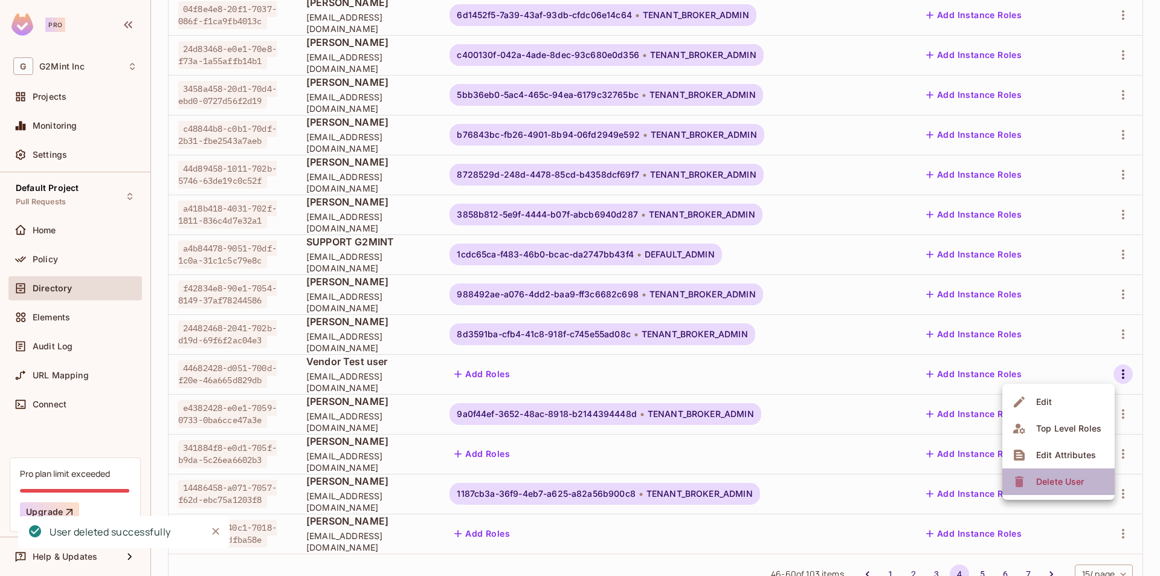
click at [1055, 476] on div "Delete User" at bounding box center [1061, 482] width 48 height 12
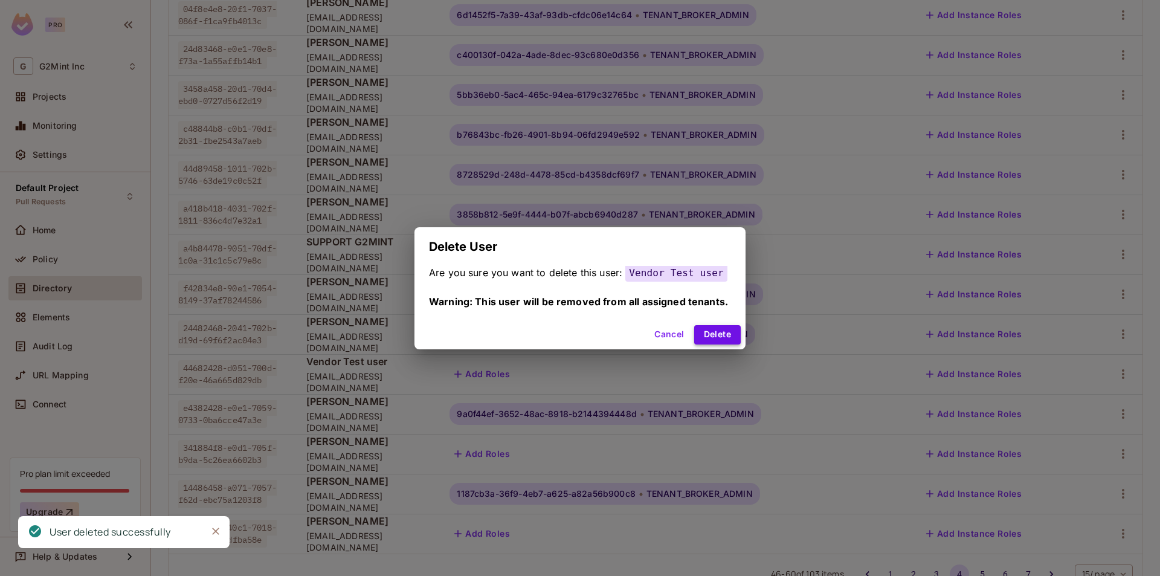
click at [730, 333] on button "Delete" at bounding box center [717, 334] width 47 height 19
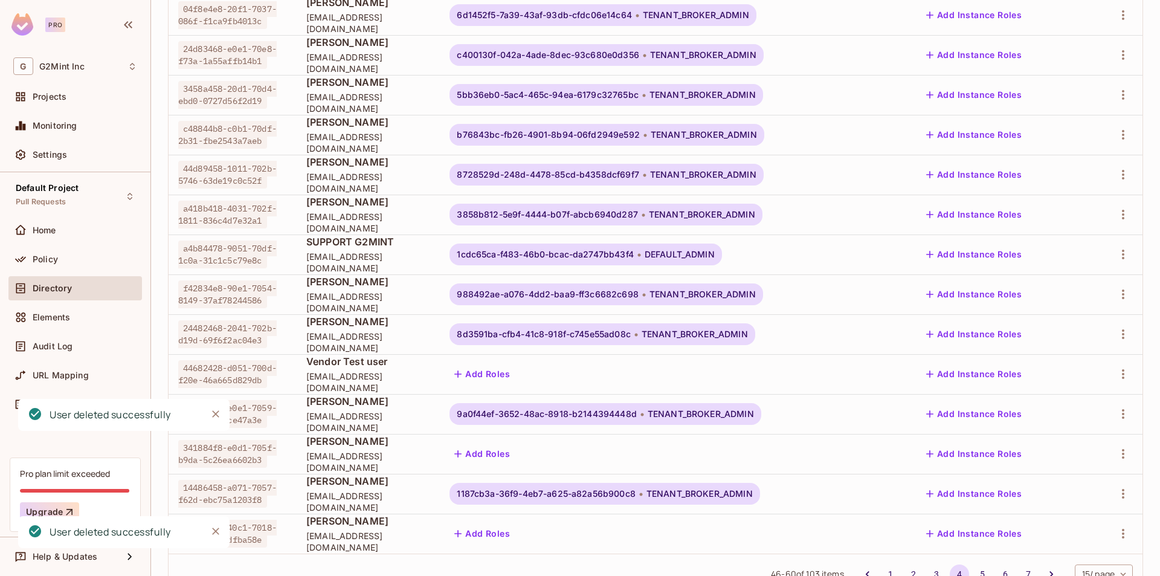
scroll to position [218, 0]
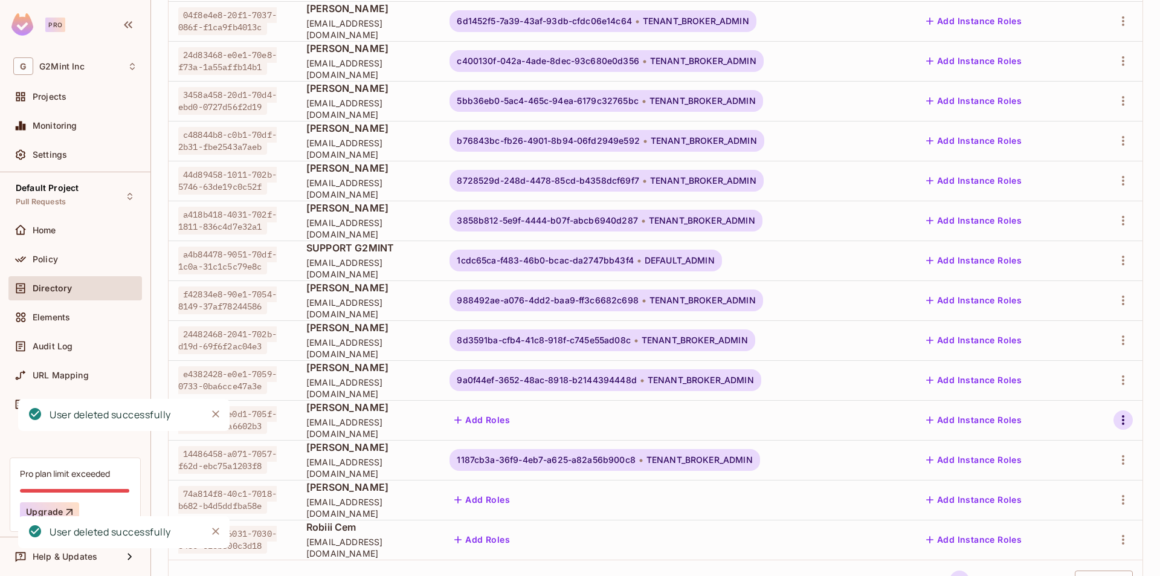
click at [1121, 415] on icon "button" at bounding box center [1123, 420] width 15 height 15
click at [1066, 517] on li "Delete User" at bounding box center [1059, 527] width 112 height 27
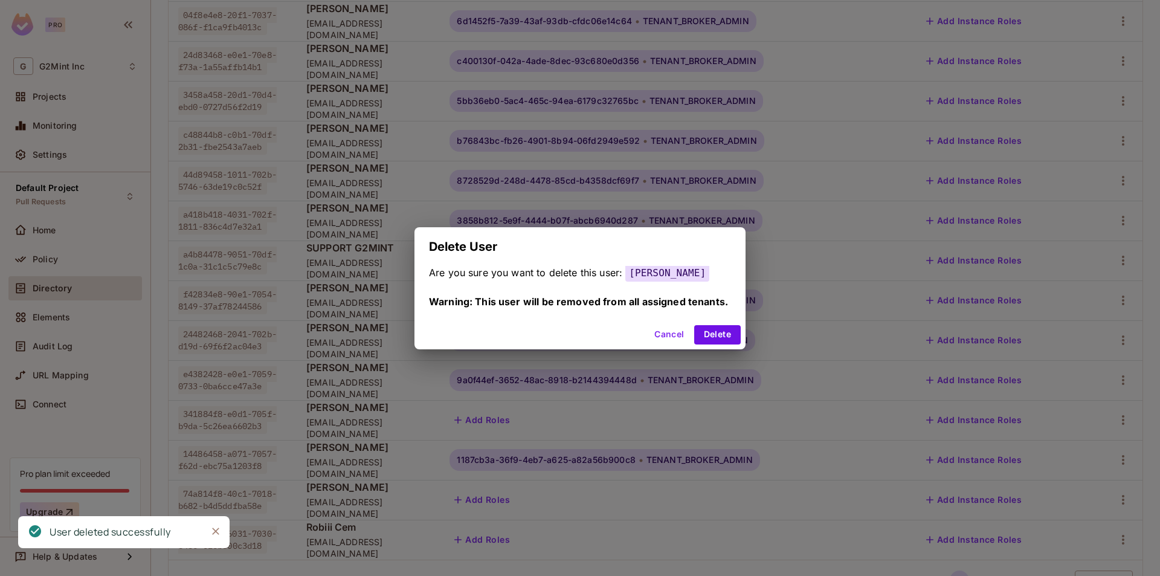
click at [730, 317] on div "Are you sure you want to delete this user: [PERSON_NAME] Warning: This user wil…" at bounding box center [580, 293] width 331 height 54
click at [715, 337] on button "Delete" at bounding box center [717, 334] width 47 height 19
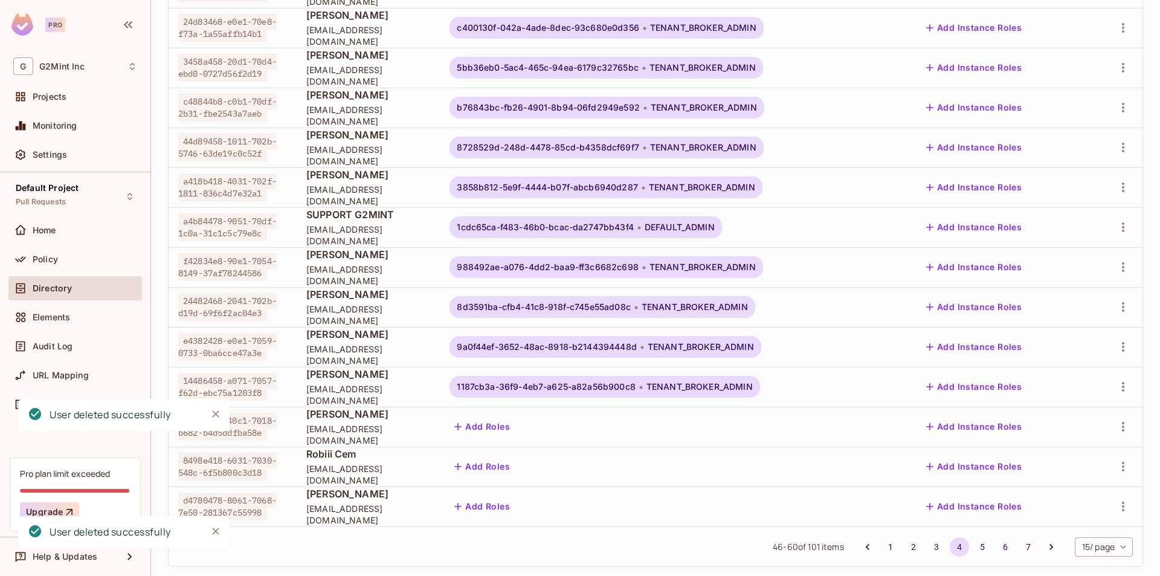
scroll to position [268, 0]
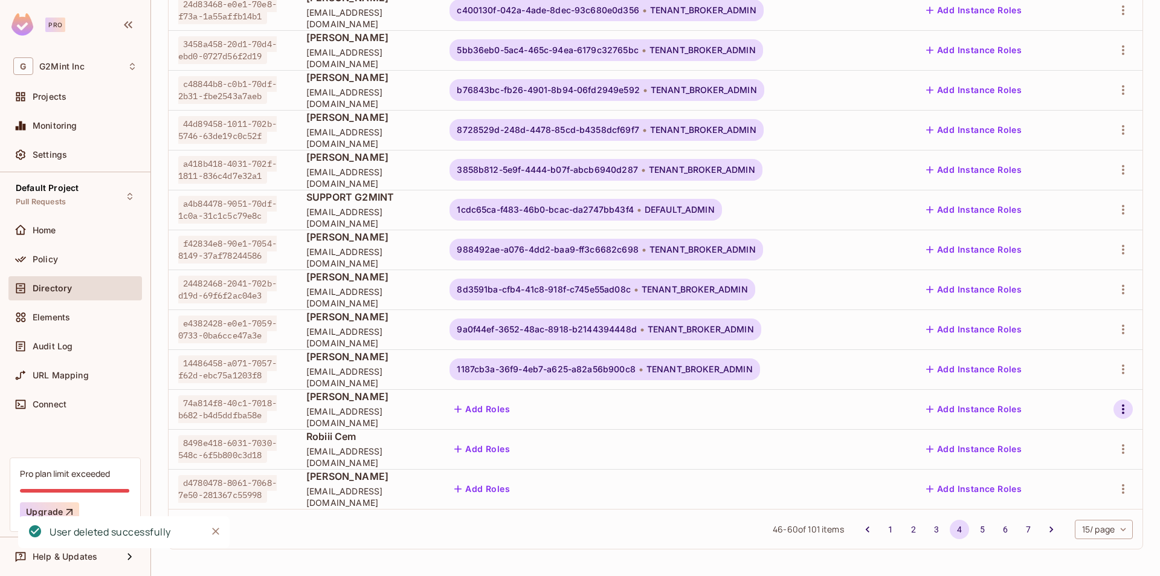
click at [1116, 407] on icon "button" at bounding box center [1123, 409] width 15 height 15
click at [1065, 521] on div "Delete User" at bounding box center [1061, 517] width 48 height 12
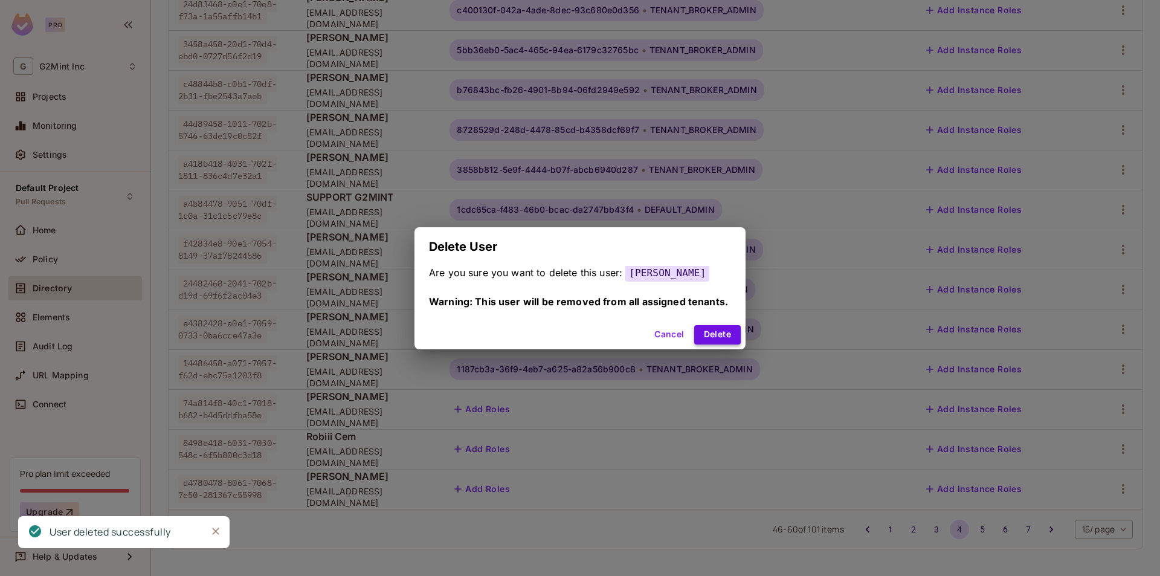
click at [717, 335] on button "Delete" at bounding box center [717, 334] width 47 height 19
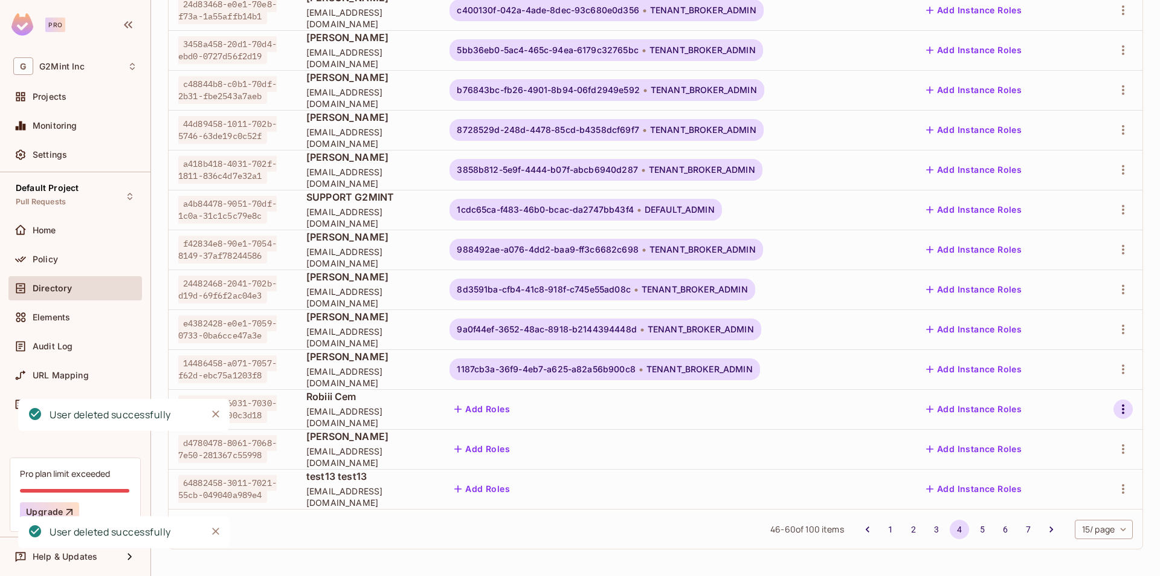
click at [1116, 409] on icon "button" at bounding box center [1123, 409] width 15 height 15
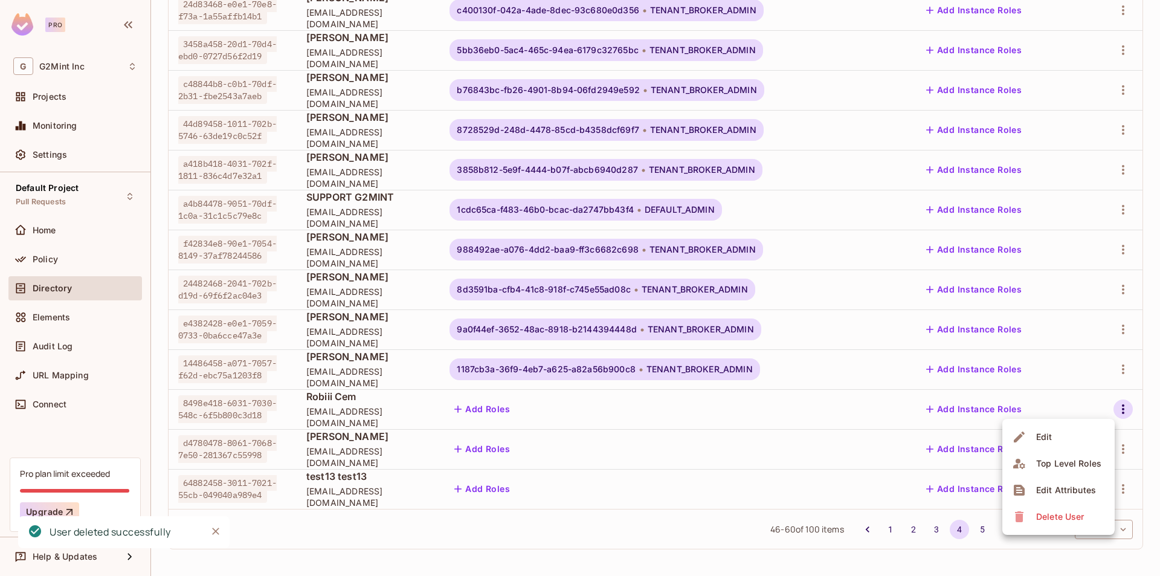
click at [1075, 521] on div "Delete User" at bounding box center [1061, 517] width 48 height 12
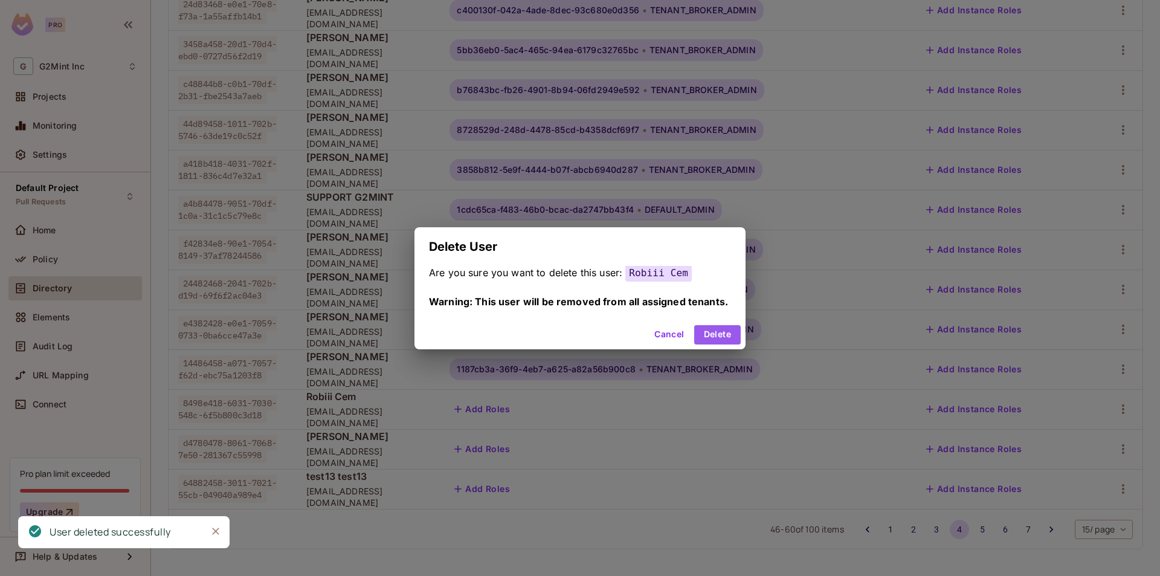
drag, startPoint x: 722, startPoint y: 334, endPoint x: 744, endPoint y: 338, distance: 22.2
click at [727, 333] on button "Delete" at bounding box center [717, 334] width 47 height 19
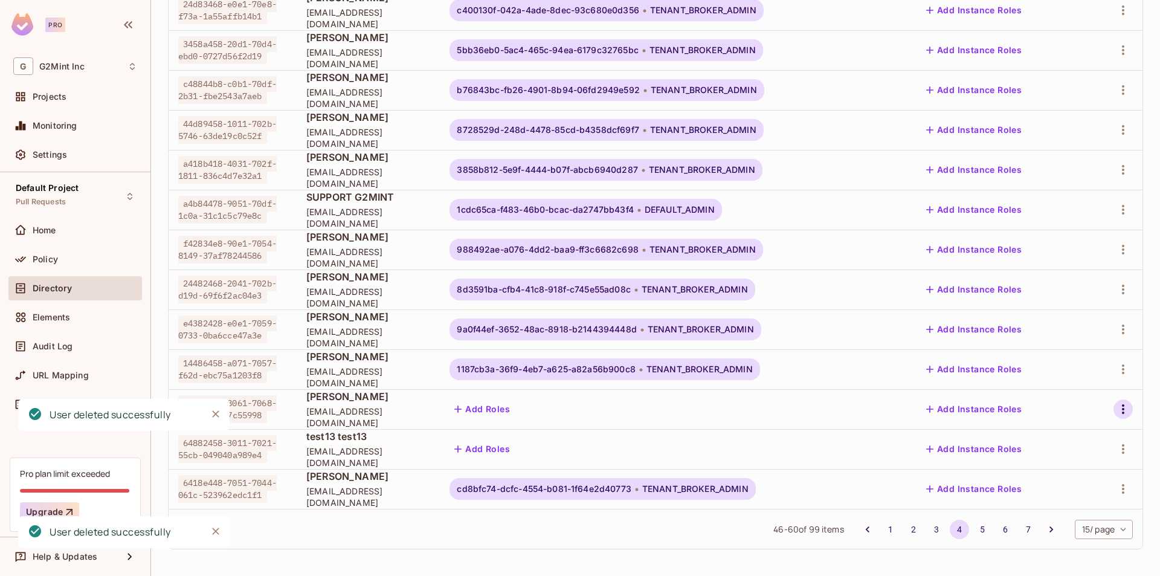
click at [1119, 410] on icon "button" at bounding box center [1123, 409] width 15 height 15
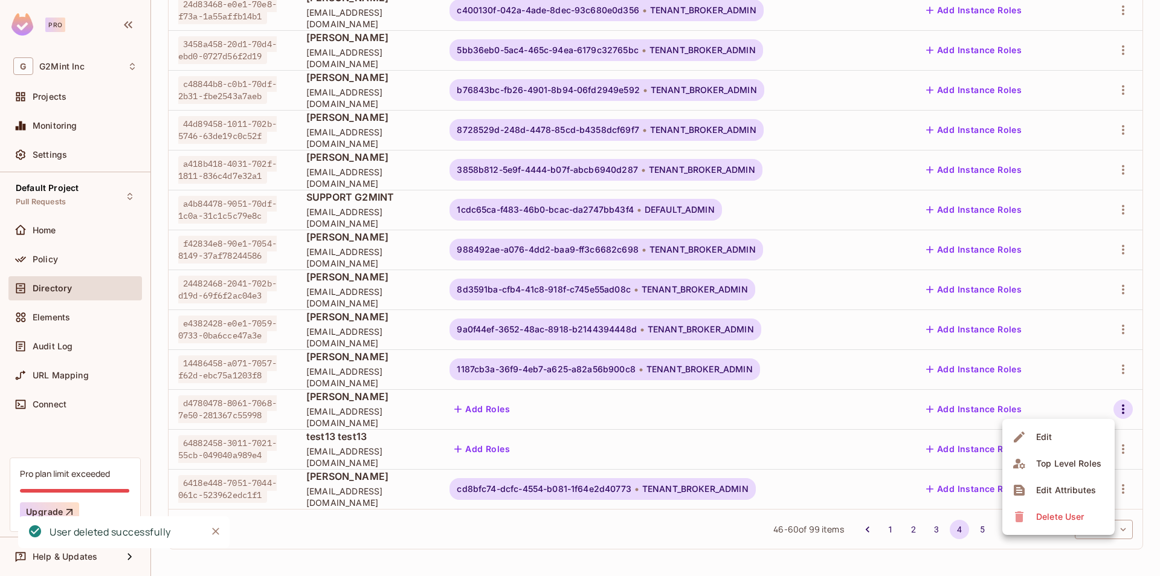
click at [1086, 518] on span "Delete User" at bounding box center [1060, 516] width 55 height 19
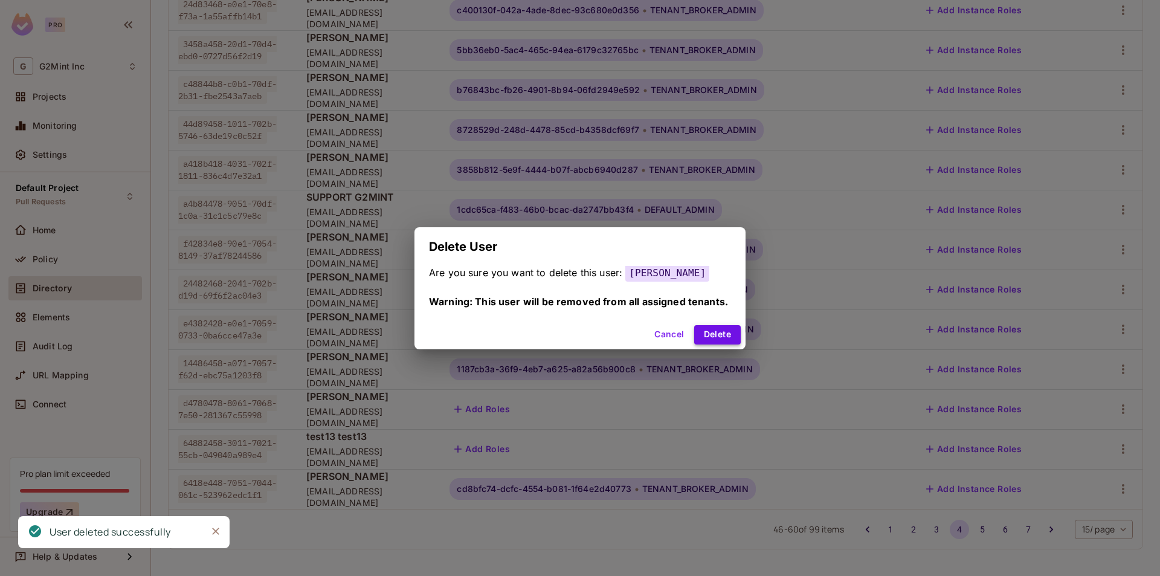
click at [722, 334] on button "Delete" at bounding box center [717, 334] width 47 height 19
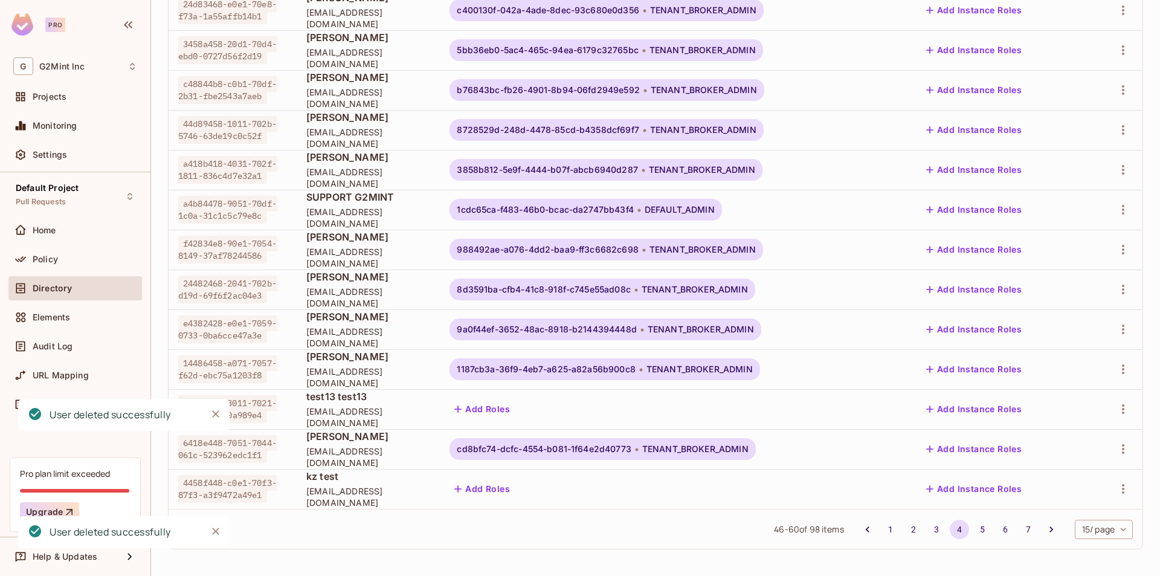
scroll to position [262, 0]
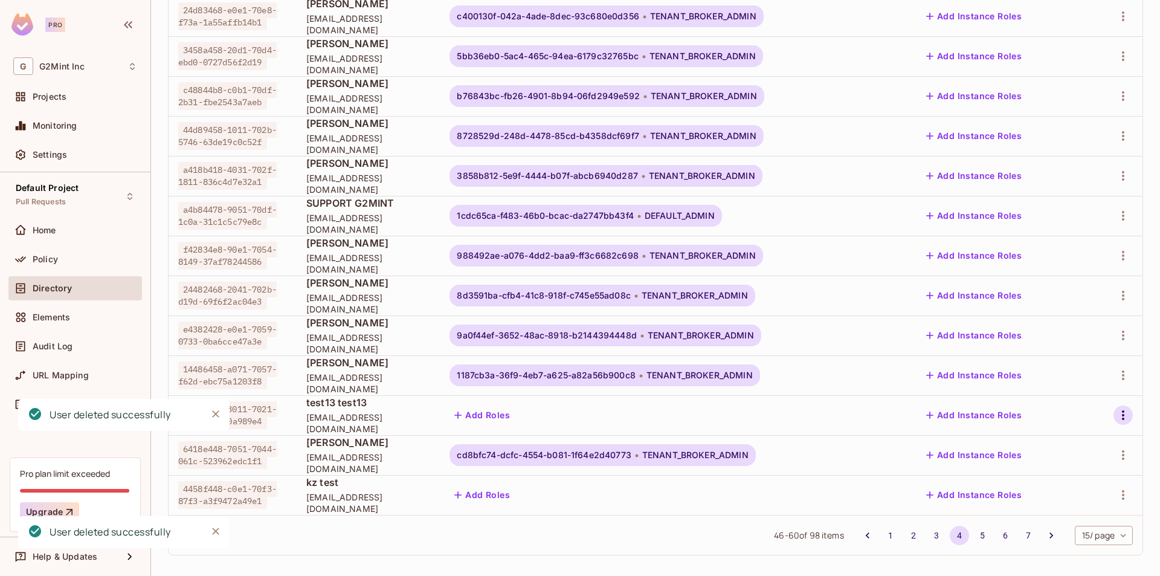
click at [1122, 412] on icon "button" at bounding box center [1123, 415] width 2 height 10
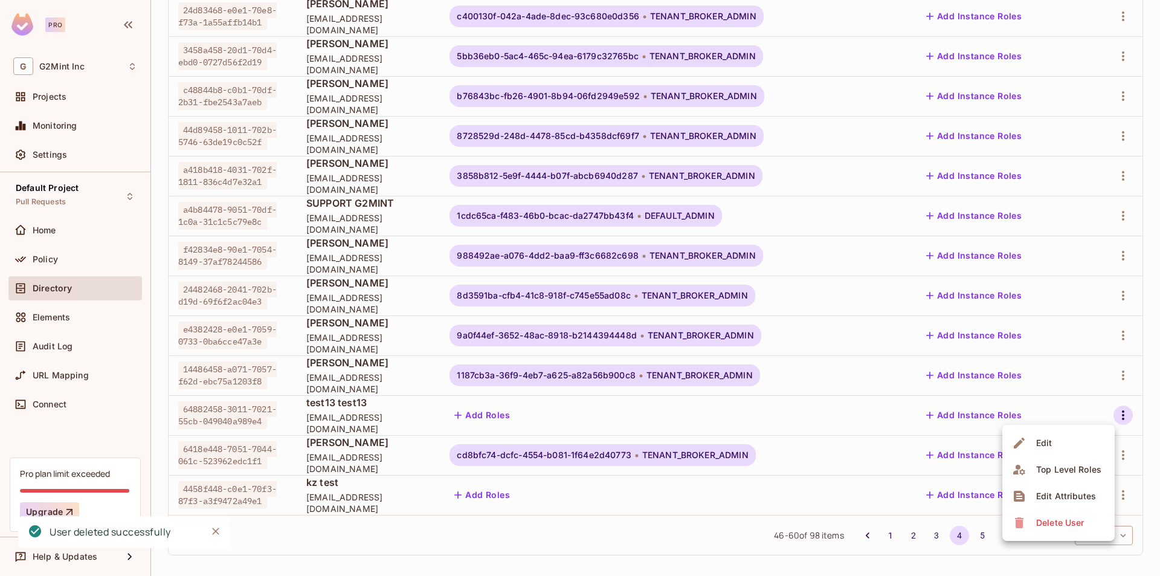
click at [1079, 531] on span "Delete User" at bounding box center [1060, 522] width 55 height 19
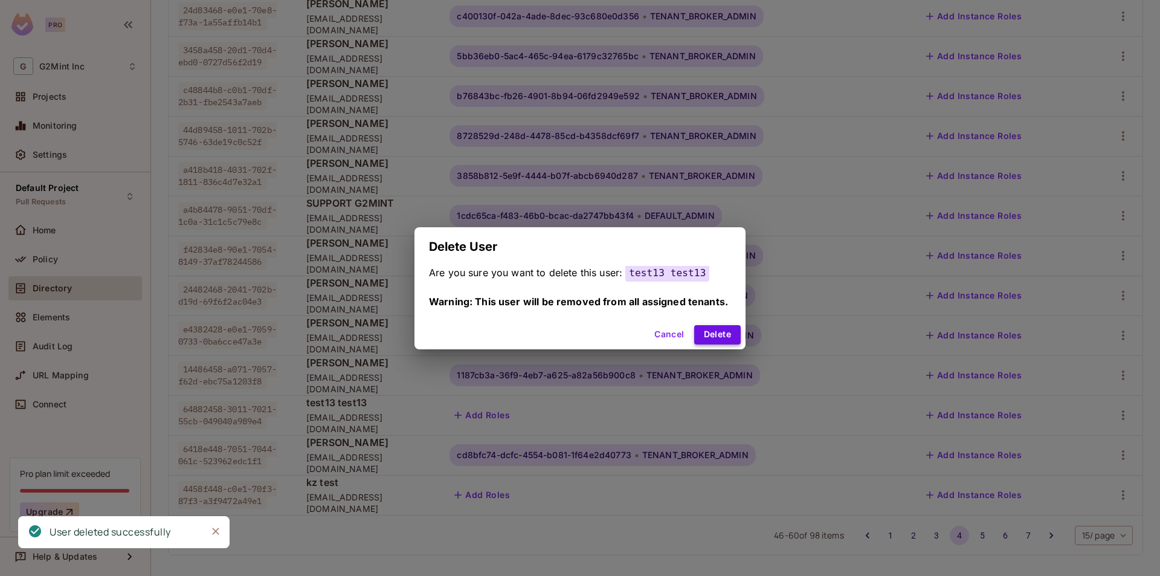
click at [723, 333] on button "Delete" at bounding box center [717, 334] width 47 height 19
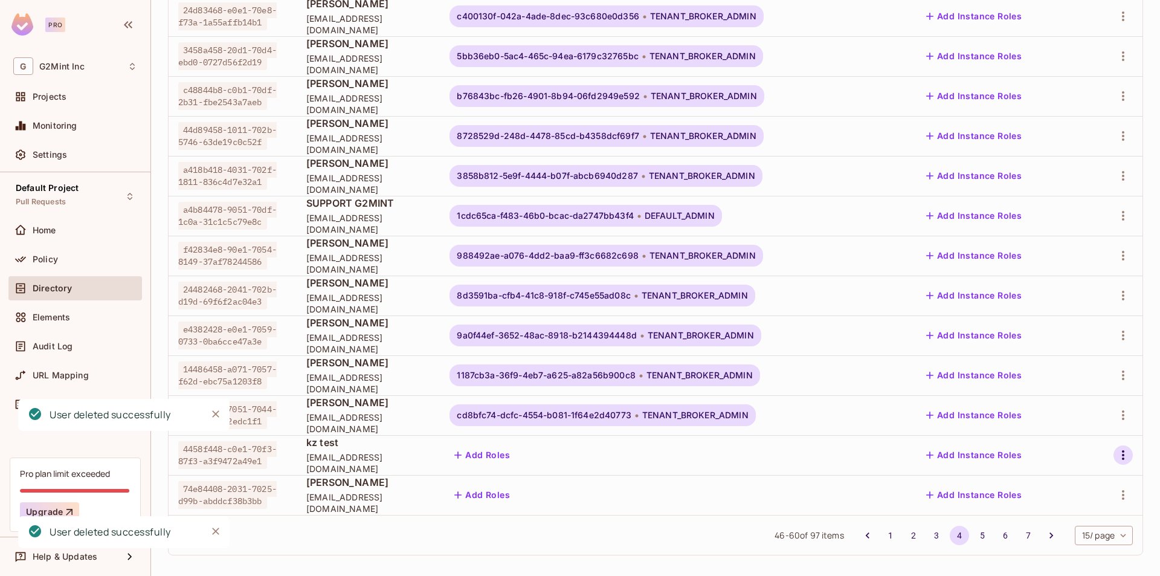
click at [1119, 457] on icon "button" at bounding box center [1123, 455] width 15 height 15
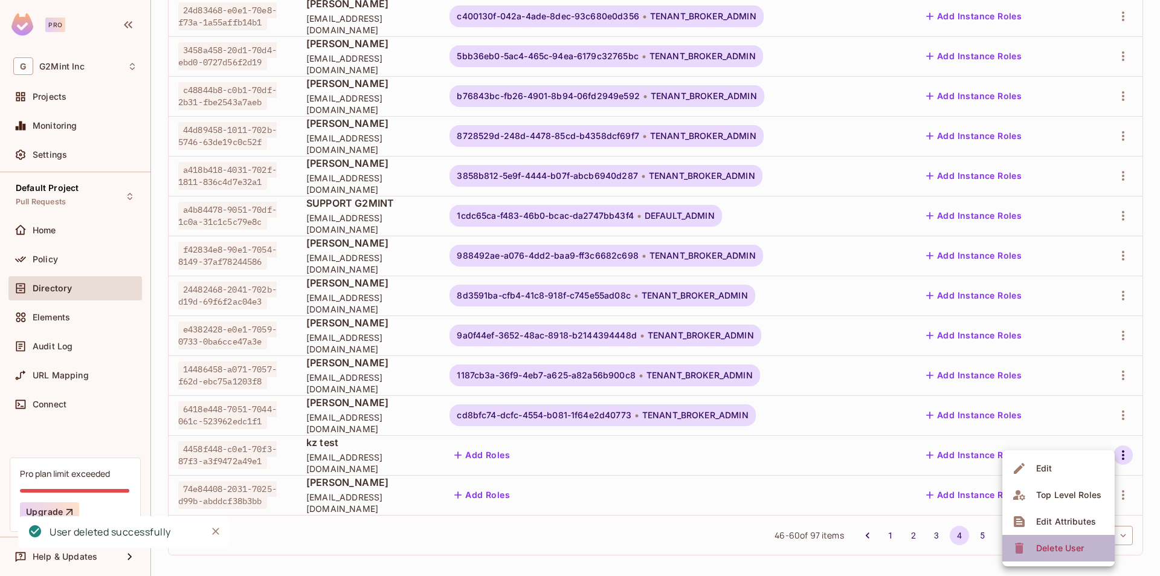
click at [1064, 547] on div "Delete User" at bounding box center [1061, 548] width 48 height 12
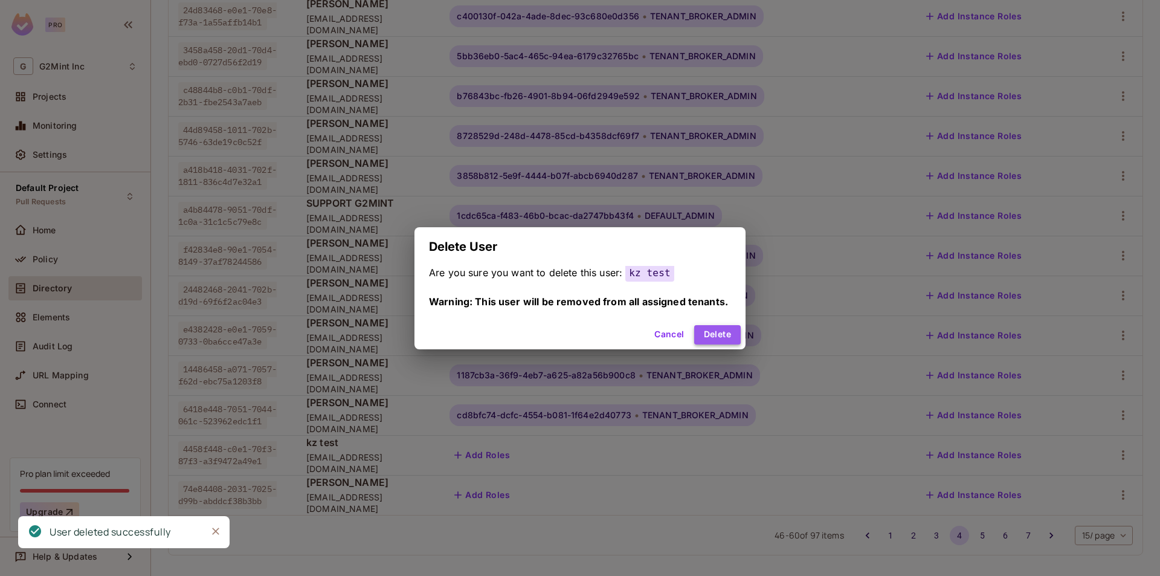
click at [708, 328] on button "Delete" at bounding box center [717, 334] width 47 height 19
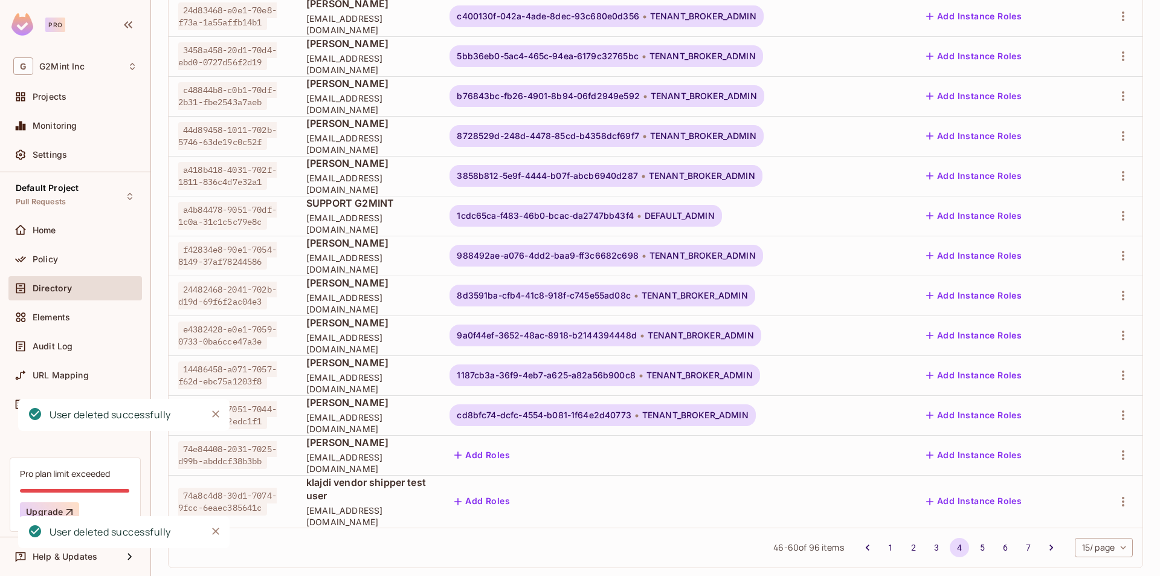
scroll to position [268, 0]
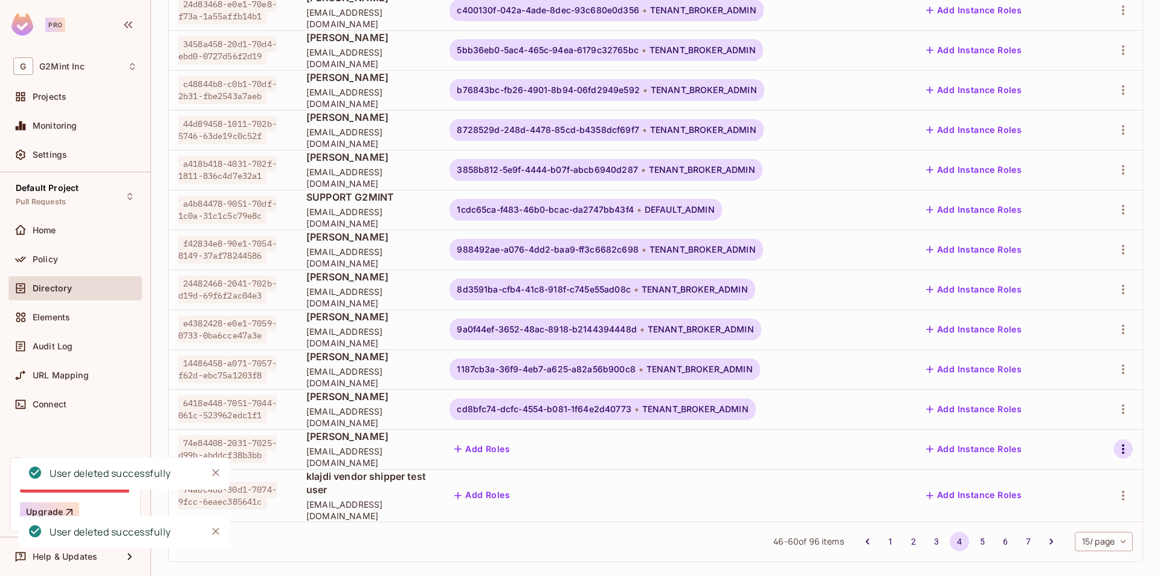
click at [1116, 451] on icon "button" at bounding box center [1123, 449] width 15 height 15
click at [1060, 546] on div "Delete User" at bounding box center [1061, 548] width 48 height 12
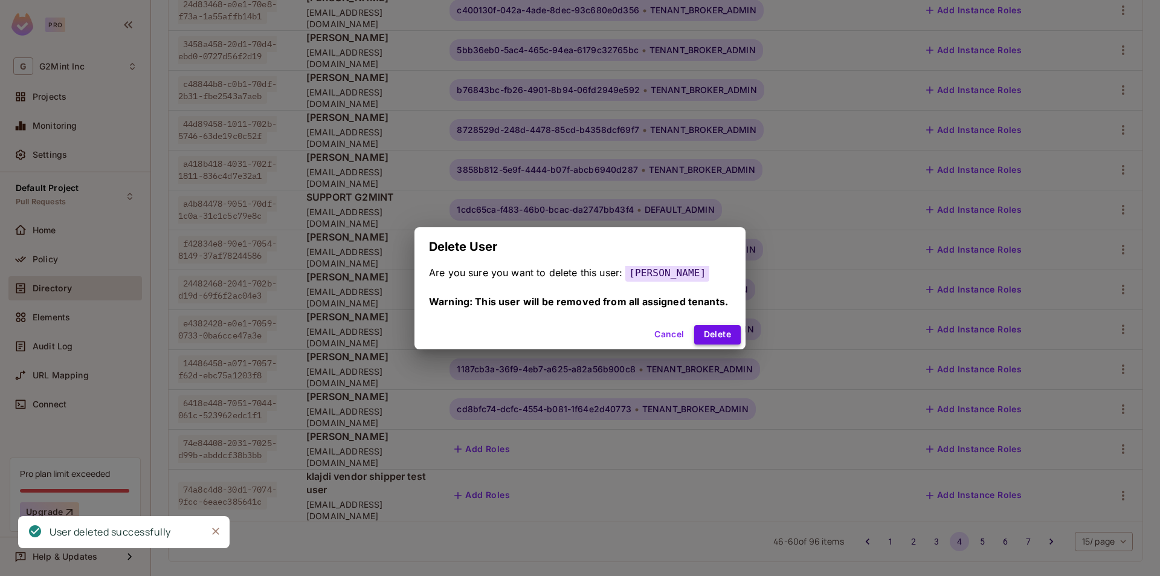
click at [718, 324] on div "Cancel Delete" at bounding box center [580, 334] width 331 height 29
click at [722, 331] on button "Delete" at bounding box center [717, 334] width 47 height 19
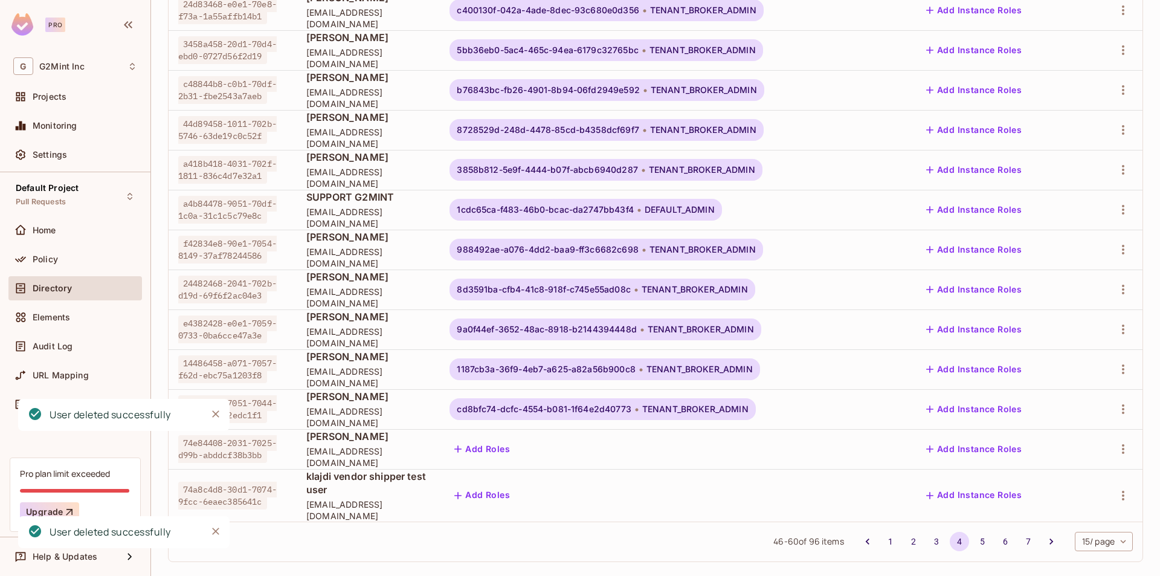
scroll to position [262, 0]
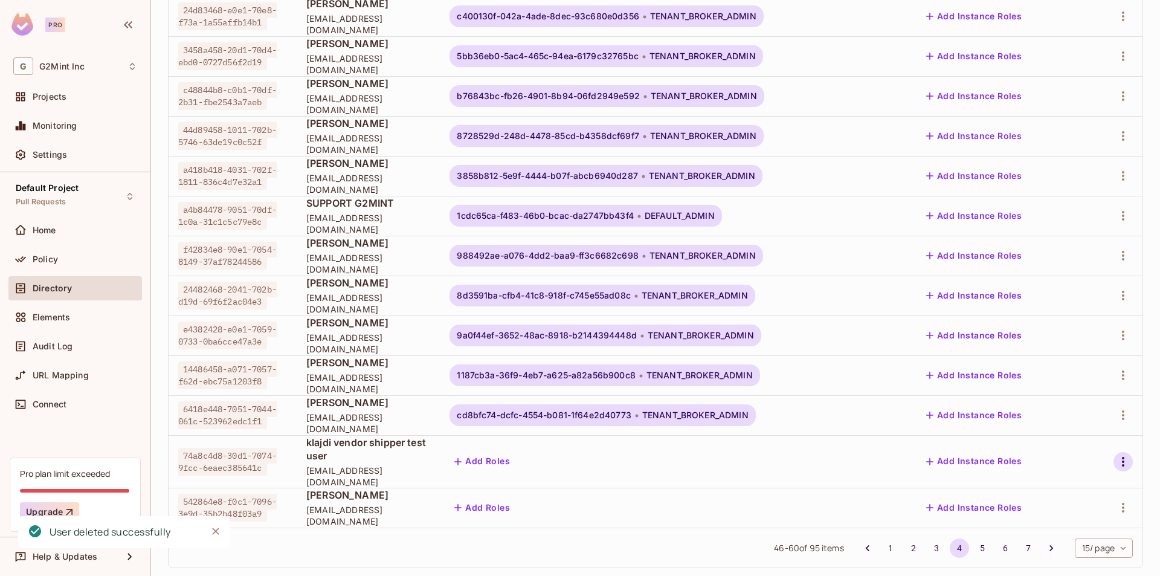
click at [1114, 460] on button "button" at bounding box center [1123, 461] width 19 height 19
click at [1064, 549] on div "Delete User" at bounding box center [1061, 548] width 48 height 12
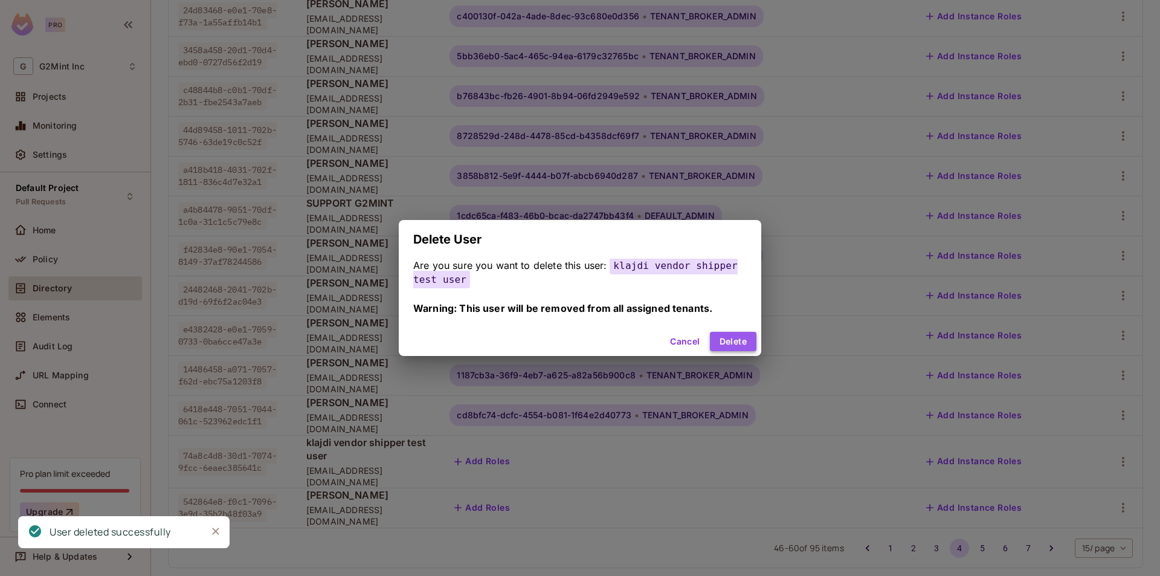
click at [730, 343] on button "Delete" at bounding box center [733, 341] width 47 height 19
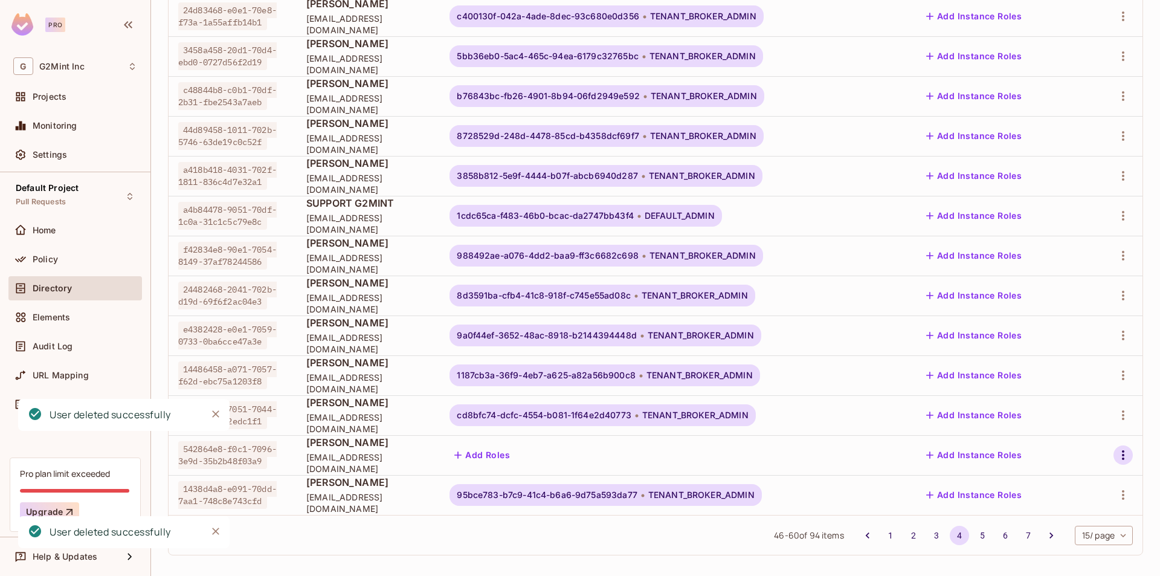
click at [1122, 451] on icon "button" at bounding box center [1123, 455] width 2 height 10
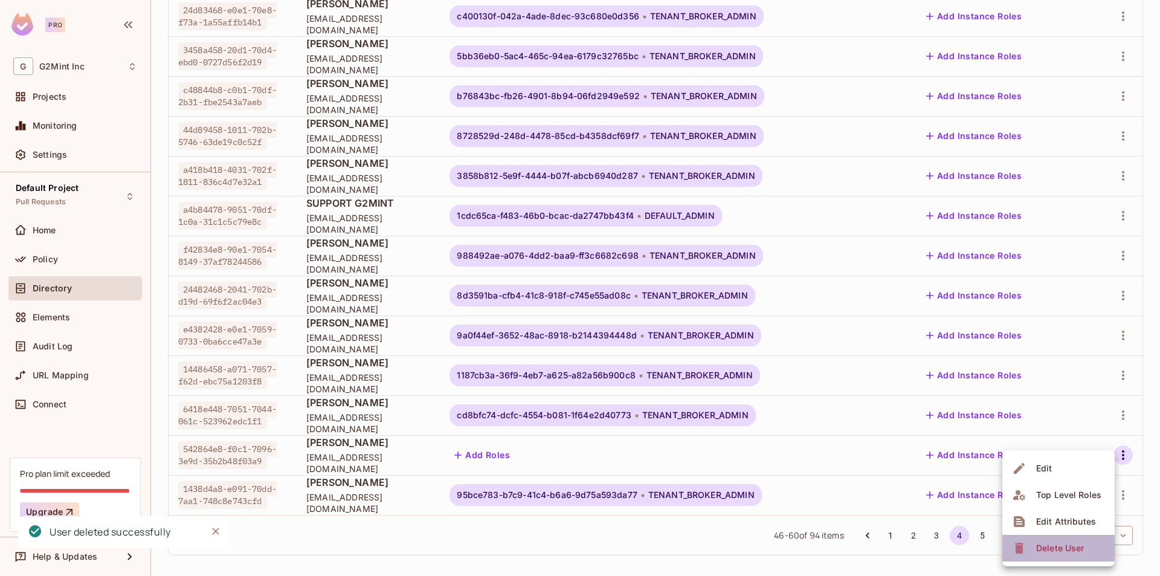
click at [1049, 542] on span "Delete User" at bounding box center [1060, 548] width 55 height 19
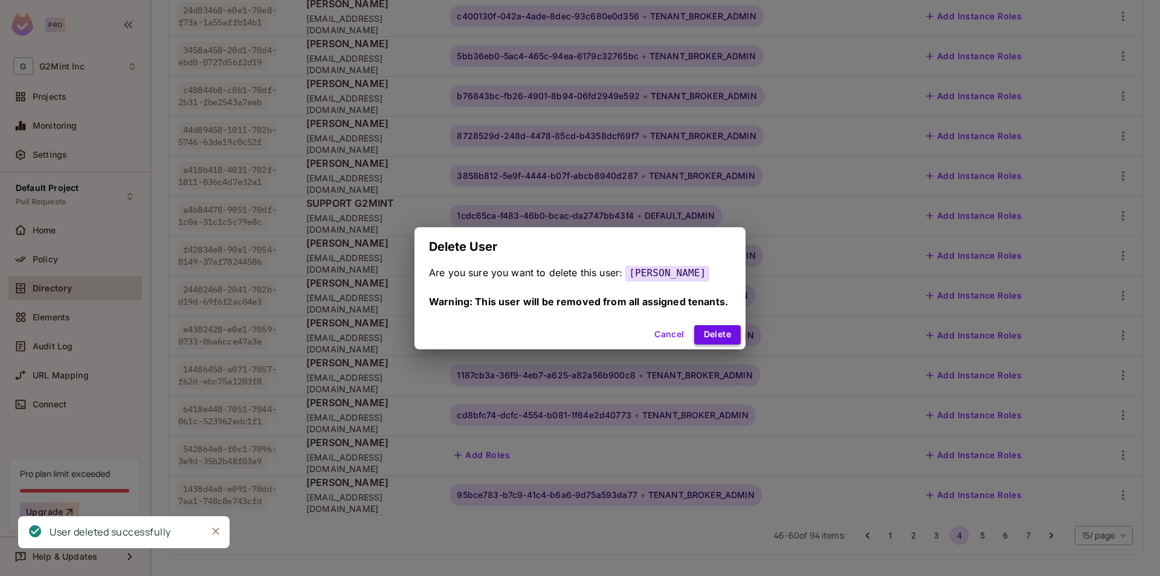
click at [715, 335] on button "Delete" at bounding box center [717, 334] width 47 height 19
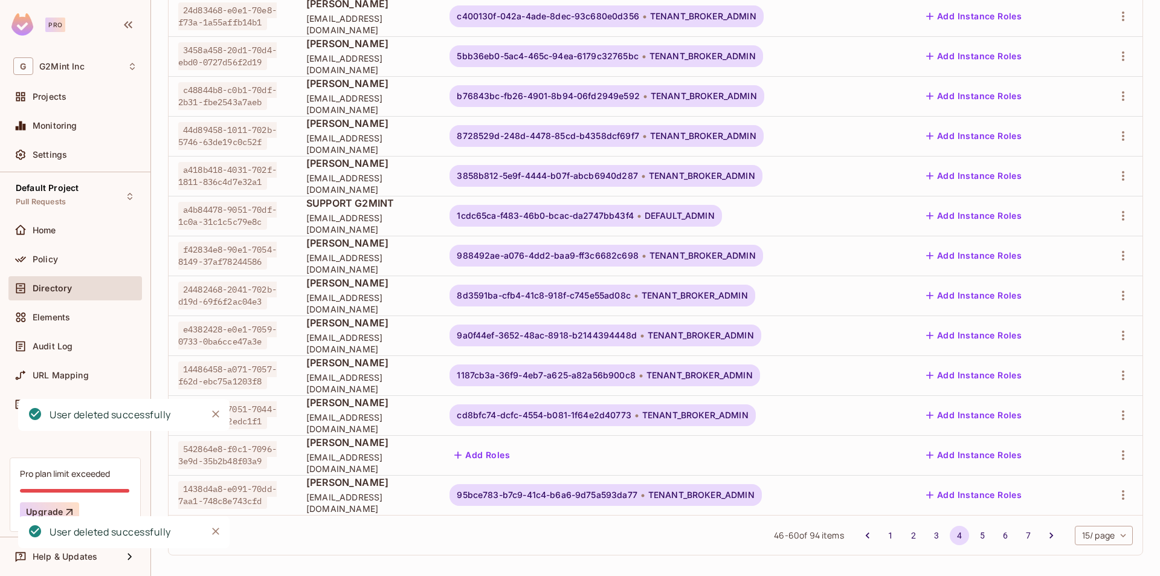
scroll to position [268, 0]
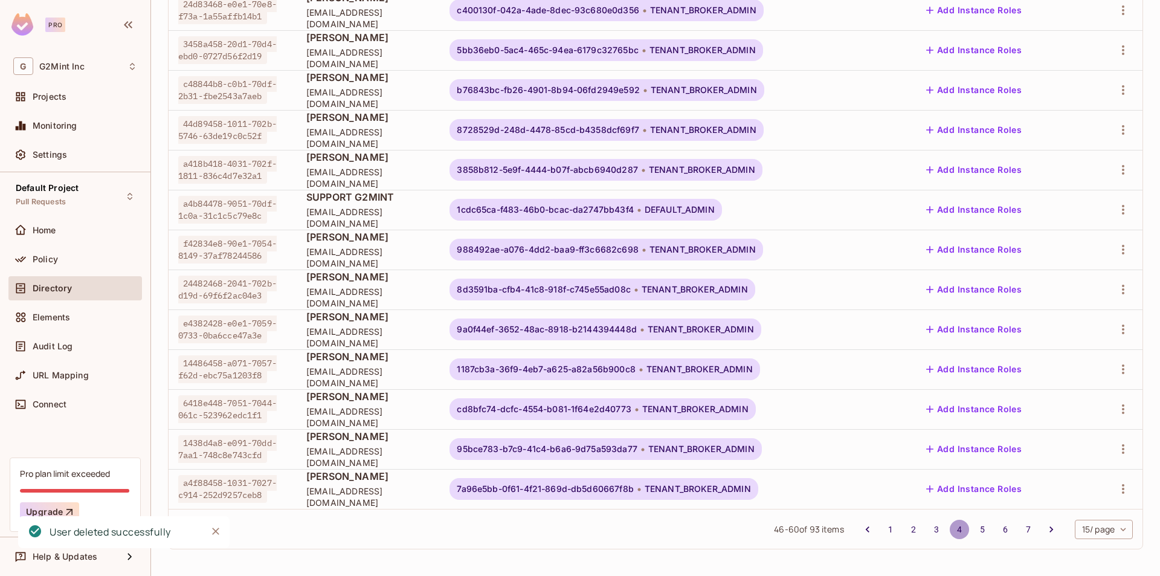
click at [955, 523] on button "4" at bounding box center [959, 529] width 19 height 19
click at [973, 533] on button "5" at bounding box center [982, 529] width 19 height 19
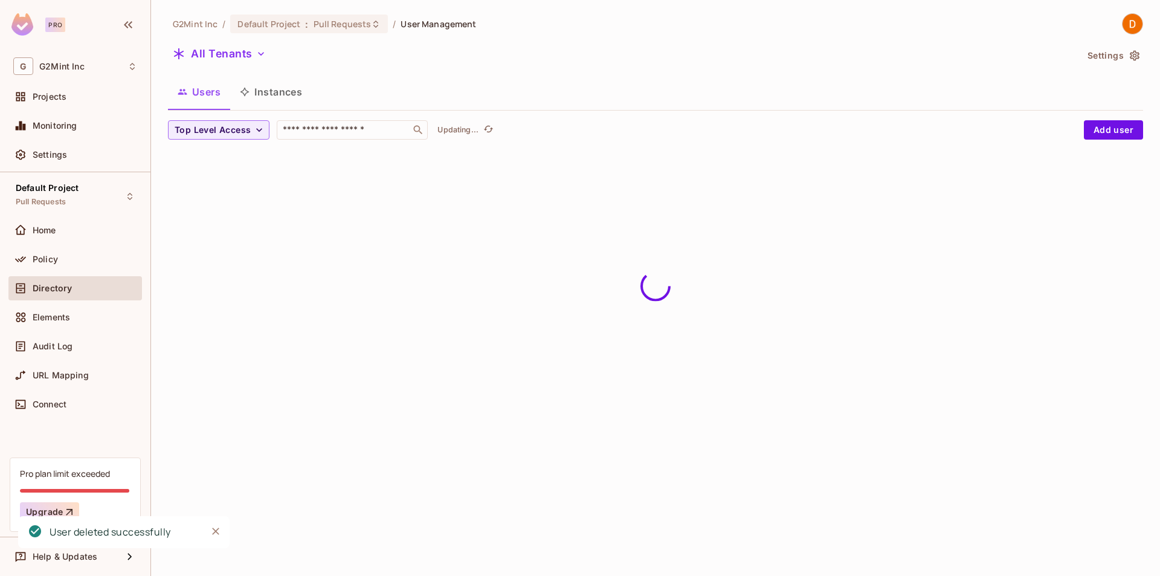
scroll to position [0, 0]
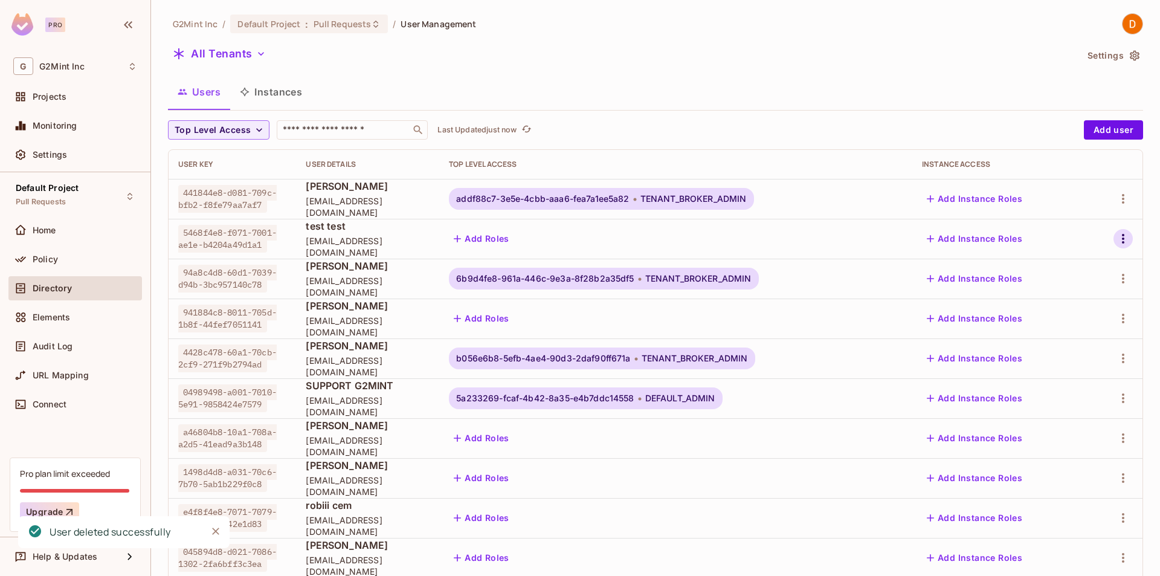
drag, startPoint x: 1116, startPoint y: 241, endPoint x: 1122, endPoint y: 238, distance: 6.8
click at [1122, 238] on button "button" at bounding box center [1123, 238] width 19 height 19
click at [1063, 345] on div "Delete User" at bounding box center [1061, 346] width 48 height 12
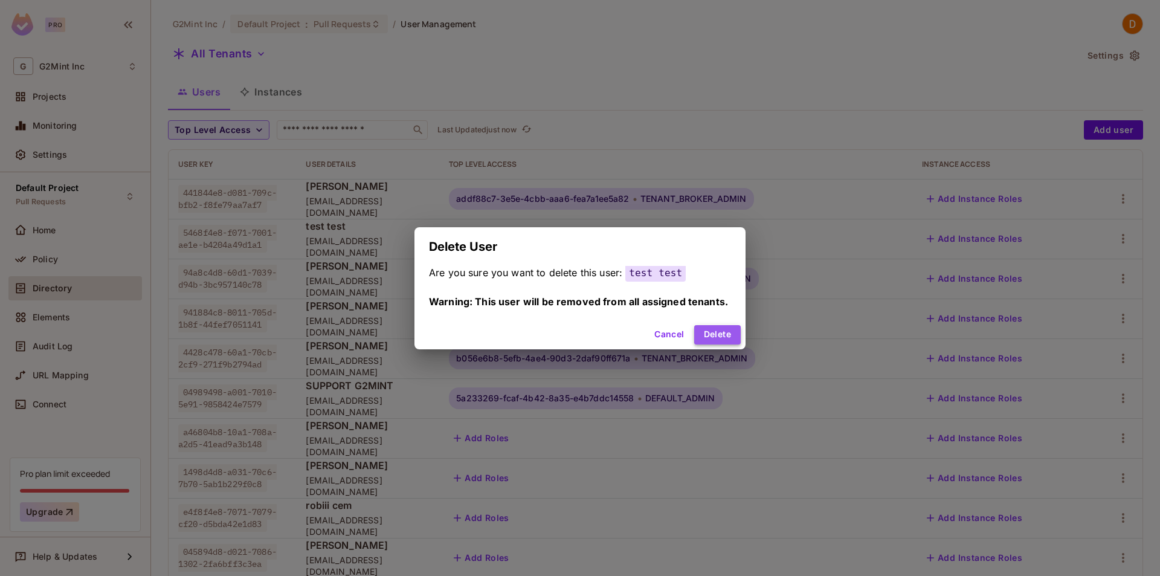
click at [718, 340] on button "Delete" at bounding box center [717, 334] width 47 height 19
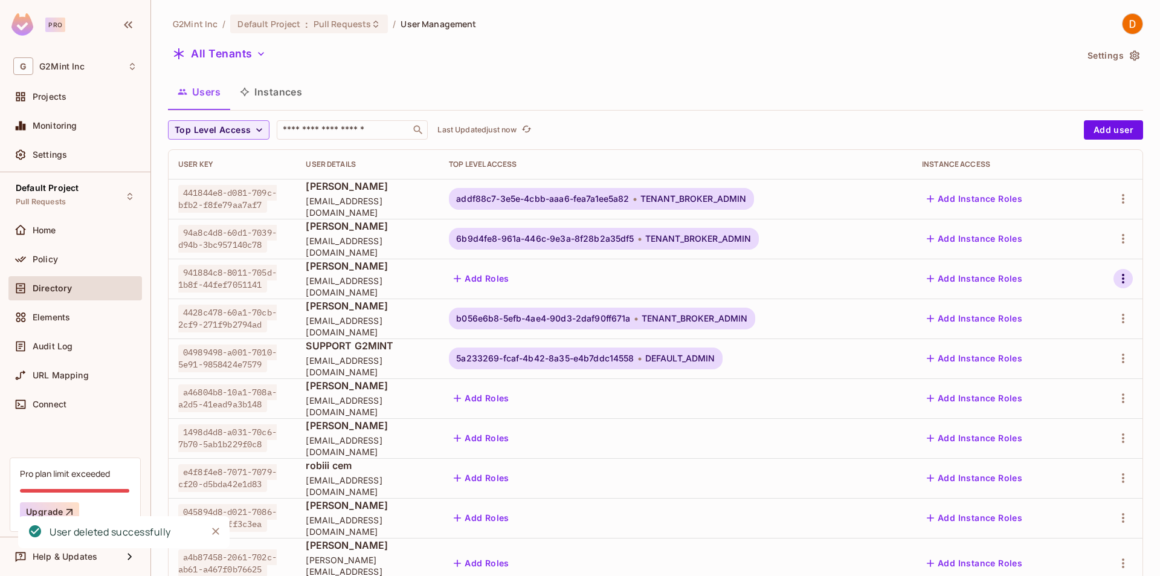
click at [1116, 273] on icon "button" at bounding box center [1123, 278] width 15 height 15
click at [1050, 387] on div "Delete User" at bounding box center [1061, 386] width 48 height 12
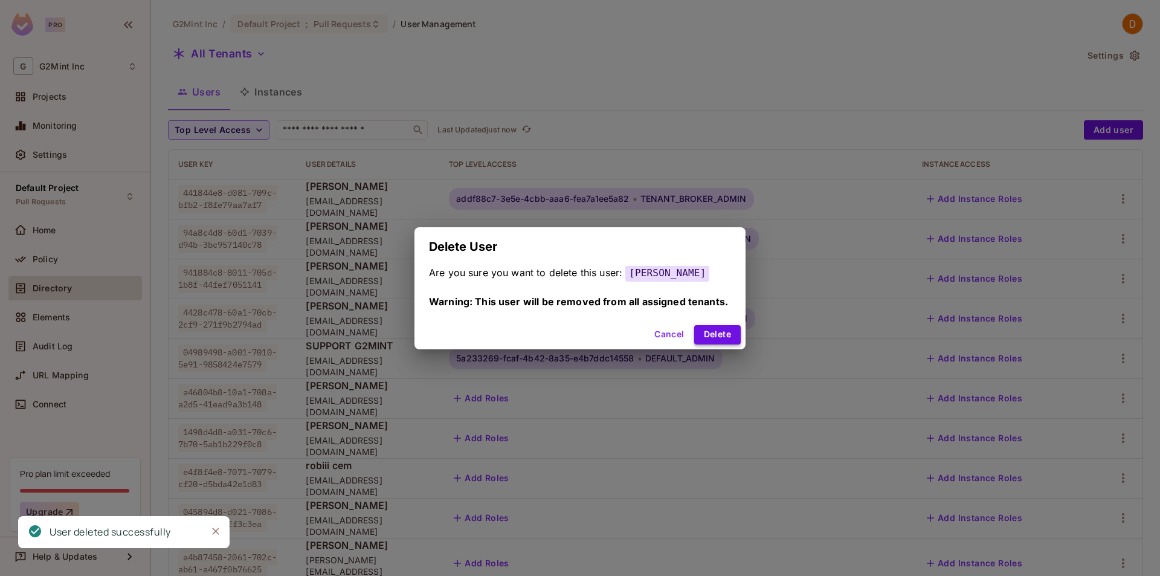
click at [725, 330] on button "Delete" at bounding box center [717, 334] width 47 height 19
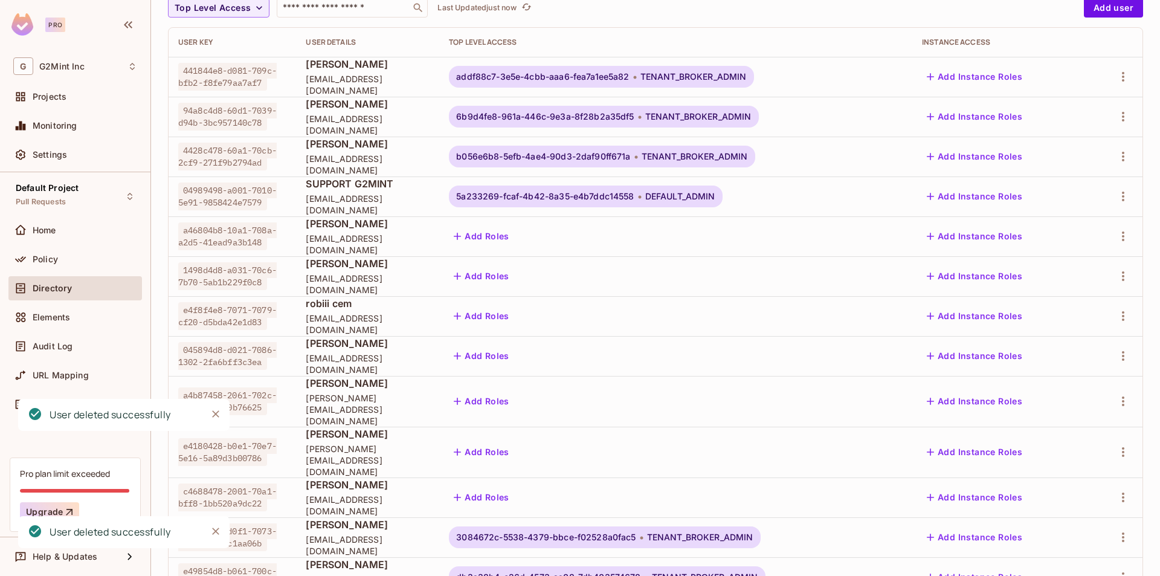
scroll to position [145, 0]
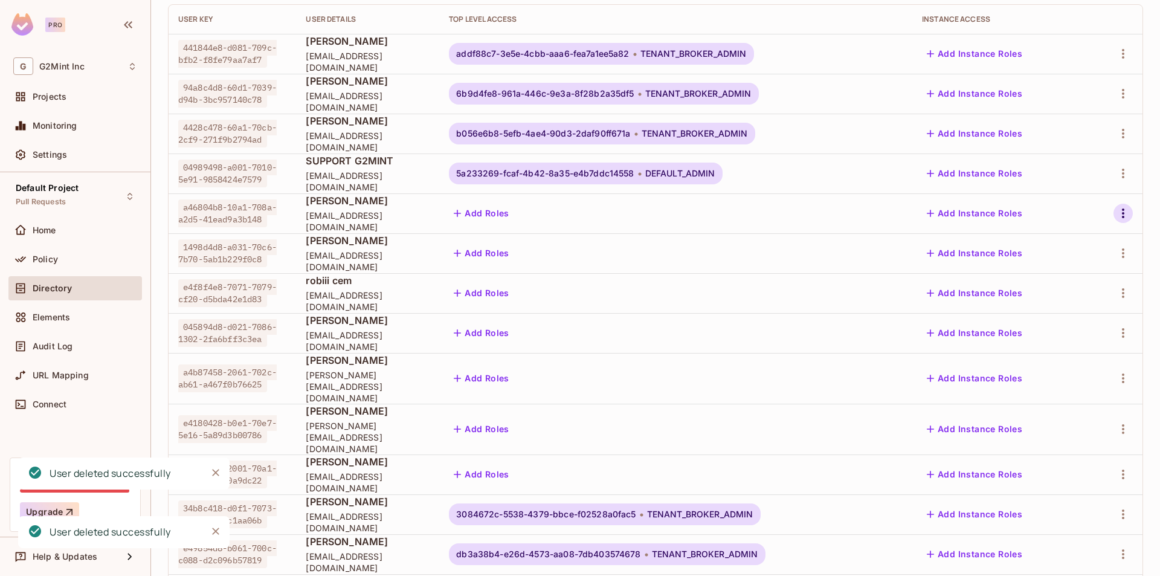
click at [1118, 217] on icon "button" at bounding box center [1123, 213] width 15 height 15
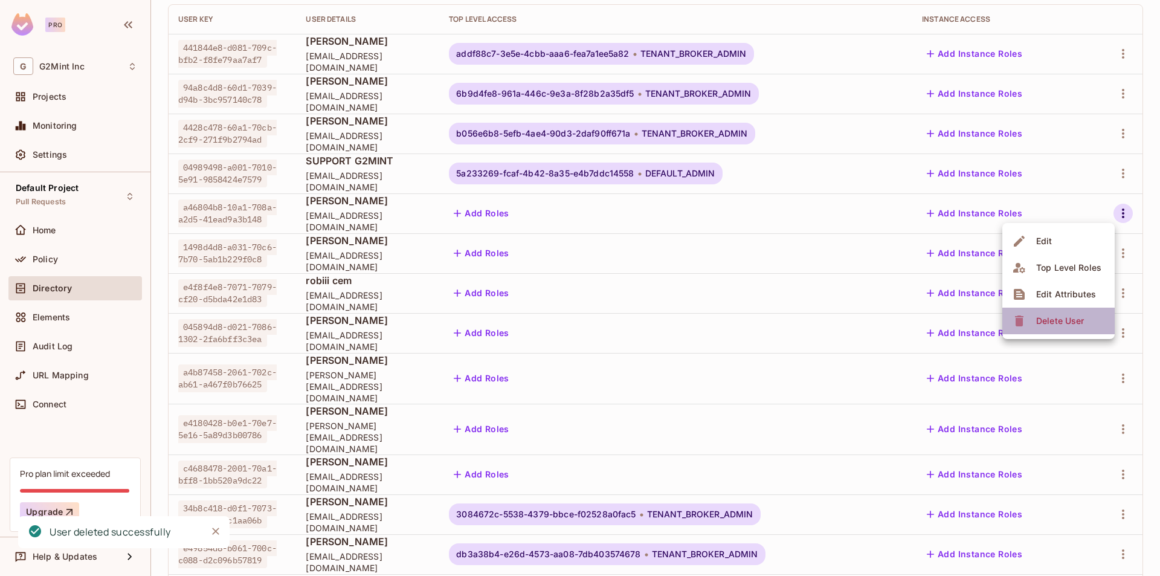
click at [1064, 325] on div "Delete User" at bounding box center [1061, 321] width 48 height 12
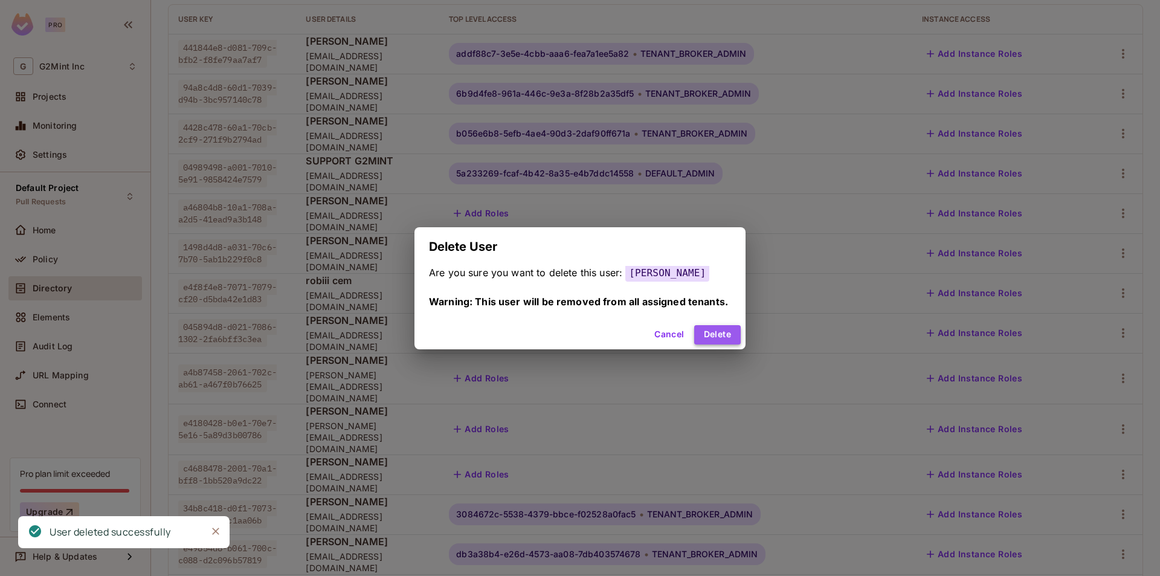
click at [710, 326] on button "Delete" at bounding box center [717, 334] width 47 height 19
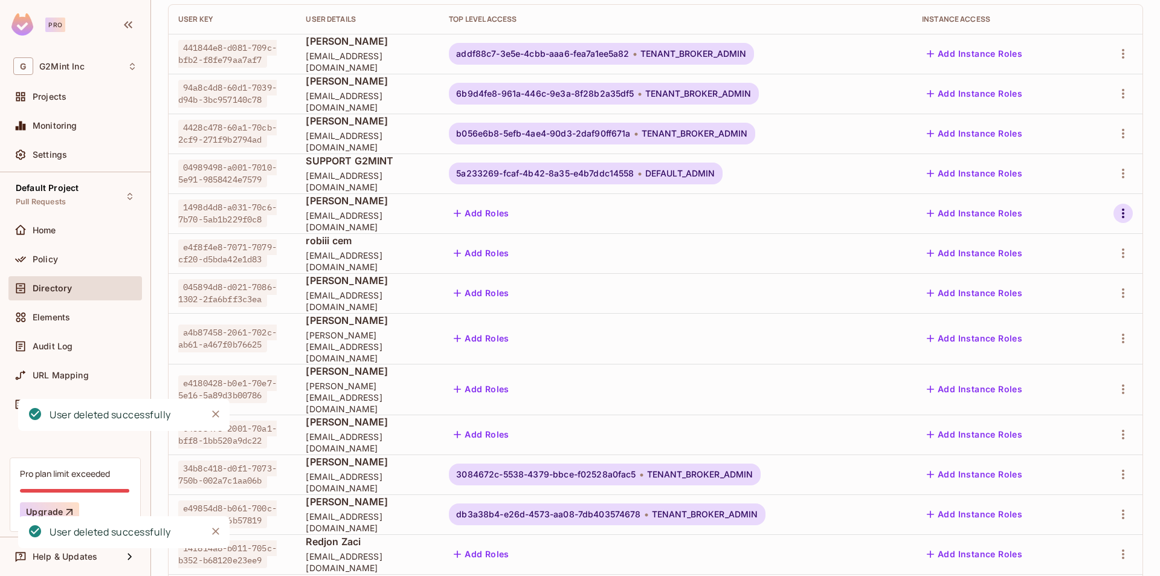
click at [1116, 209] on icon "button" at bounding box center [1123, 213] width 15 height 15
click at [1058, 325] on div "Delete User" at bounding box center [1061, 321] width 48 height 12
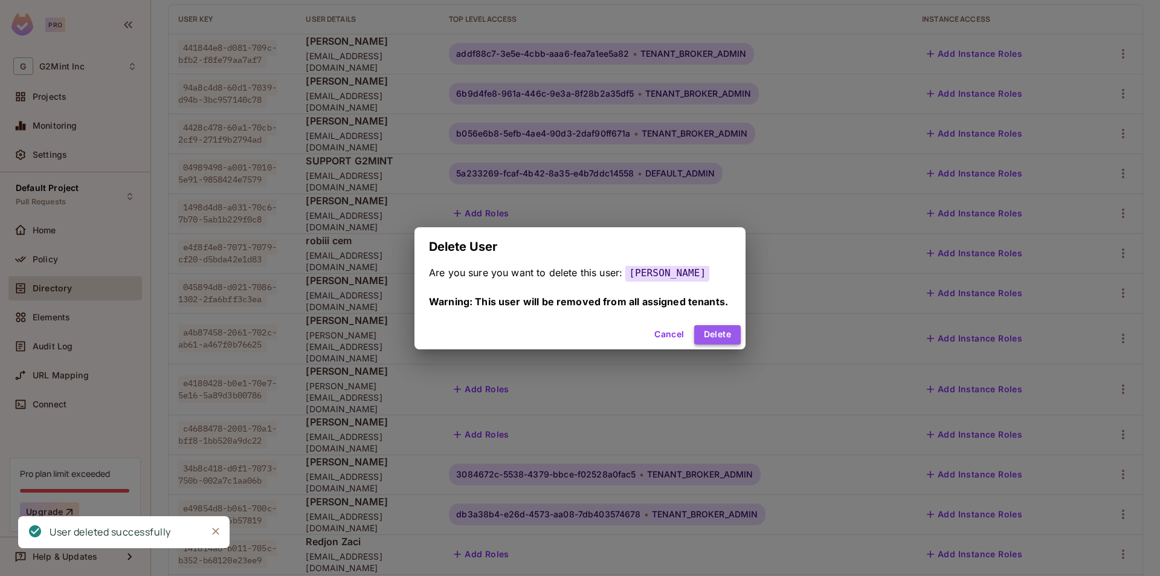
click at [741, 341] on button "Delete" at bounding box center [717, 334] width 47 height 19
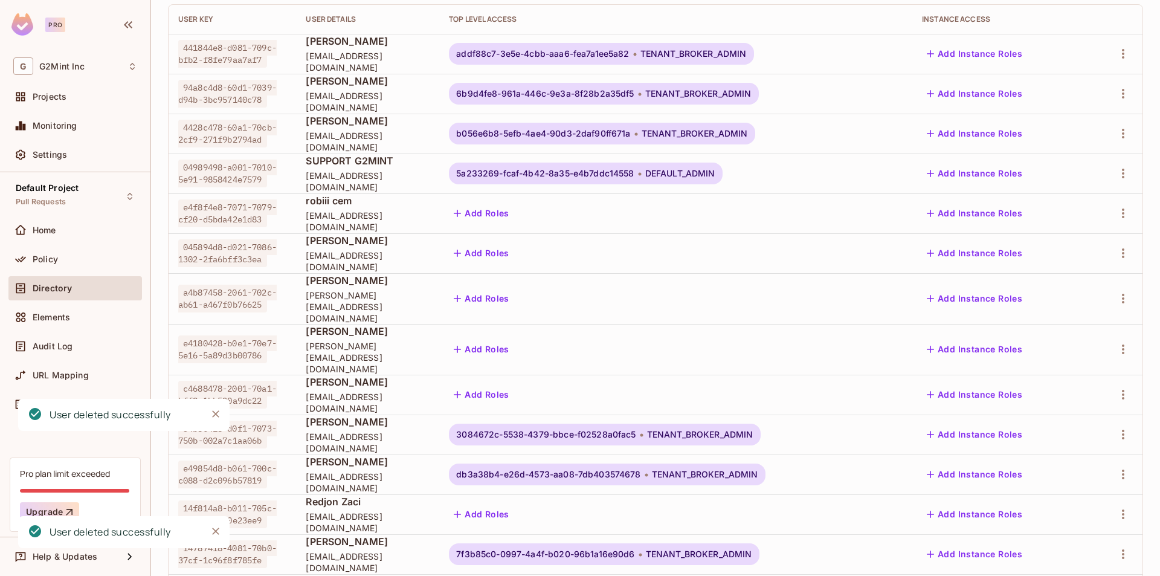
click at [1125, 203] on td at bounding box center [1116, 213] width 54 height 40
click at [1117, 209] on icon "button" at bounding box center [1123, 213] width 15 height 15
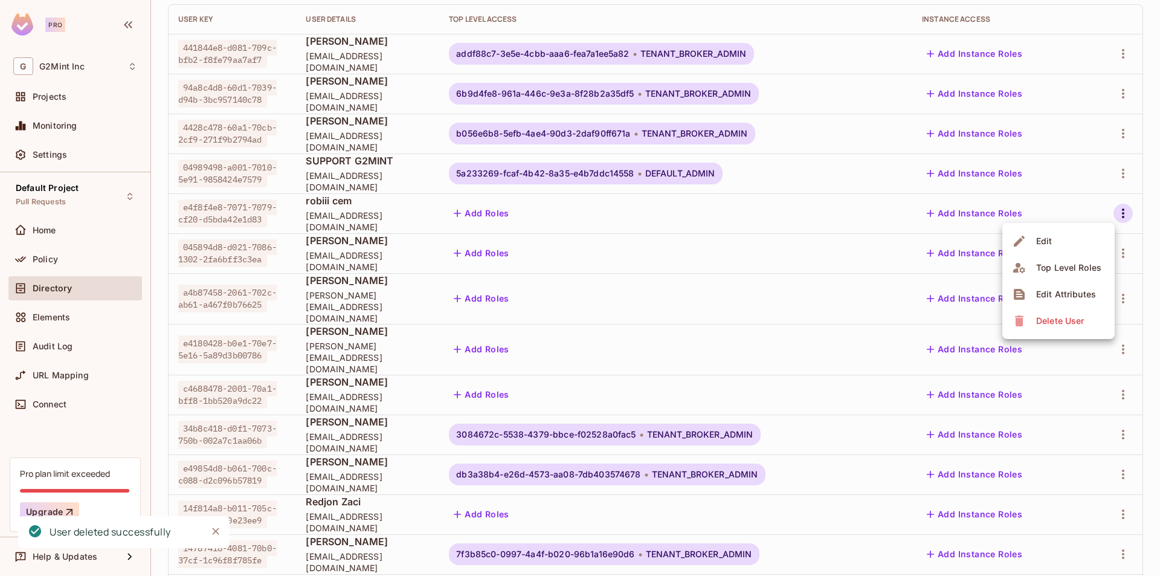
click at [1077, 322] on div "Delete User" at bounding box center [1061, 321] width 48 height 12
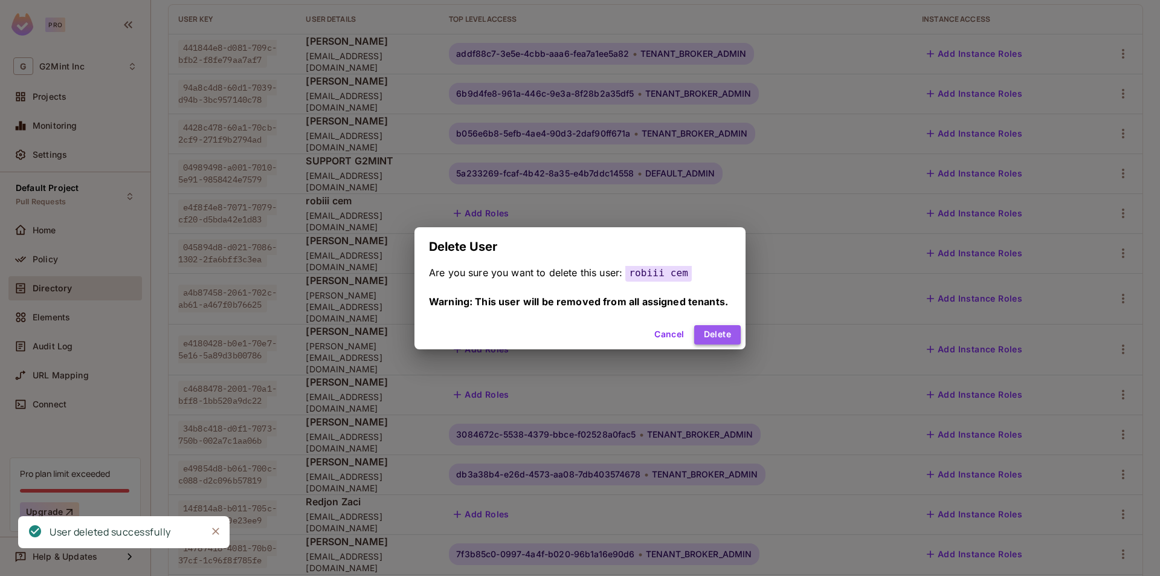
click at [703, 341] on button "Delete" at bounding box center [717, 334] width 47 height 19
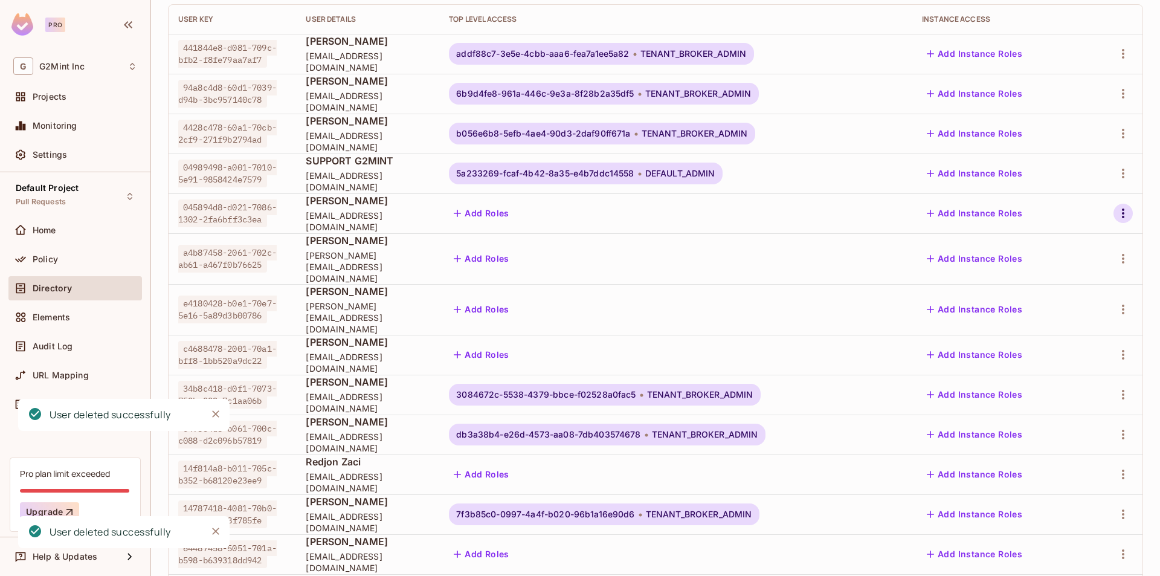
click at [1116, 215] on icon "button" at bounding box center [1123, 213] width 15 height 15
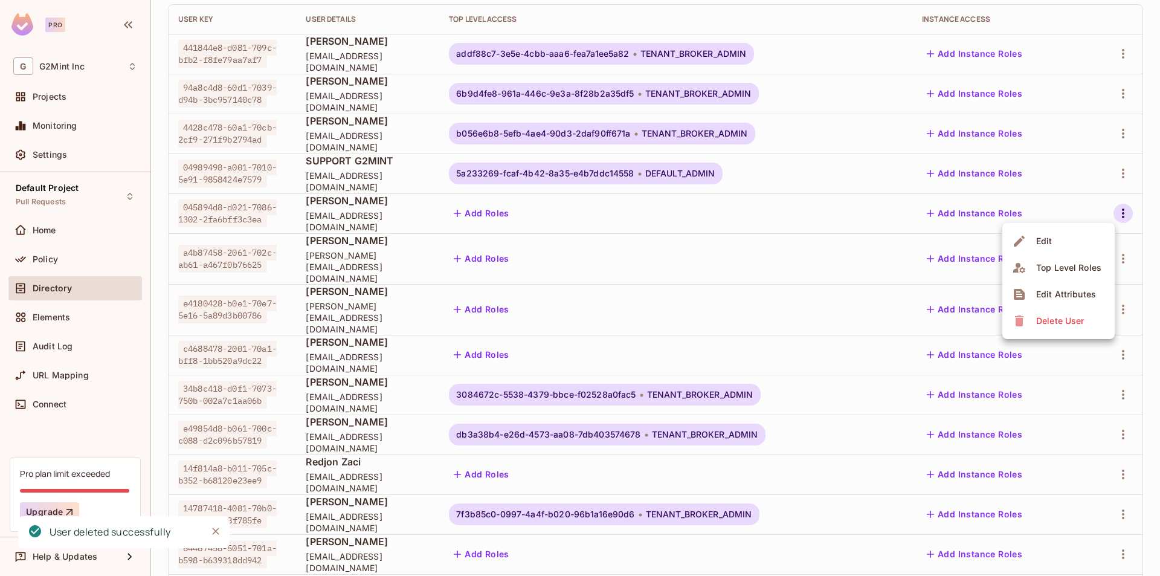
click at [1080, 322] on div "Delete User" at bounding box center [1061, 321] width 48 height 12
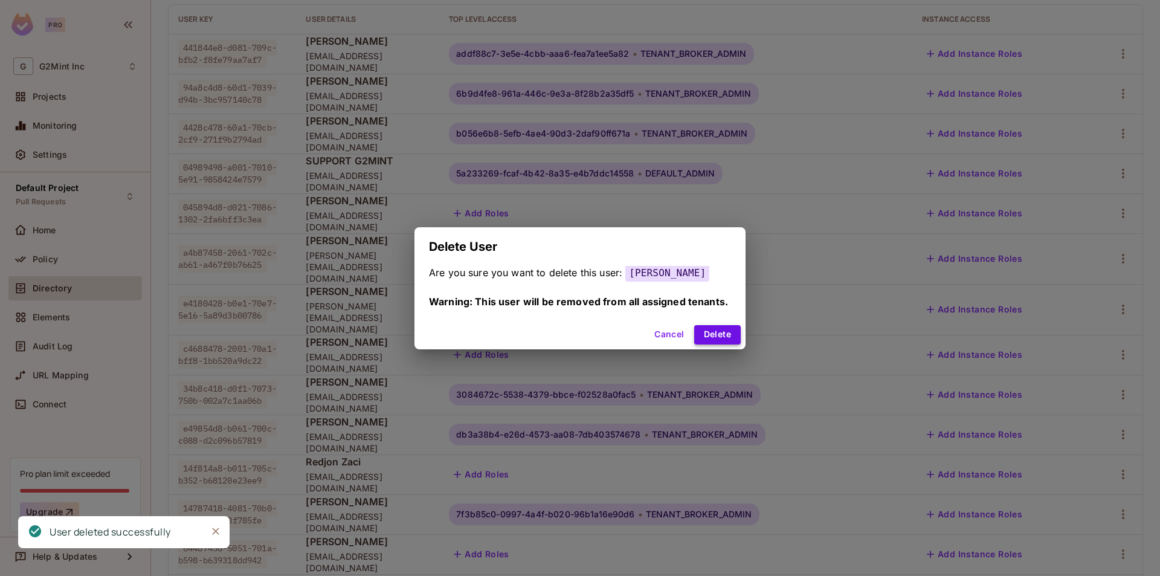
click at [733, 338] on button "Delete" at bounding box center [717, 334] width 47 height 19
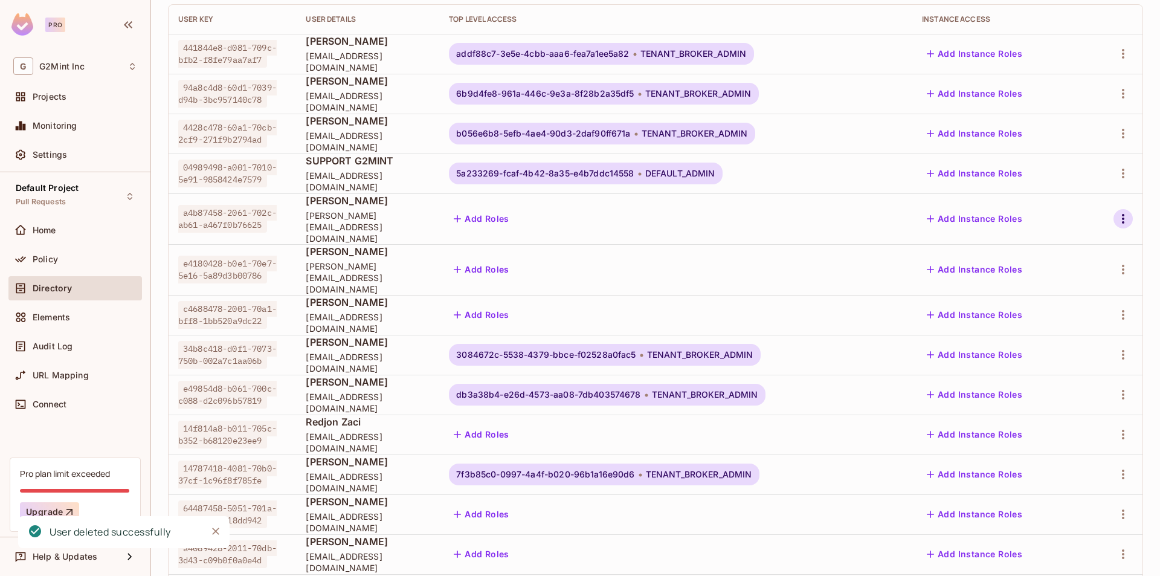
click at [1116, 215] on icon "button" at bounding box center [1123, 219] width 15 height 15
click at [1087, 325] on span "Delete User" at bounding box center [1060, 320] width 55 height 19
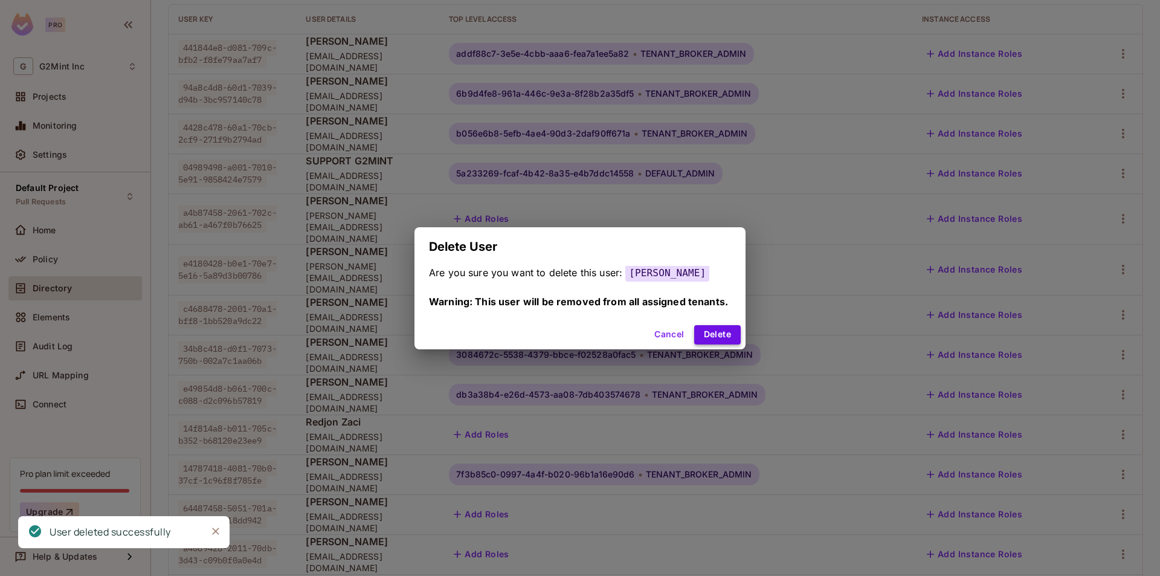
click at [723, 334] on button "Delete" at bounding box center [717, 334] width 47 height 19
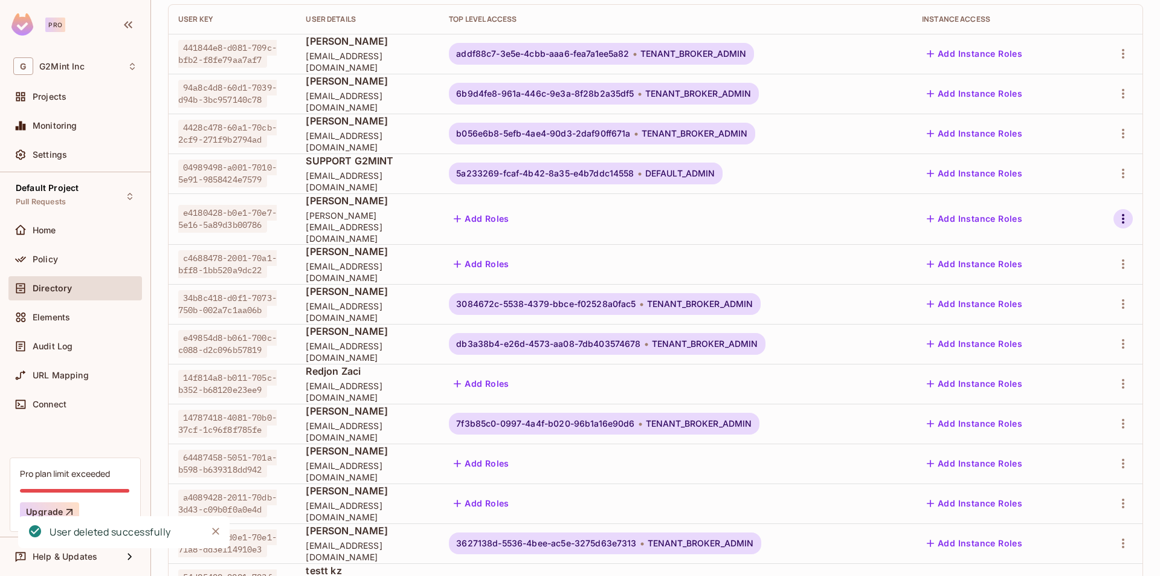
click at [1119, 213] on icon "button" at bounding box center [1123, 219] width 15 height 15
click at [1095, 324] on li "Delete User" at bounding box center [1059, 321] width 112 height 27
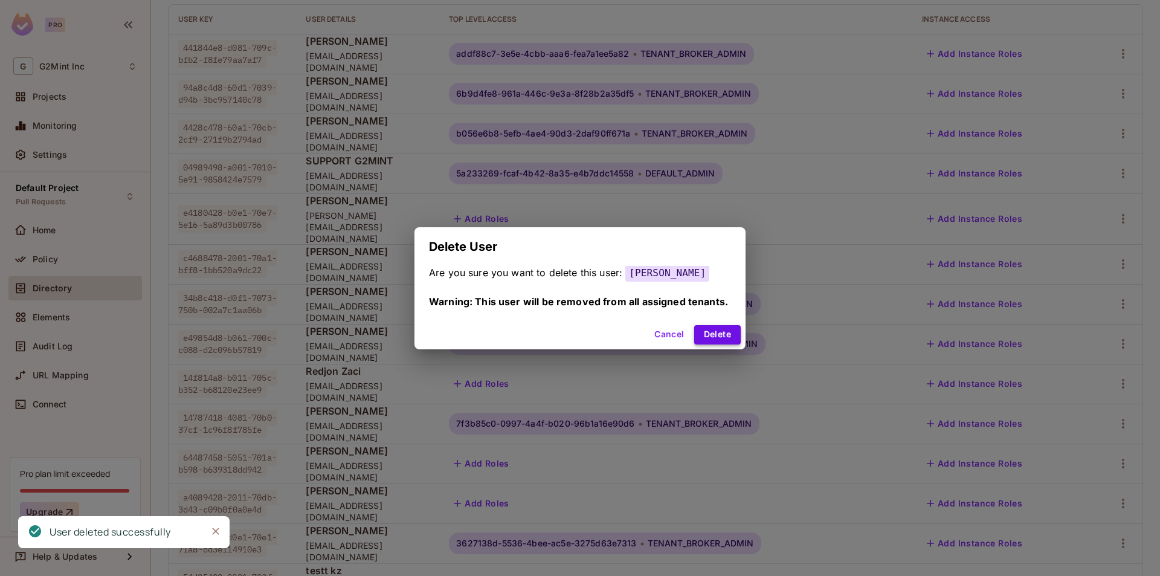
click at [715, 335] on button "Delete" at bounding box center [717, 334] width 47 height 19
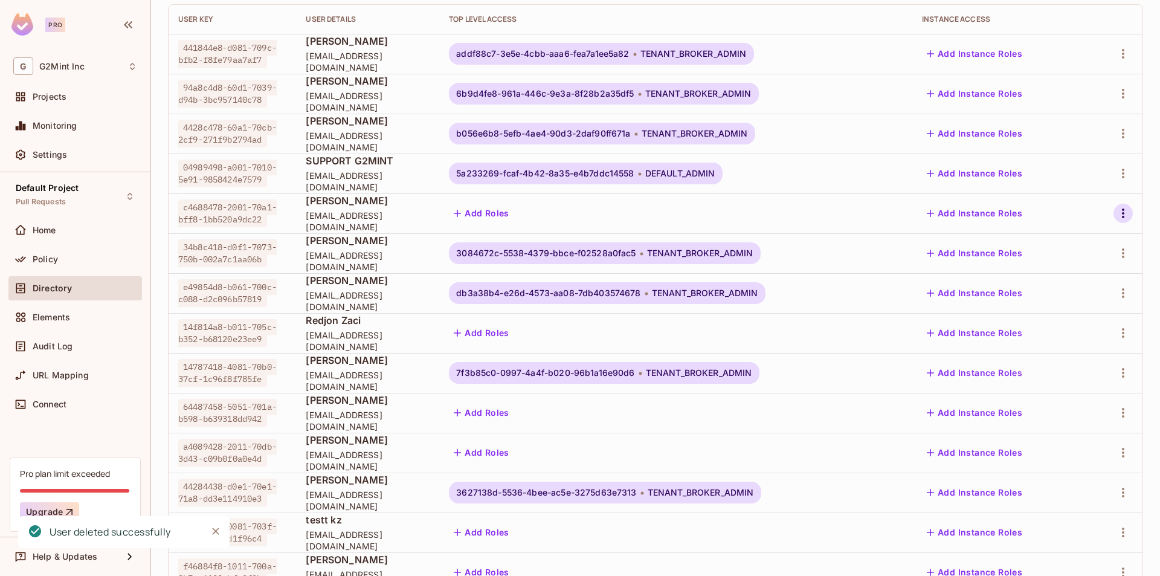
click at [1116, 212] on icon "button" at bounding box center [1123, 213] width 15 height 15
click at [1089, 320] on li "Delete User" at bounding box center [1059, 321] width 112 height 27
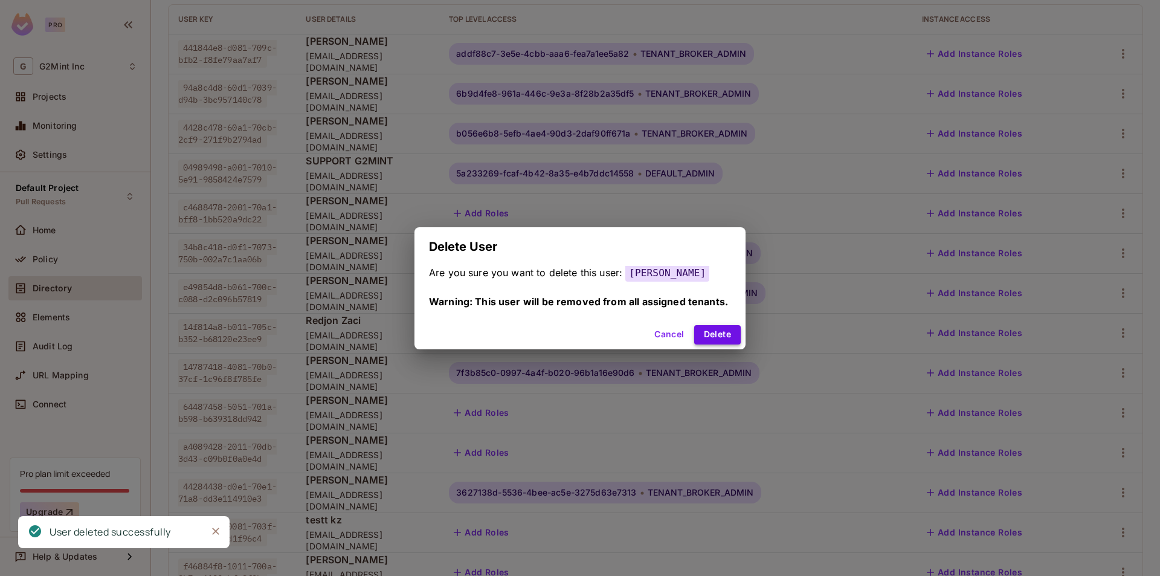
click at [715, 337] on button "Delete" at bounding box center [717, 334] width 47 height 19
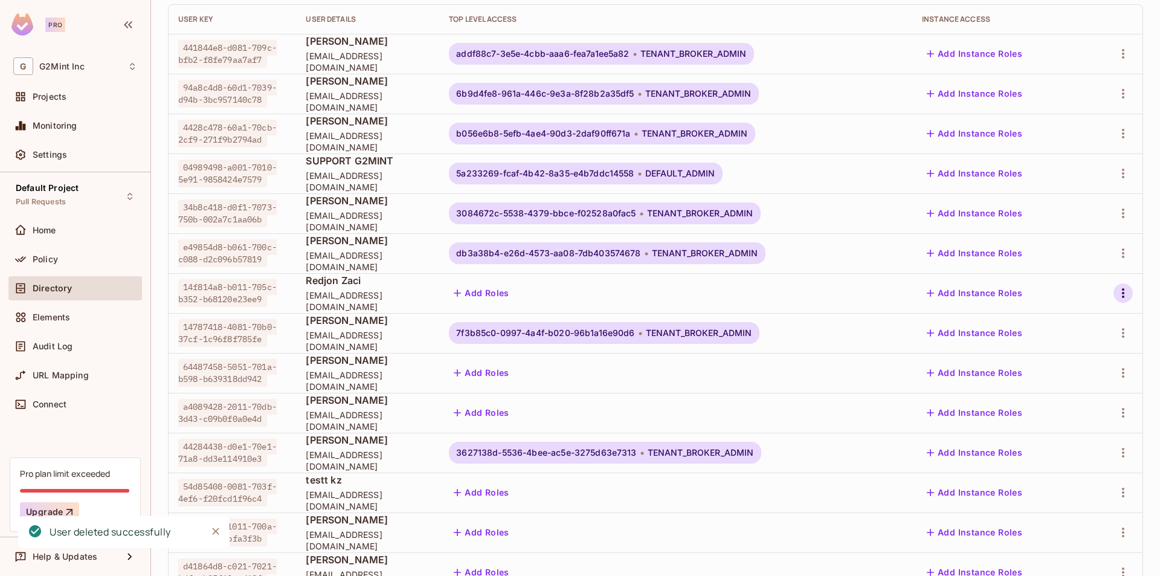
click at [1116, 288] on icon "button" at bounding box center [1123, 293] width 15 height 15
click at [1047, 394] on span "Delete User" at bounding box center [1060, 400] width 55 height 19
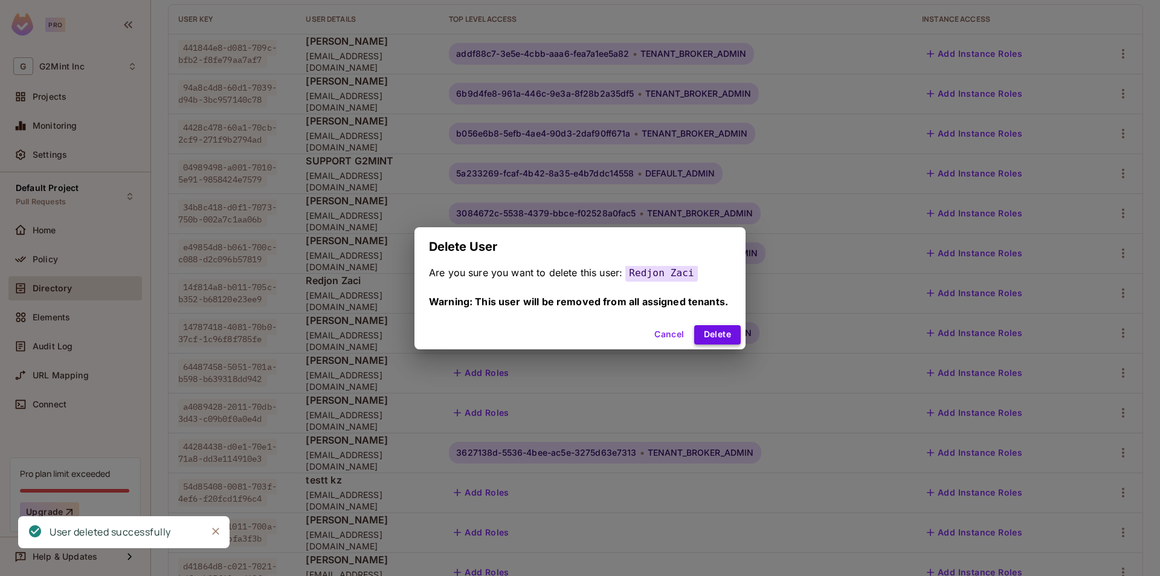
click at [725, 337] on button "Delete" at bounding box center [717, 334] width 47 height 19
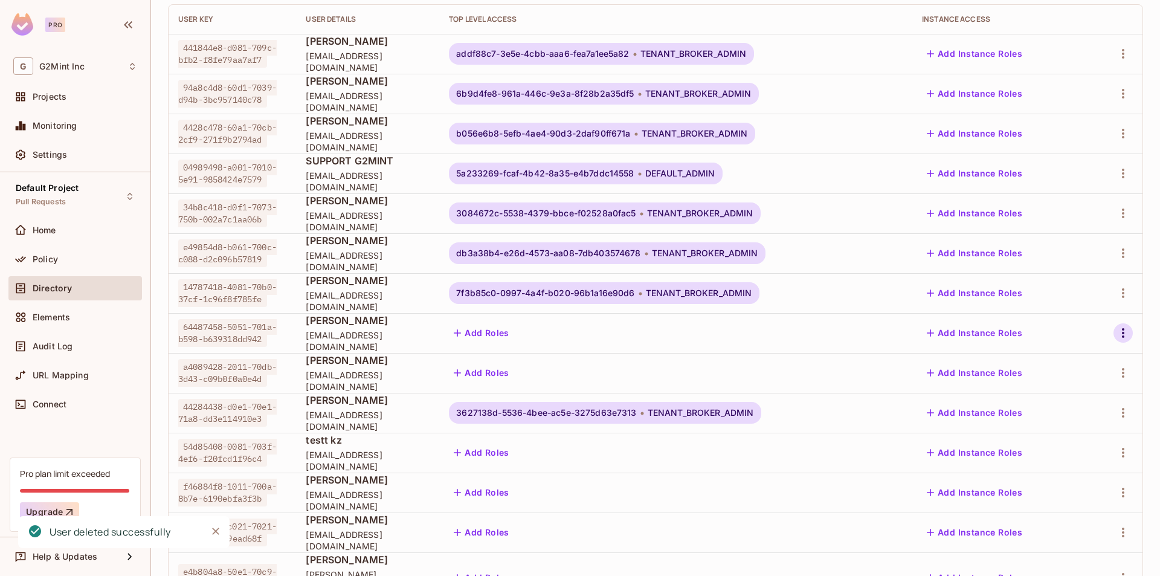
click at [1116, 332] on icon "button" at bounding box center [1123, 333] width 15 height 15
click at [1074, 445] on div "Delete User" at bounding box center [1061, 441] width 48 height 12
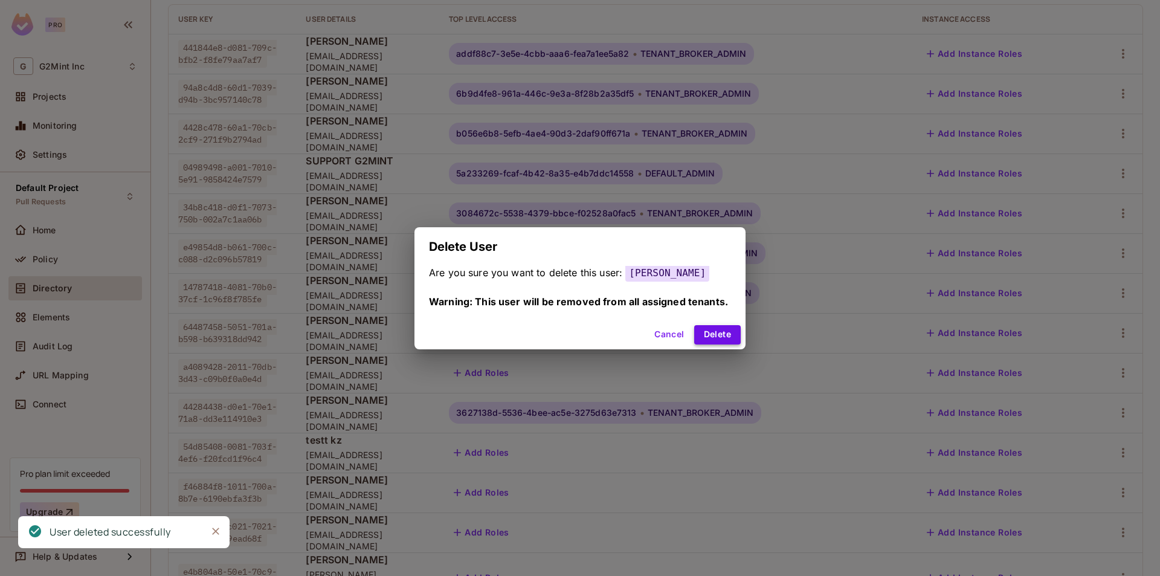
click at [714, 328] on button "Delete" at bounding box center [717, 334] width 47 height 19
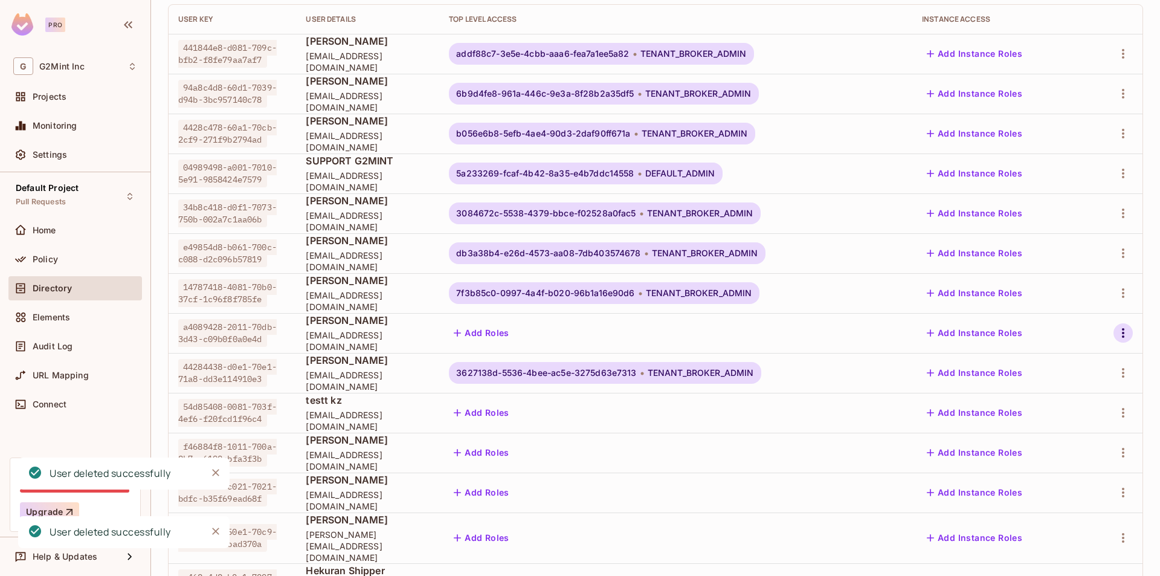
click at [1116, 326] on icon "button" at bounding box center [1123, 333] width 15 height 15
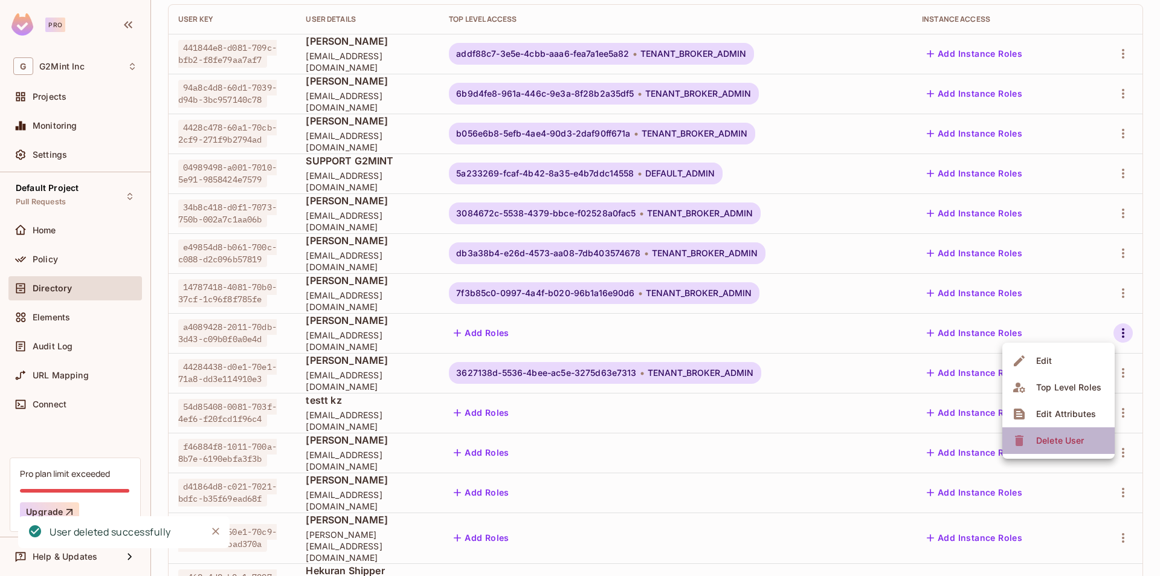
click at [1070, 446] on div "Delete User" at bounding box center [1061, 441] width 48 height 12
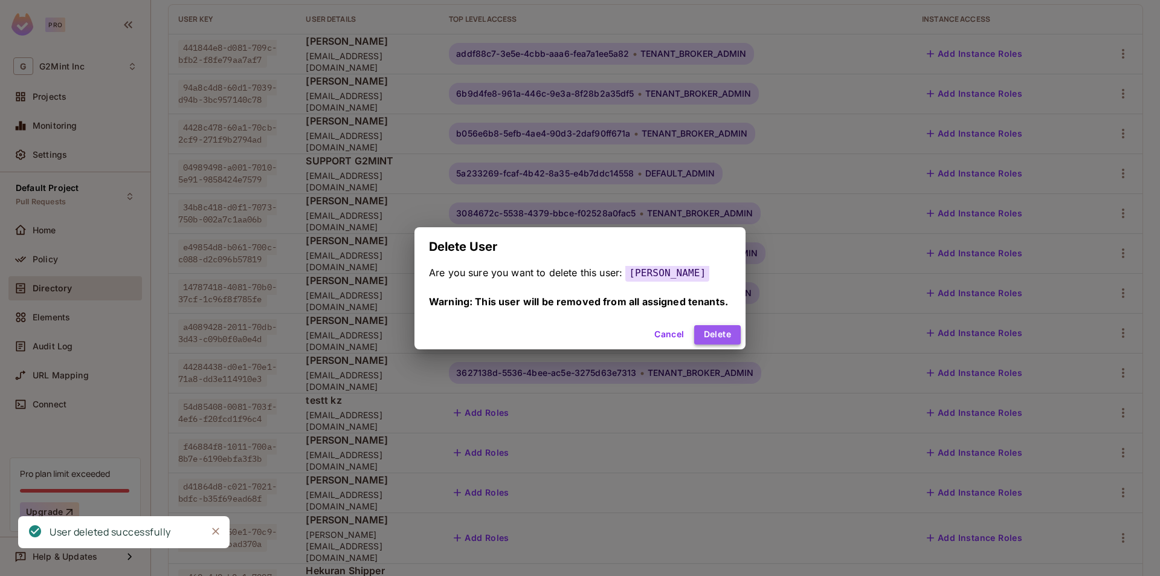
click at [731, 334] on button "Delete" at bounding box center [717, 334] width 47 height 19
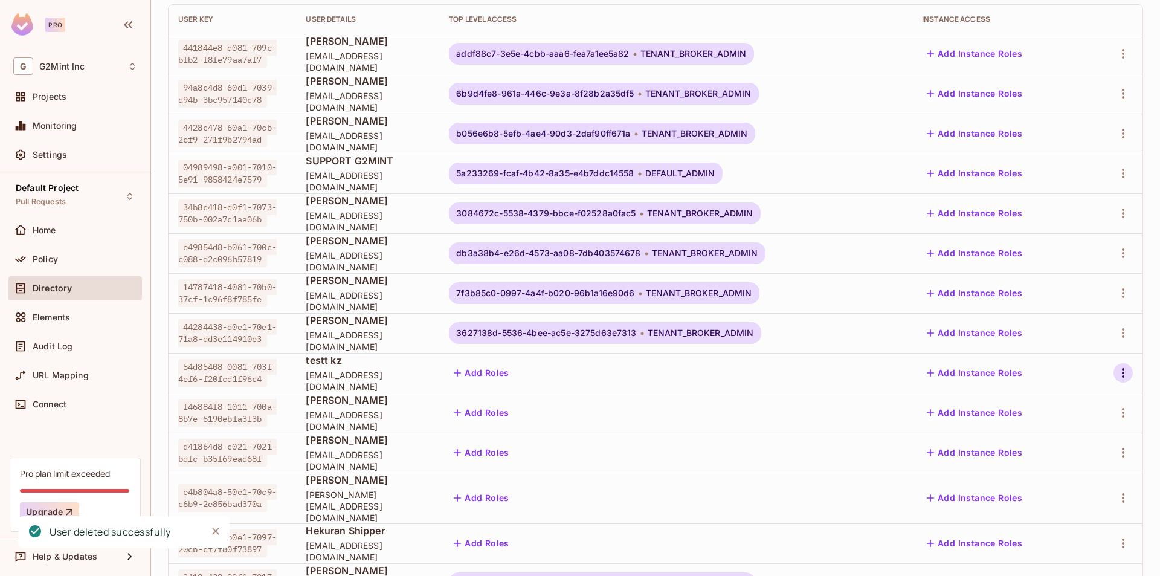
click at [1116, 375] on icon "button" at bounding box center [1123, 373] width 15 height 15
click at [1070, 477] on div "Delete User" at bounding box center [1061, 480] width 48 height 12
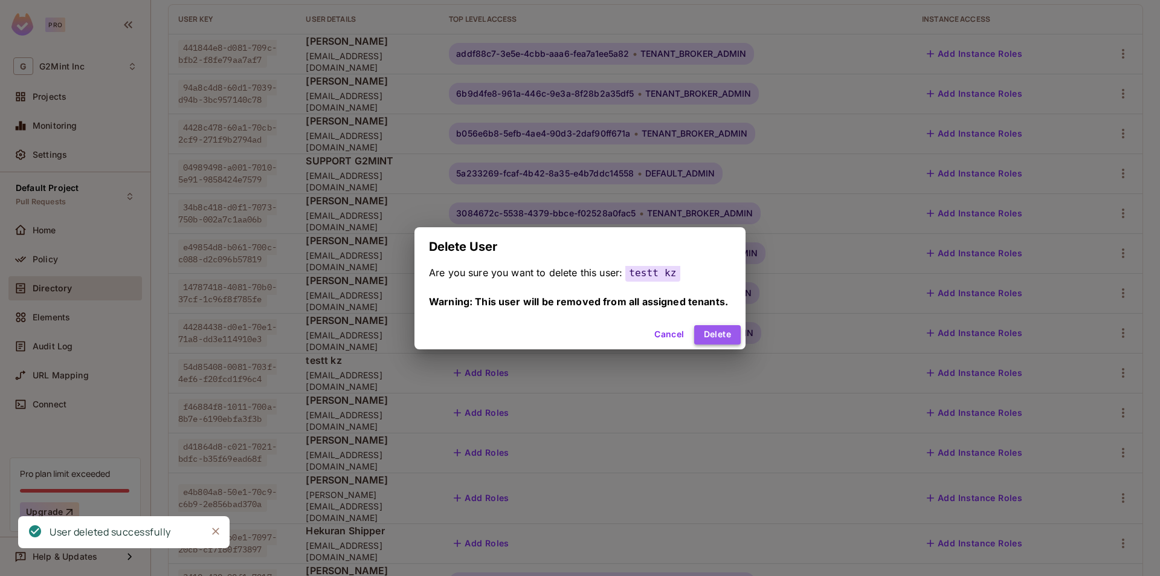
click at [722, 344] on button "Delete" at bounding box center [717, 334] width 47 height 19
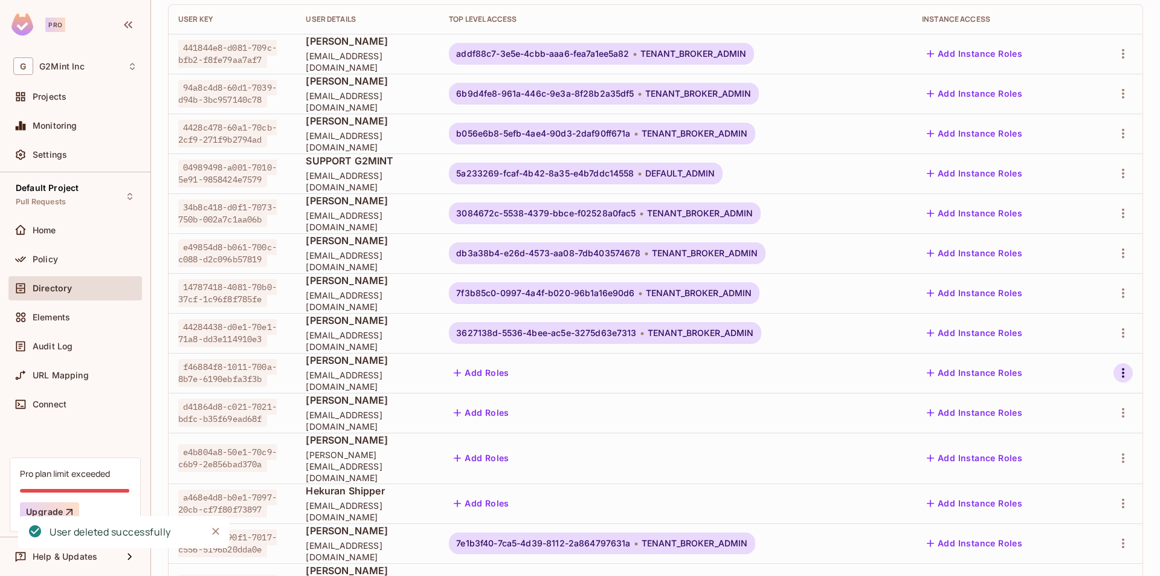
click at [1118, 375] on icon "button" at bounding box center [1123, 373] width 15 height 15
click at [1076, 476] on div "Delete User" at bounding box center [1061, 480] width 48 height 12
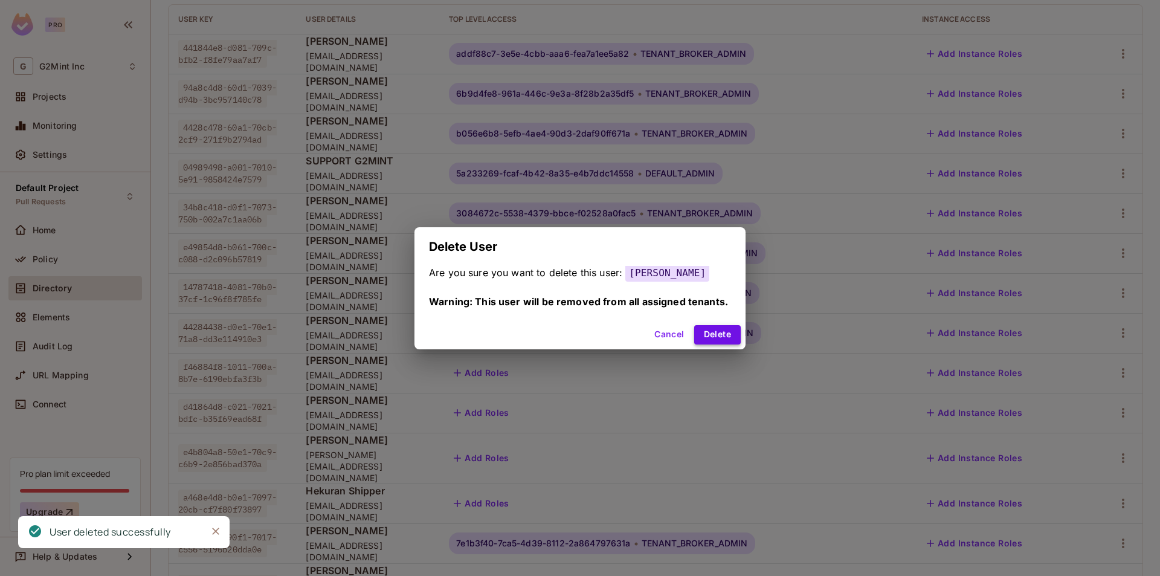
click at [740, 345] on button "Delete" at bounding box center [717, 334] width 47 height 19
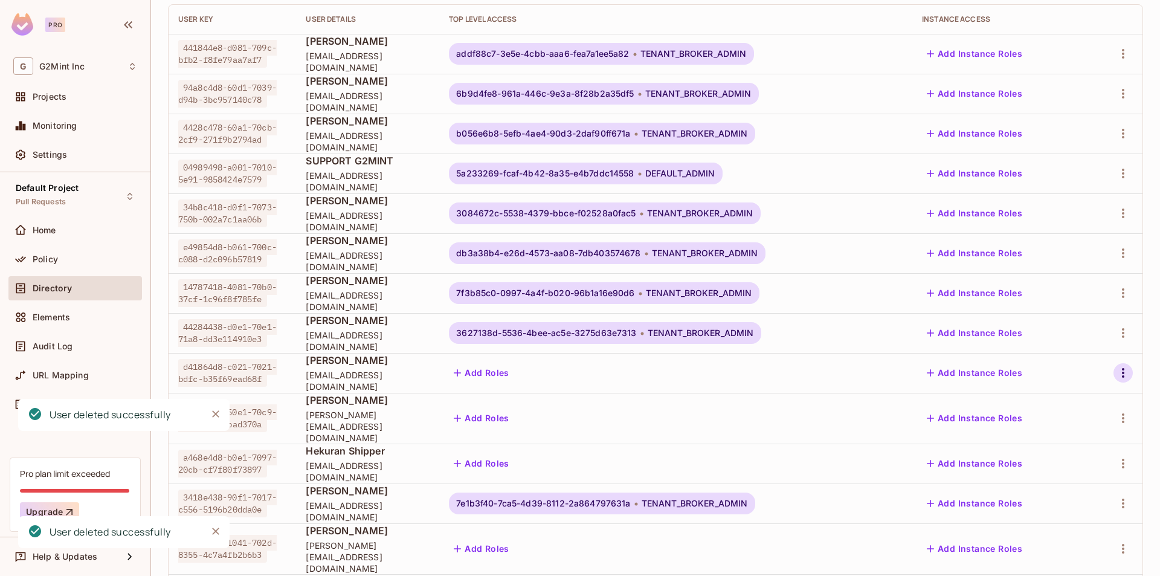
click at [1122, 377] on icon "button" at bounding box center [1123, 373] width 2 height 10
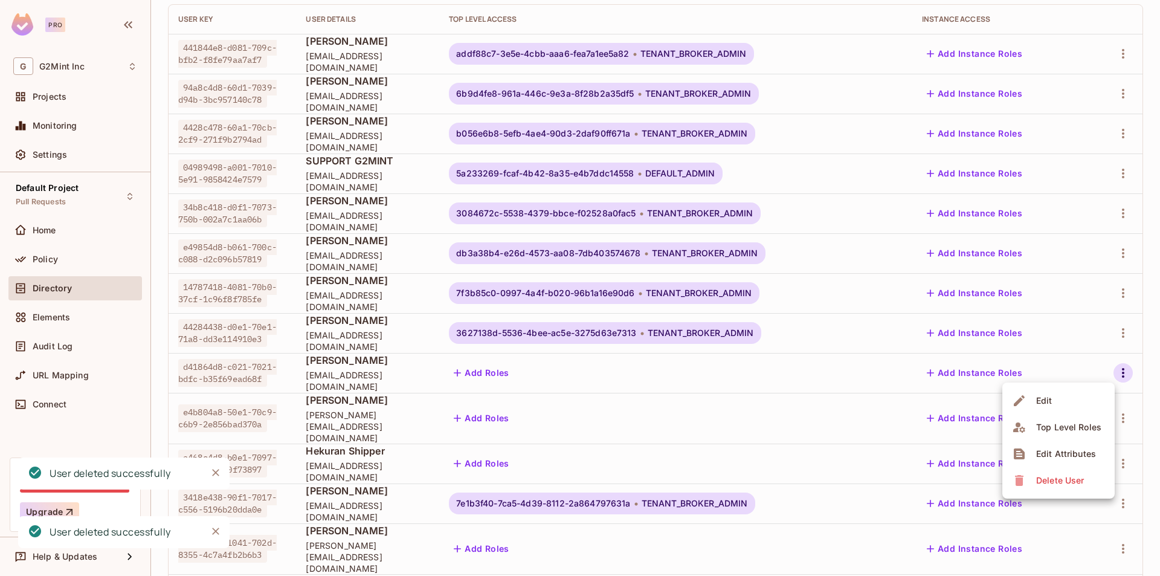
click at [1081, 484] on div "Delete User" at bounding box center [1061, 480] width 48 height 12
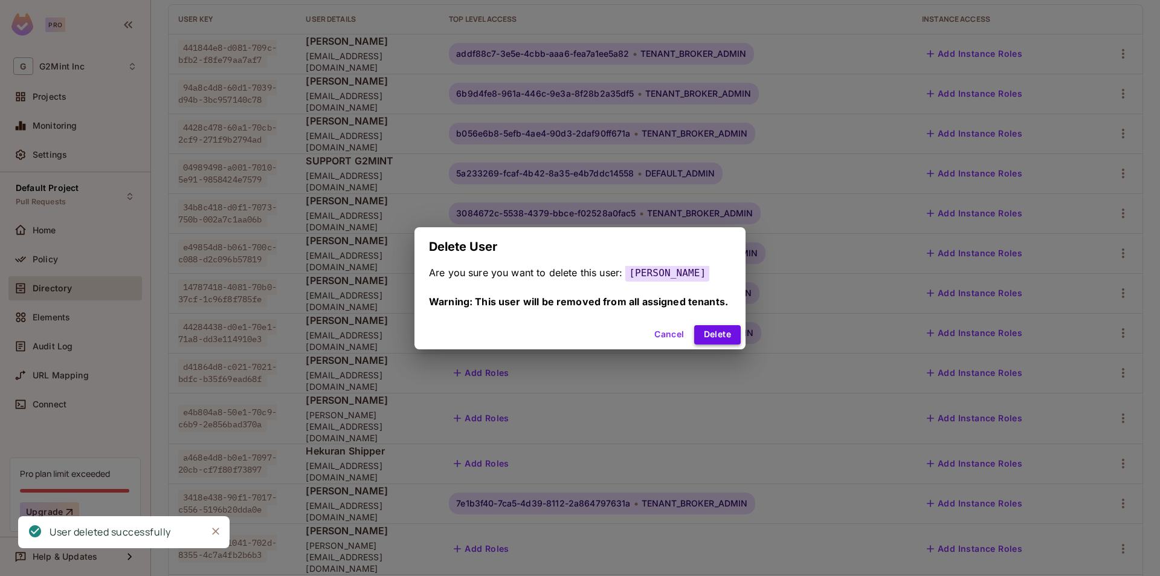
click at [705, 337] on button "Delete" at bounding box center [717, 334] width 47 height 19
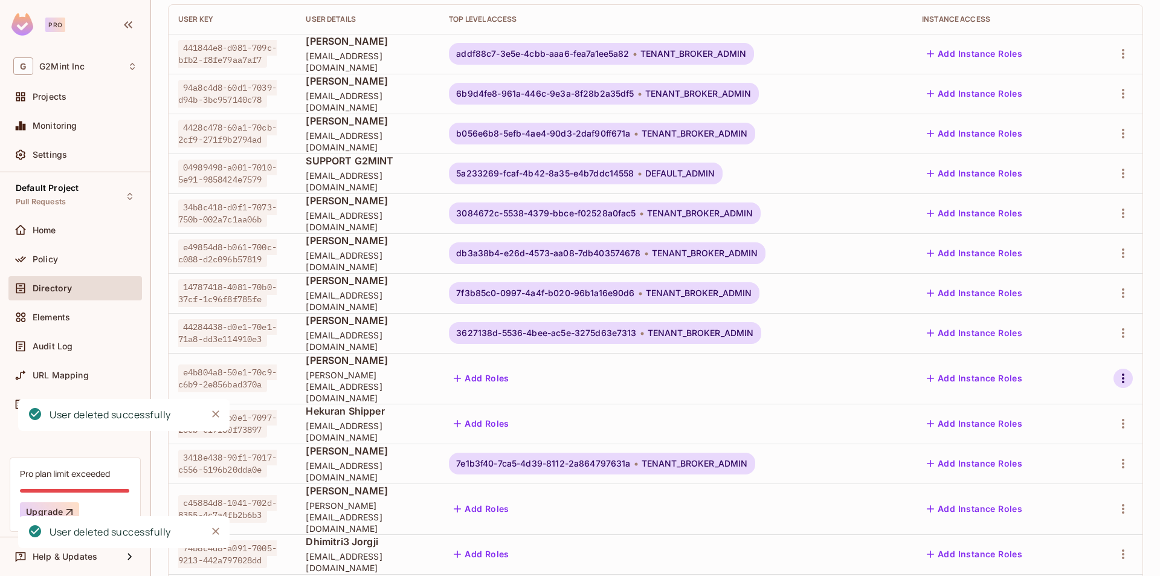
click at [1121, 373] on icon "button" at bounding box center [1123, 378] width 15 height 15
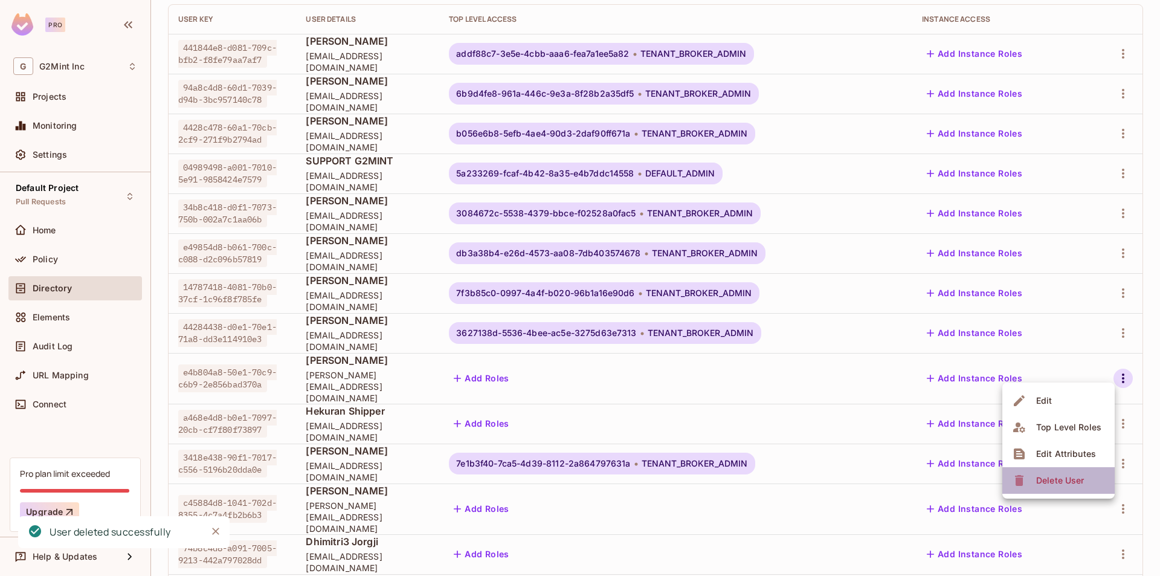
click at [1066, 485] on div "Delete User" at bounding box center [1061, 480] width 48 height 12
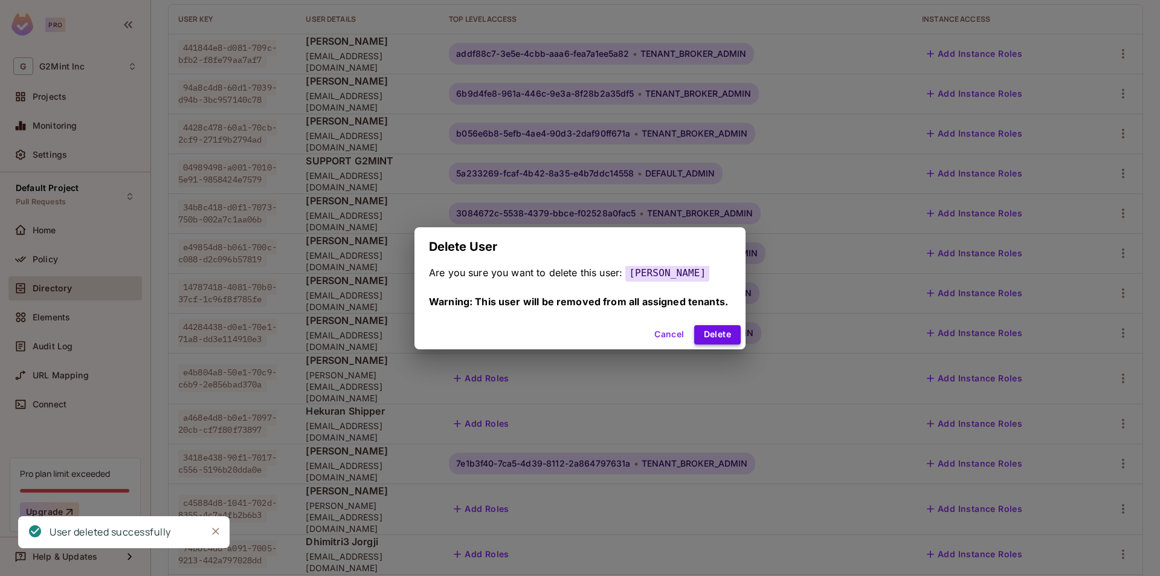
click at [718, 337] on button "Delete" at bounding box center [717, 334] width 47 height 19
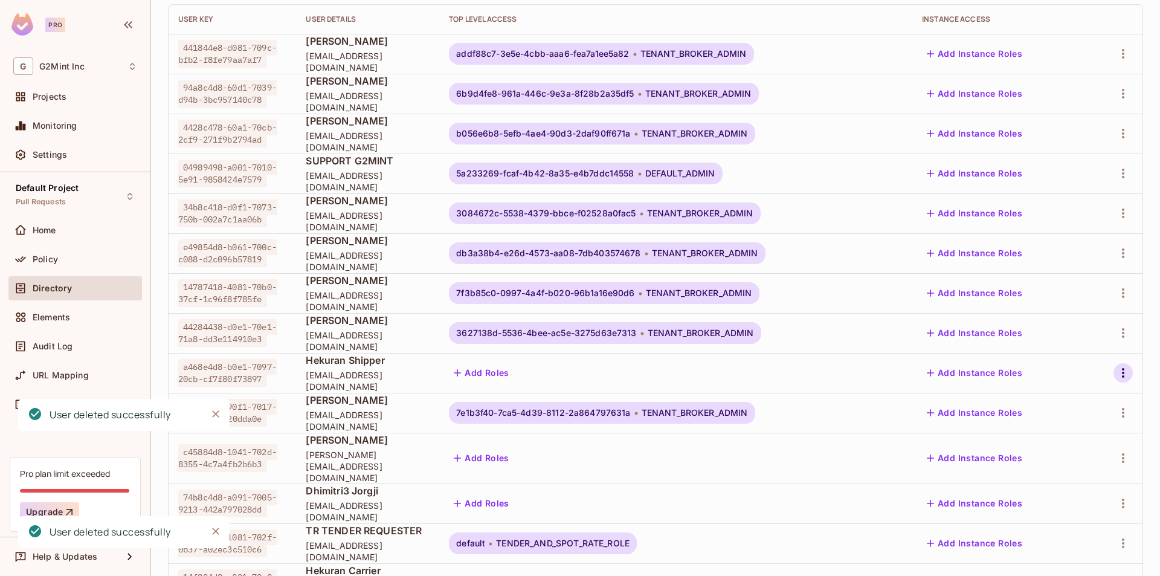
click at [1118, 370] on icon "button" at bounding box center [1123, 373] width 15 height 15
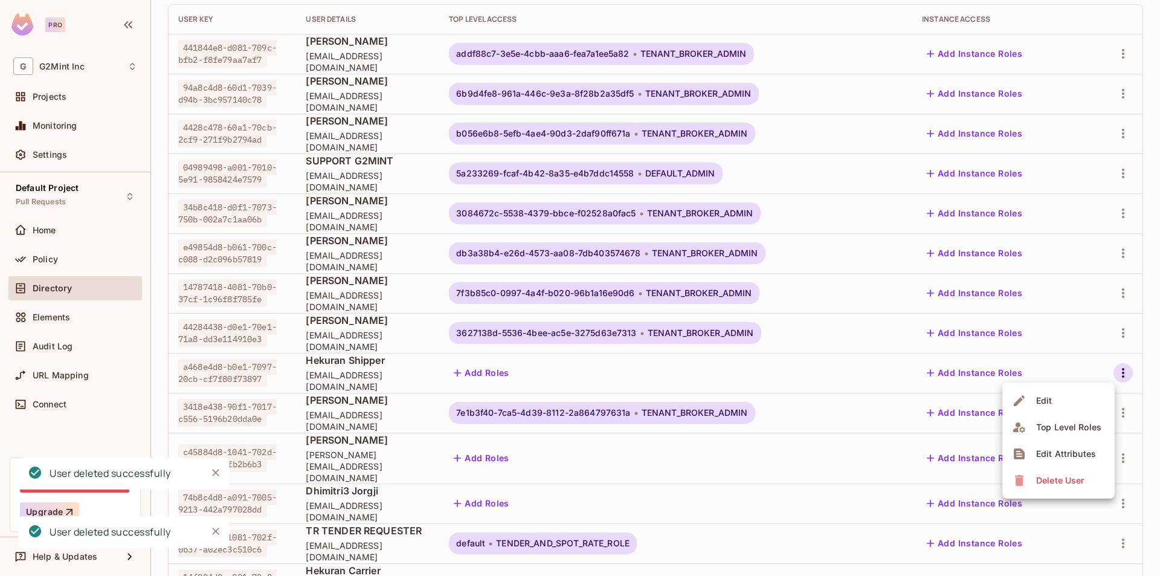
click at [1077, 484] on div "Delete User" at bounding box center [1061, 480] width 48 height 12
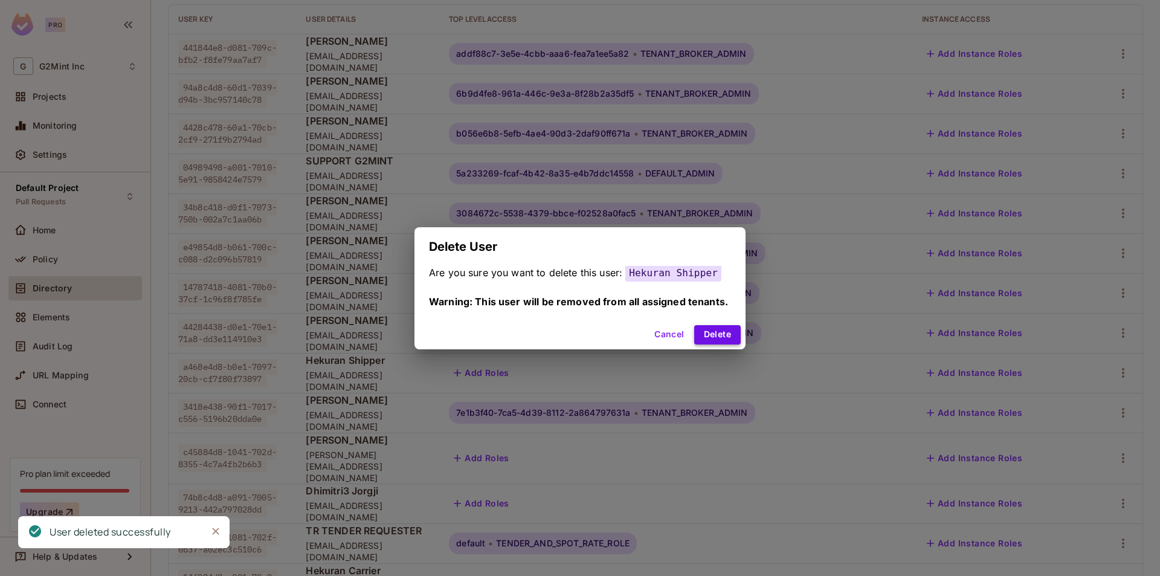
click at [720, 334] on button "Delete" at bounding box center [717, 334] width 47 height 19
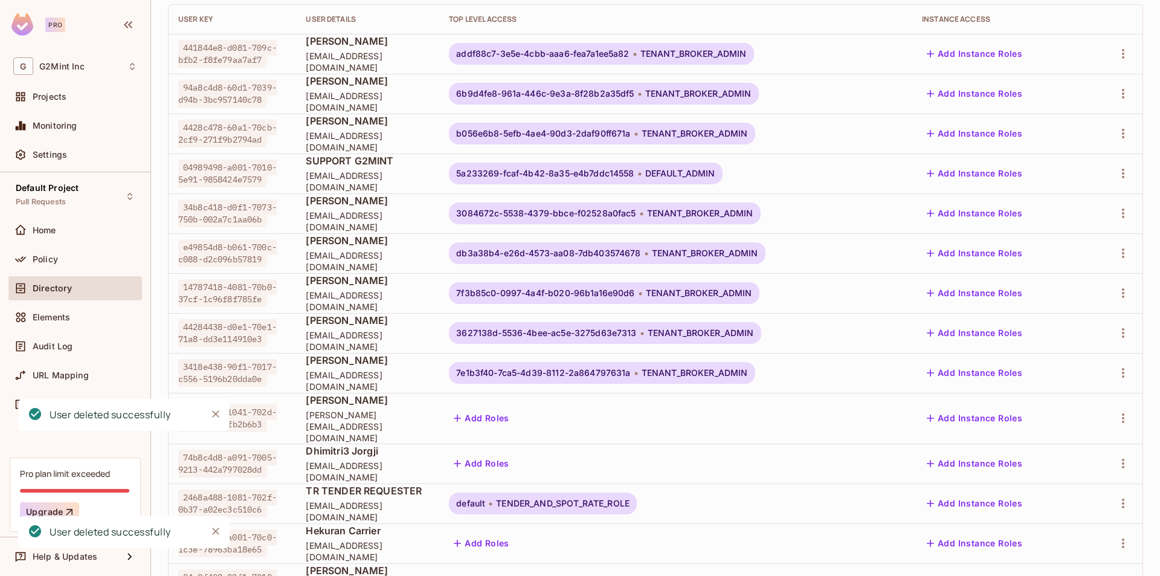
click at [1113, 398] on td at bounding box center [1116, 418] width 54 height 51
click at [1117, 412] on icon "button" at bounding box center [1123, 418] width 15 height 15
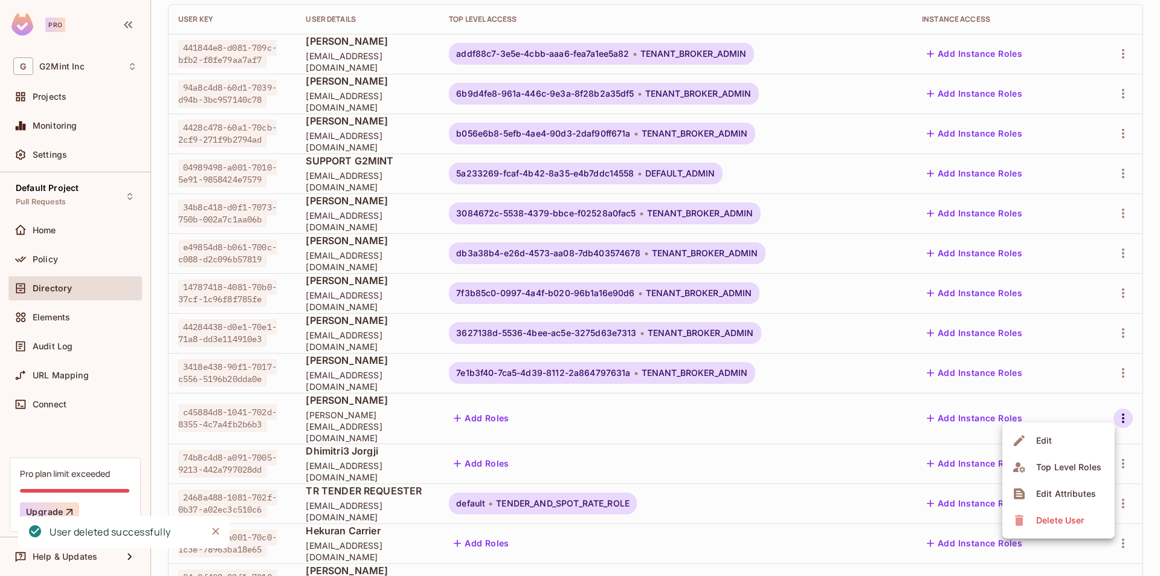
click at [1078, 516] on div "Delete User" at bounding box center [1061, 520] width 48 height 12
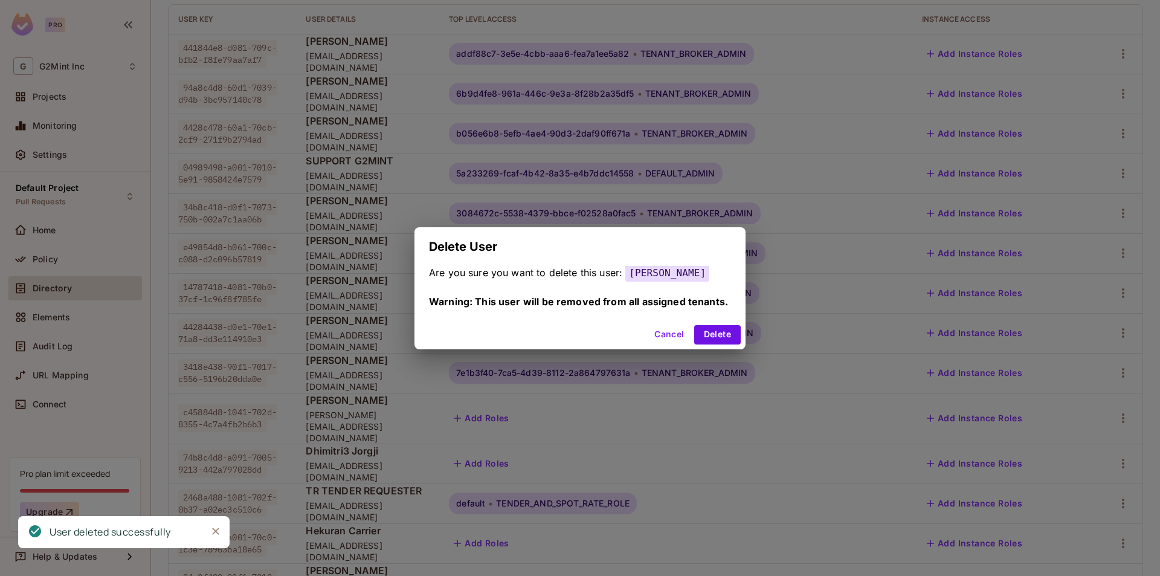
click at [711, 349] on div "Cancel Delete" at bounding box center [580, 334] width 331 height 29
click at [717, 328] on button "Delete" at bounding box center [717, 334] width 47 height 19
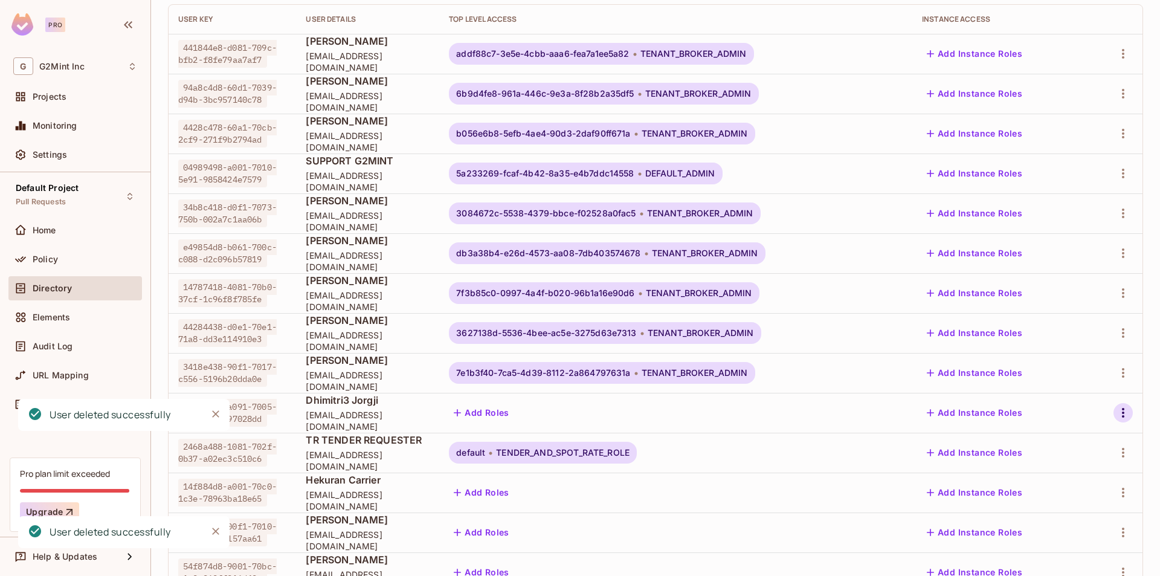
click at [1114, 403] on button "button" at bounding box center [1123, 412] width 19 height 19
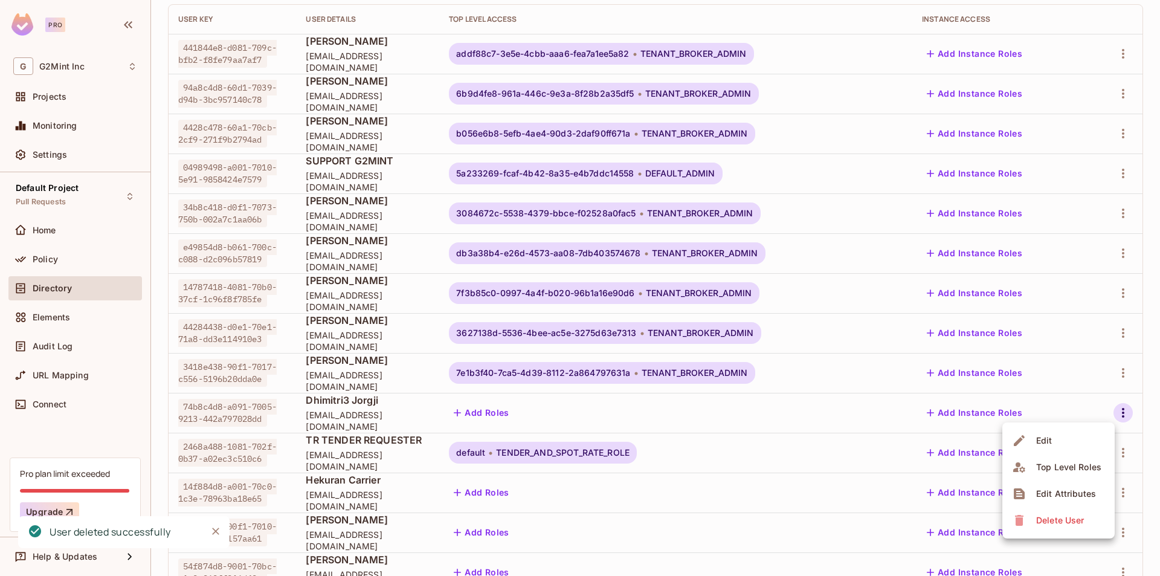
click at [1073, 518] on div "Delete User" at bounding box center [1061, 520] width 48 height 12
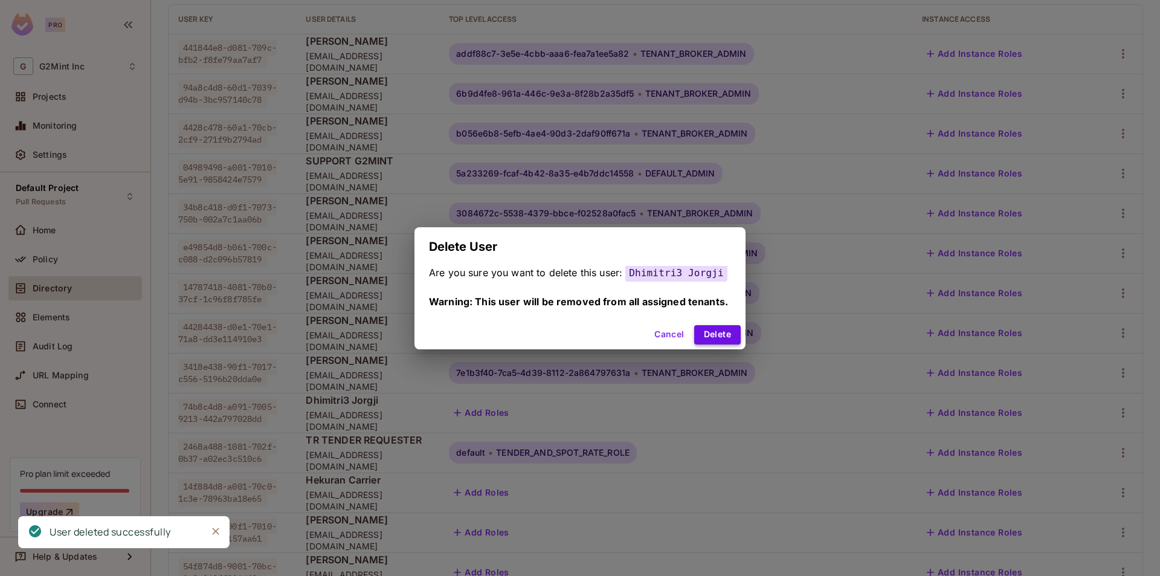
click at [704, 337] on button "Delete" at bounding box center [717, 334] width 47 height 19
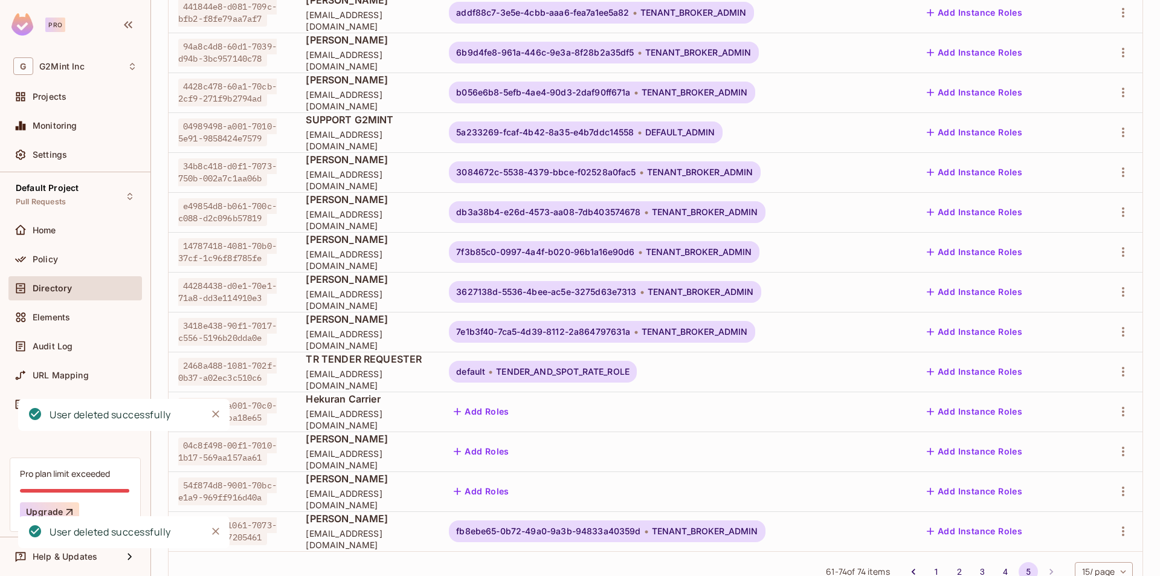
scroll to position [228, 0]
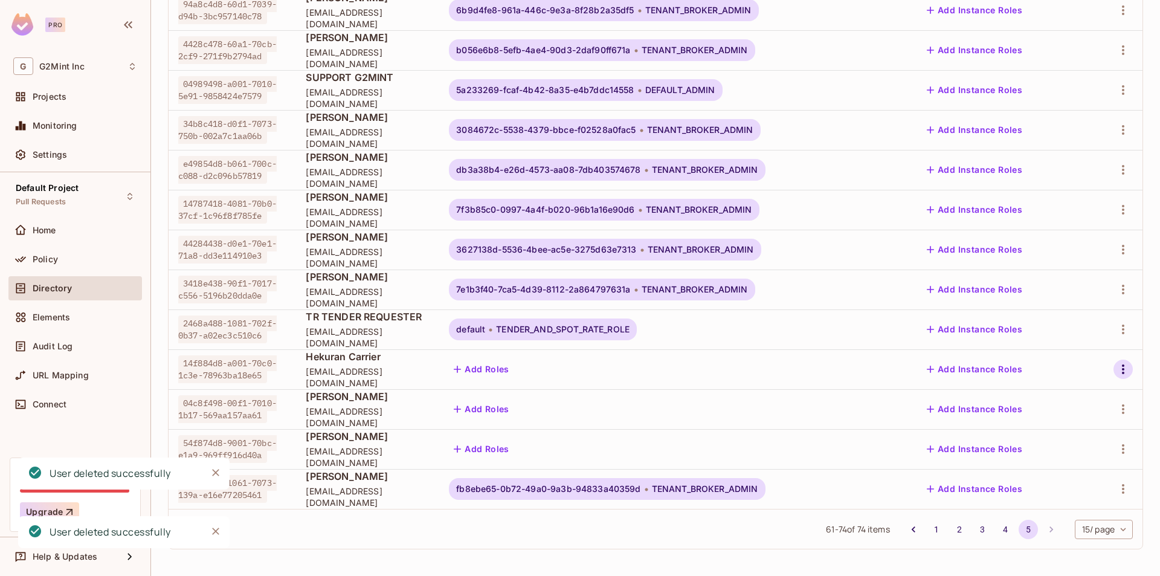
click at [1118, 370] on icon "button" at bounding box center [1123, 369] width 15 height 15
click at [1061, 483] on span "Delete User" at bounding box center [1060, 476] width 55 height 19
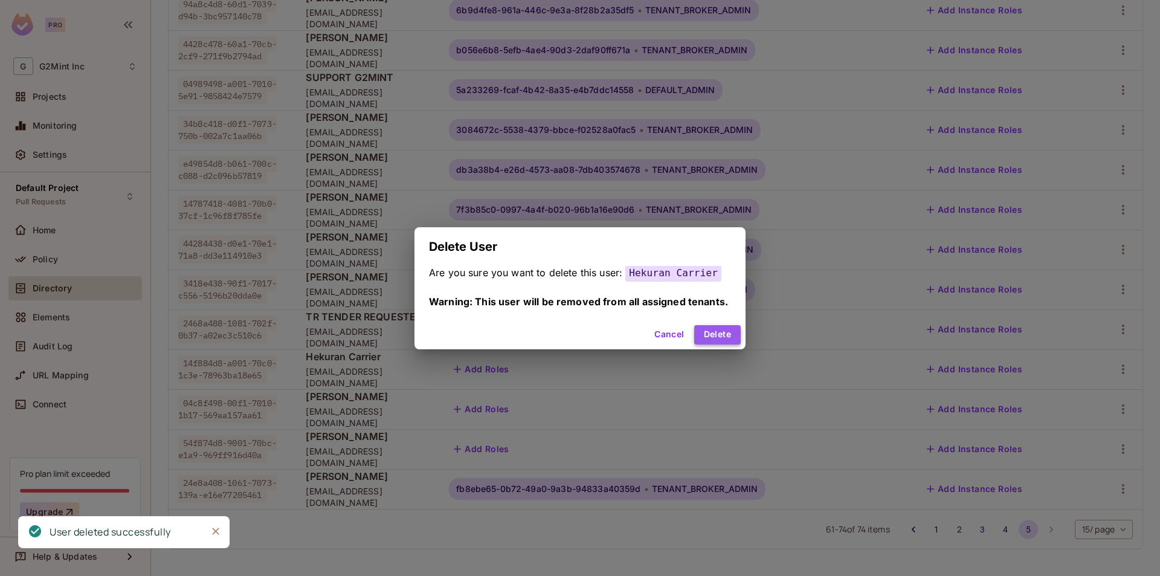
click at [716, 338] on button "Delete" at bounding box center [717, 334] width 47 height 19
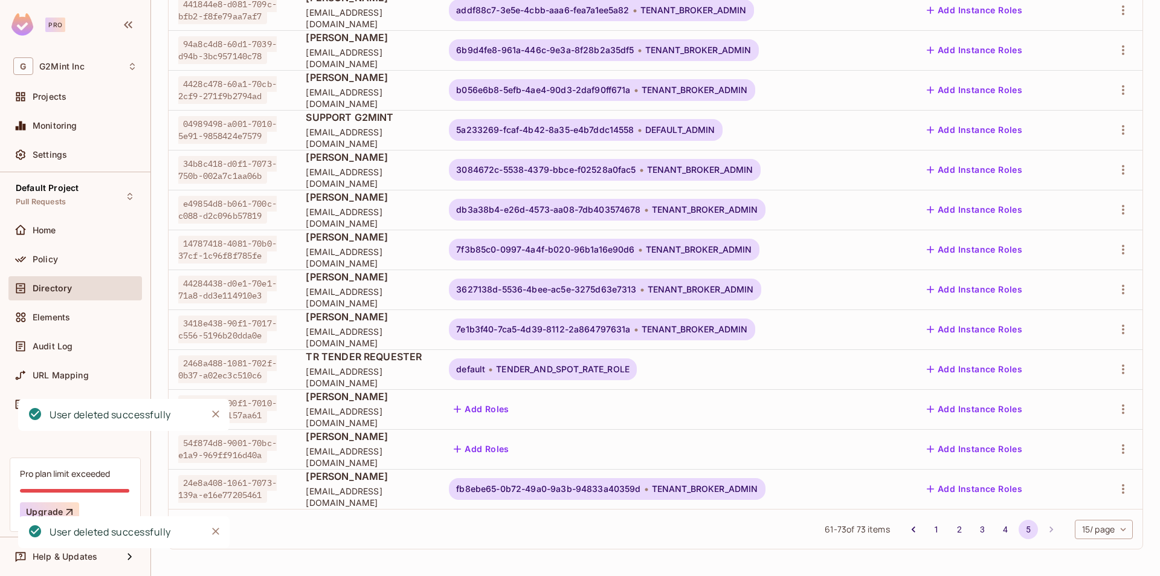
scroll to position [189, 0]
click at [1116, 407] on icon "button" at bounding box center [1123, 409] width 15 height 15
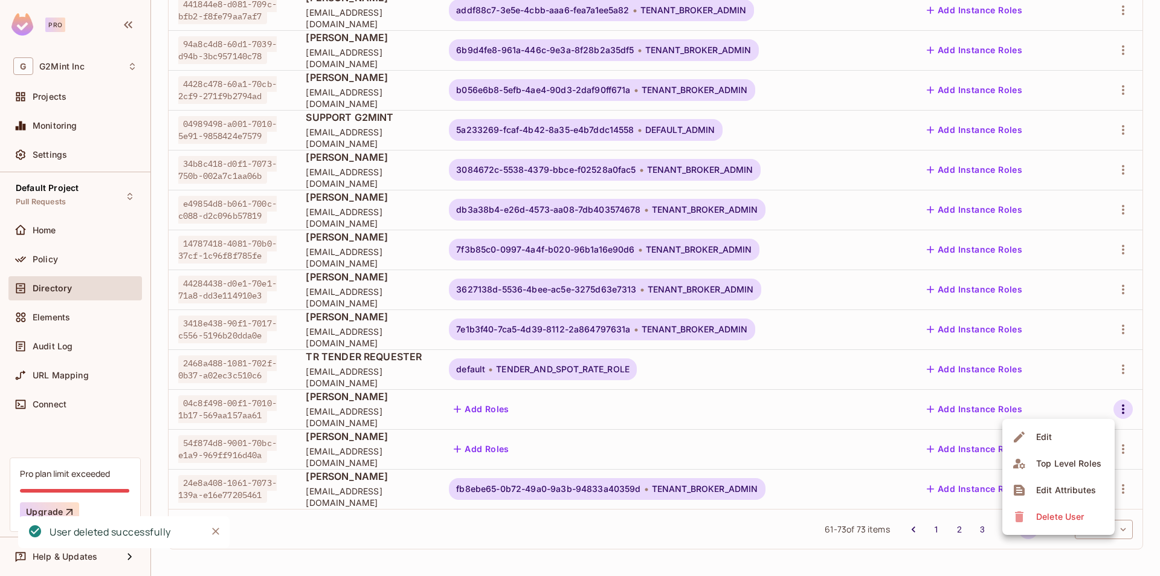
click at [1078, 517] on div "Delete User" at bounding box center [1061, 517] width 48 height 12
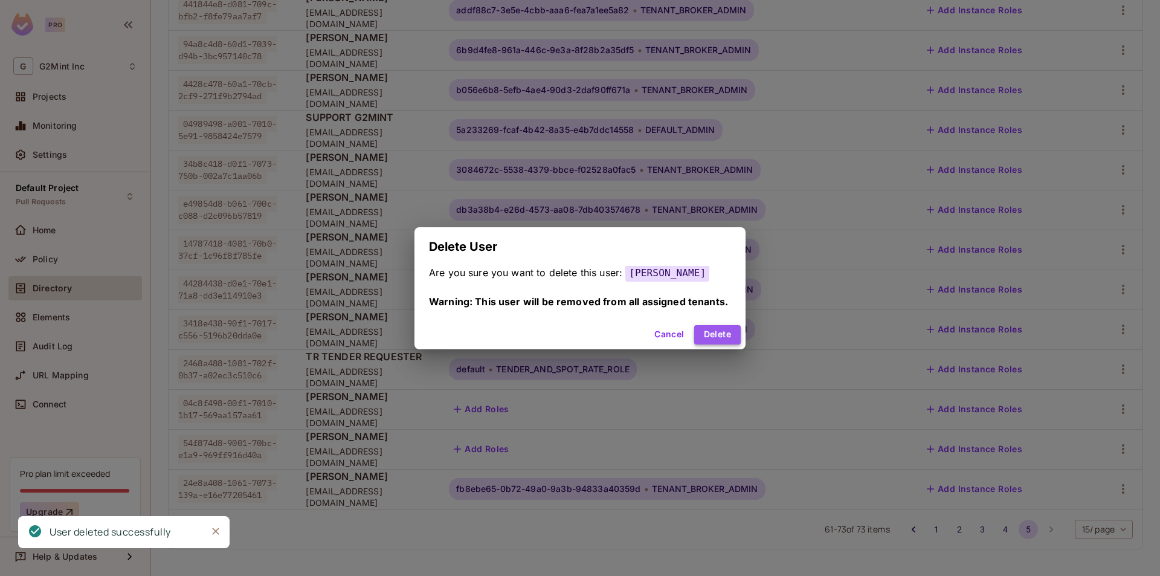
click at [710, 341] on button "Delete" at bounding box center [717, 334] width 47 height 19
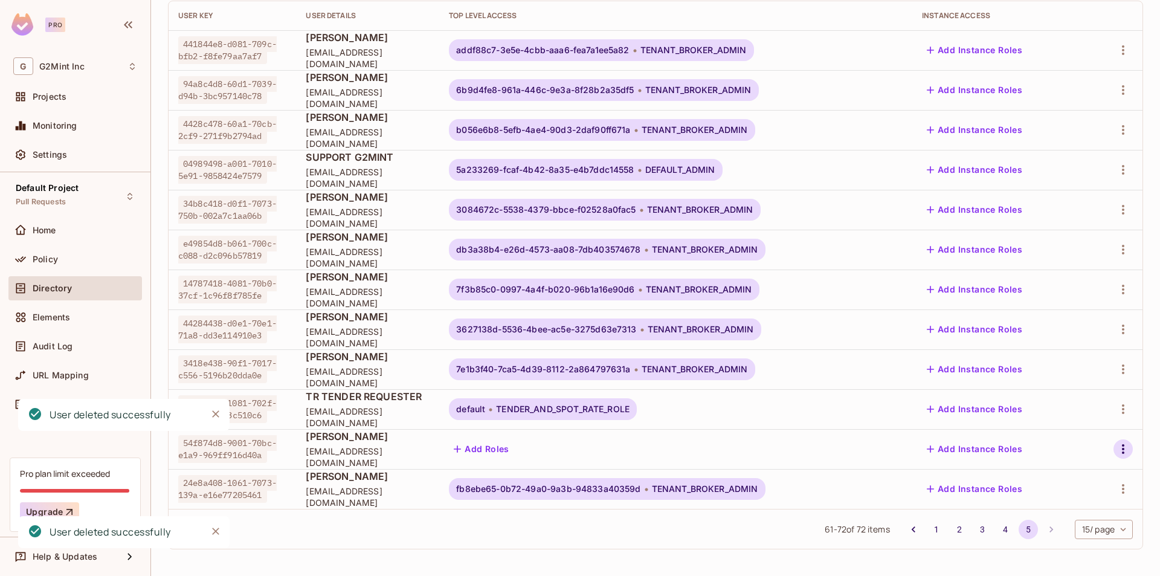
scroll to position [149, 0]
click at [1116, 450] on icon "button" at bounding box center [1123, 449] width 15 height 15
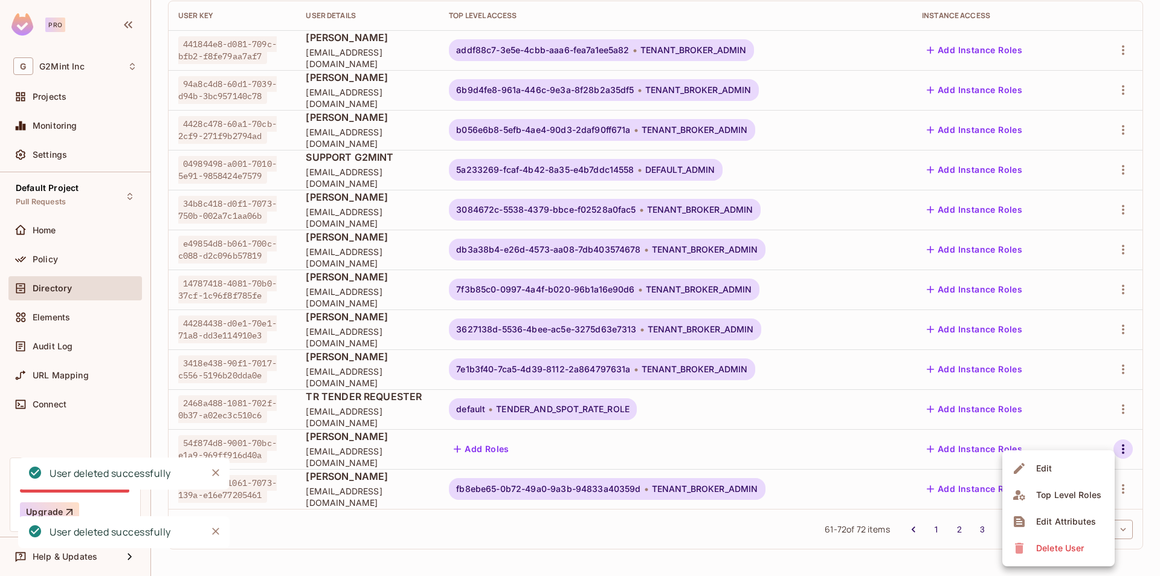
click at [1063, 550] on div "Delete User" at bounding box center [1061, 548] width 48 height 12
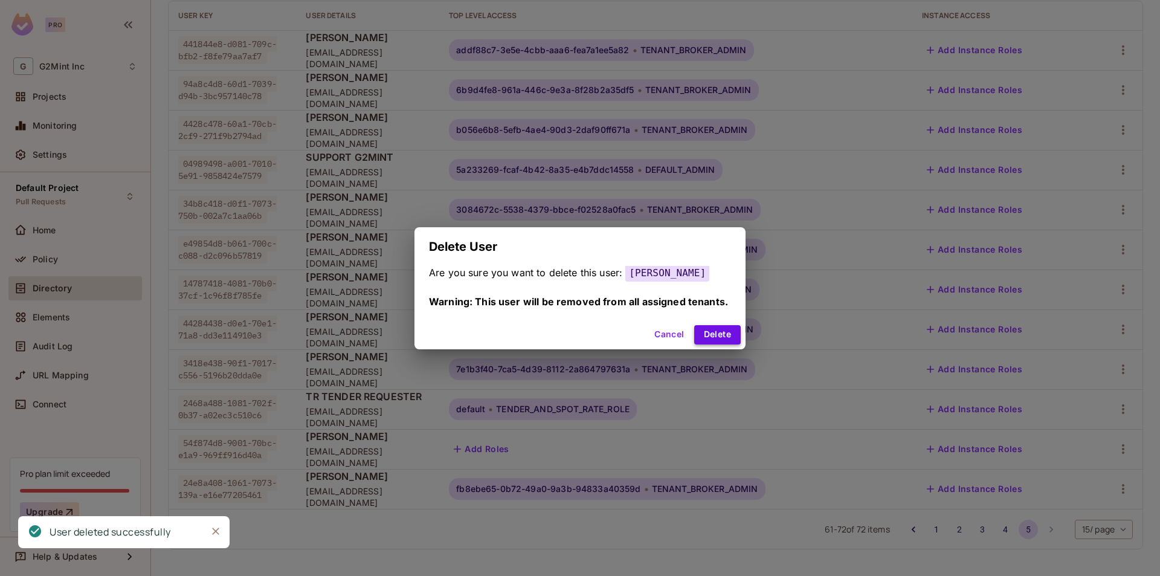
click at [737, 345] on button "Delete" at bounding box center [717, 334] width 47 height 19
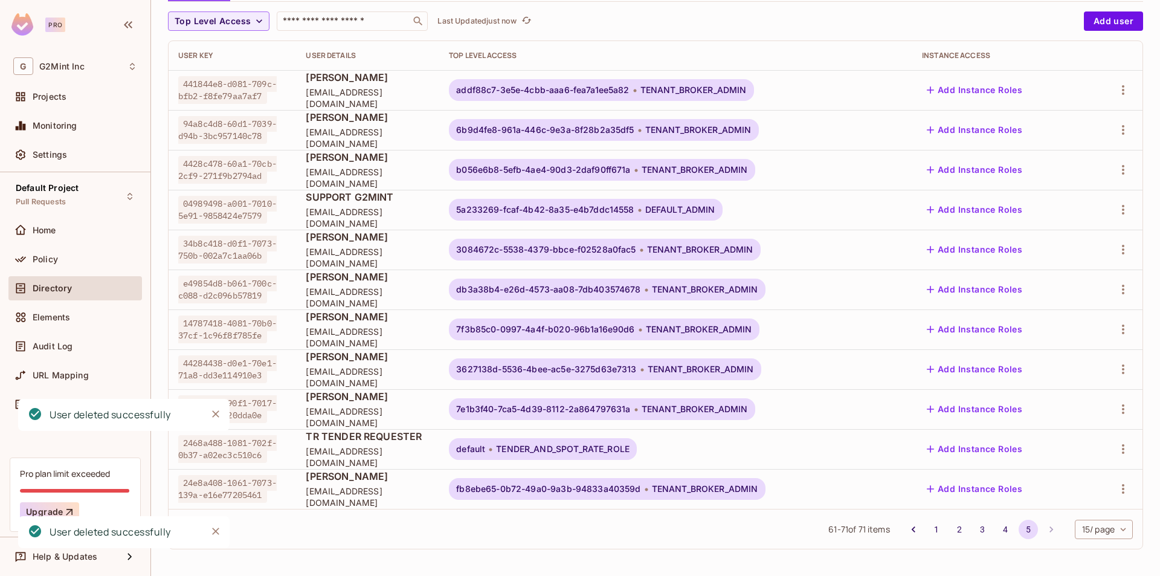
scroll to position [109, 0]
click at [1040, 529] on li "pagination navigation" at bounding box center [1051, 529] width 23 height 19
click at [1109, 529] on body "Pro G G2Mint Inc Projects Monitoring Settings Default Project Pull Requests Hom…" at bounding box center [580, 288] width 1160 height 576
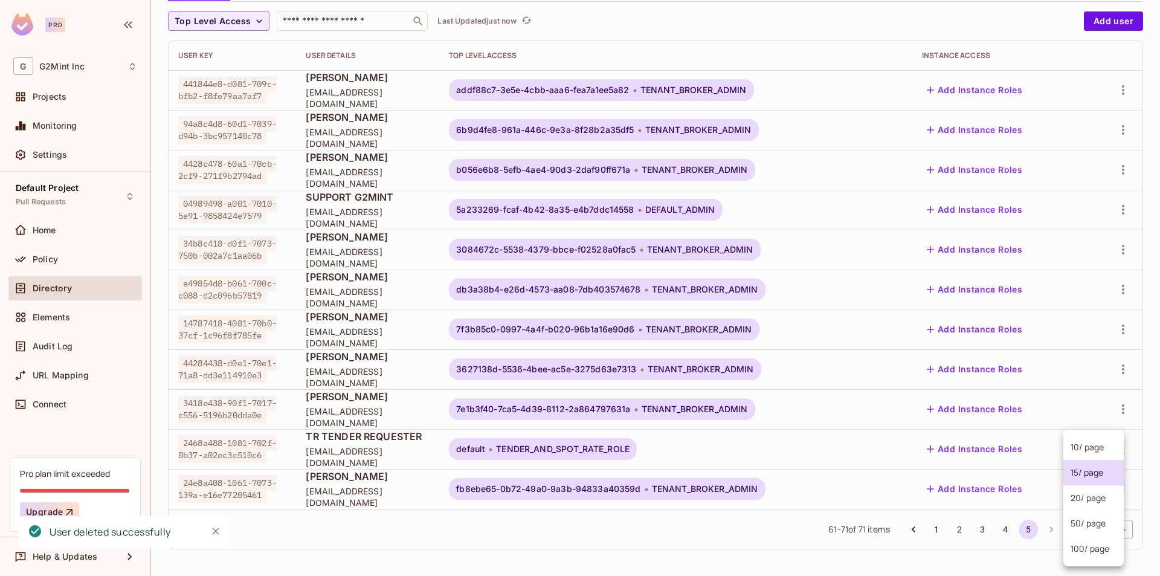
drag, startPoint x: 1090, startPoint y: 566, endPoint x: 1090, endPoint y: 556, distance: 9.7
click at [1090, 563] on ul "10 / page 15 / page 20 / page 50 / page 100 / page" at bounding box center [1094, 498] width 60 height 137
click at [1090, 549] on li "100 / page" at bounding box center [1094, 548] width 60 height 25
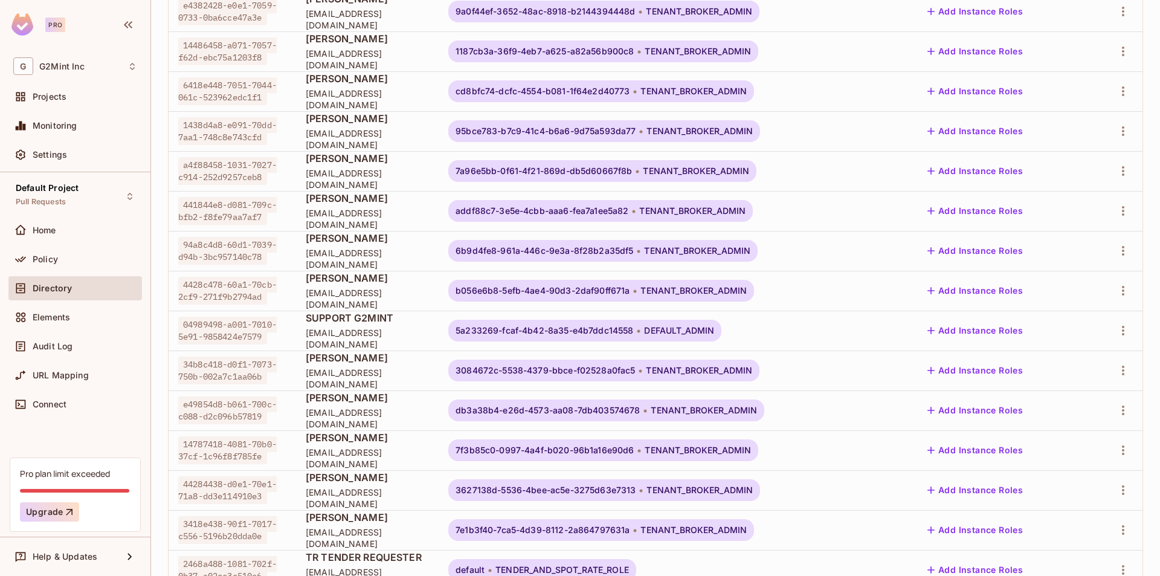
scroll to position [2502, 0]
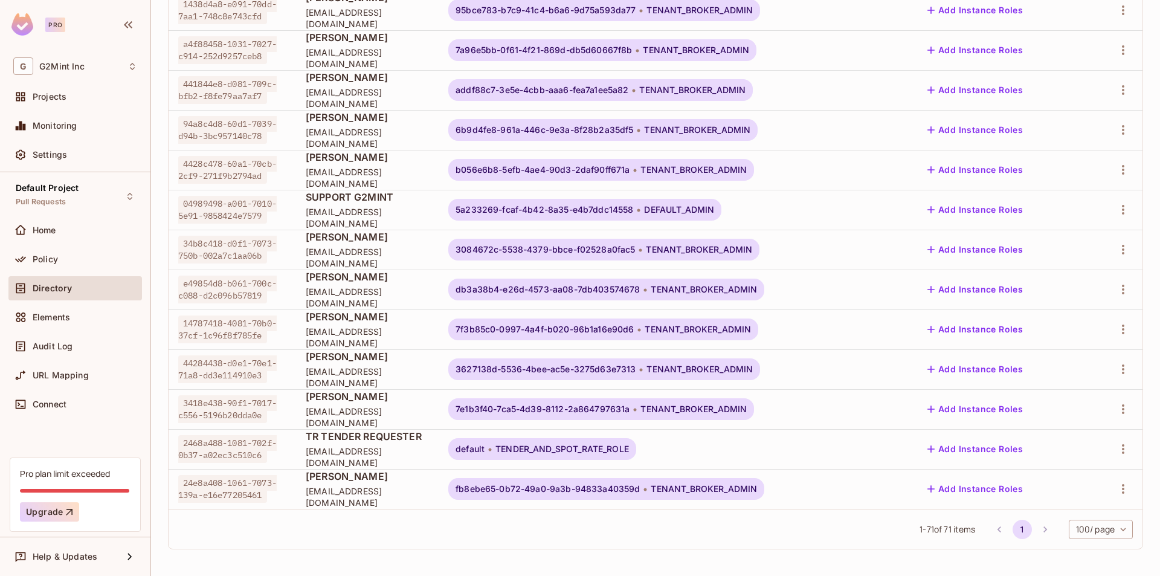
click at [41, 278] on div "Directory" at bounding box center [75, 288] width 134 height 24
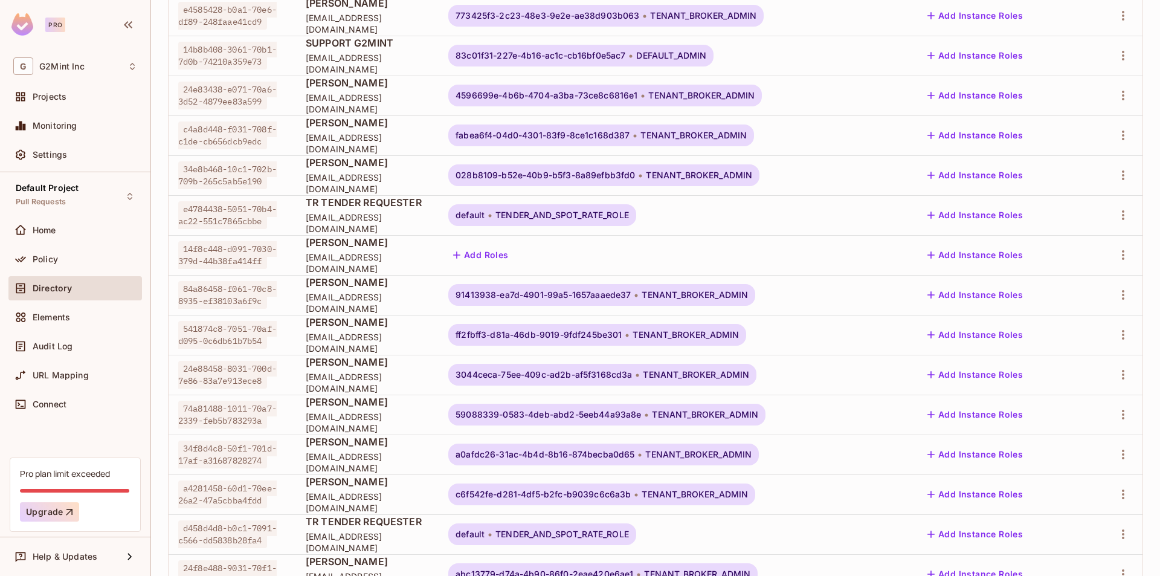
scroll to position [1088, 0]
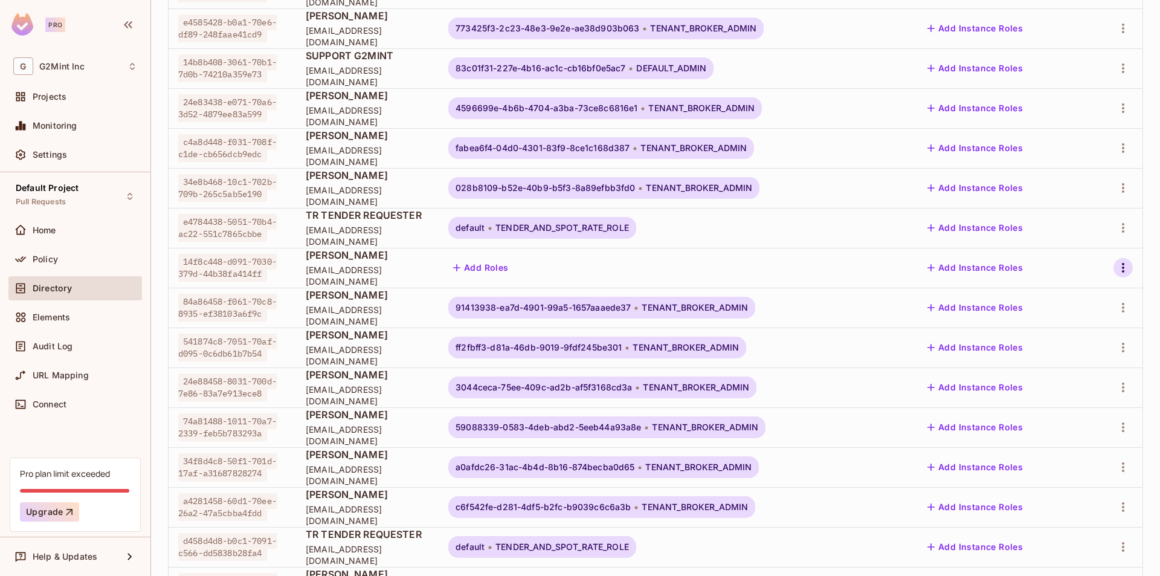
click at [1116, 271] on icon "button" at bounding box center [1123, 268] width 15 height 15
click at [1061, 379] on div "Delete User" at bounding box center [1061, 375] width 48 height 12
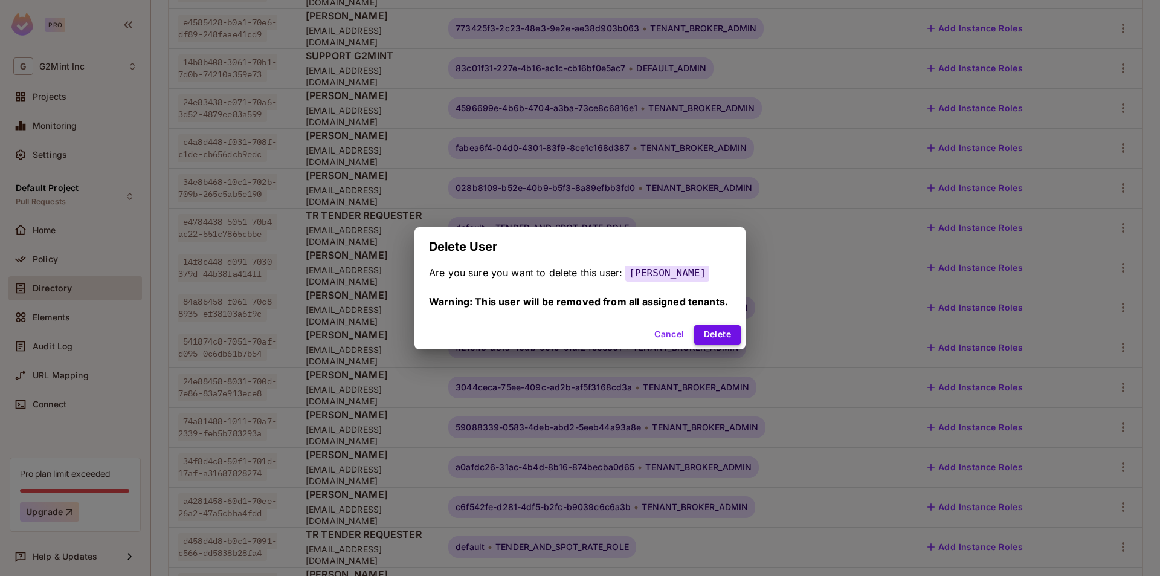
click at [719, 336] on button "Delete" at bounding box center [717, 334] width 47 height 19
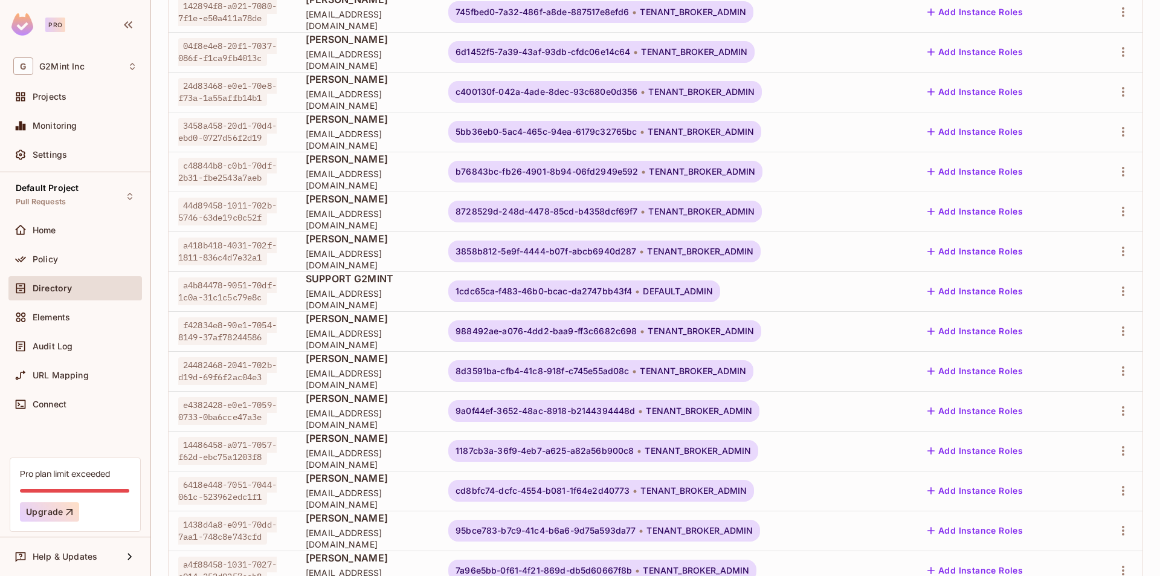
scroll to position [2462, 0]
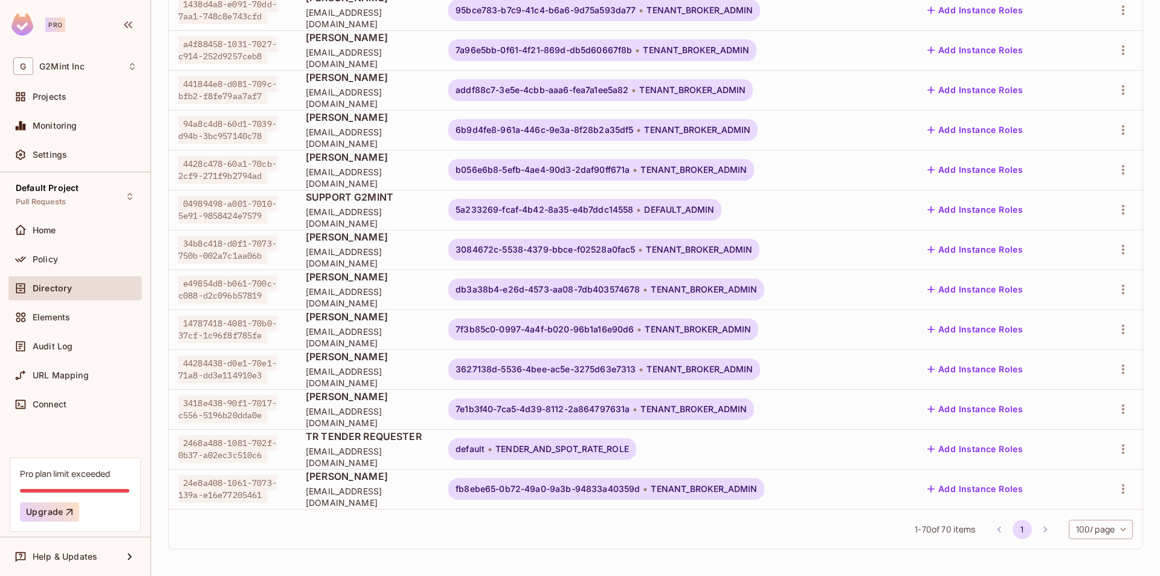
click at [1013, 531] on button "1" at bounding box center [1022, 529] width 19 height 19
click at [989, 529] on li "pagination navigation" at bounding box center [999, 529] width 23 height 19
click at [991, 532] on li "pagination navigation" at bounding box center [999, 529] width 23 height 19
click at [1034, 528] on li "pagination navigation" at bounding box center [1045, 529] width 23 height 19
click at [1038, 532] on li "pagination navigation" at bounding box center [1045, 529] width 23 height 19
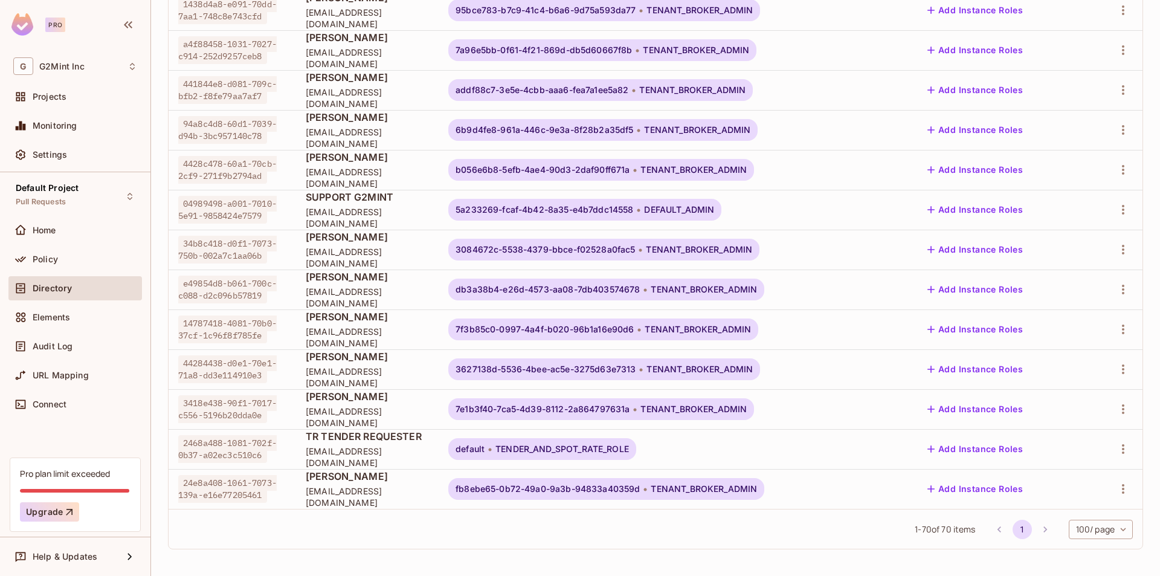
drag, startPoint x: 1038, startPoint y: 532, endPoint x: 1008, endPoint y: 526, distance: 31.5
click at [1037, 532] on li "pagination navigation" at bounding box center [1045, 529] width 23 height 19
click at [1011, 520] on li "1" at bounding box center [1022, 529] width 23 height 19
click at [1013, 526] on button "1" at bounding box center [1022, 529] width 19 height 19
click at [1013, 527] on button "1" at bounding box center [1022, 529] width 19 height 19
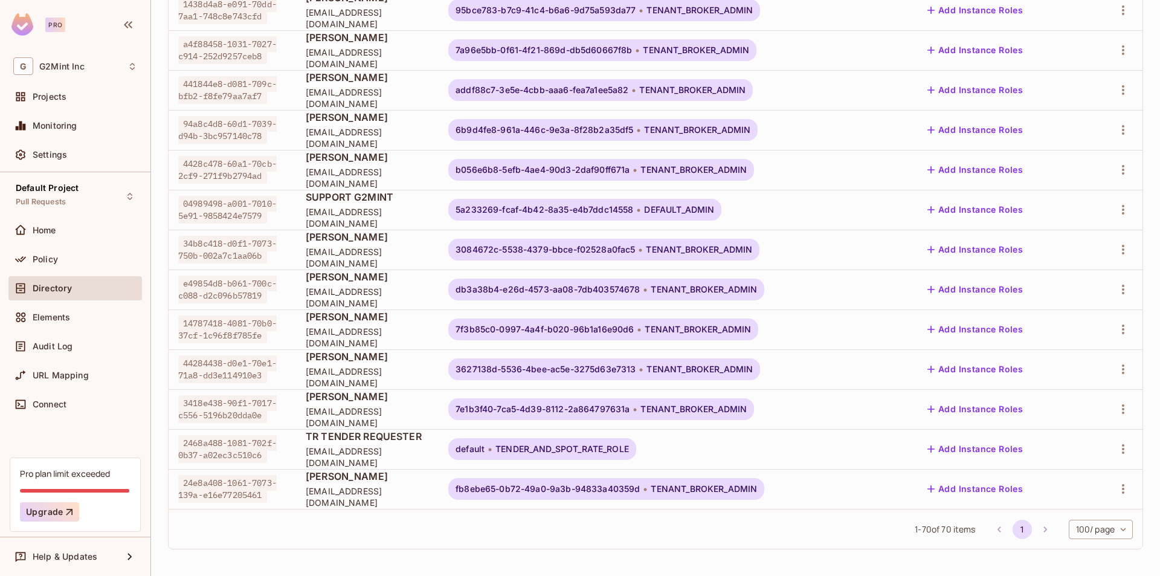
drag, startPoint x: 1014, startPoint y: 528, endPoint x: 994, endPoint y: 535, distance: 20.5
click at [1014, 529] on button "1" at bounding box center [1022, 529] width 19 height 19
click at [1013, 529] on button "1" at bounding box center [1022, 529] width 19 height 19
click at [1013, 534] on button "1" at bounding box center [1022, 529] width 19 height 19
click at [1006, 543] on div "1 - 70 of 70 items 1 100 / page *** ​" at bounding box center [656, 529] width 974 height 40
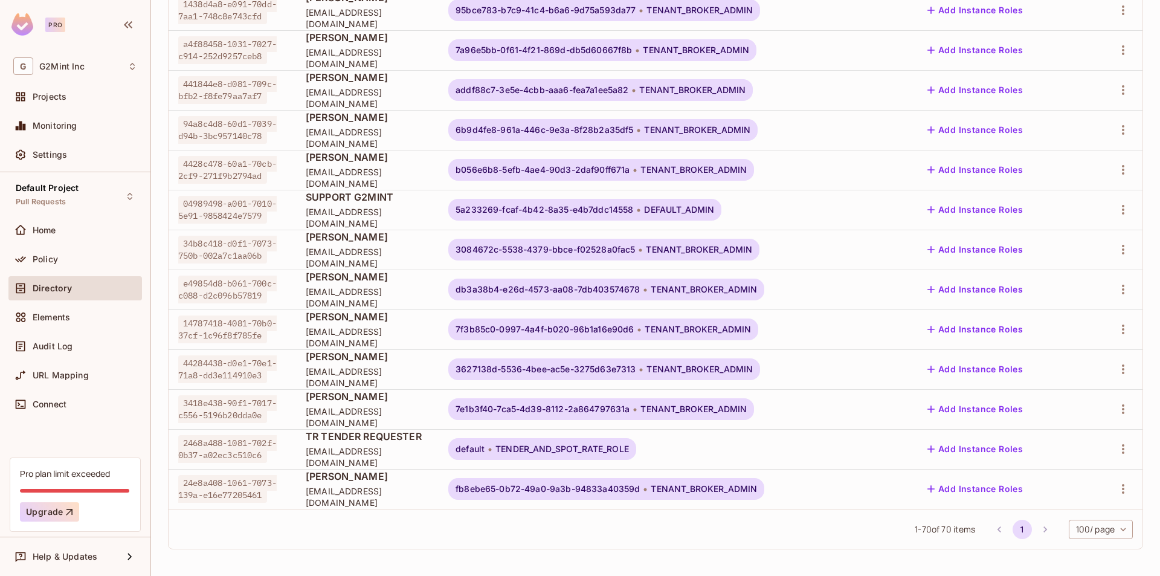
click at [1006, 543] on div "1 - 70 of 70 items 1 100 / page *** ​" at bounding box center [656, 529] width 974 height 40
click at [994, 535] on li "pagination navigation" at bounding box center [999, 529] width 23 height 19
click at [988, 526] on li "pagination navigation" at bounding box center [999, 529] width 23 height 19
click at [1013, 528] on button "1" at bounding box center [1022, 529] width 19 height 19
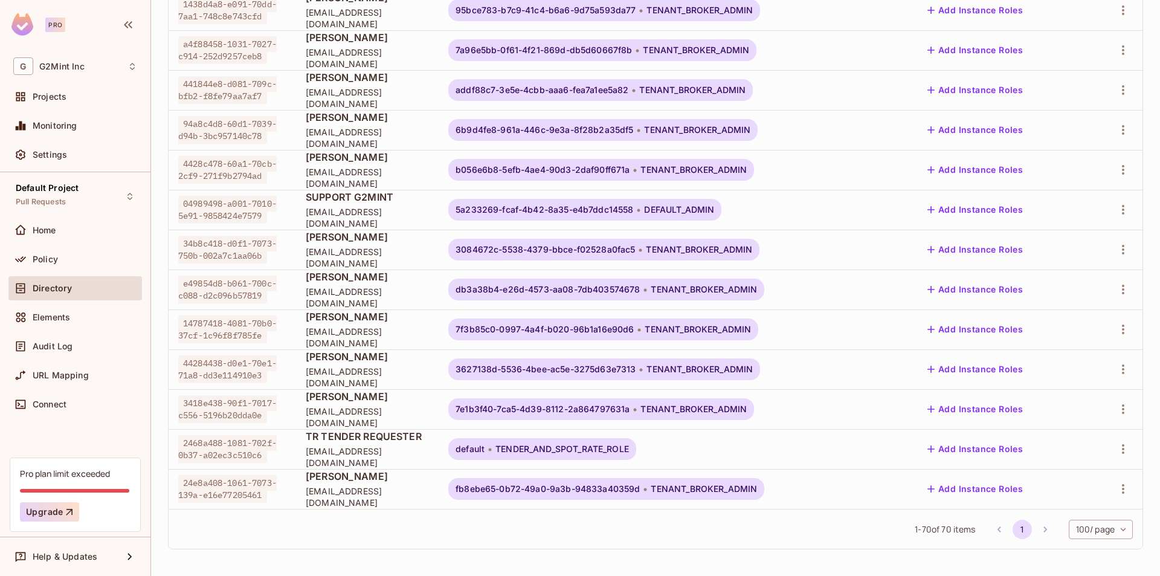
click at [1014, 531] on button "1" at bounding box center [1022, 529] width 19 height 19
click at [1017, 531] on button "1" at bounding box center [1022, 529] width 19 height 19
click at [1036, 526] on li "pagination navigation" at bounding box center [1045, 529] width 23 height 19
click at [1013, 529] on button "1" at bounding box center [1022, 529] width 19 height 19
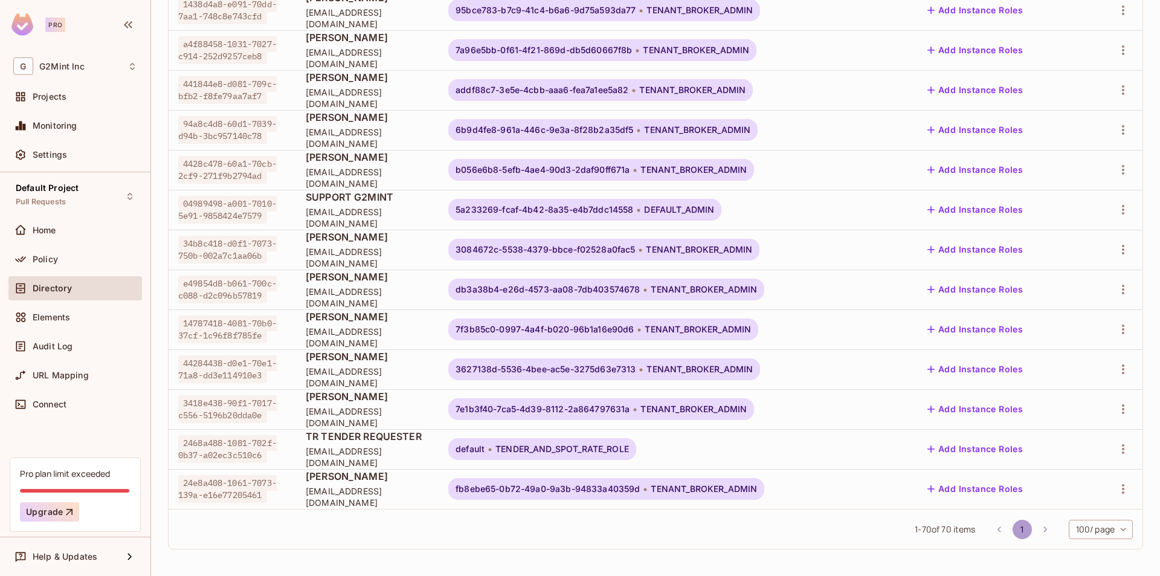
click at [1013, 529] on button "1" at bounding box center [1022, 529] width 19 height 19
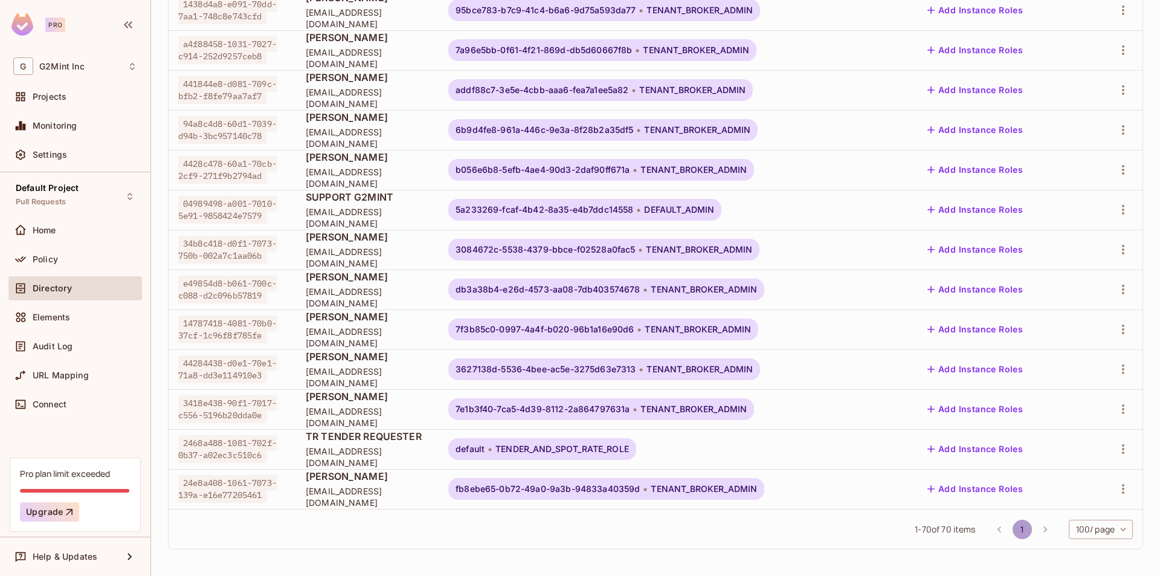
click at [1013, 529] on button "1" at bounding box center [1022, 529] width 19 height 19
click at [962, 531] on span "1 - 70 of 70 items" at bounding box center [945, 529] width 60 height 13
click at [954, 531] on span "1 - 70 of 70 items" at bounding box center [945, 529] width 60 height 13
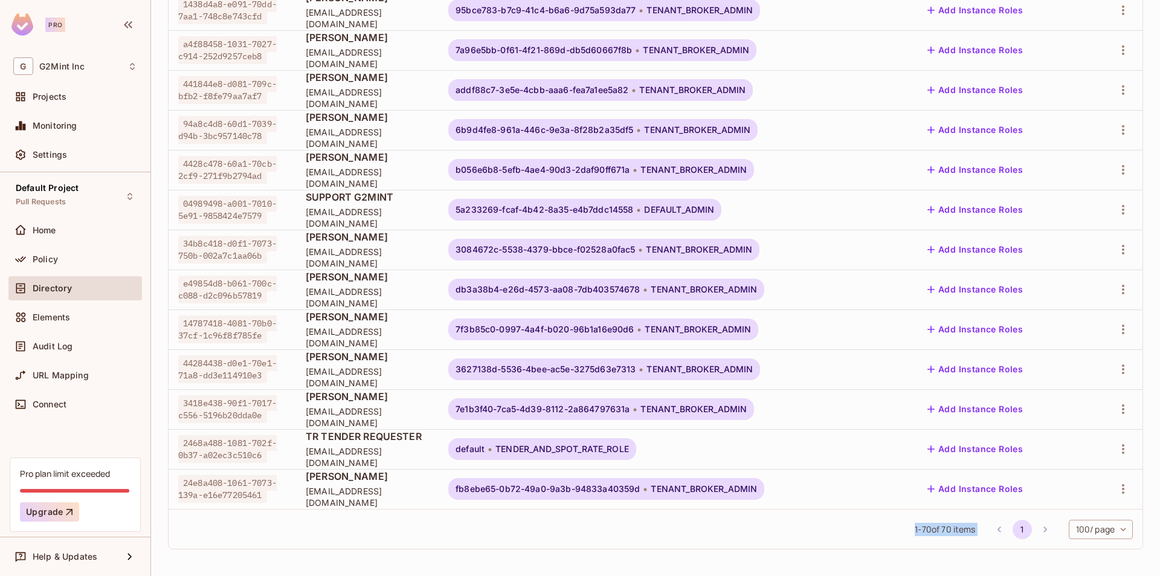
click at [928, 529] on span "1 - 70 of 70 items" at bounding box center [945, 529] width 60 height 13
drag, startPoint x: 928, startPoint y: 529, endPoint x: 922, endPoint y: 526, distance: 6.5
click at [922, 526] on span "1 - 70 of 70 items" at bounding box center [945, 529] width 60 height 13
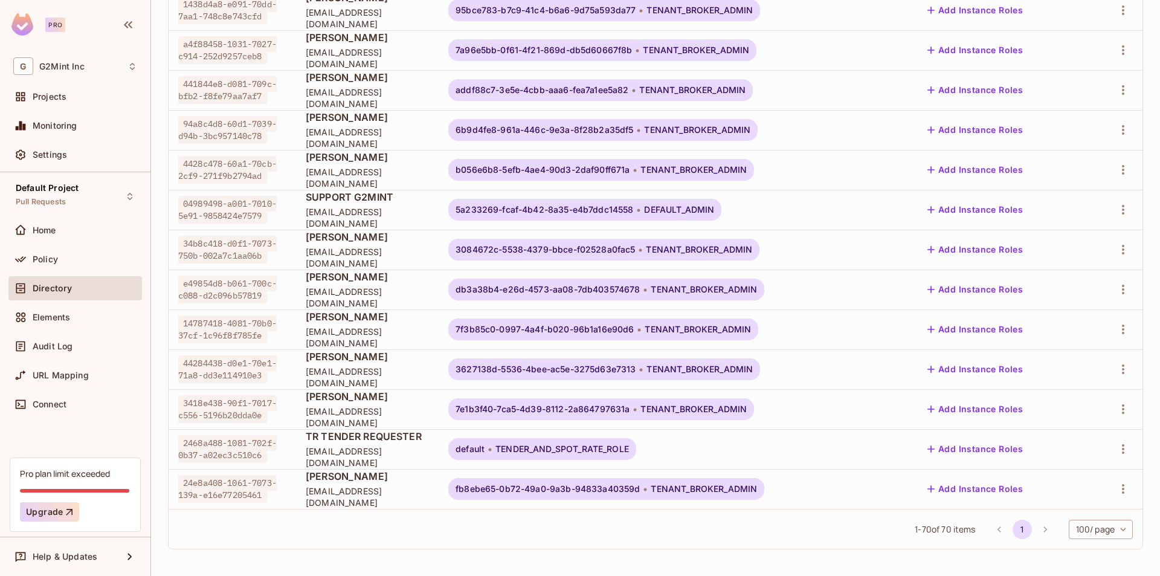
click at [936, 529] on span "1 - 70 of 70 items" at bounding box center [945, 529] width 60 height 13
click at [924, 528] on span "1 - 70 of 70 items" at bounding box center [945, 529] width 60 height 13
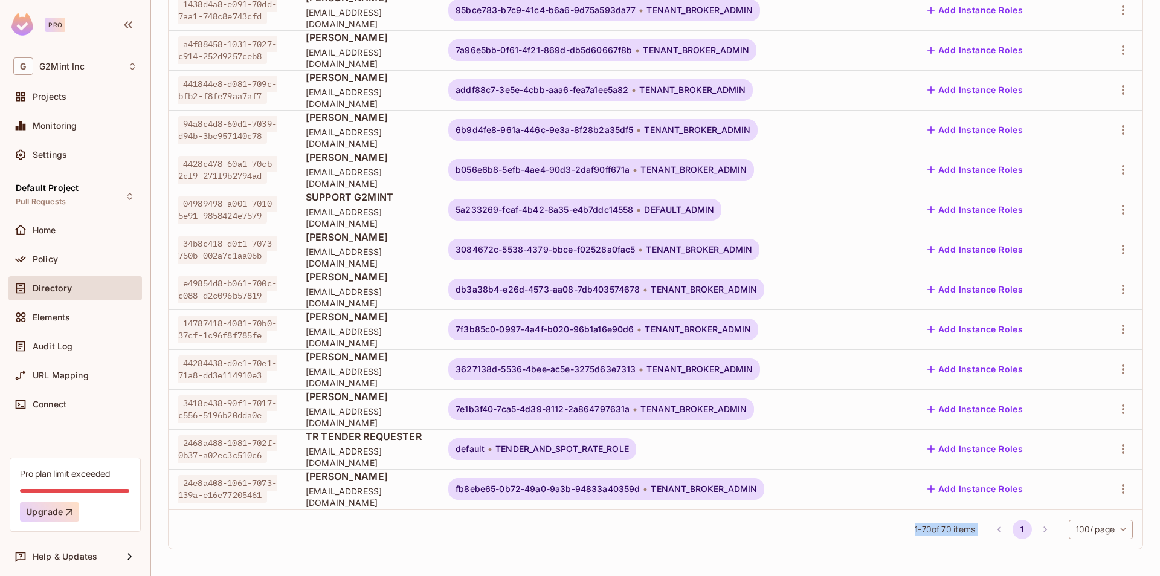
click at [924, 528] on span "1 - 70 of 70 items" at bounding box center [945, 529] width 60 height 13
click at [937, 529] on span "1 - 70 of 70 items" at bounding box center [945, 529] width 60 height 13
click at [929, 531] on span "1 - 70 of 70 items" at bounding box center [945, 529] width 60 height 13
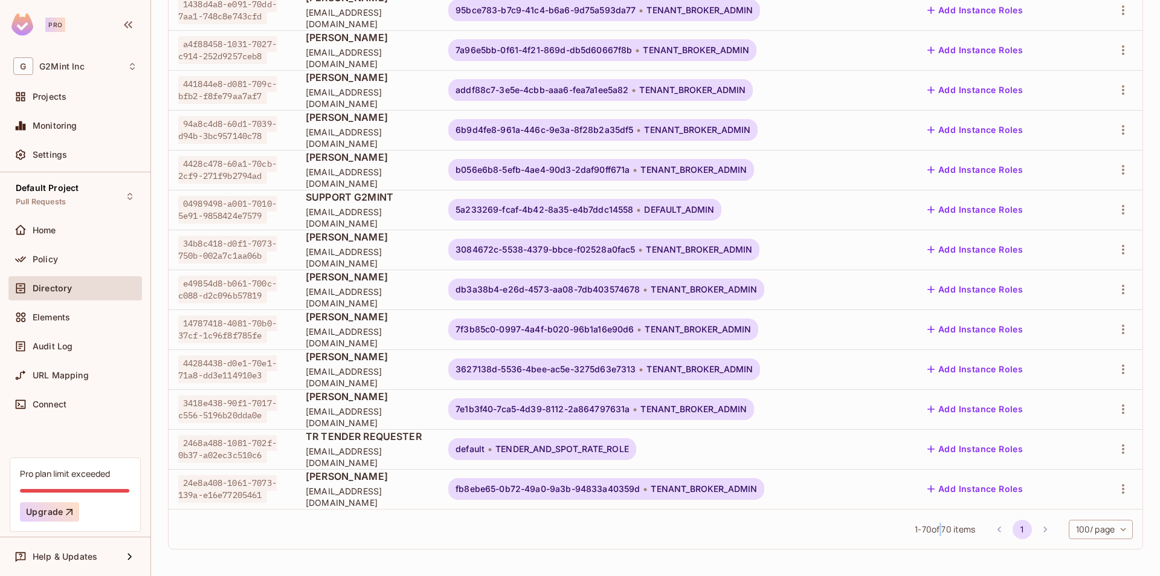
click at [929, 531] on span "1 - 70 of 70 items" at bounding box center [945, 529] width 60 height 13
click at [940, 531] on span "1 - 70 of 70 items" at bounding box center [945, 529] width 60 height 13
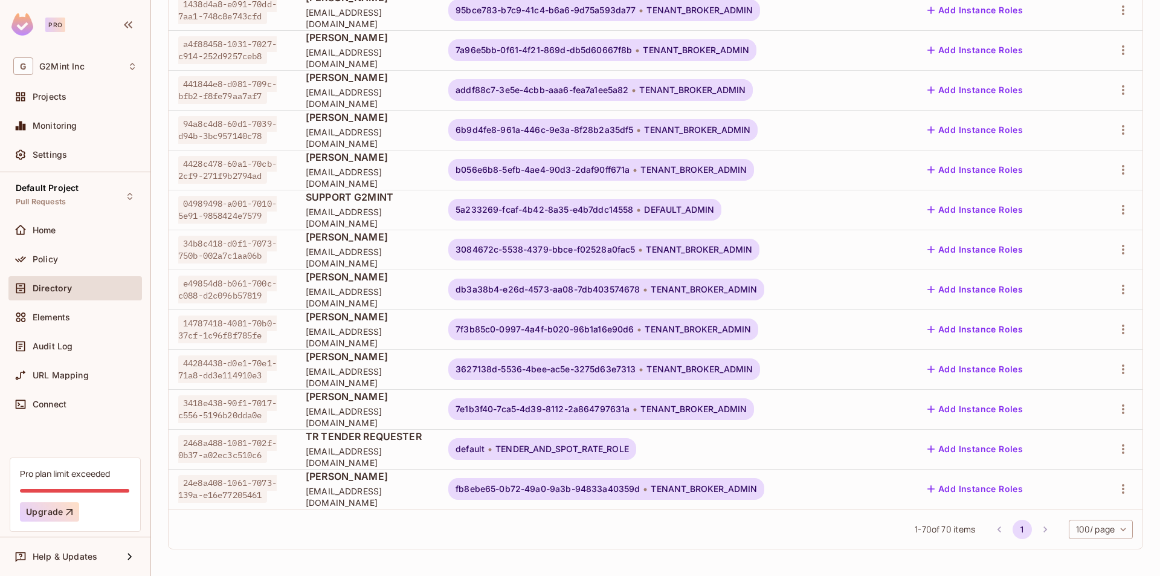
click at [937, 531] on span "1 - 70 of 70 items" at bounding box center [945, 529] width 60 height 13
click at [939, 532] on span "1 - 70 of 70 items" at bounding box center [945, 529] width 60 height 13
click at [922, 530] on span "1 - 70 of 70 items" at bounding box center [945, 529] width 60 height 13
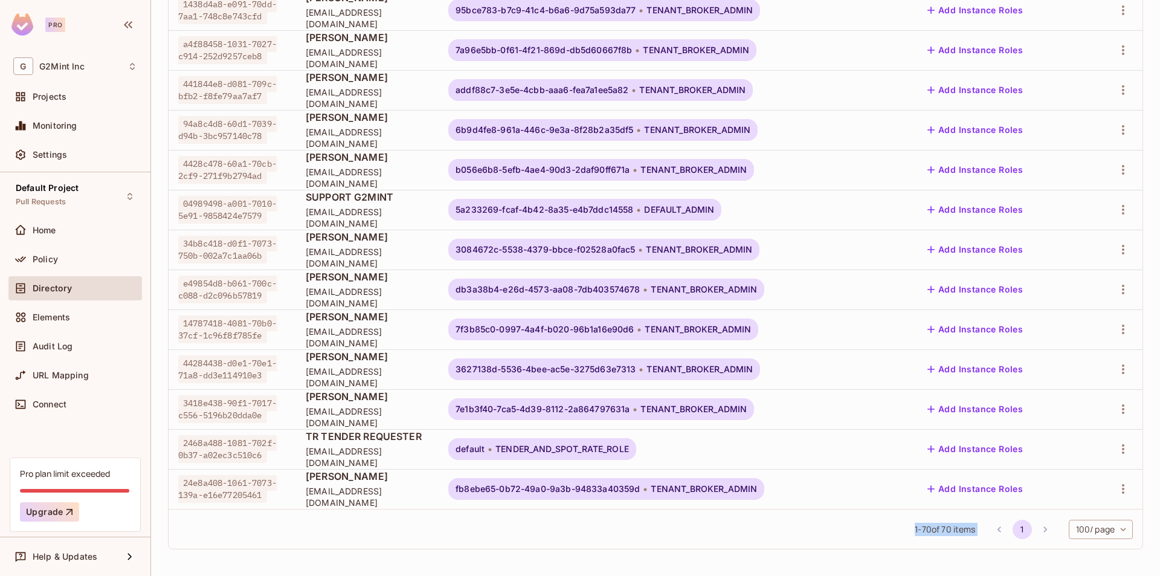
click at [922, 530] on span "1 - 70 of 70 items" at bounding box center [945, 529] width 60 height 13
click at [915, 529] on span "1 - 70 of 70 items" at bounding box center [945, 529] width 60 height 13
click at [933, 529] on span "1 - 70 of 70 items" at bounding box center [945, 529] width 60 height 13
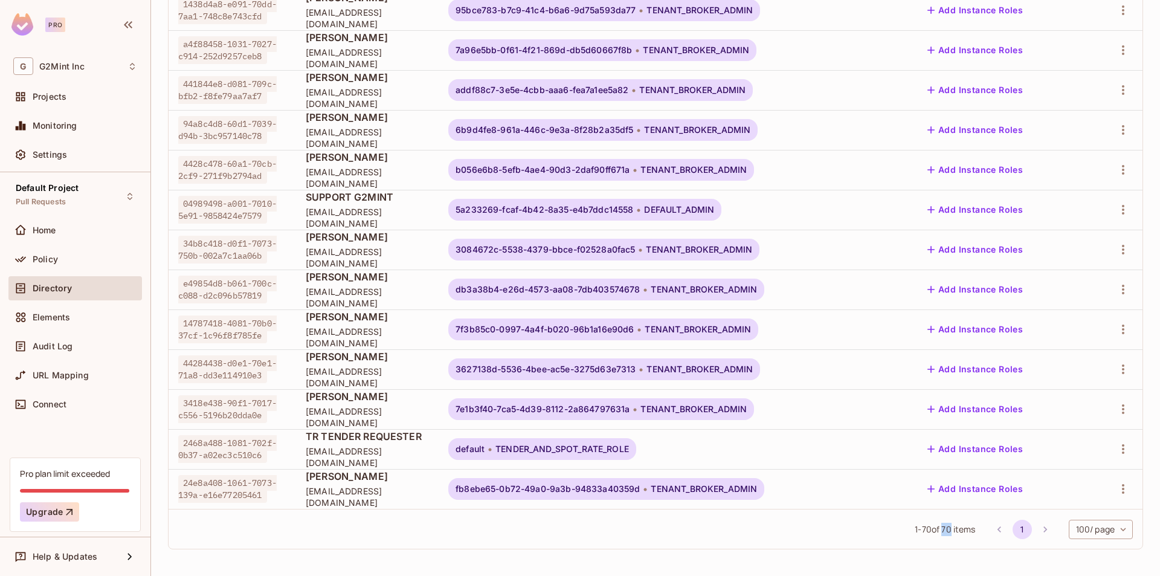
click at [933, 529] on span "1 - 70 of 70 items" at bounding box center [945, 529] width 60 height 13
click at [930, 530] on span "1 - 70 of 70 items" at bounding box center [945, 529] width 60 height 13
click at [927, 529] on span "1 - 70 of 70 items" at bounding box center [945, 529] width 60 height 13
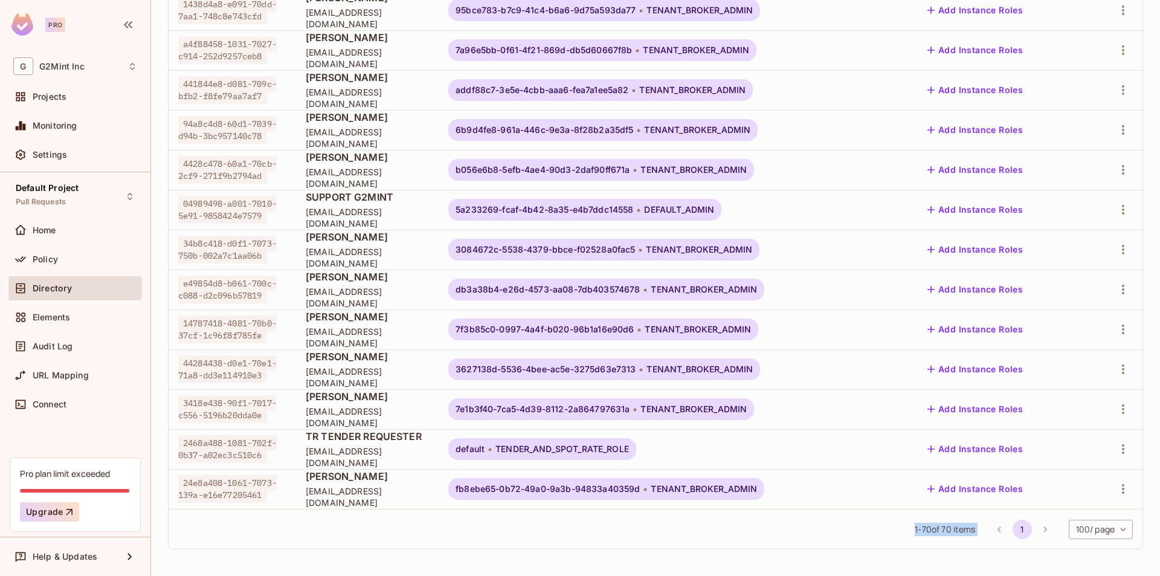
click at [927, 529] on span "1 - 70 of 70 items" at bounding box center [945, 529] width 60 height 13
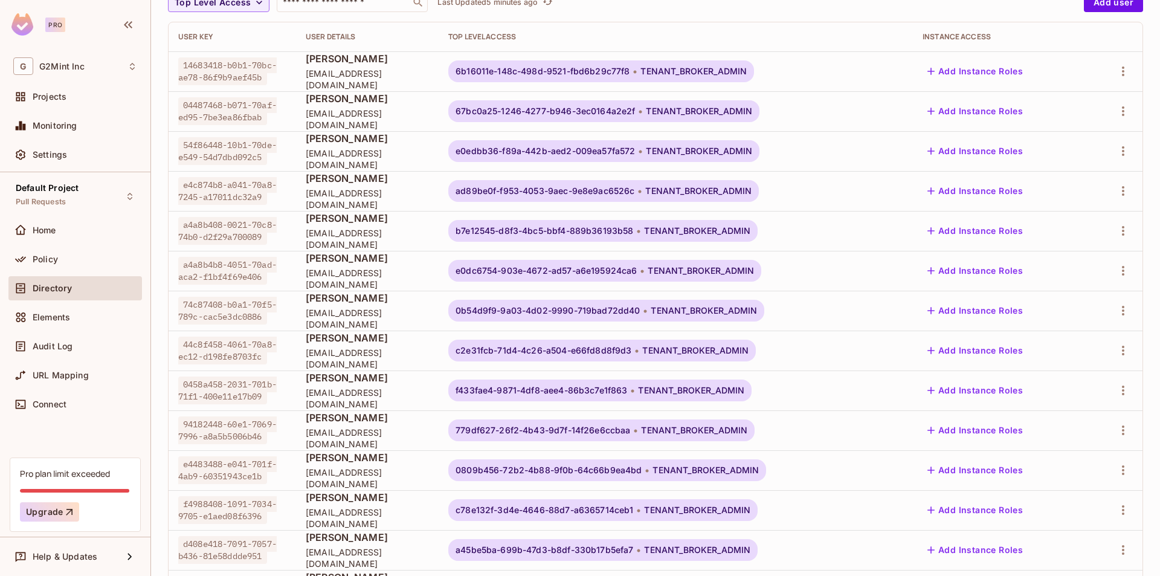
scroll to position [0, 0]
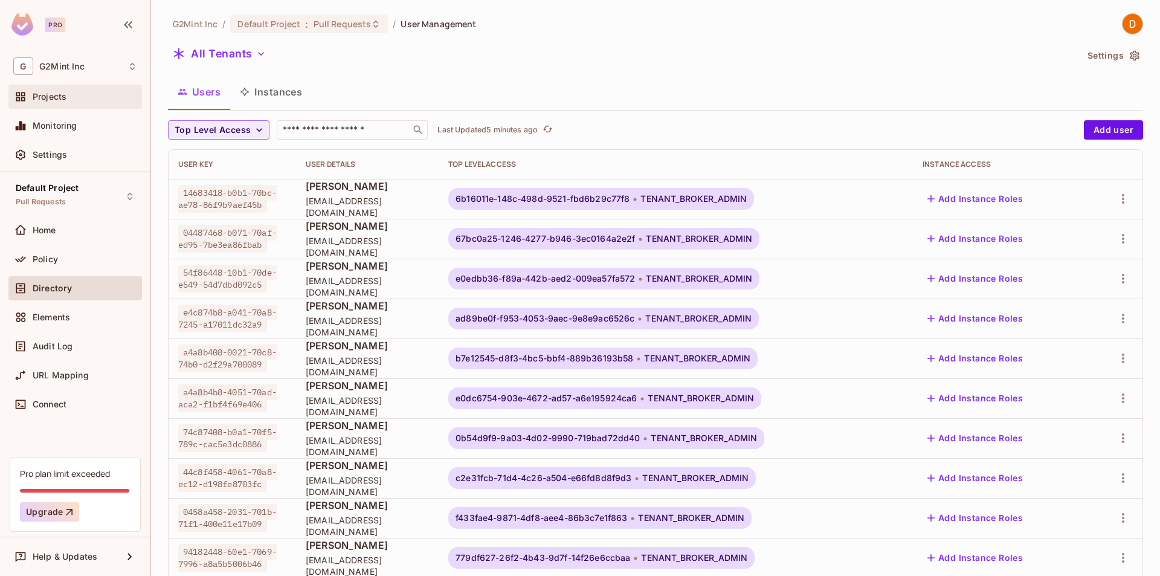
click at [35, 103] on div "Projects" at bounding box center [75, 96] width 124 height 15
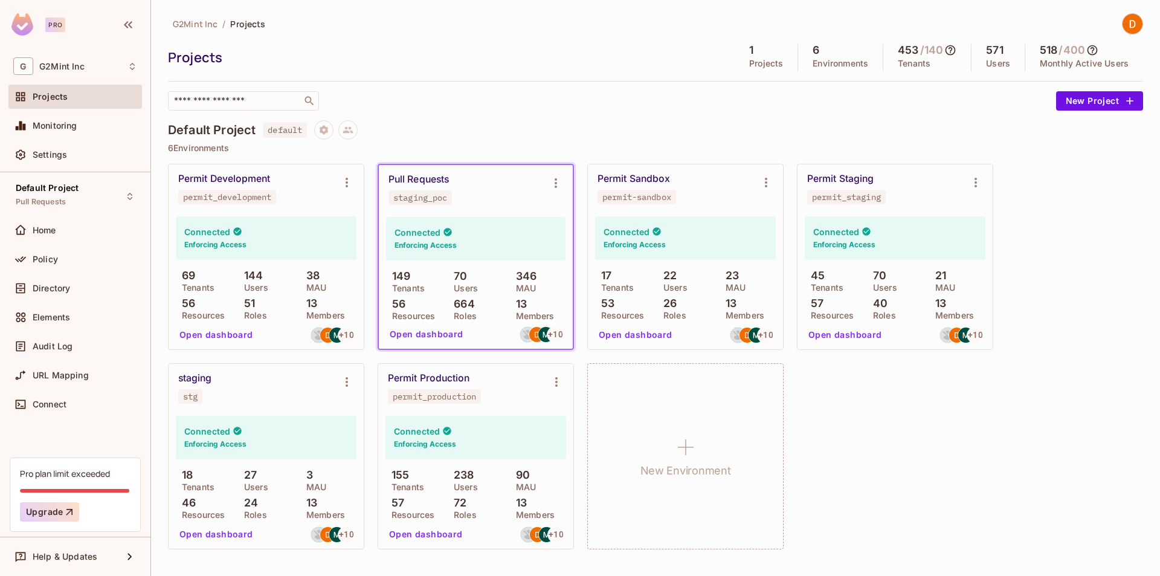
click at [536, 62] on div "Projects" at bounding box center [448, 57] width 561 height 18
